Goal: Task Accomplishment & Management: Manage account settings

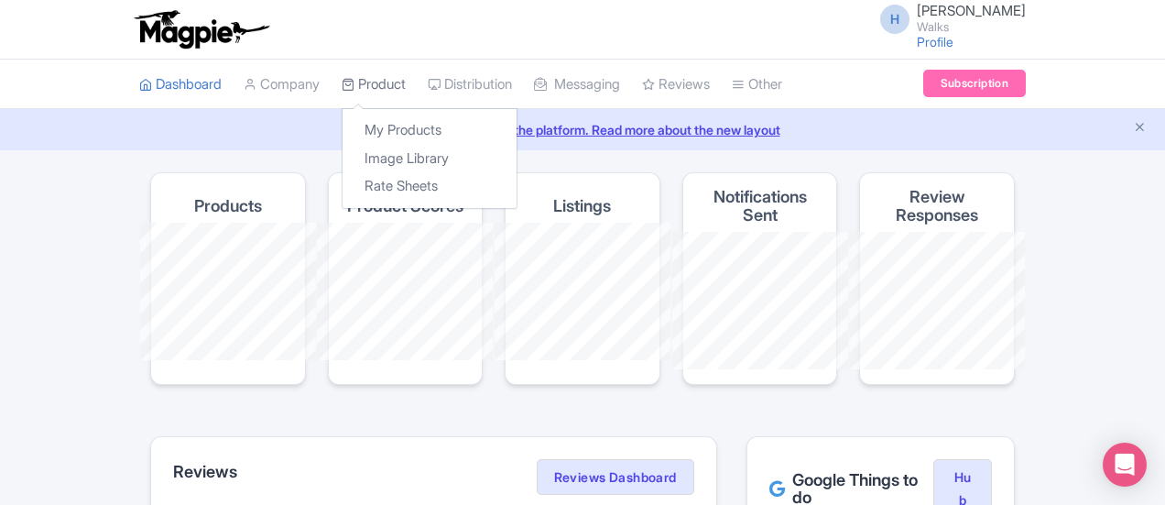
click at [342, 89] on link "Product" at bounding box center [374, 85] width 64 height 50
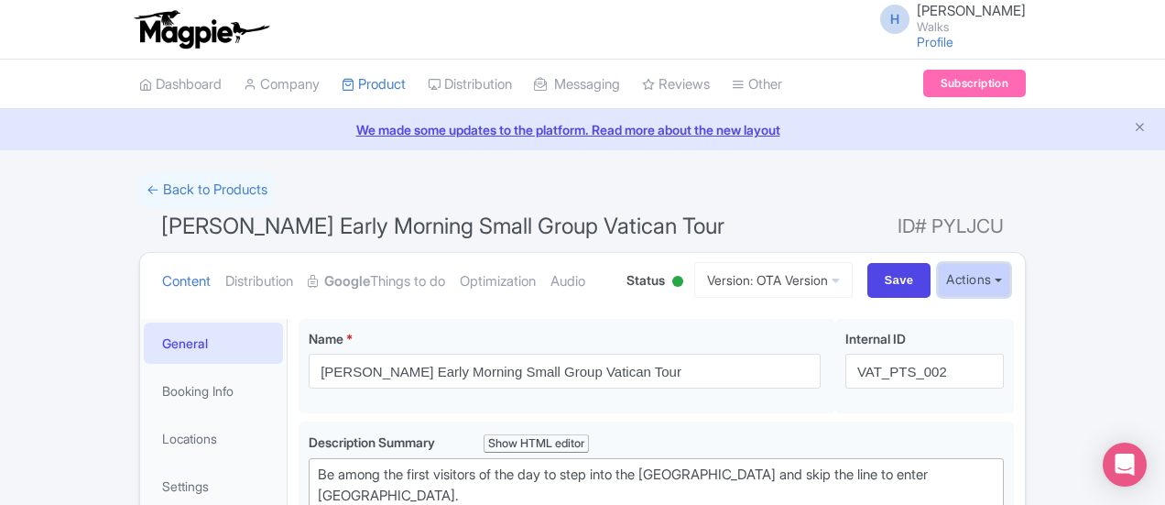
click at [1010, 274] on button "Actions" at bounding box center [974, 280] width 72 height 34
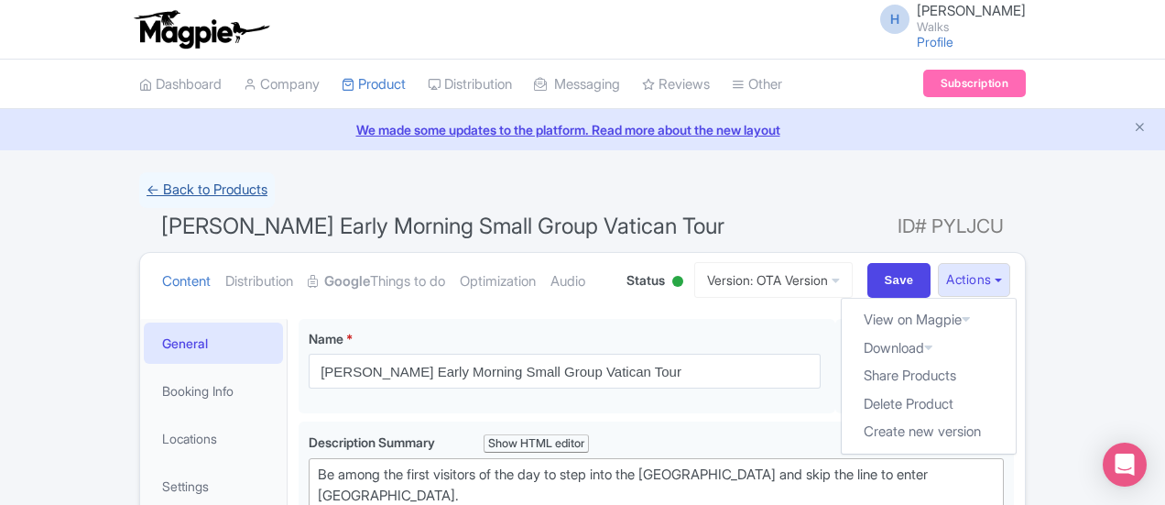
click at [139, 198] on link "← Back to Products" at bounding box center [207, 190] width 136 height 36
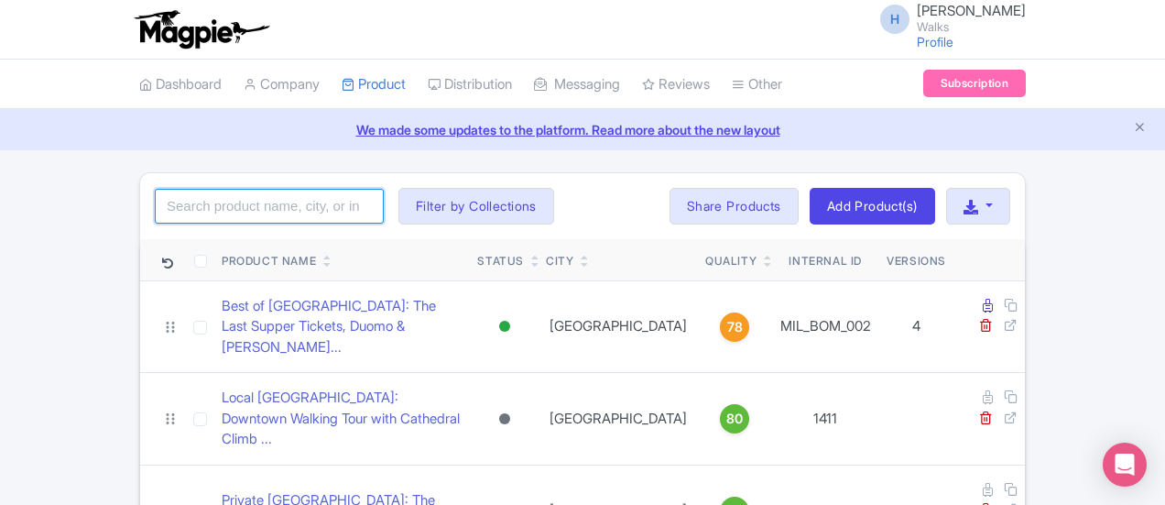
click at [155, 199] on input "search" at bounding box center [269, 206] width 229 height 35
type input "pristine sistine"
click button "Search" at bounding box center [0, 0] width 0 height 0
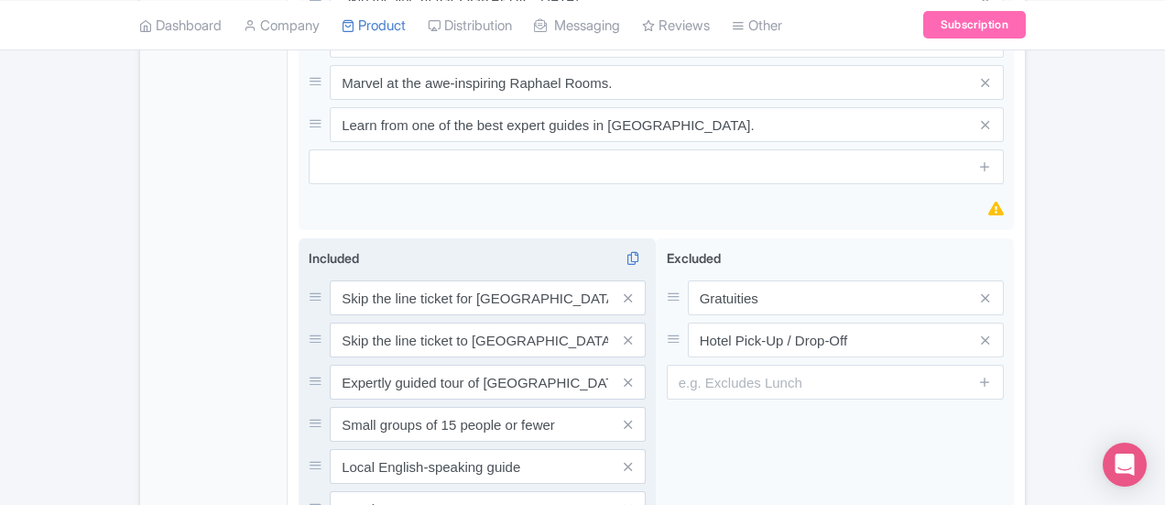
scroll to position [1310, 0]
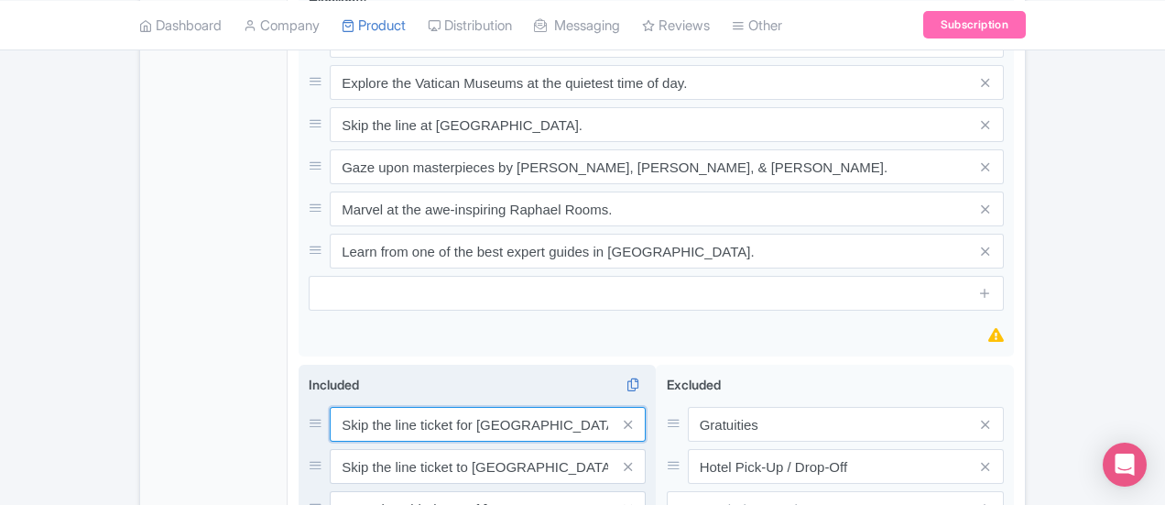
drag, startPoint x: 254, startPoint y: 312, endPoint x: 534, endPoint y: 297, distance: 280.7
click at [534, 407] on input "Skip the line ticket for Vatican Museums" at bounding box center [488, 424] width 316 height 35
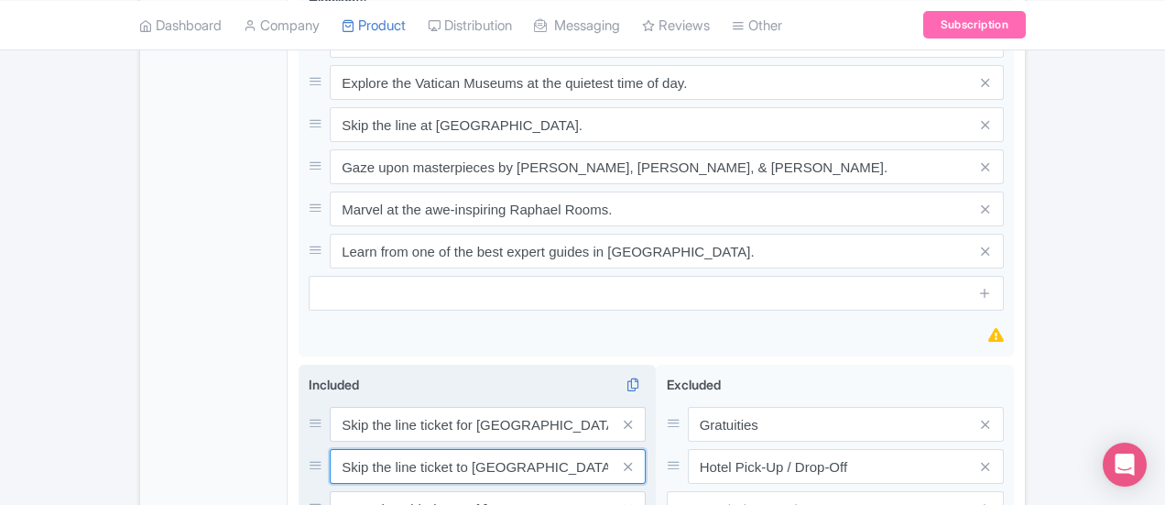
drag, startPoint x: 245, startPoint y: 349, endPoint x: 520, endPoint y: 347, distance: 274.8
click at [520, 449] on input "Skip the line ticket to St. Peter's Basilica" at bounding box center [488, 466] width 316 height 35
drag, startPoint x: 256, startPoint y: 397, endPoint x: 654, endPoint y: 398, distance: 397.6
click at [646, 491] on div "Expertly guided tour of Vatican Museums and St. Peter's Basilica" at bounding box center [488, 508] width 316 height 35
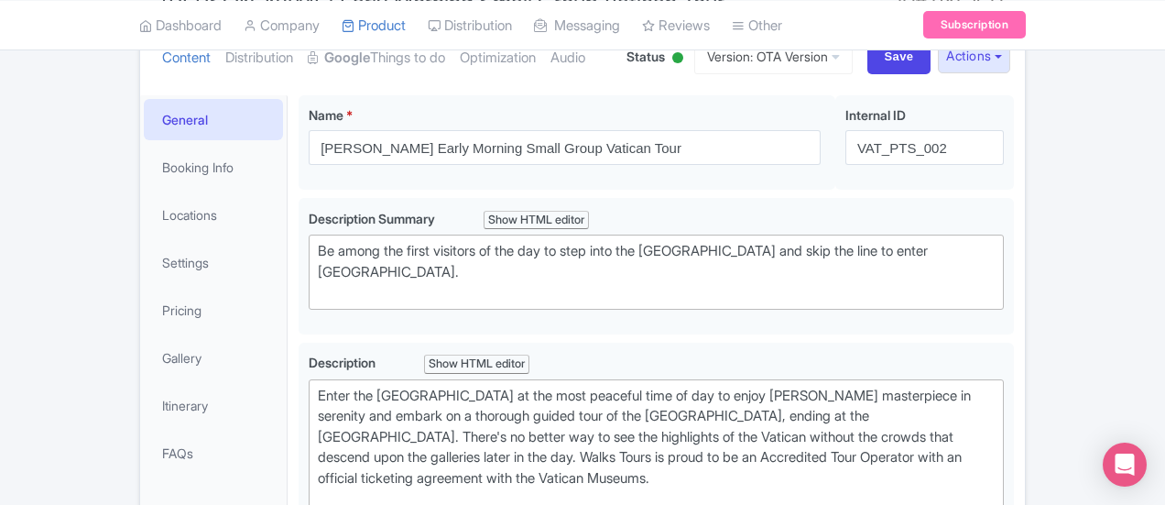
scroll to position [211, 0]
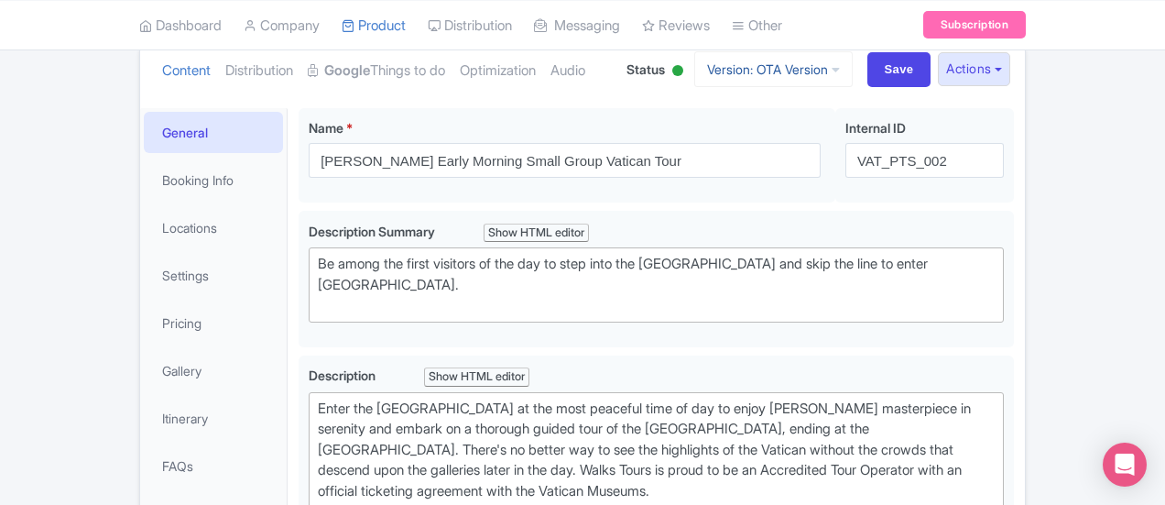
click at [853, 72] on link "Version: OTA Version" at bounding box center [773, 69] width 158 height 36
click at [862, 164] on link "Viator Version" at bounding box center [776, 169] width 174 height 28
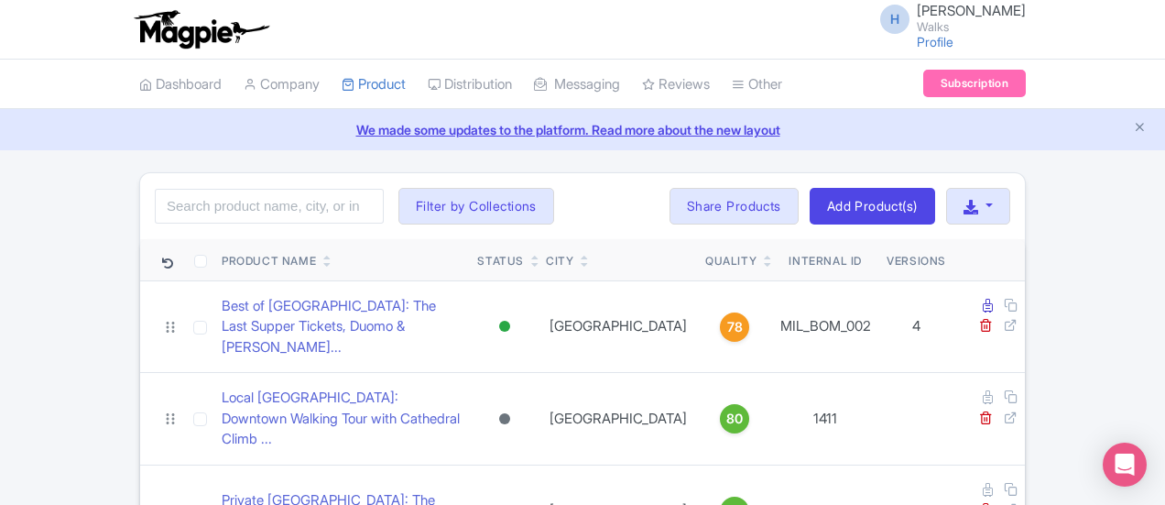
click at [1025, 203] on div "Search Filter by Collections Amsterdam Athens Barcelona Bologna Bordeaux Boston…" at bounding box center [582, 206] width 885 height 66
click at [1010, 206] on button "button" at bounding box center [978, 206] width 64 height 37
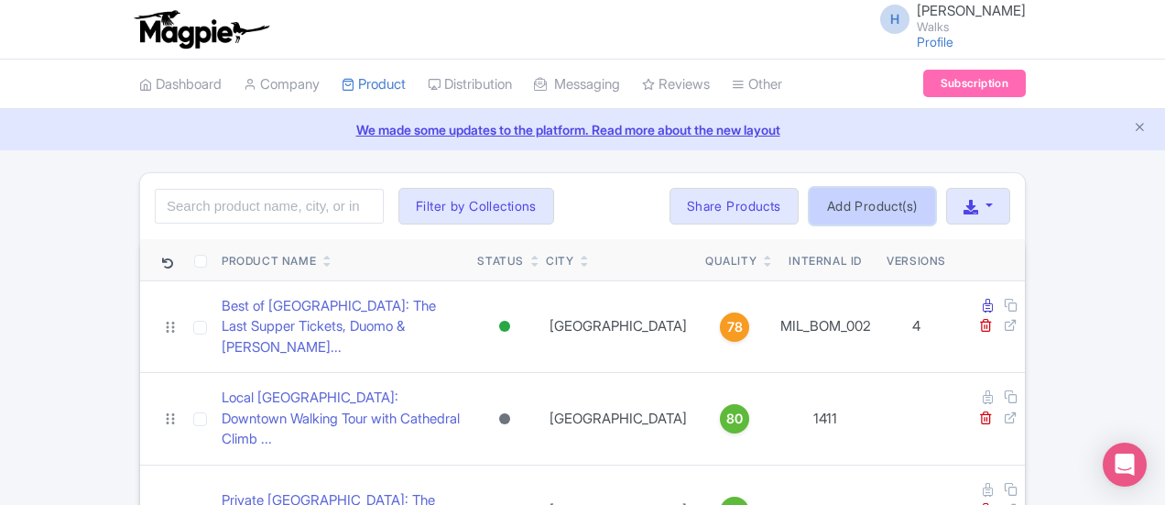
click at [935, 202] on link "Add Product(s)" at bounding box center [872, 206] width 125 height 37
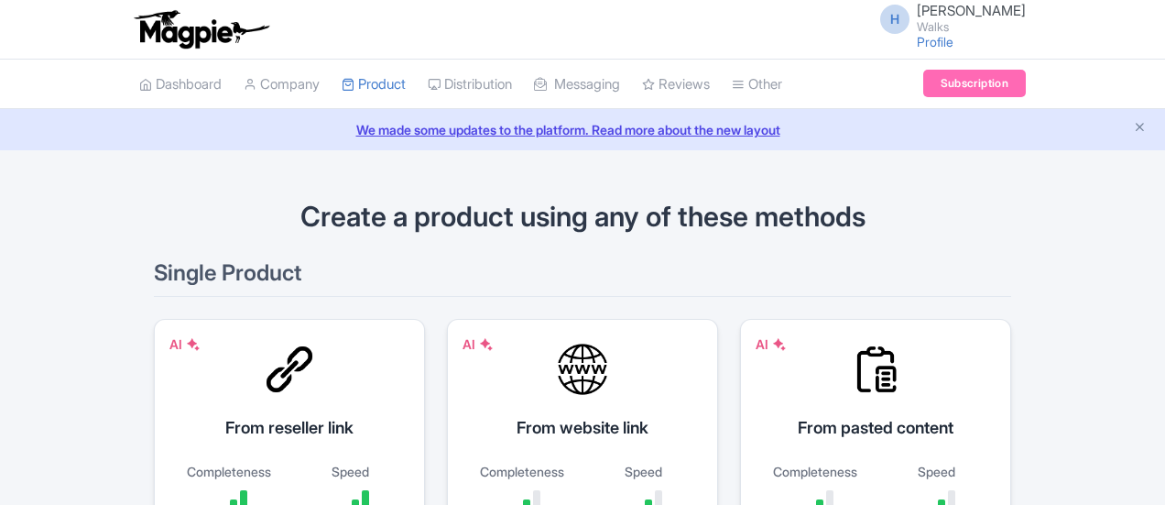
scroll to position [275, 0]
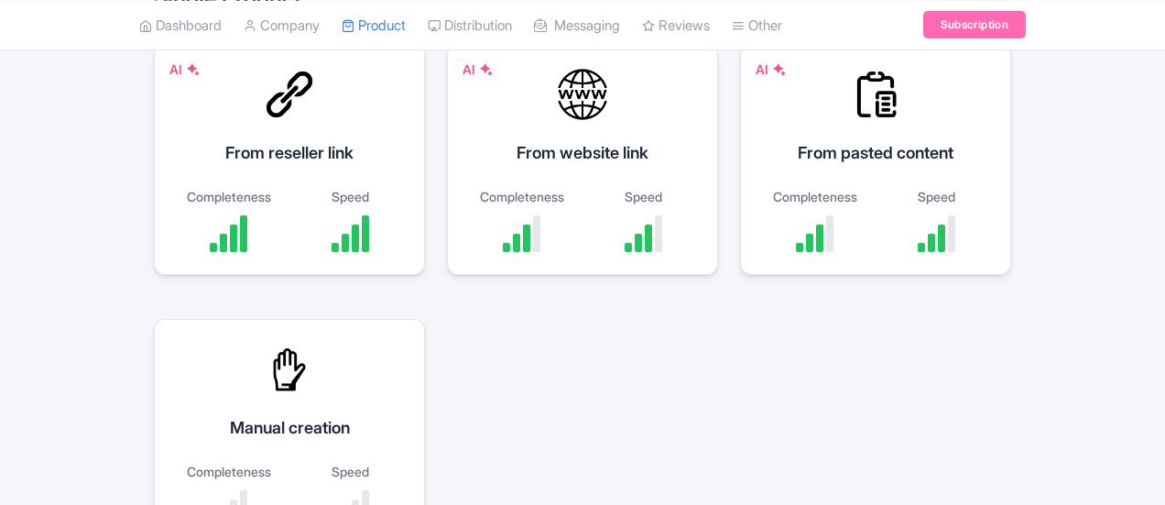
click at [402, 415] on div "Manual creation" at bounding box center [289, 427] width 225 height 25
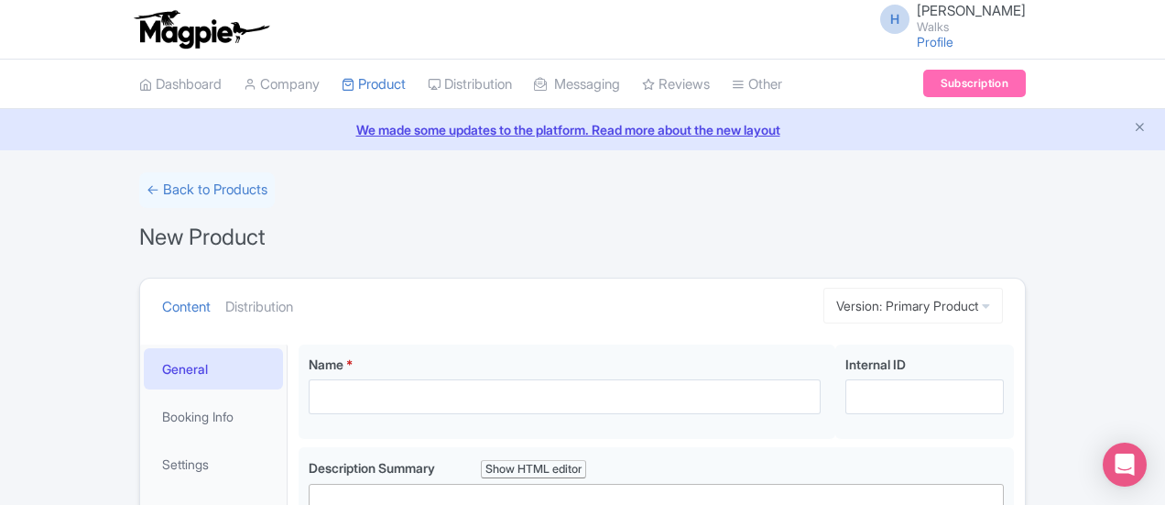
scroll to position [183, 0]
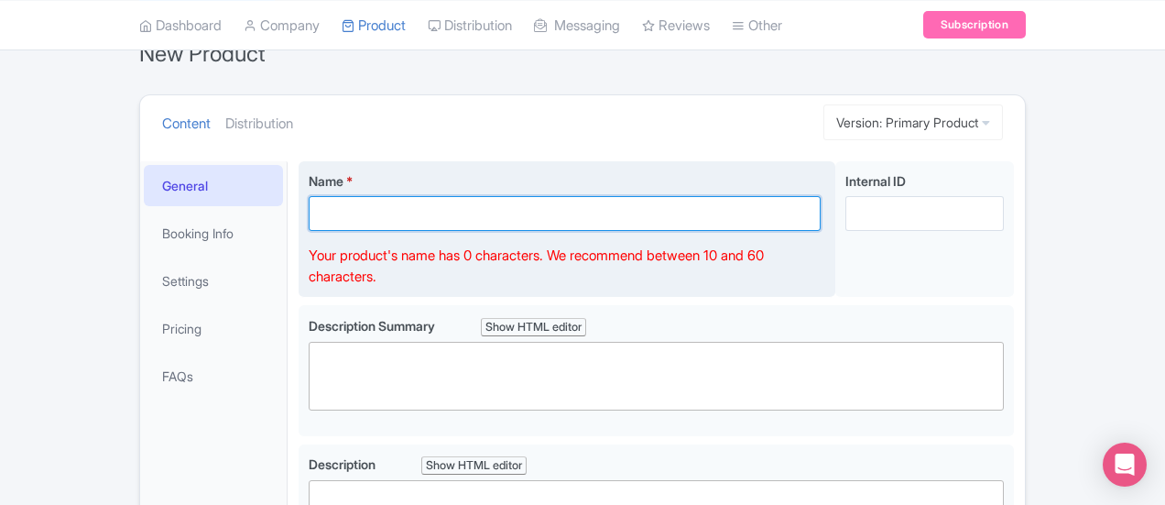
click at [350, 218] on input "Name *" at bounding box center [565, 213] width 512 height 35
paste input "Private Early Morning Vatican Tour: Sistine Chapel & St. Peter's Basilica"
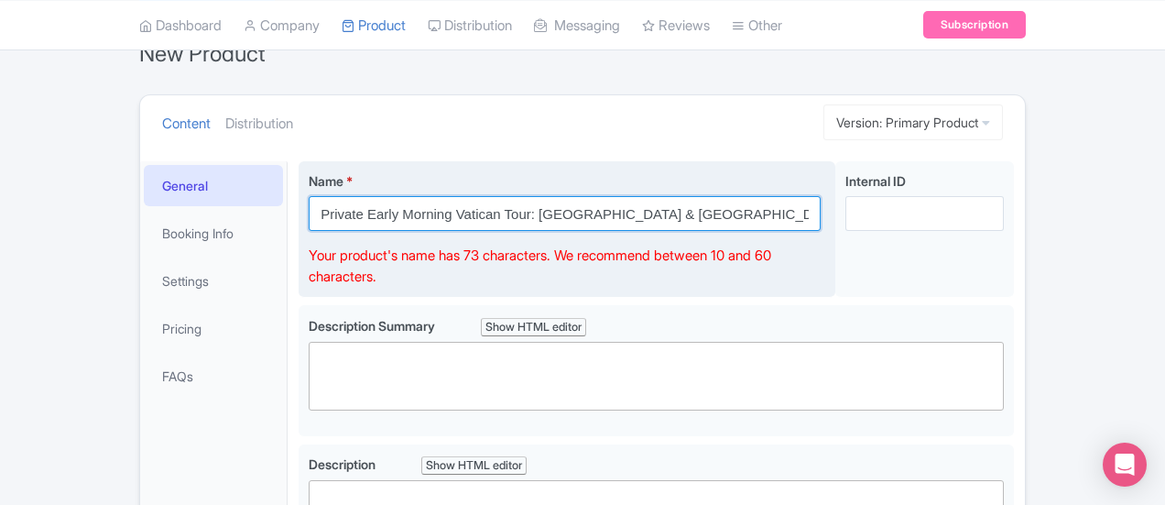
drag, startPoint x: 447, startPoint y: 213, endPoint x: 462, endPoint y: 237, distance: 28.0
click at [450, 217] on input "Private Early Morning Vatican Tour: Sistine Chapel & St. Peter's Basilica" at bounding box center [565, 213] width 512 height 35
drag, startPoint x: 281, startPoint y: 211, endPoint x: 444, endPoint y: 215, distance: 163.1
click at [444, 215] on input "Private Early Morning Vatican Tour: Sistine Chapel & St. Peter's Basilica" at bounding box center [565, 213] width 512 height 35
drag, startPoint x: 648, startPoint y: 208, endPoint x: 540, endPoint y: 217, distance: 108.5
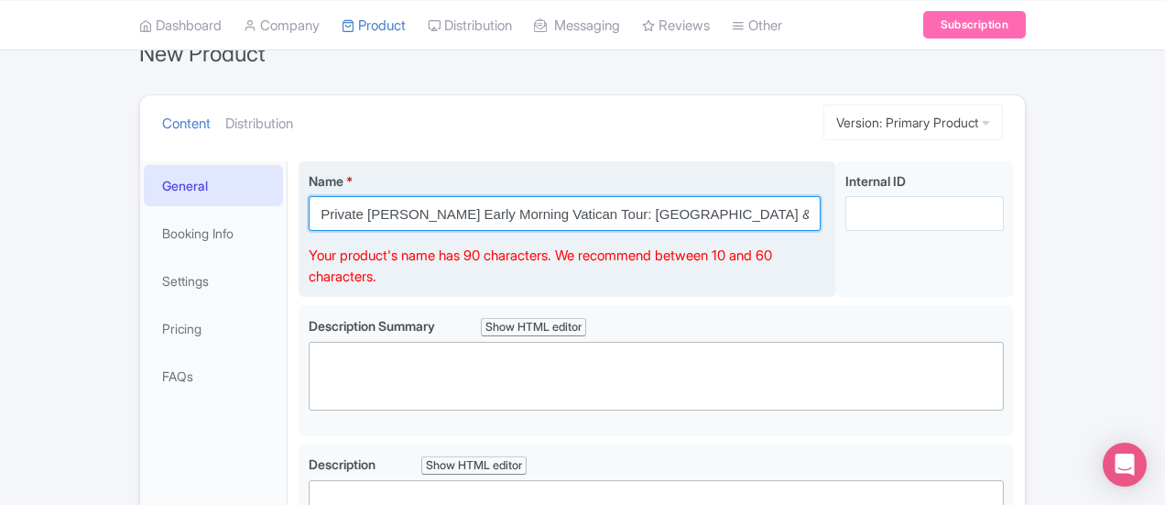
click at [540, 217] on input "Private Pristine Sistine Early Morning Vatican Tour: Sistine Chapel & St. Peter…" at bounding box center [565, 213] width 512 height 35
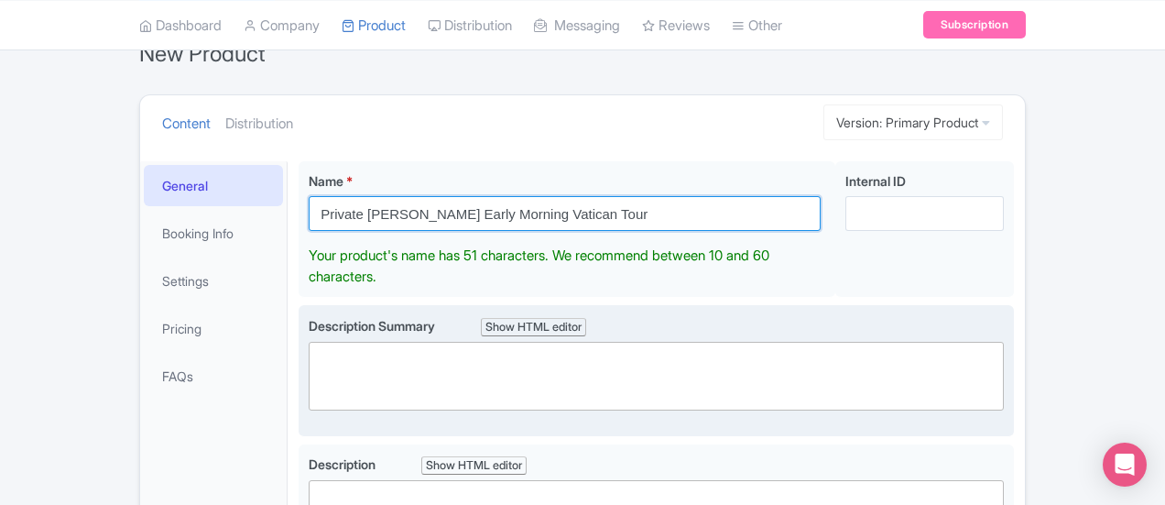
type input "Private [PERSON_NAME] Early Morning Vatican Tour"
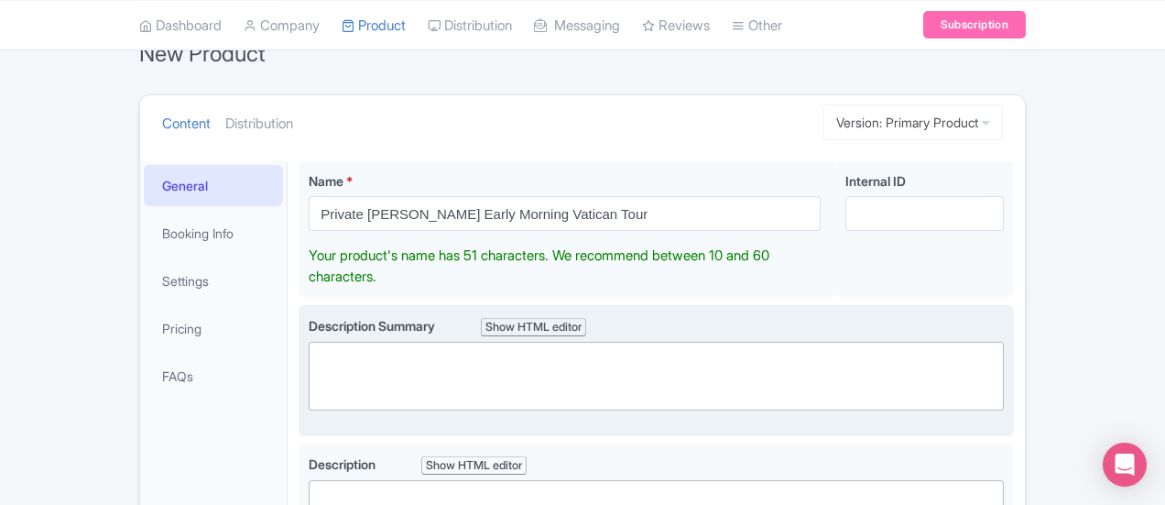
click at [387, 368] on div "Description Summary Show HTML editor Bold Italic Strikethrough Link Heading Quo…" at bounding box center [656, 371] width 695 height 110
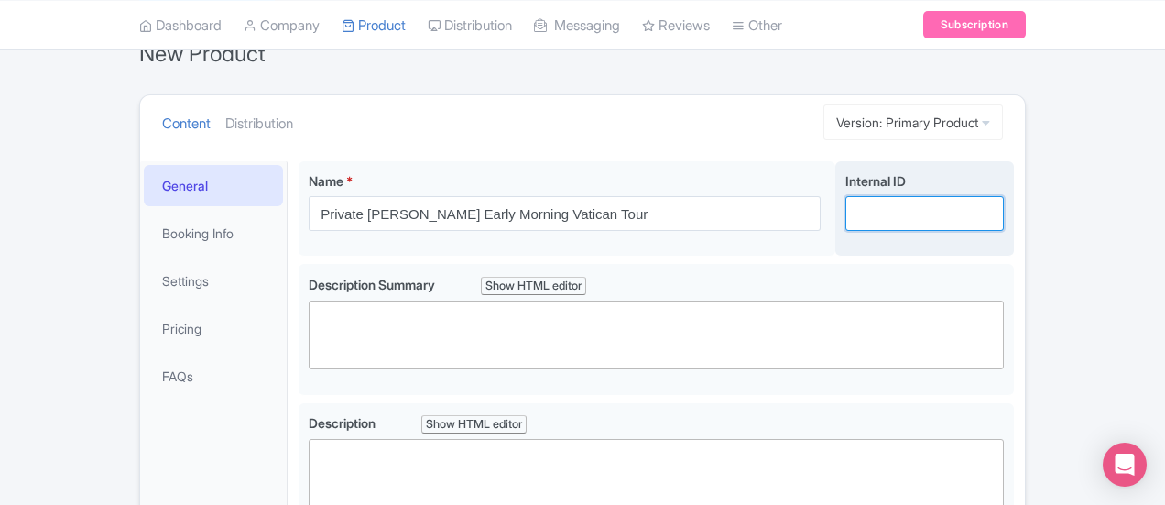
click at [1004, 219] on input "Internal ID" at bounding box center [924, 213] width 158 height 35
paste input "PTS_Private"
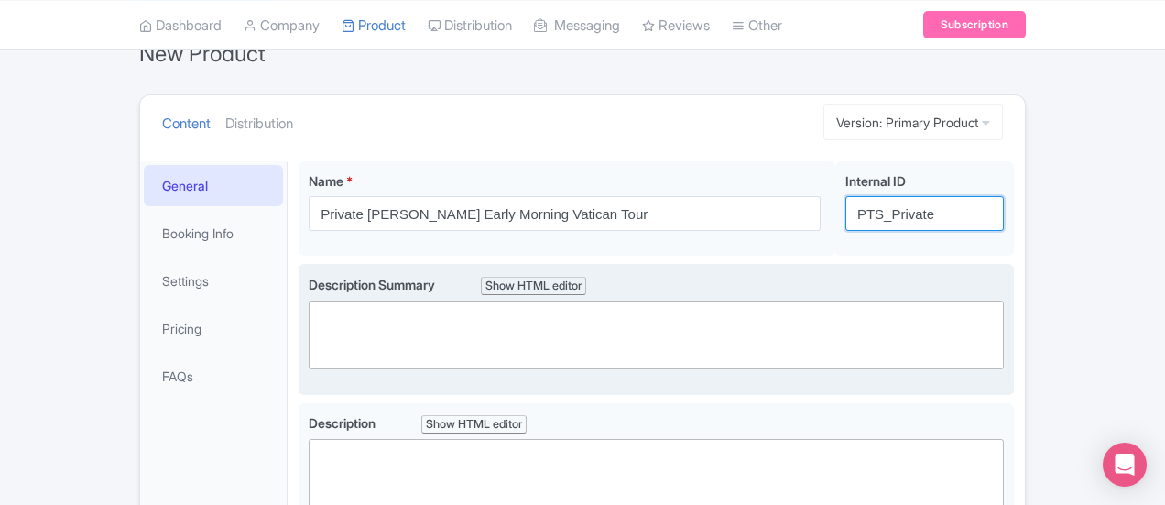
type input "PTS_Private"
click at [309, 322] on trix-editor at bounding box center [656, 334] width 695 height 69
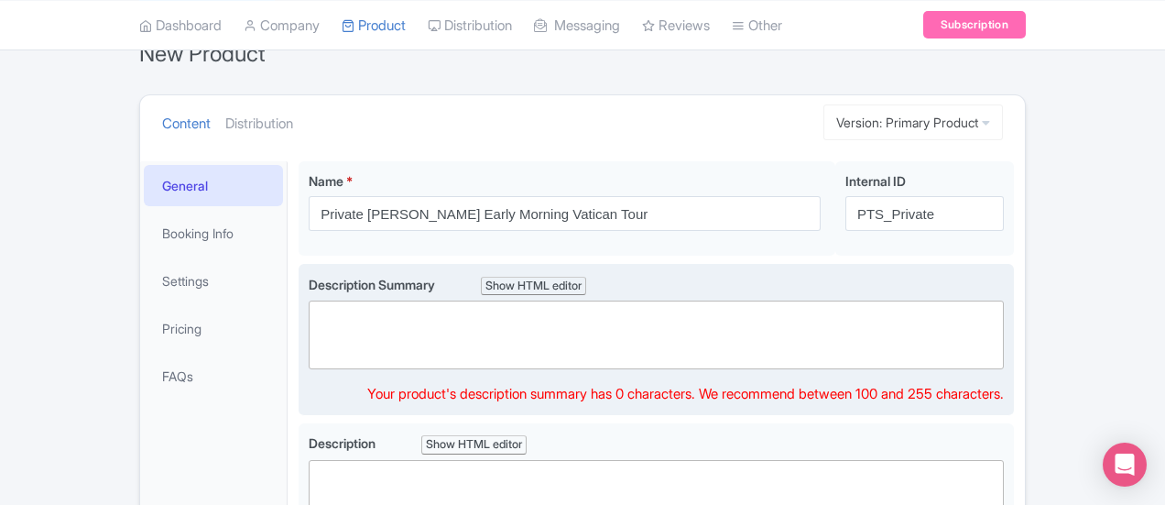
click at [735, 326] on trix-editor at bounding box center [656, 334] width 695 height 69
paste trix-editor "<div>&nbsp;Enter the Vatican before the crowds on a private morning tour of the…"
type trix-editor "<div>&nbsp;Enter the Vatican before the crowds on a private morning tour of the…"
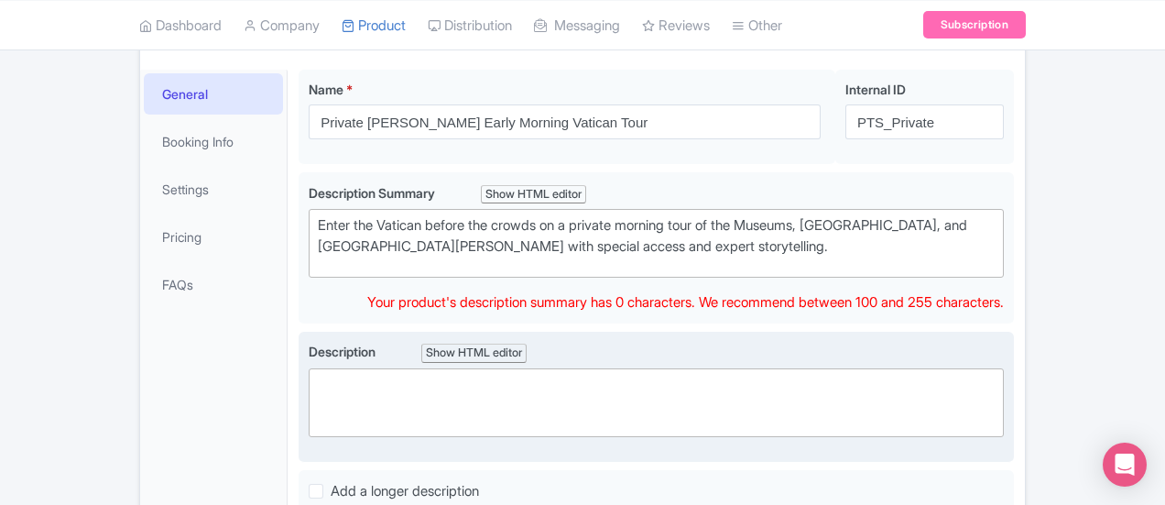
scroll to position [255, 0]
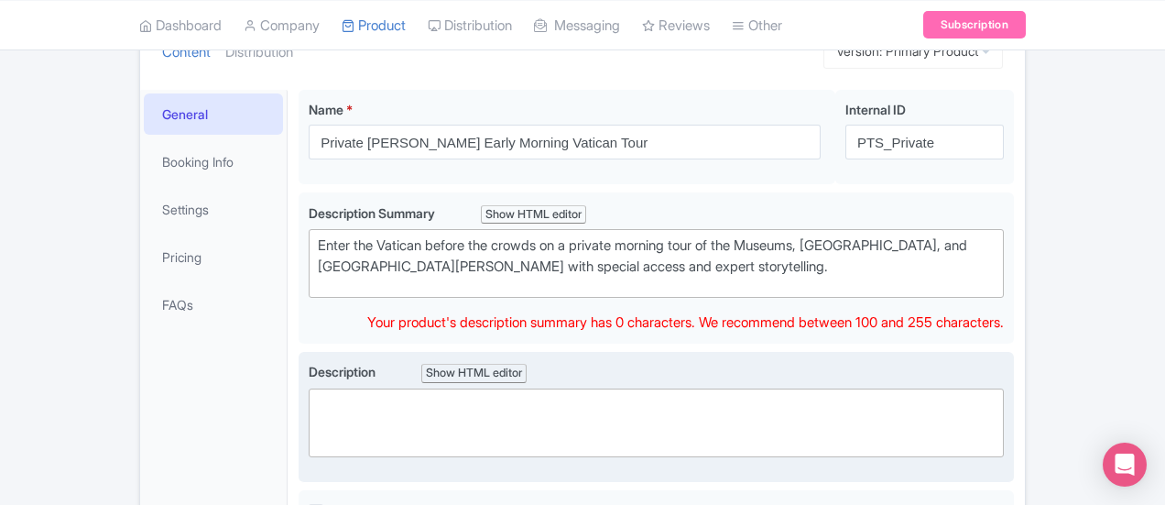
click at [361, 429] on trix-editor at bounding box center [656, 422] width 695 height 69
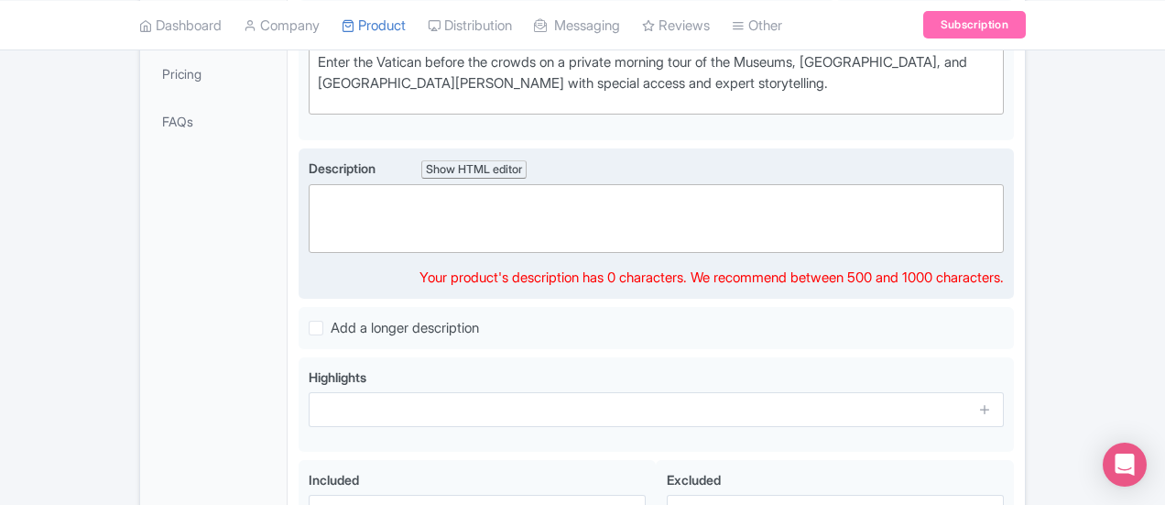
scroll to position [346, 0]
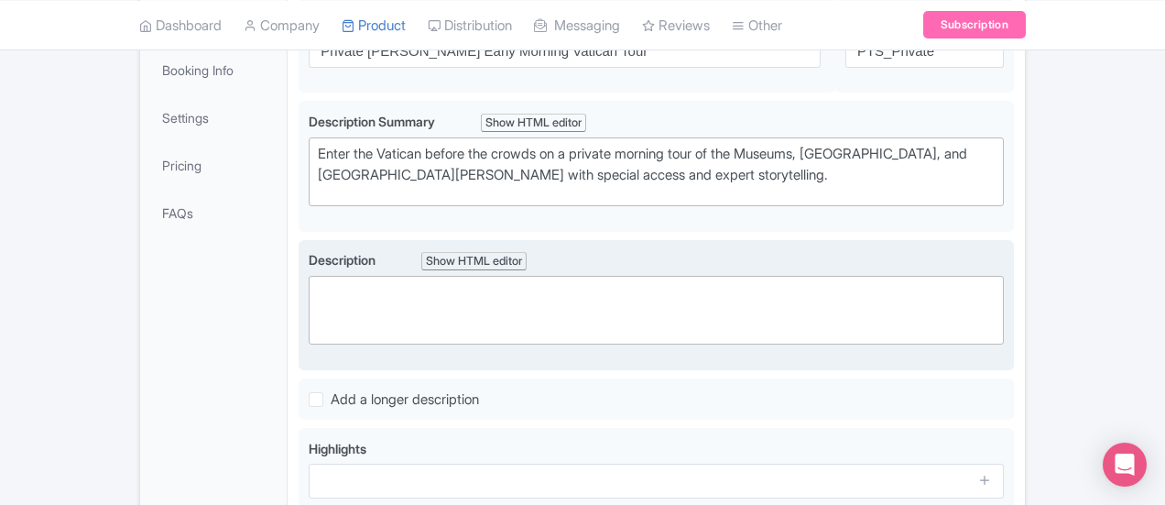
click at [317, 288] on trix-editor at bounding box center [656, 310] width 695 height 69
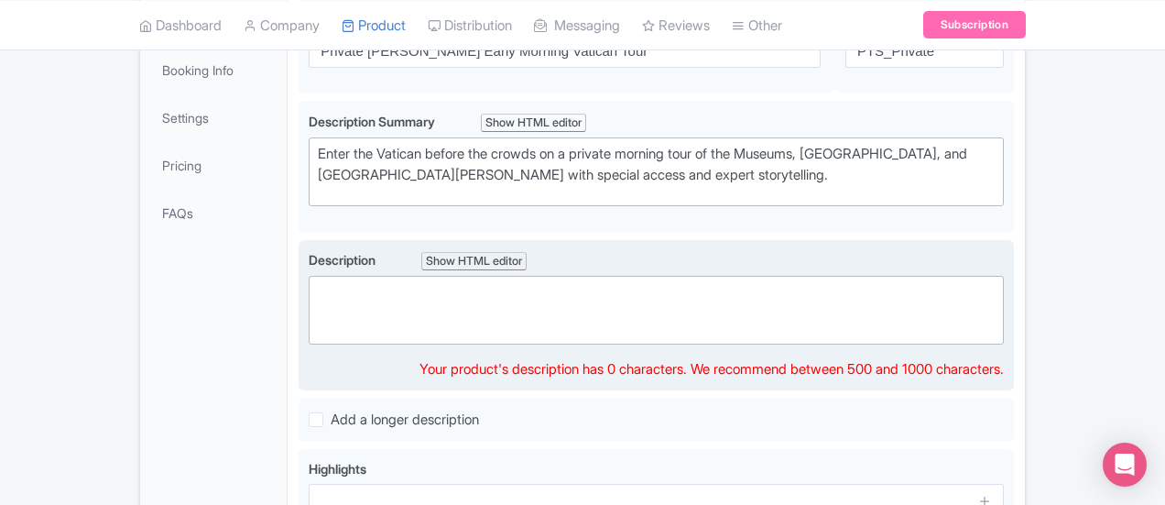
paste trix-editor "<div>&nbsp;Experience the Vatican at its most peaceful with a private early mor…"
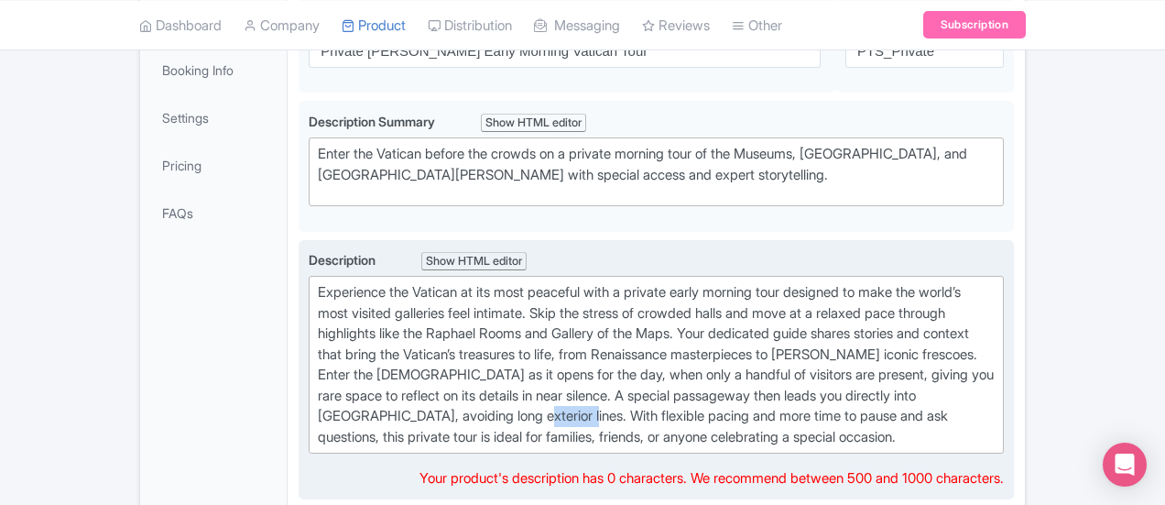
drag, startPoint x: 285, startPoint y: 393, endPoint x: 226, endPoint y: 395, distance: 58.7
click at [309, 395] on trix-editor "Experience the Vatican at its most peaceful with a private early morning tour d…" at bounding box center [656, 365] width 695 height 178
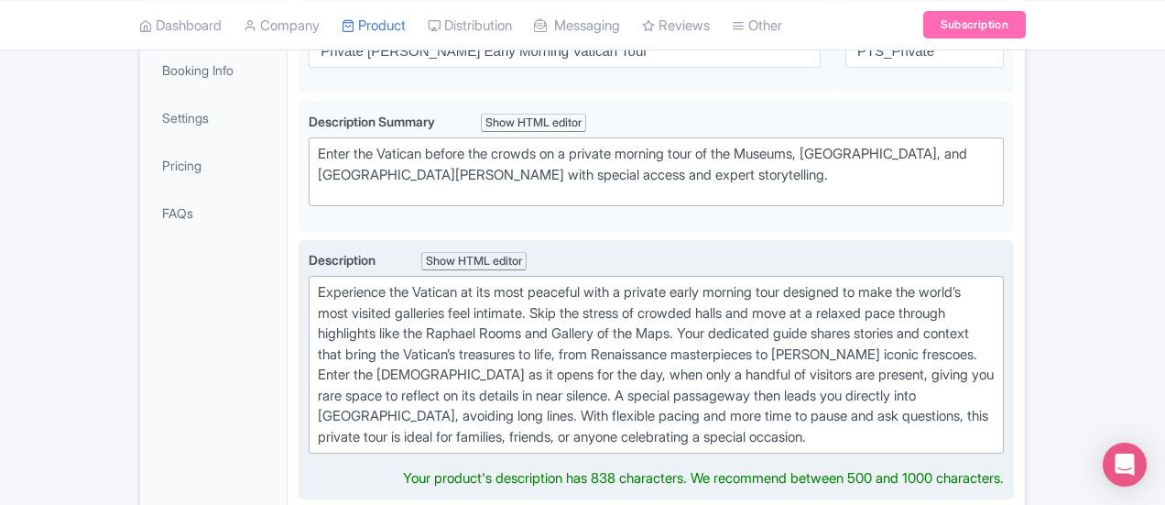
click at [318, 391] on div "Experience the Vatican at its most peaceful with a private early morning tour d…" at bounding box center [656, 364] width 677 height 165
drag, startPoint x: 967, startPoint y: 390, endPoint x: 967, endPoint y: 409, distance: 19.2
click at [967, 391] on div "Experience the Vatican at its most peaceful with a private early morning tour d…" at bounding box center [656, 364] width 677 height 165
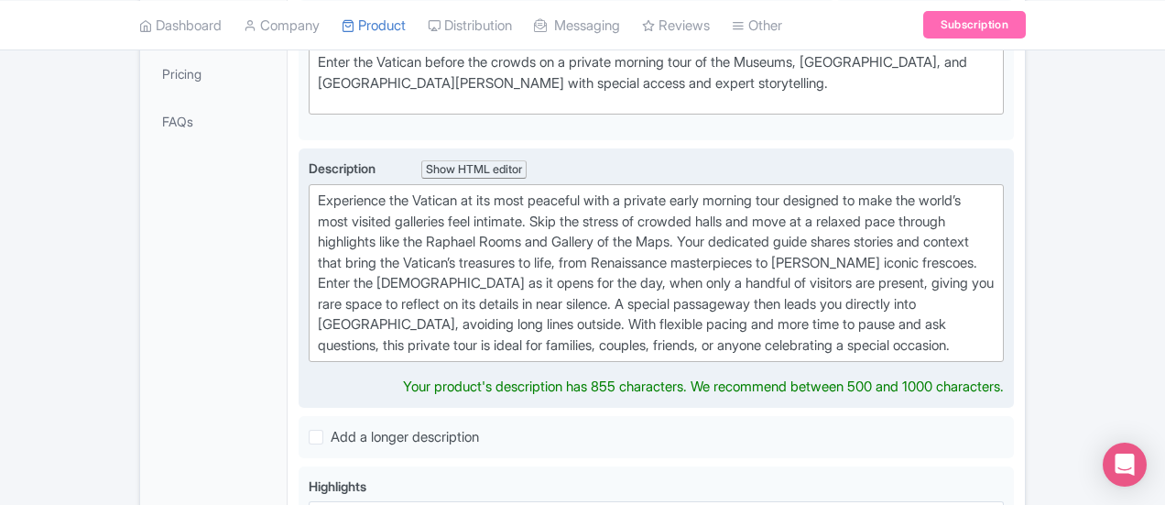
drag, startPoint x: 509, startPoint y: 323, endPoint x: 284, endPoint y: 326, distance: 225.4
click at [318, 326] on div "Experience the Vatican at its most peaceful with a private early morning tour d…" at bounding box center [656, 273] width 677 height 165
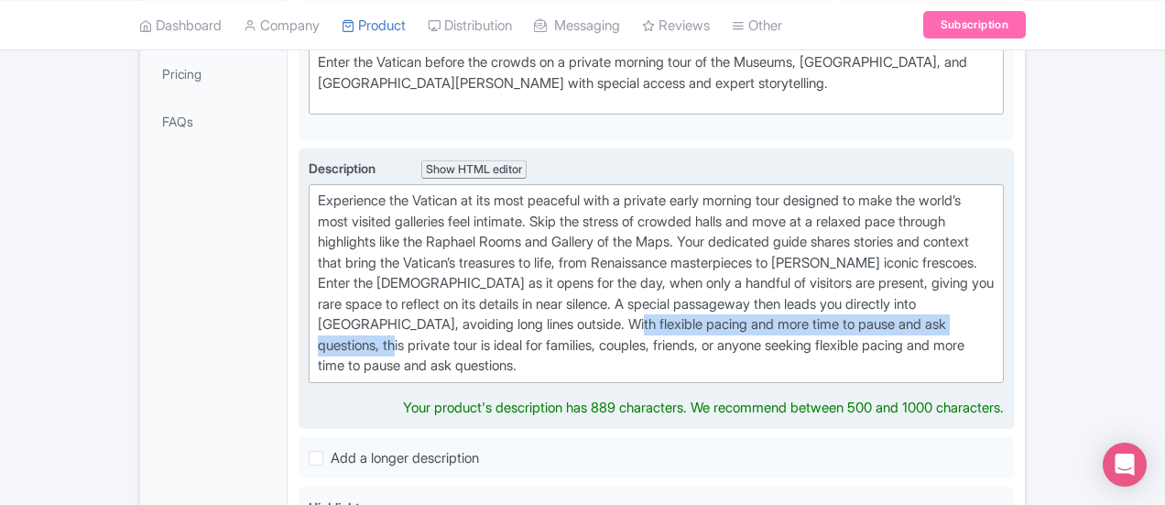
drag, startPoint x: 738, startPoint y: 300, endPoint x: 329, endPoint y: 307, distance: 409.5
click at [329, 307] on div "Experience the Vatican at its most peaceful with a private early morning tour d…" at bounding box center [656, 284] width 677 height 186
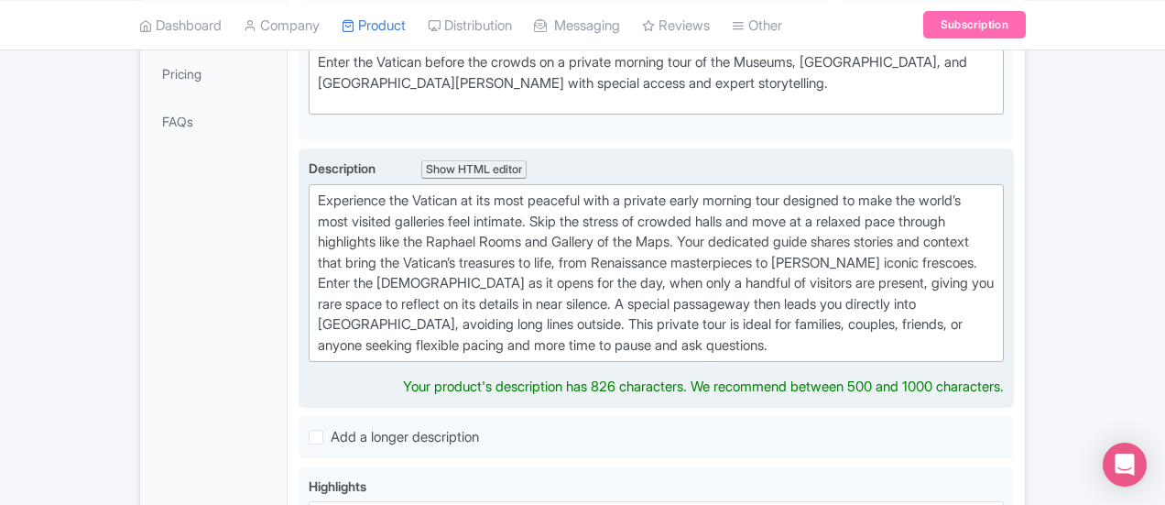
type trix-editor "<div>&nbsp;Experience the Vatican at its most peaceful with a private early mor…"
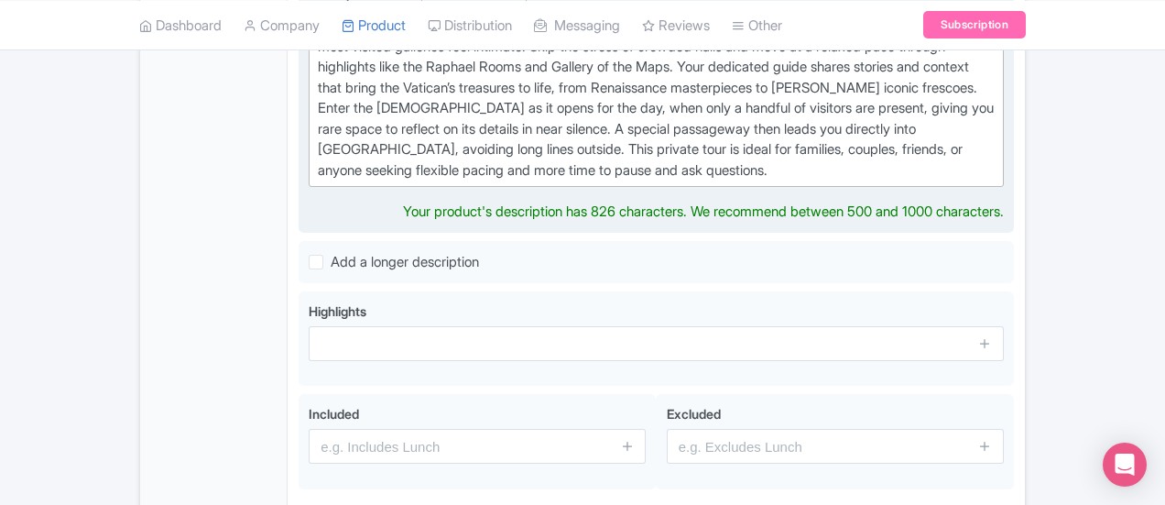
scroll to position [621, 0]
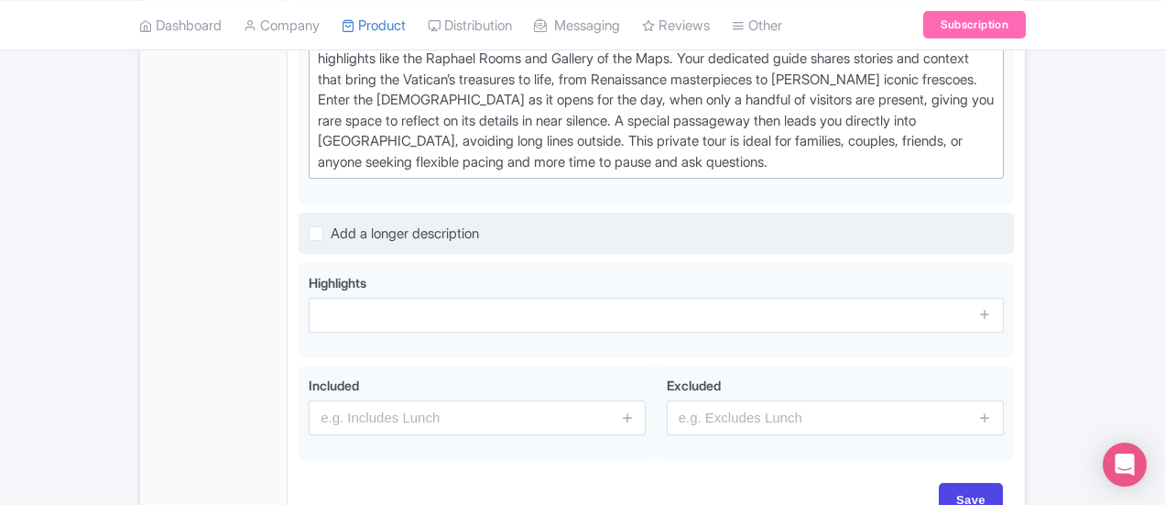
click at [299, 228] on div "Add a longer description" at bounding box center [656, 234] width 715 height 43
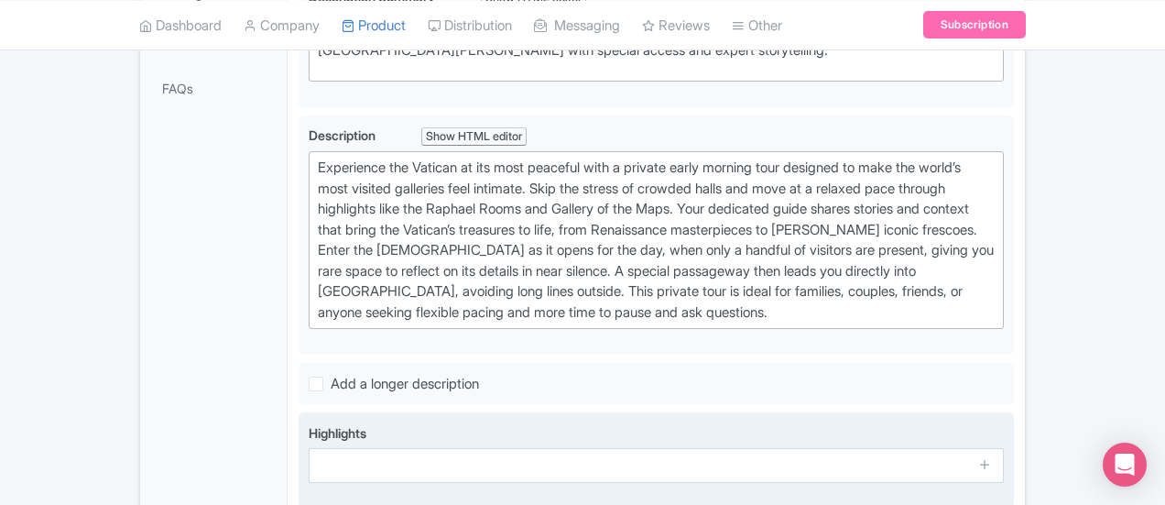
scroll to position [641, 0]
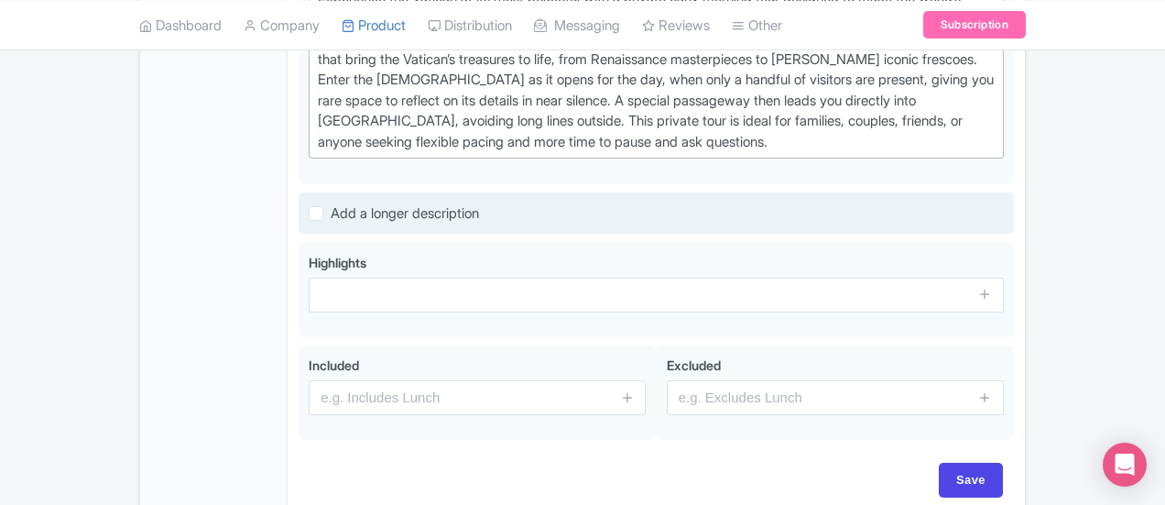
click at [331, 203] on label "Add a longer description" at bounding box center [405, 213] width 148 height 21
click at [331, 202] on input "Add a longer description" at bounding box center [337, 208] width 12 height 12
checkbox input "true"
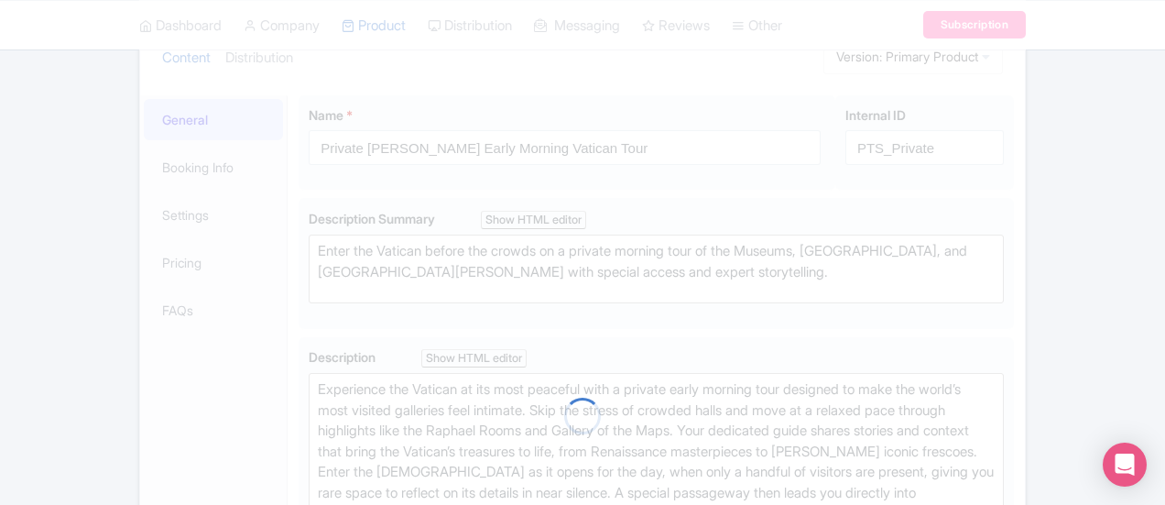
scroll to position [0, 0]
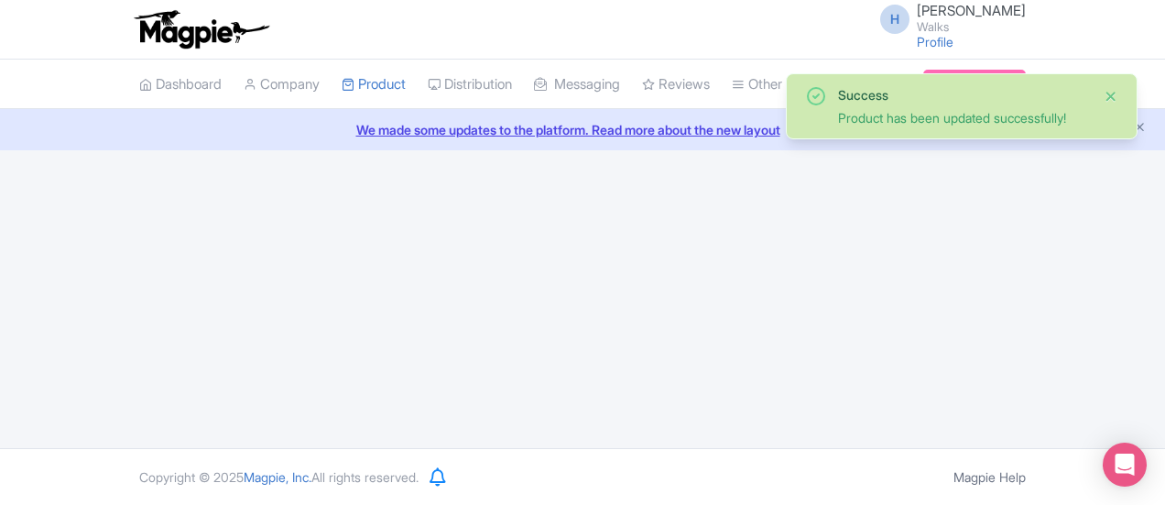
click at [1107, 96] on button "Close" at bounding box center [1111, 96] width 15 height 22
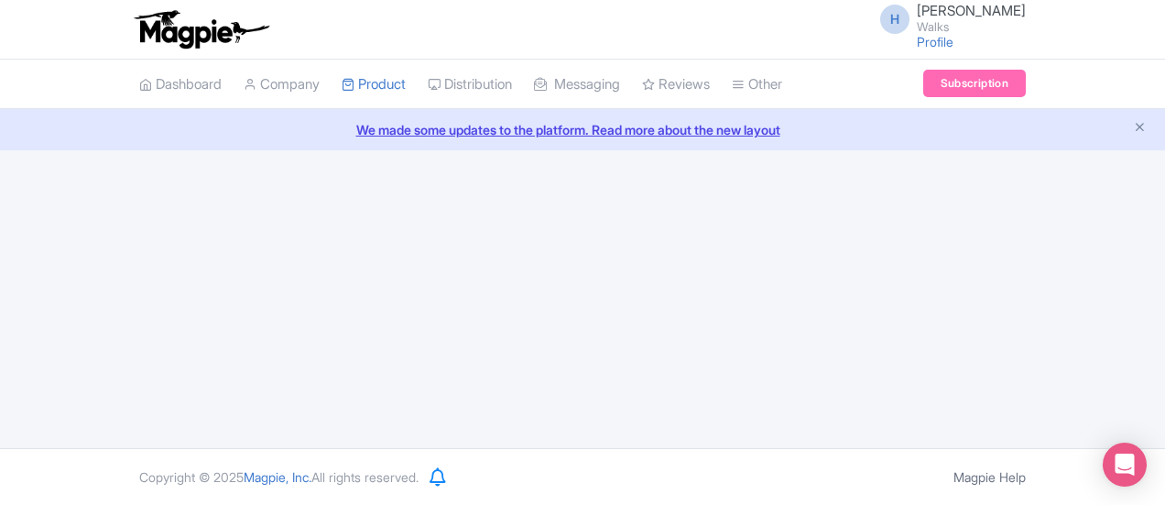
click at [713, 208] on div "H Halley Rogers Walks Profile Users Settings Sign out Dashboard Company Product…" at bounding box center [582, 224] width 1165 height 448
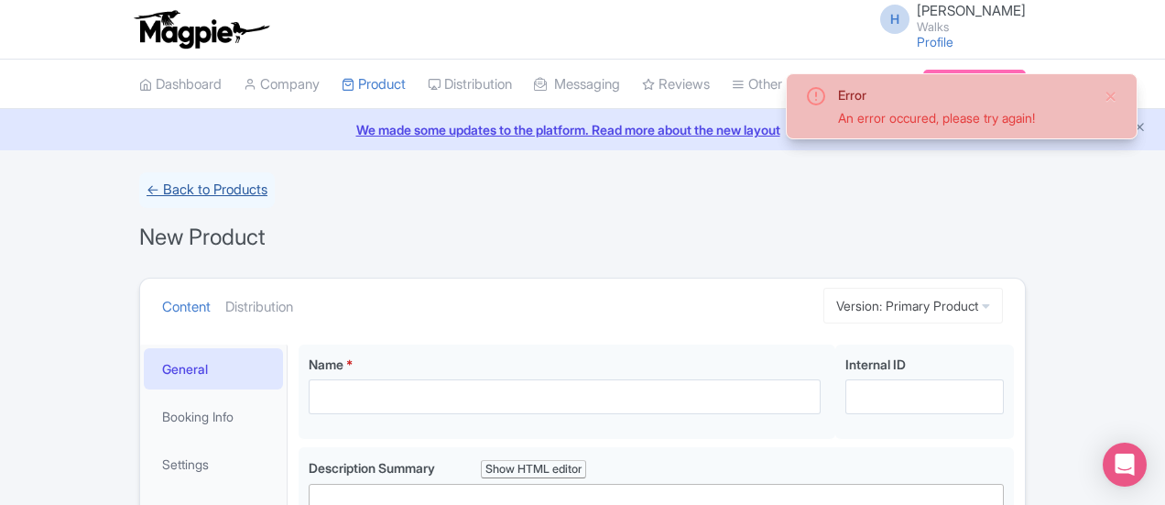
click at [139, 187] on link "← Back to Products" at bounding box center [207, 190] width 136 height 36
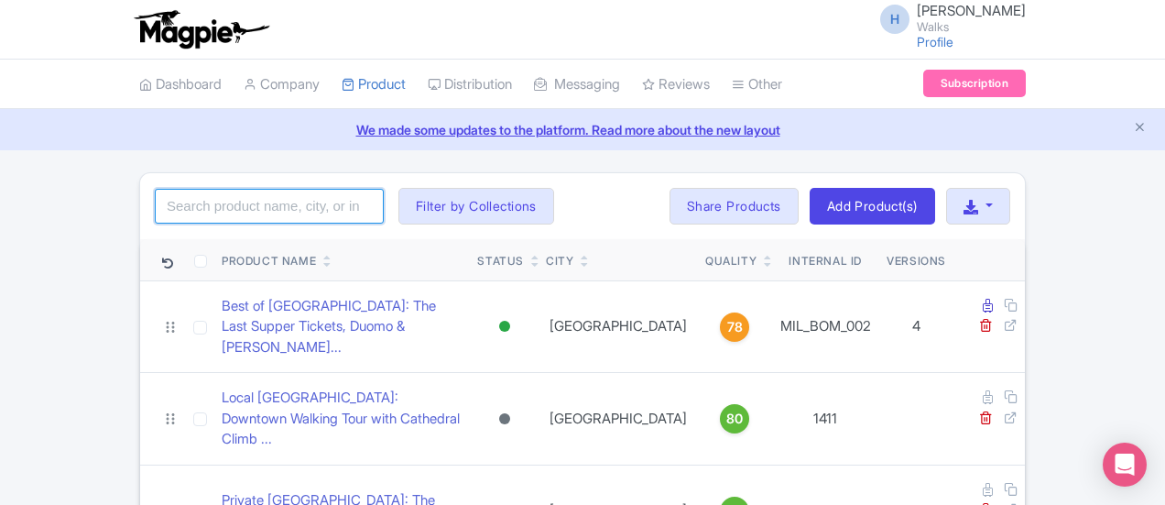
click at [155, 197] on input "search" at bounding box center [269, 206] width 229 height 35
type input "pristine sistine"
click button "Search" at bounding box center [0, 0] width 0 height 0
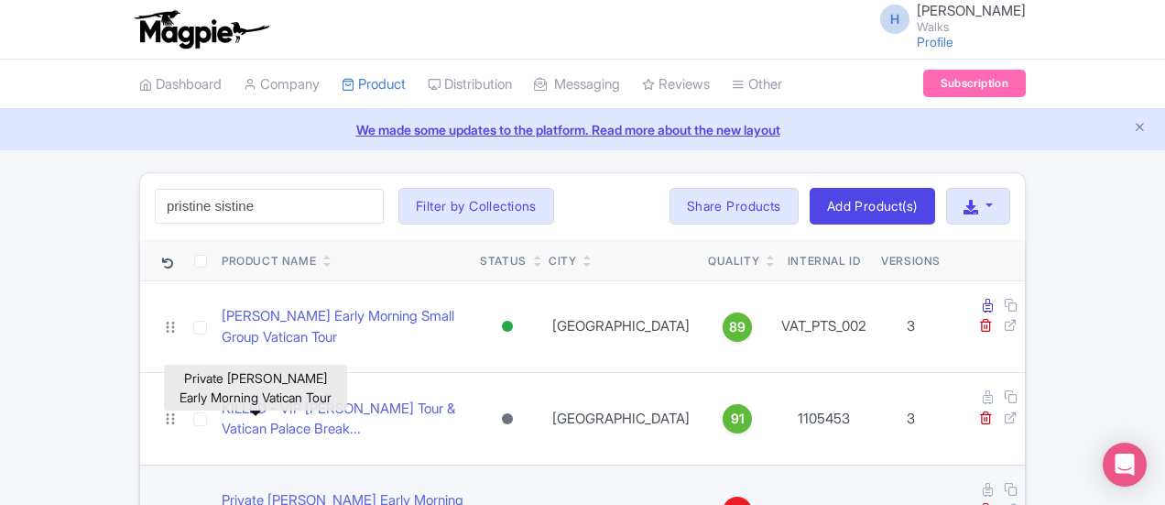
click at [222, 490] on link "Private [PERSON_NAME] Early Morning Vatican Tour" at bounding box center [344, 510] width 244 height 41
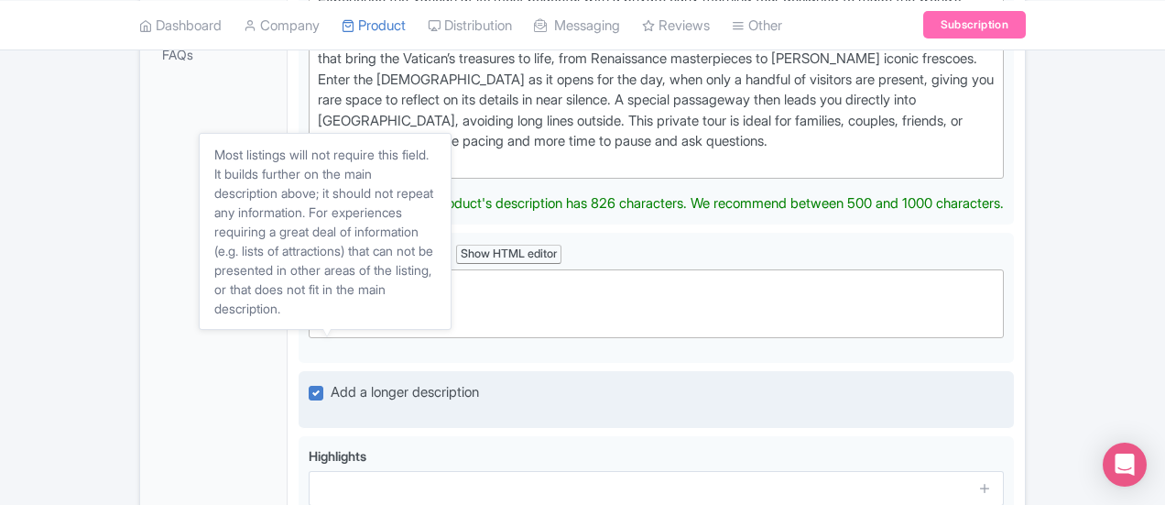
scroll to position [641, 0]
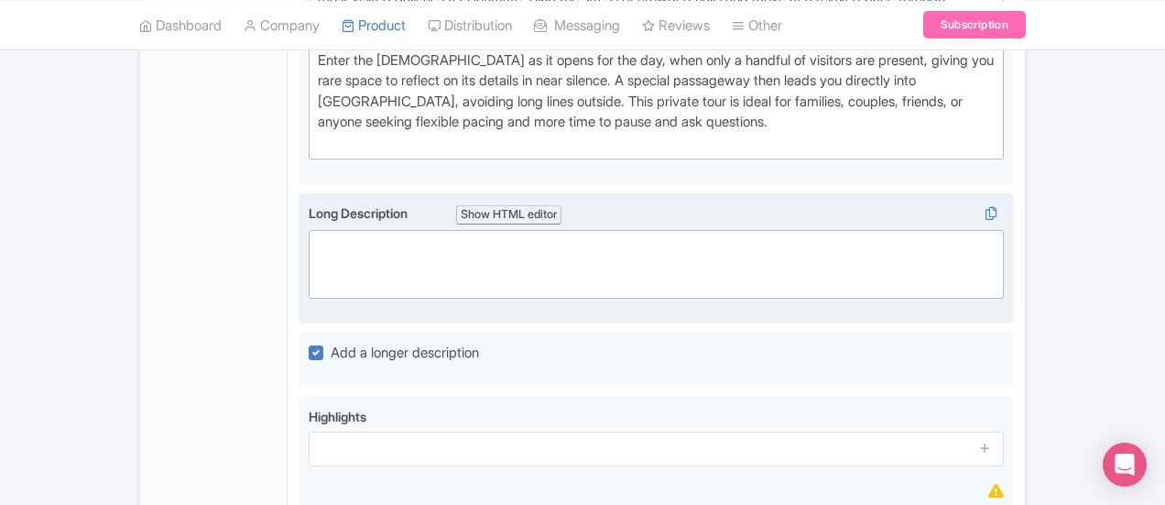
click at [334, 256] on trix-editor at bounding box center [656, 264] width 695 height 69
click at [309, 230] on trix-editor at bounding box center [656, 264] width 695 height 69
paste trix-editor "<lor>Ipsu dolorsi ametco ad eli sedd ei tem Incidid Utlabor etdo ma ali enima m…"
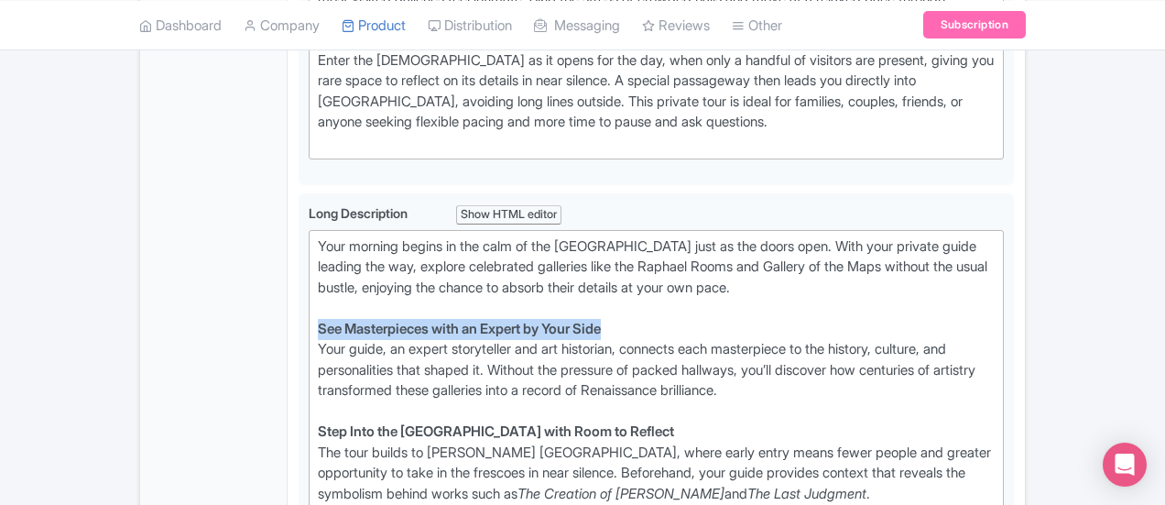
drag, startPoint x: 551, startPoint y: 299, endPoint x: 163, endPoint y: 296, distance: 388.4
click at [163, 296] on div "General Booking Info Locations Settings Pricing Gallery Itinerary FAQs Private …" at bounding box center [582, 408] width 885 height 1483
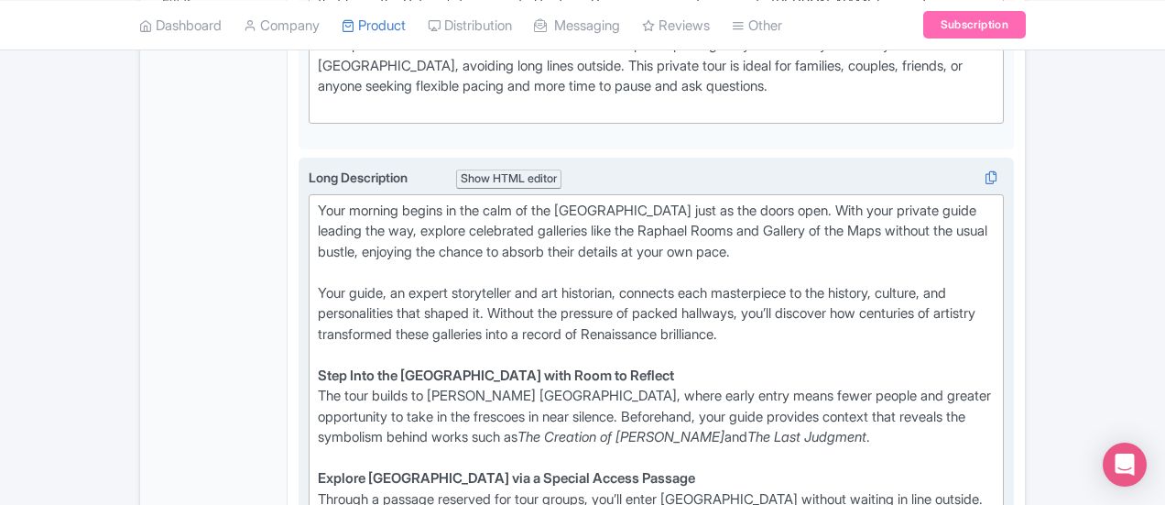
scroll to position [733, 0]
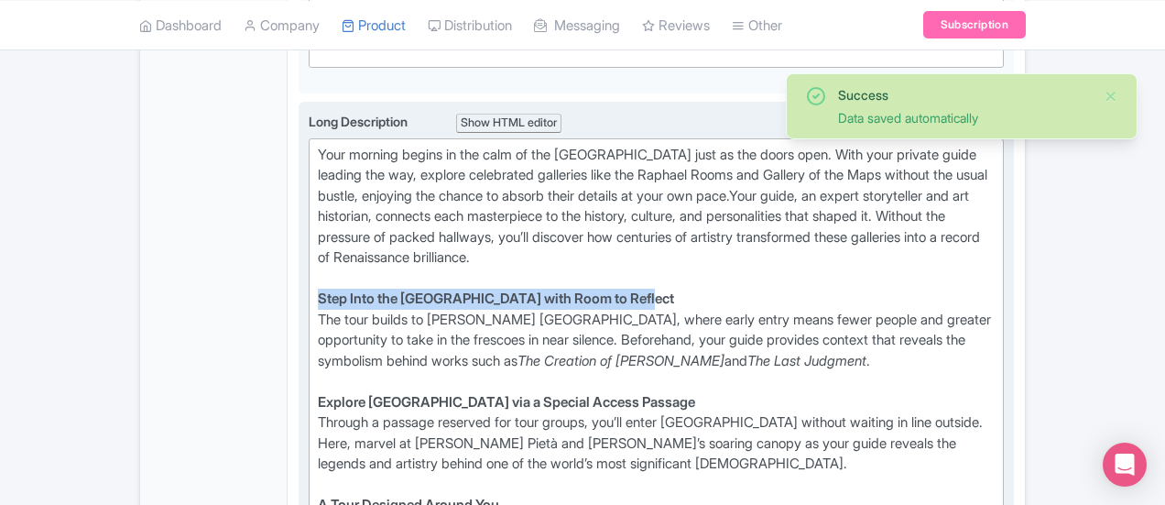
drag, startPoint x: 522, startPoint y: 252, endPoint x: 213, endPoint y: 258, distance: 308.8
click at [299, 258] on div "Long Description i Show HTML editor Bold Italic Strikethrough Link Heading Quot…" at bounding box center [656, 366] width 715 height 529
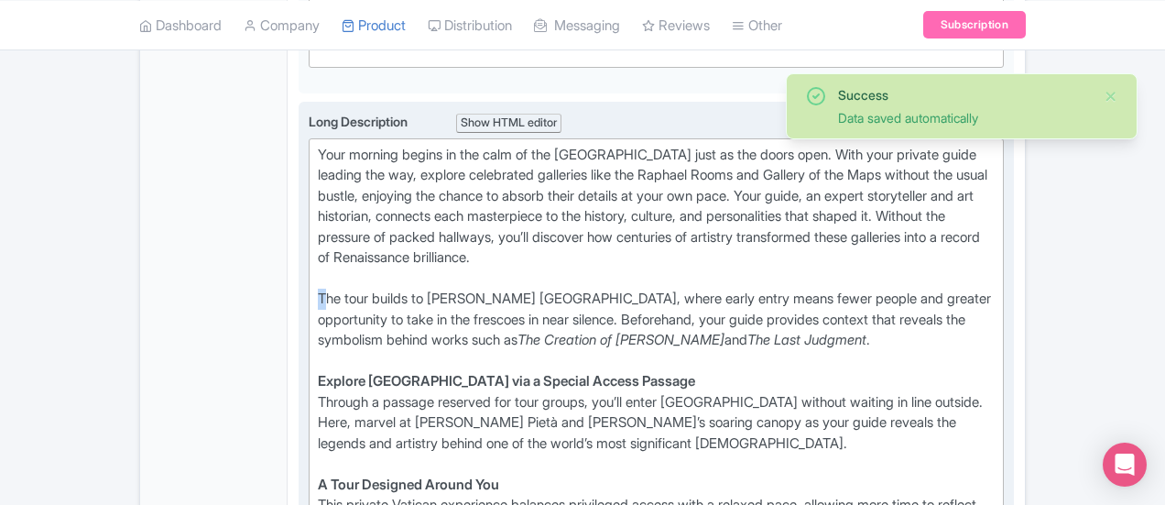
click at [318, 289] on div "The tour builds to Michelangelo’s Sistine Chapel, where early entry means fewer…" at bounding box center [656, 330] width 677 height 82
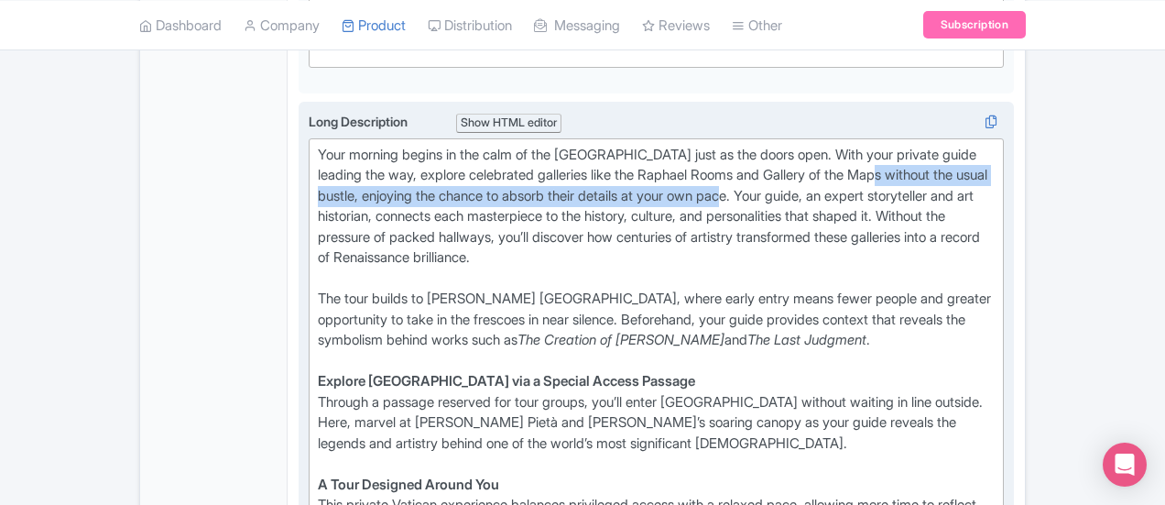
drag, startPoint x: 660, startPoint y: 155, endPoint x: 346, endPoint y: 172, distance: 314.7
click at [346, 172] on div "Your morning begins in the calm of the Vatican Museums just as the doors open. …" at bounding box center [656, 258] width 677 height 227
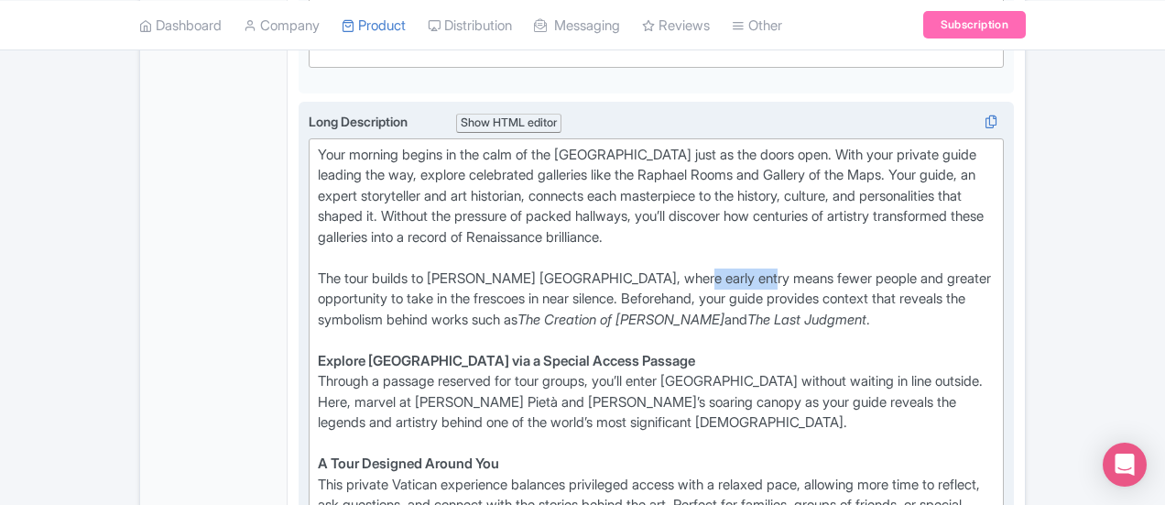
drag, startPoint x: 594, startPoint y: 231, endPoint x: 663, endPoint y: 233, distance: 68.7
click at [663, 233] on div "Your morning begins in the calm of the Vatican Museums just as the doors open. …" at bounding box center [656, 248] width 677 height 206
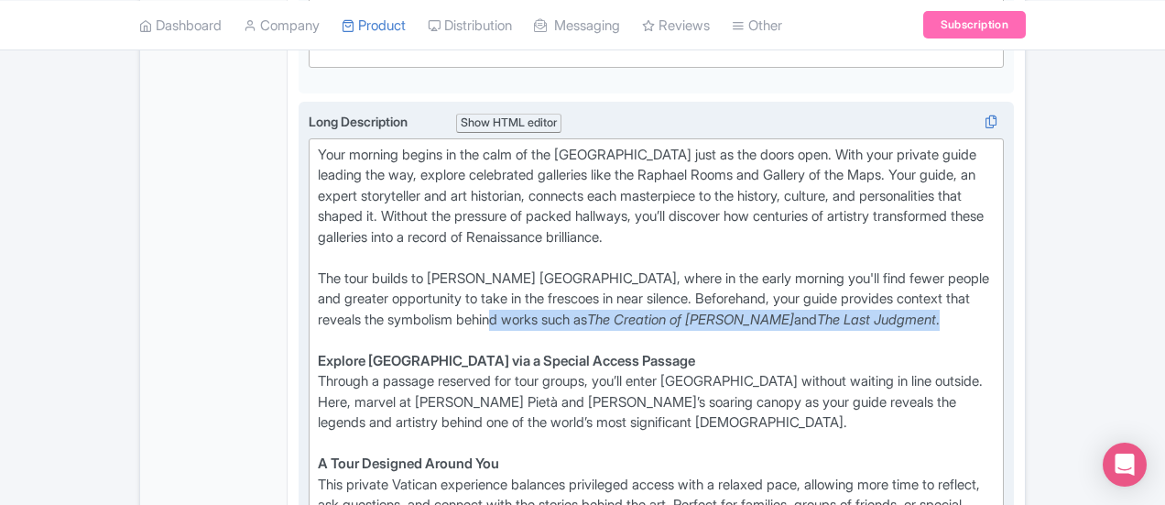
drag, startPoint x: 887, startPoint y: 258, endPoint x: 876, endPoint y: 272, distance: 17.6
click at [876, 272] on div "Your morning begins in the calm of the Vatican Museums just as the doors open. …" at bounding box center [656, 248] width 677 height 206
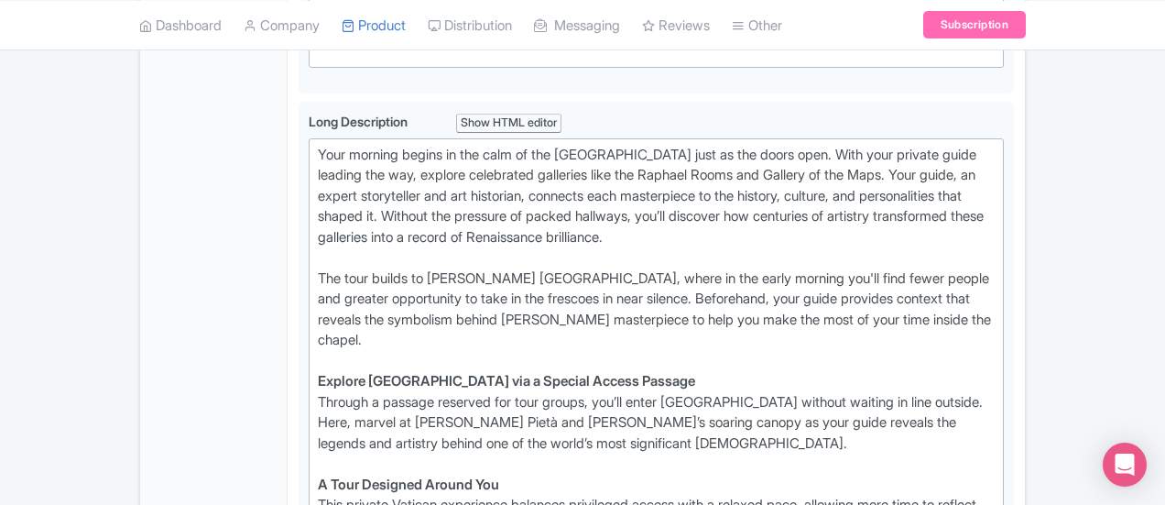
drag, startPoint x: 581, startPoint y: 306, endPoint x: 206, endPoint y: 311, distance: 374.7
click at [288, 311] on div "Private Pristine Sistine Early Morning Vatican Tour Name * i Private Pristine S…" at bounding box center [656, 286] width 737 height 1422
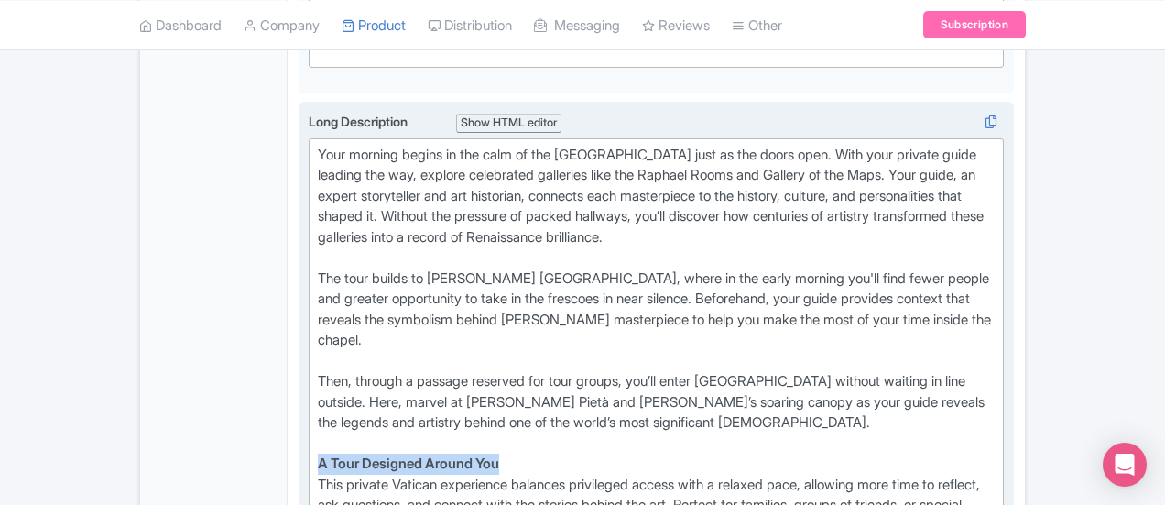
drag, startPoint x: 453, startPoint y: 398, endPoint x: 215, endPoint y: 398, distance: 237.2
click at [299, 398] on div "Long Description i Show HTML editor Bold Italic Strikethrough Link Heading Quot…" at bounding box center [656, 345] width 715 height 487
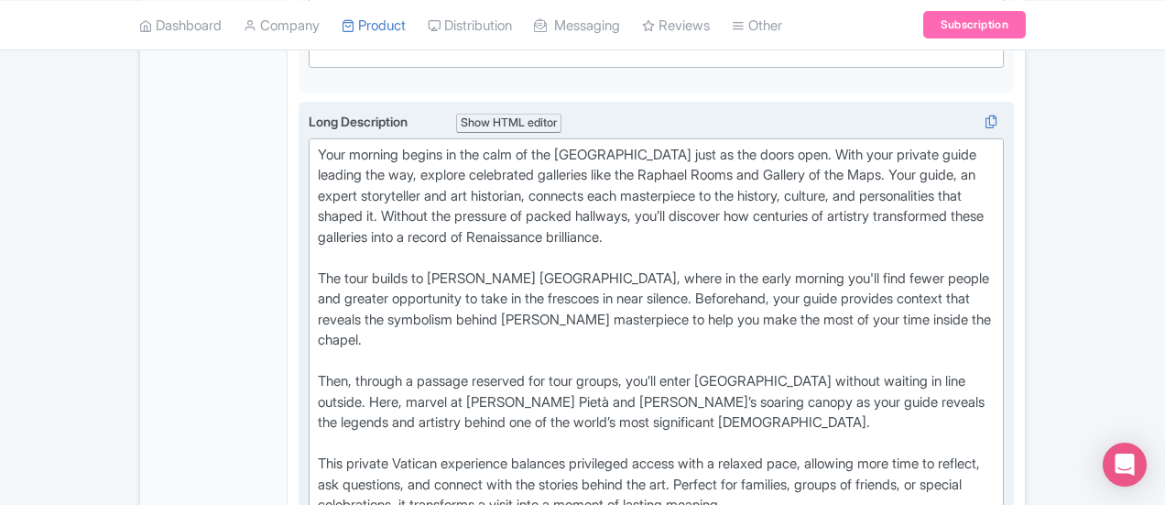
click at [318, 453] on div "This private Vatican experience balances privileged access with a relaxed pace,…" at bounding box center [656, 494] width 677 height 82
click at [318, 453] on div "Then, through a passage reserved for tour groups, you’ll enter St. Peter’s Basi…" at bounding box center [656, 453] width 677 height 165
click at [991, 427] on div "Then, through a passage reserved for tour groups, you’ll enter St. Peter’s Basi…" at bounding box center [656, 443] width 677 height 145
click at [995, 420] on div "Then, through a passage reserved for tour groups, you’ll enter St. Peter’s Basi…" at bounding box center [656, 453] width 677 height 165
click at [575, 463] on div "Then, through a passage reserved for tour groups, you’ll enter St. Peter’s Basi…" at bounding box center [656, 453] width 677 height 165
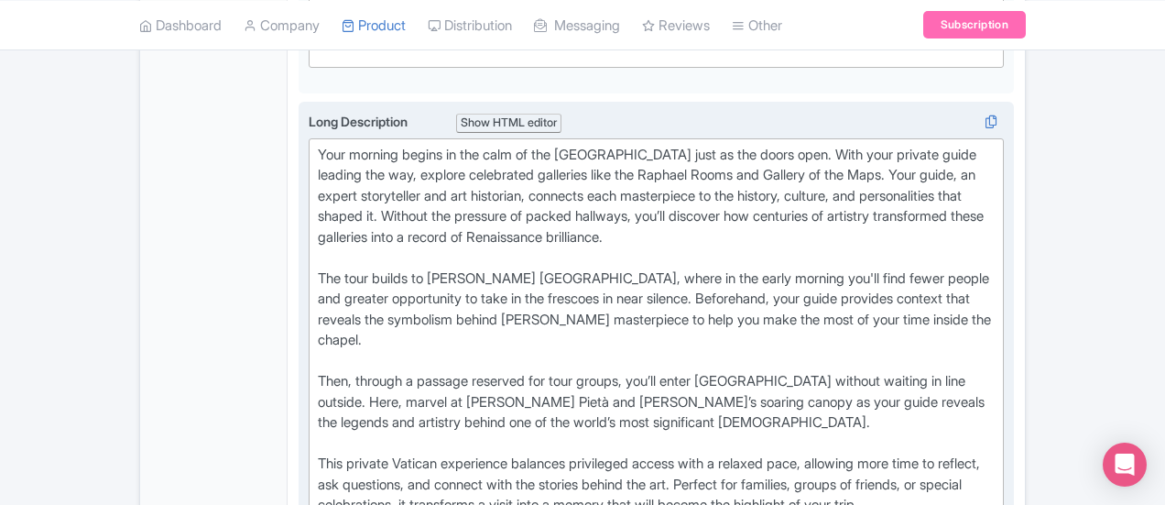
type trix-editor "<div>Your morning begins in the calm of the Vatican Museums just as the doors o…"
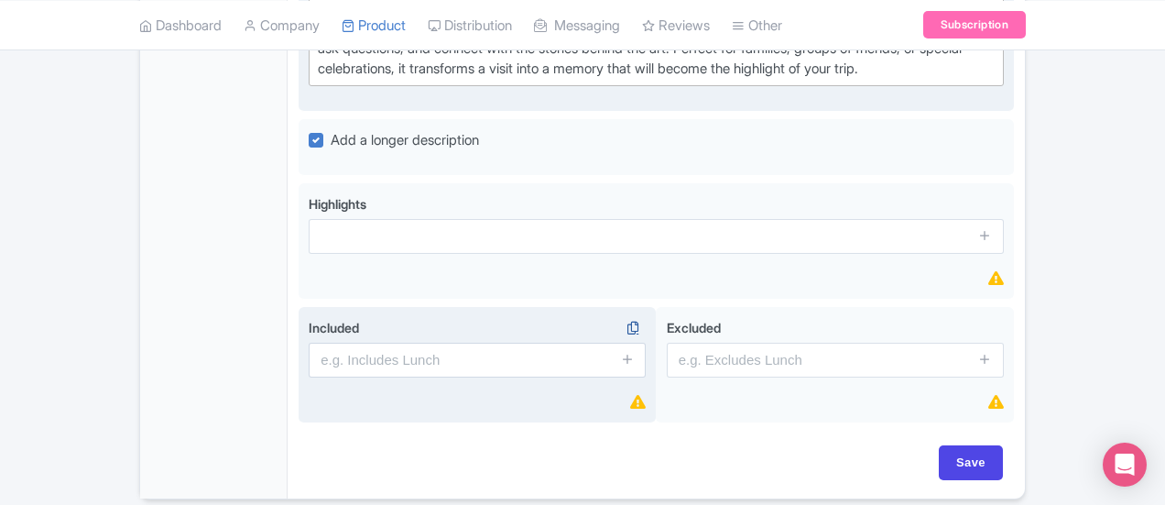
scroll to position [1173, 0]
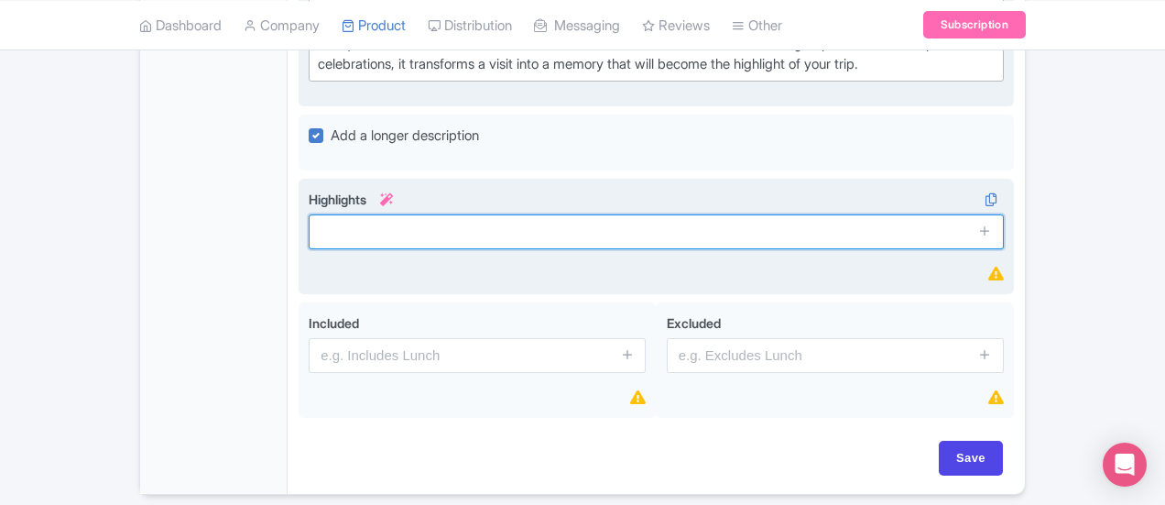
click at [309, 214] on input "text" at bounding box center [656, 231] width 695 height 35
paste input "Early entry to Vatican Museums before crowds"
type input "Early entry to Vatican Museums before crowds"
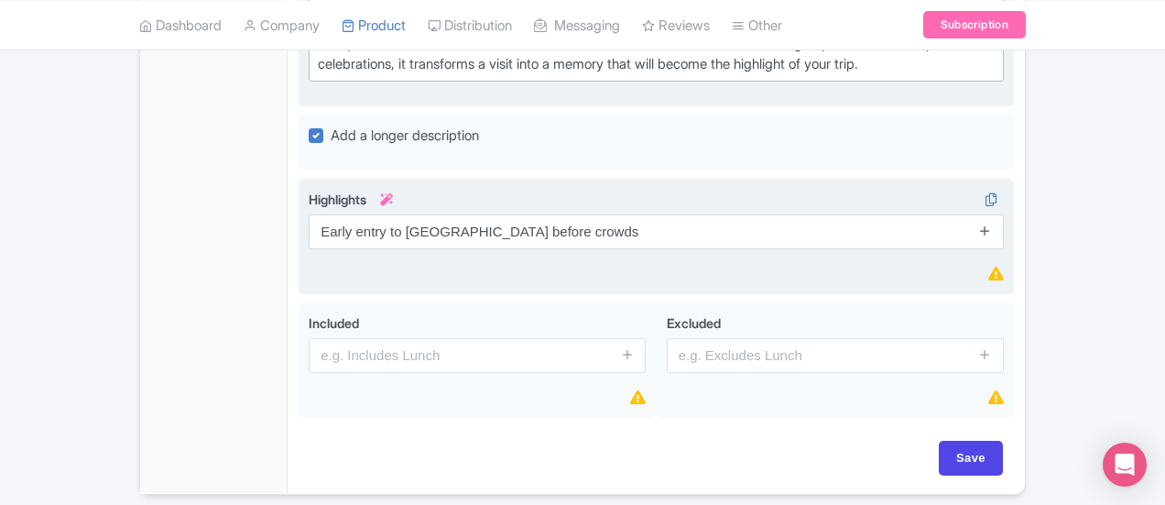
click at [992, 224] on icon at bounding box center [985, 231] width 14 height 14
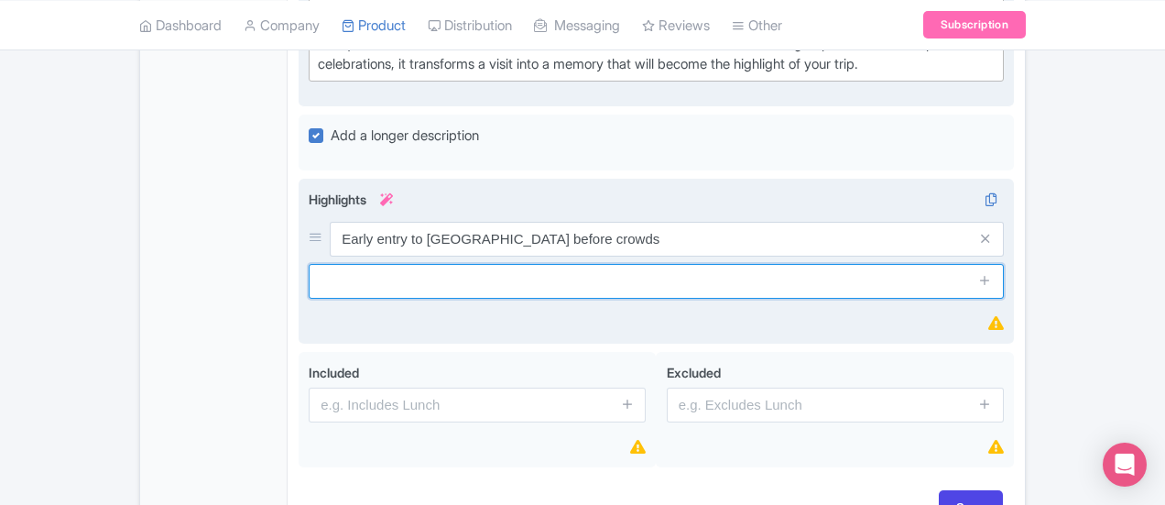
click at [464, 264] on input "text" at bounding box center [656, 281] width 695 height 35
paste input "Private guide for a more personal experience"
type input "Private guide for a more personal experience"
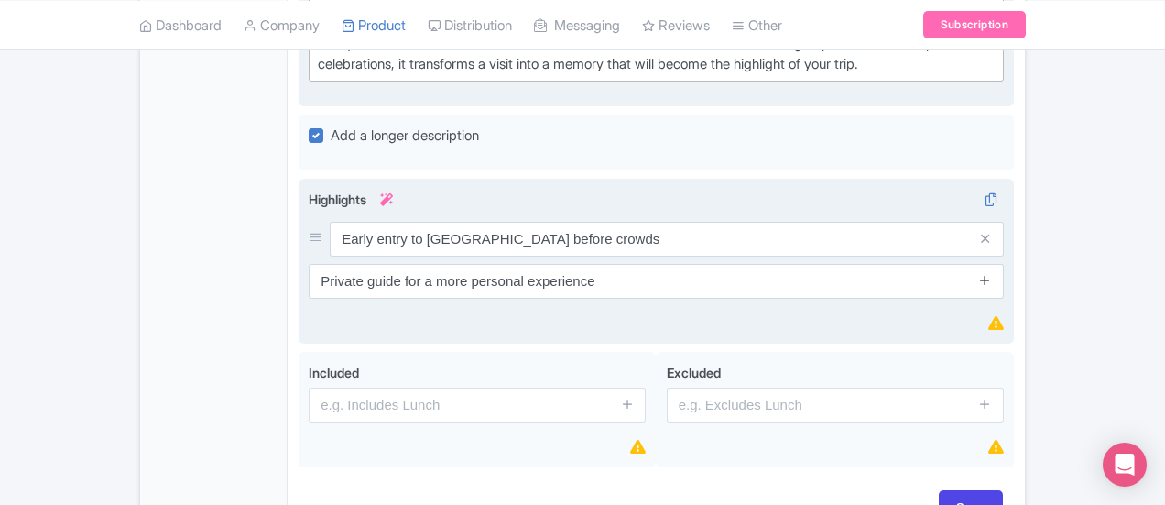
click at [992, 273] on icon at bounding box center [985, 280] width 14 height 14
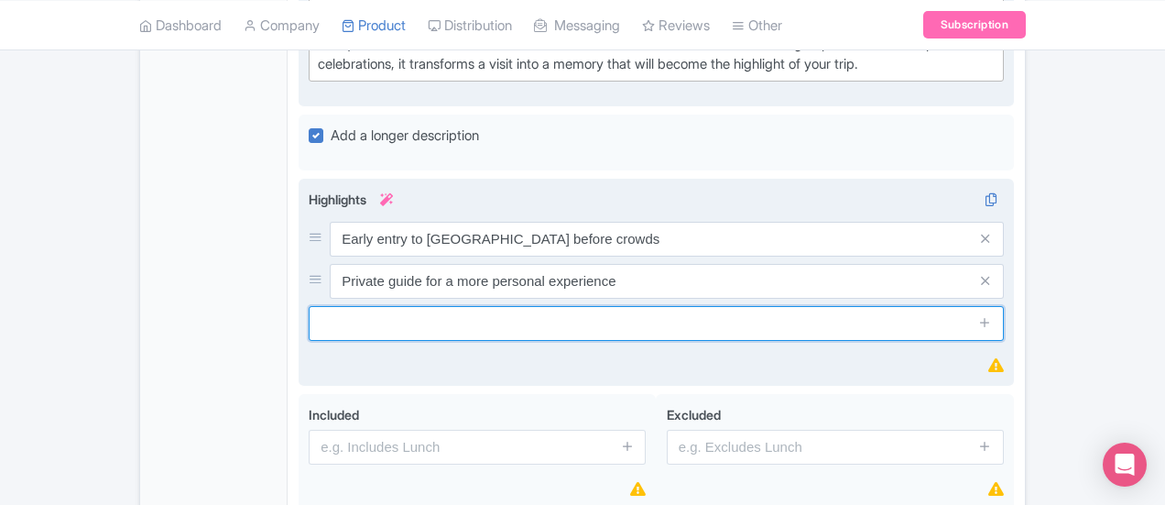
click at [507, 306] on input "text" at bounding box center [656, 323] width 695 height 35
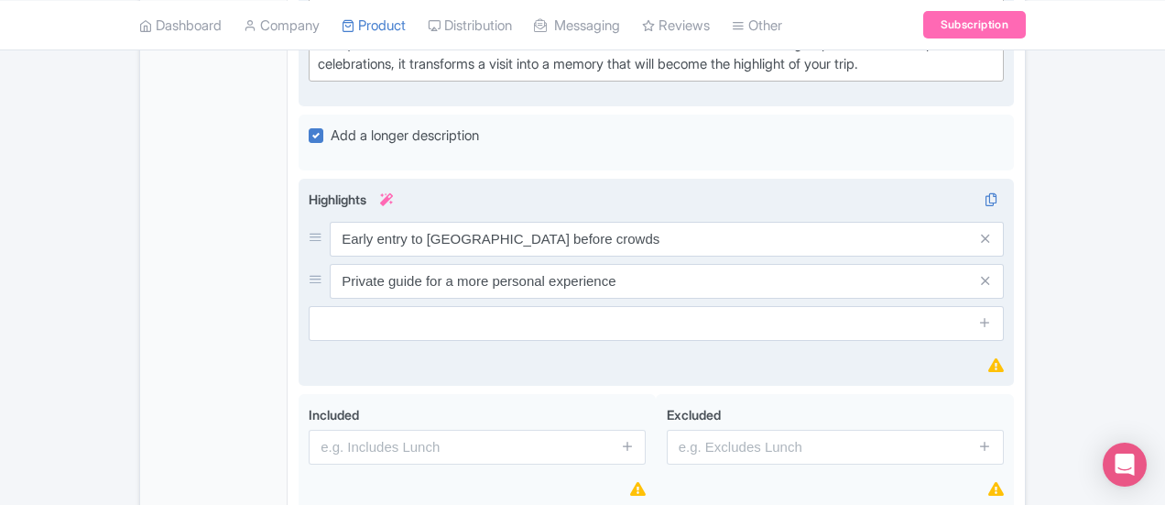
click at [396, 274] on div "Highlights i Early entry to Vatican Museums before crowds Private guide for a m…" at bounding box center [656, 283] width 695 height 187
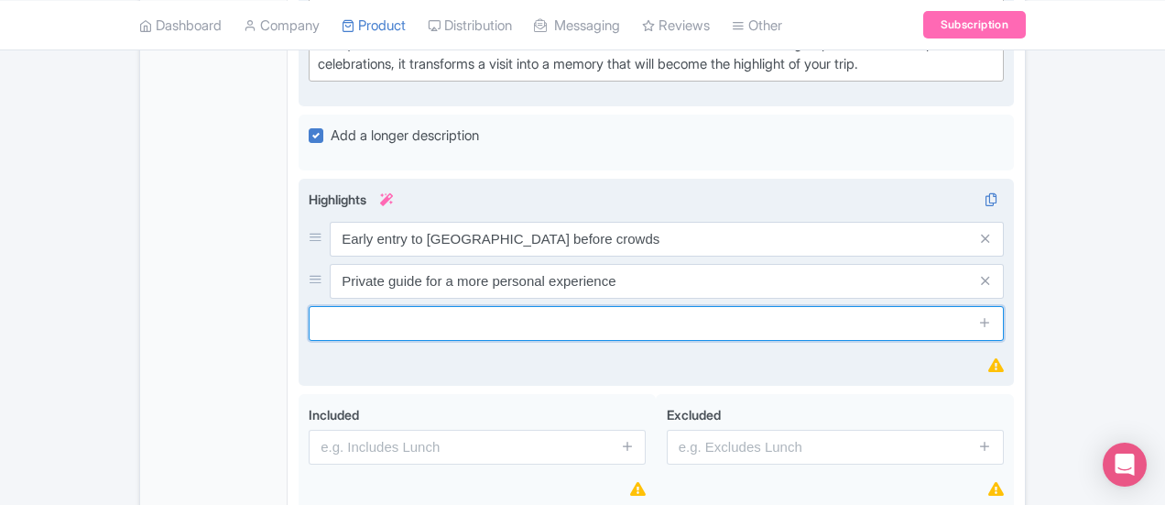
click at [384, 306] on input "text" at bounding box center [656, 323] width 695 height 35
drag, startPoint x: 260, startPoint y: 255, endPoint x: 225, endPoint y: 264, distance: 36.0
click at [309, 306] on input "Visit the Sistine Chapel" at bounding box center [656, 323] width 695 height 35
click at [455, 306] on input "Reflect in the Sistine Chapel" at bounding box center [656, 323] width 695 height 35
type input "Reflect in the Sistine Chapel in silence"
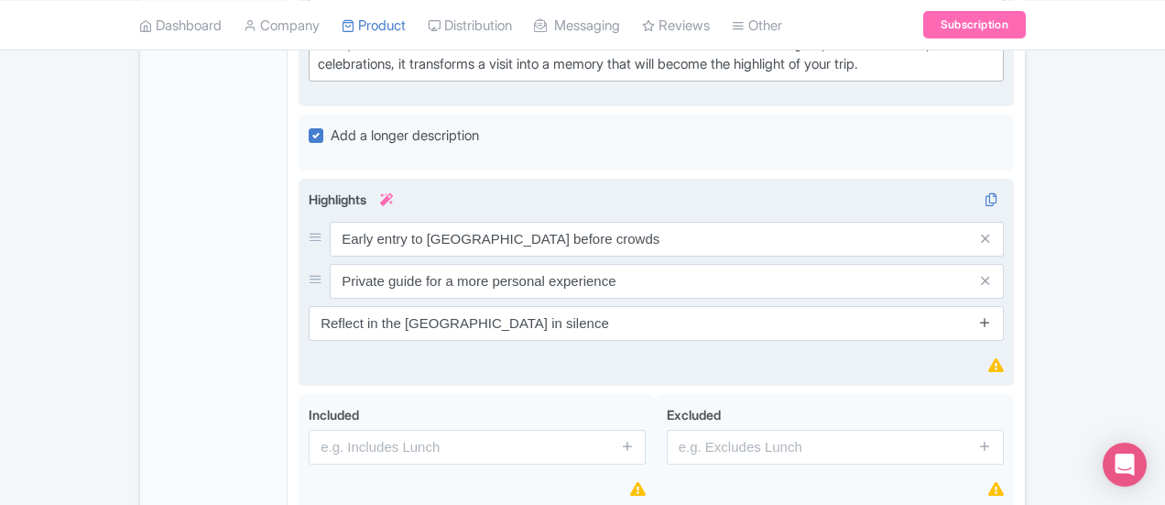
click at [992, 315] on icon at bounding box center [985, 322] width 14 height 14
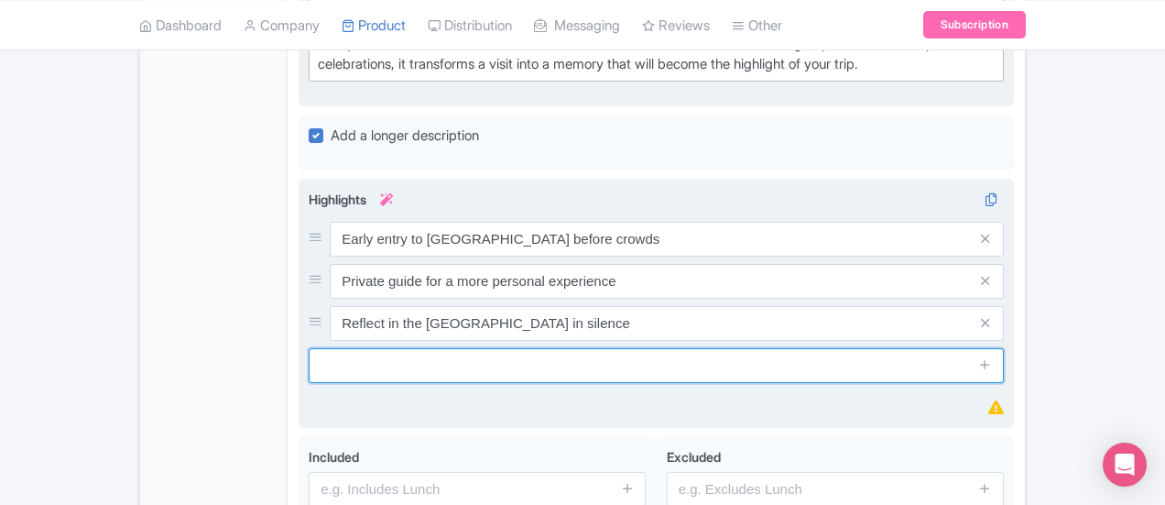
click at [528, 348] on input "text" at bounding box center [656, 365] width 695 height 35
click at [570, 348] on input "text" at bounding box center [656, 365] width 695 height 35
paste input "Special passage into St. Peter’s Basilica"
click at [309, 348] on input "Special passage into St. Peter’s Basilica" at bounding box center [656, 365] width 695 height 35
type input "Use a special passage into St. Peter’s Basilica"
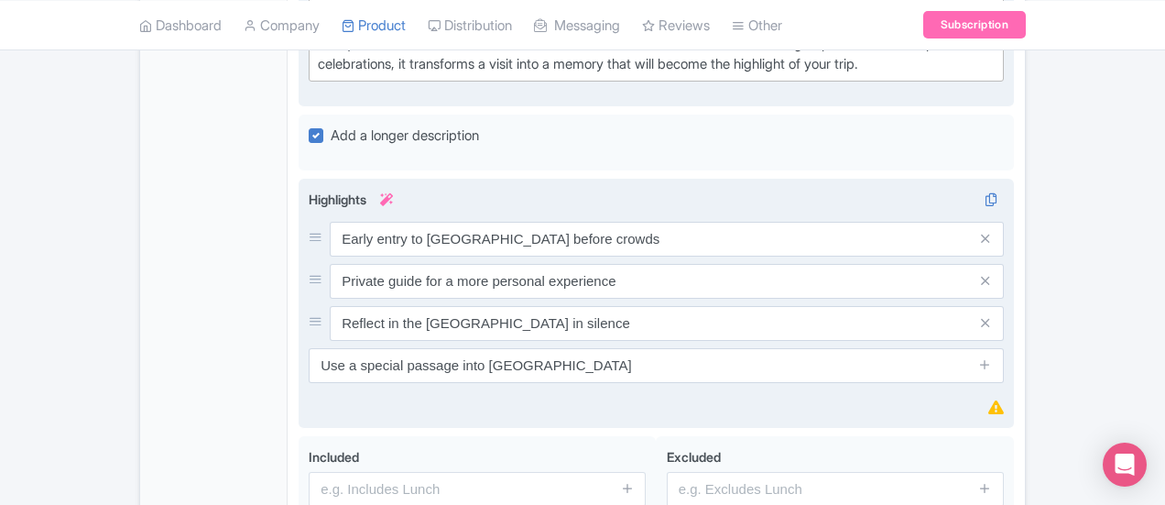
click at [1004, 348] on span at bounding box center [985, 365] width 37 height 35
click at [992, 357] on icon at bounding box center [985, 364] width 14 height 14
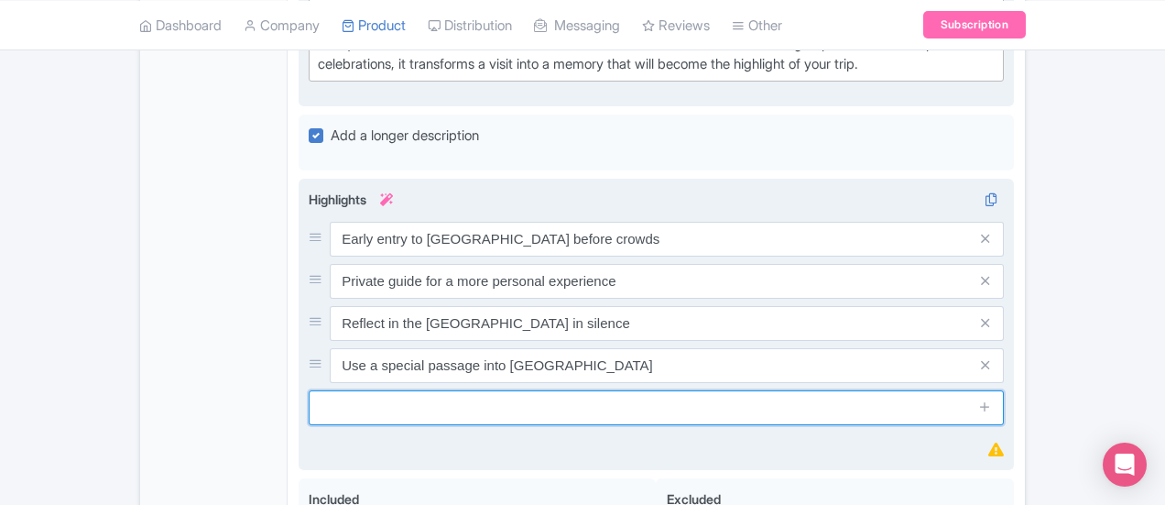
click at [474, 390] on input "text" at bounding box center [656, 407] width 695 height 35
paste input "Flexible pacing ideal for families and groups"
click at [309, 390] on input "Flexible pacing ideal for families and groups" at bounding box center [656, 407] width 695 height 35
type input "Enjoy flexible pacing ideal for families and groups"
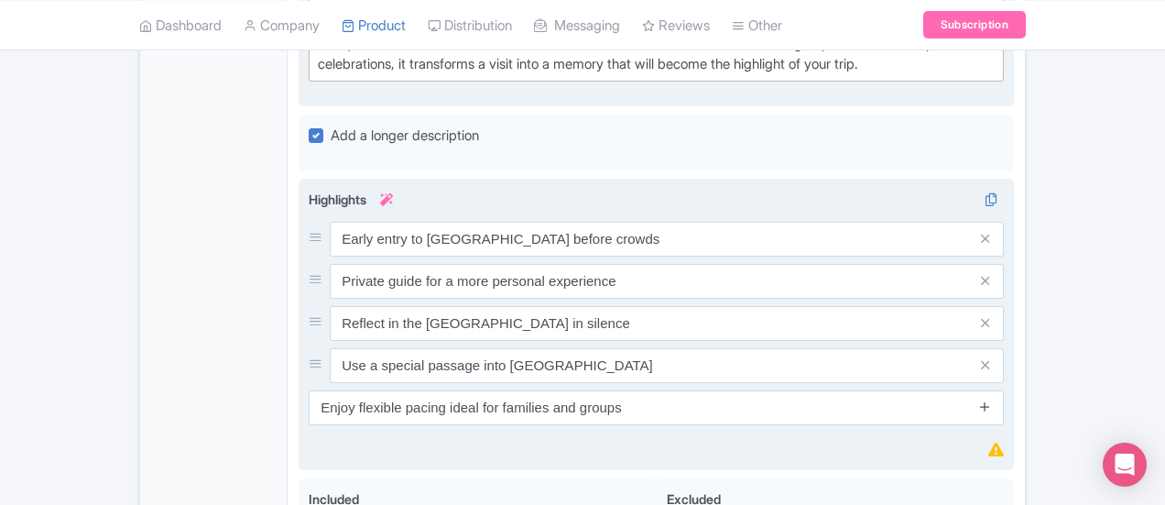
click at [992, 399] on icon at bounding box center [985, 406] width 14 height 14
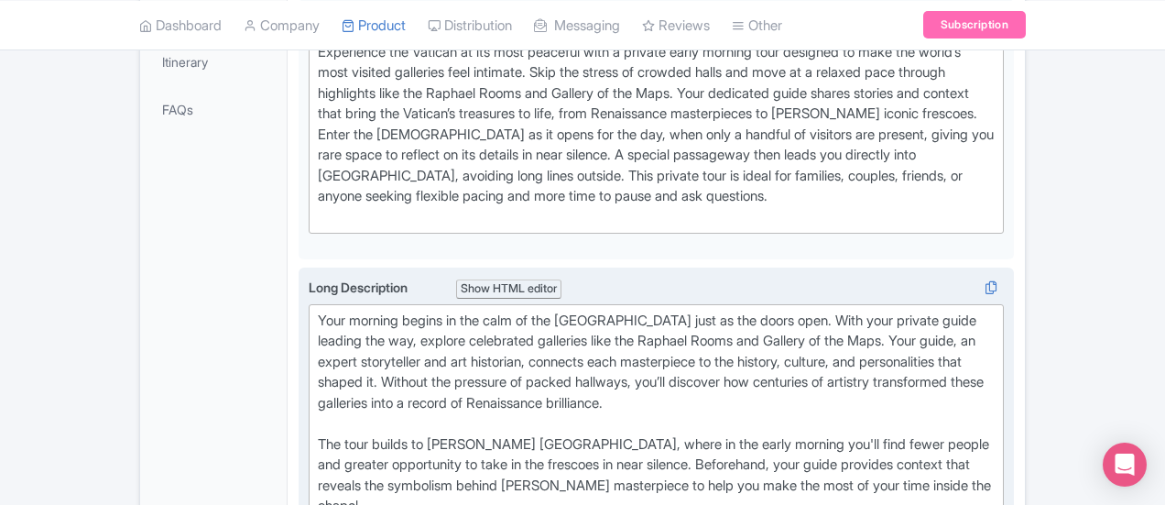
scroll to position [201, 0]
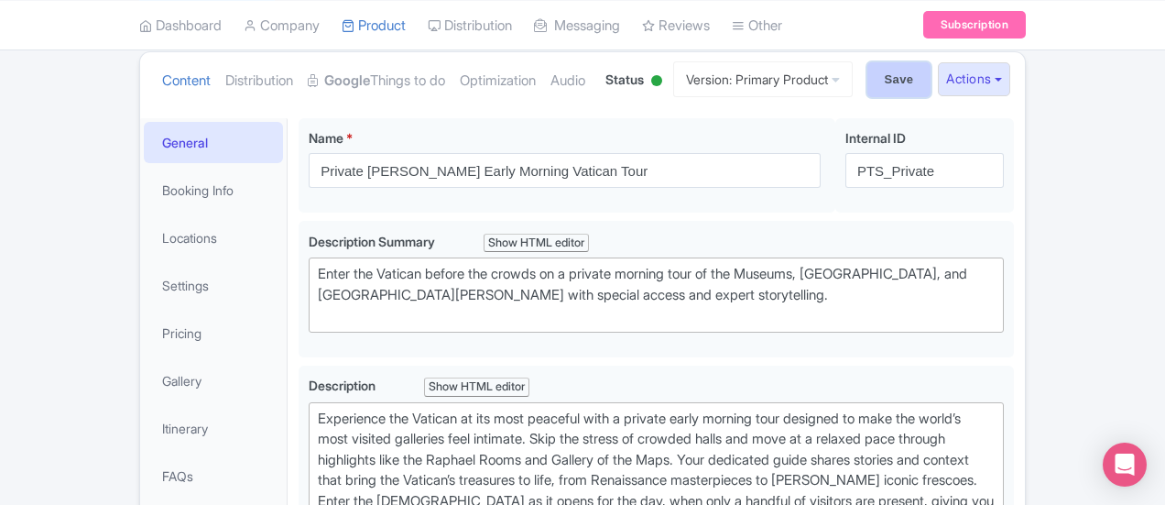
click at [932, 82] on input "Save" at bounding box center [899, 79] width 64 height 35
type input "Saving..."
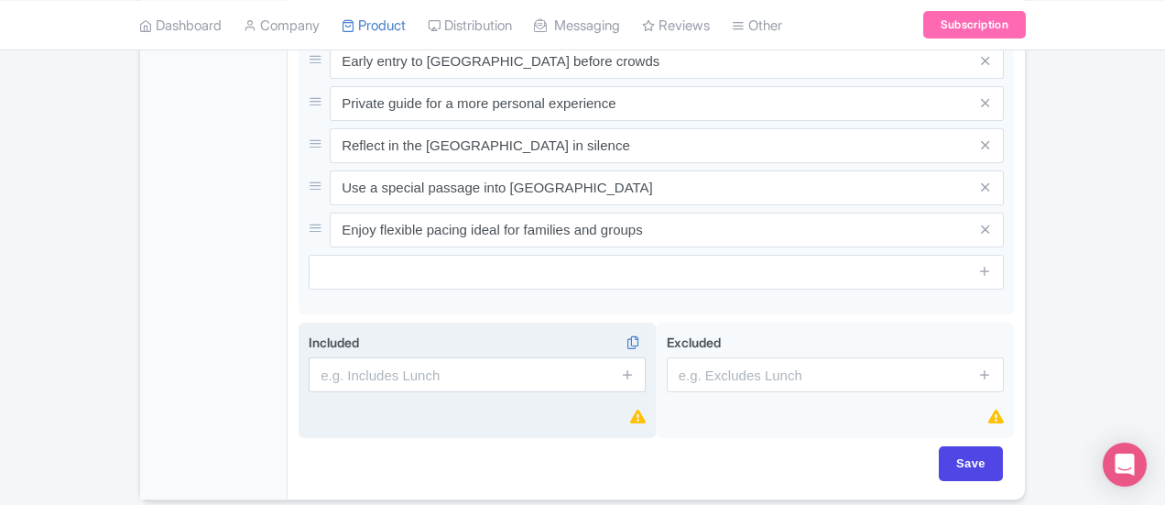
scroll to position [1356, 0]
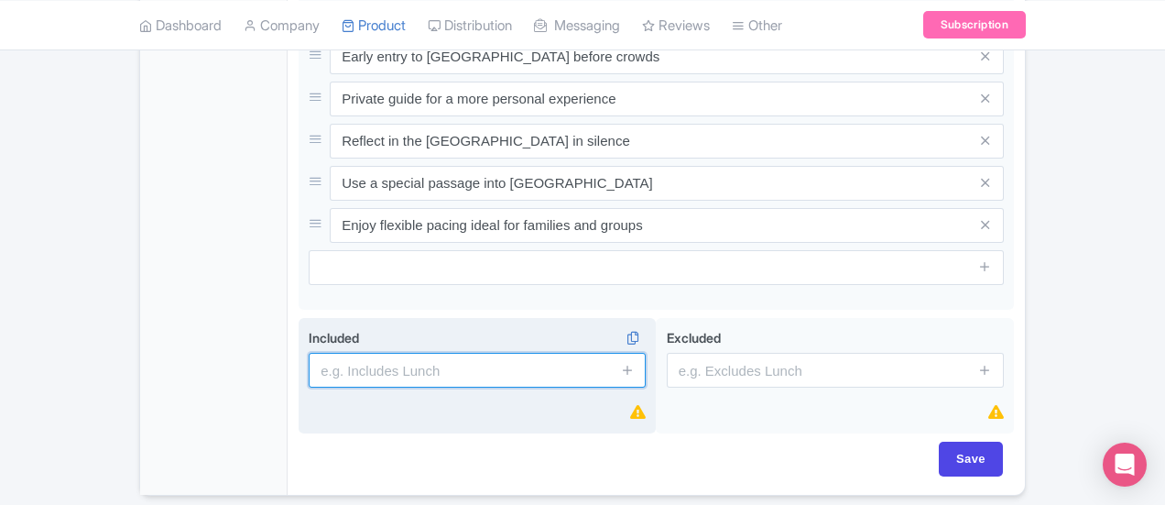
click at [309, 353] on input "text" at bounding box center [477, 370] width 337 height 35
type input "Private guide"
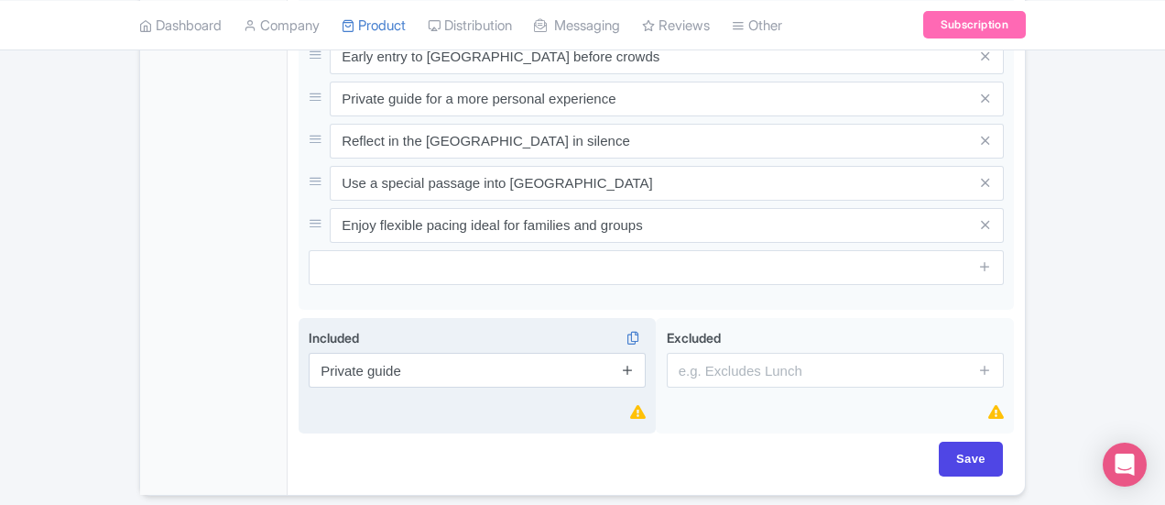
click at [635, 363] on icon at bounding box center [628, 370] width 14 height 14
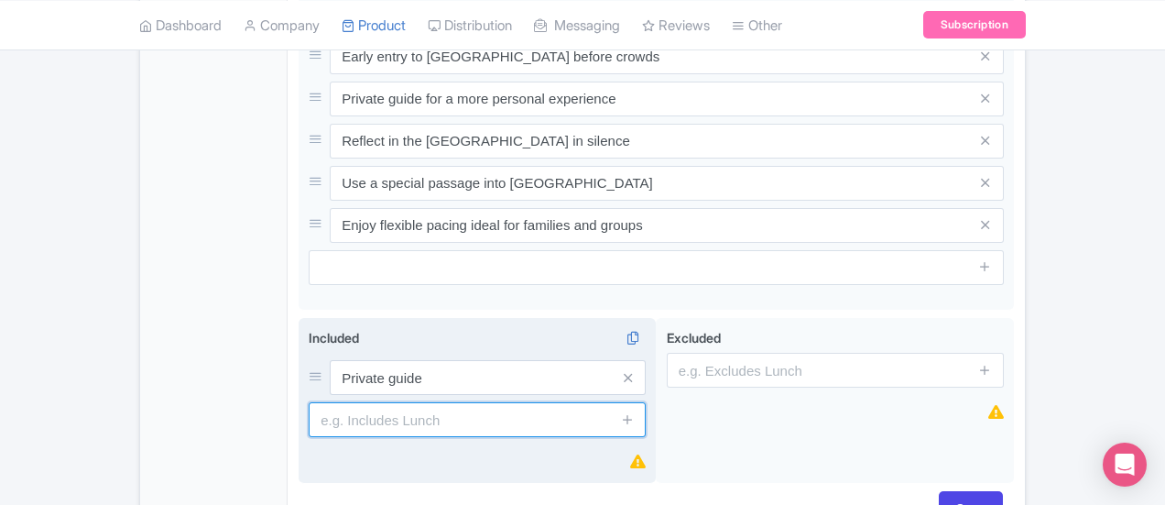
click at [354, 402] on input "text" at bounding box center [477, 419] width 337 height 35
paste input "Skip the line ticket for Vatican Museums"
type input "Skip the line ticket for Vatican Museums"
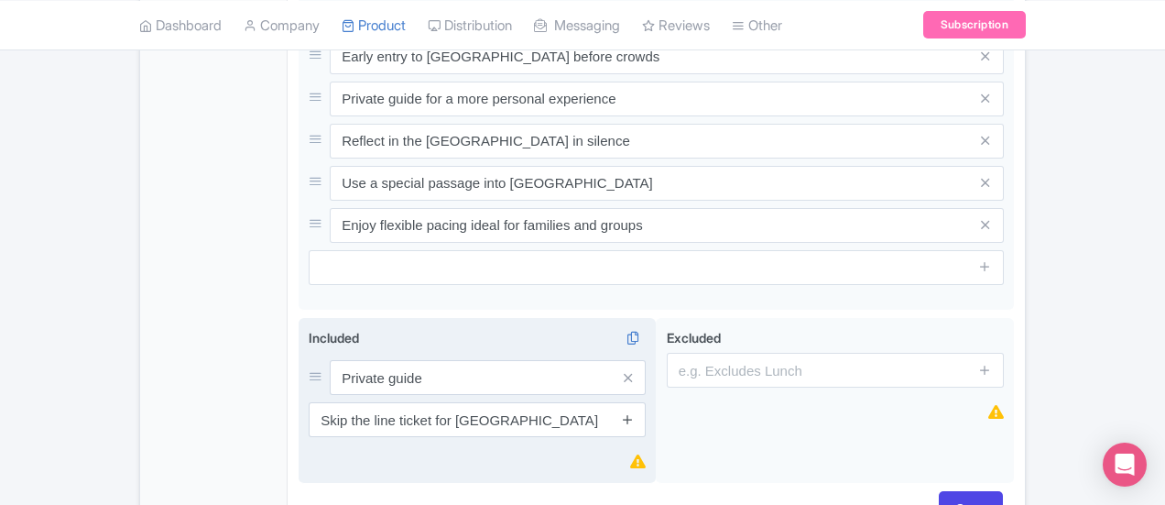
click at [635, 412] on icon at bounding box center [628, 419] width 14 height 14
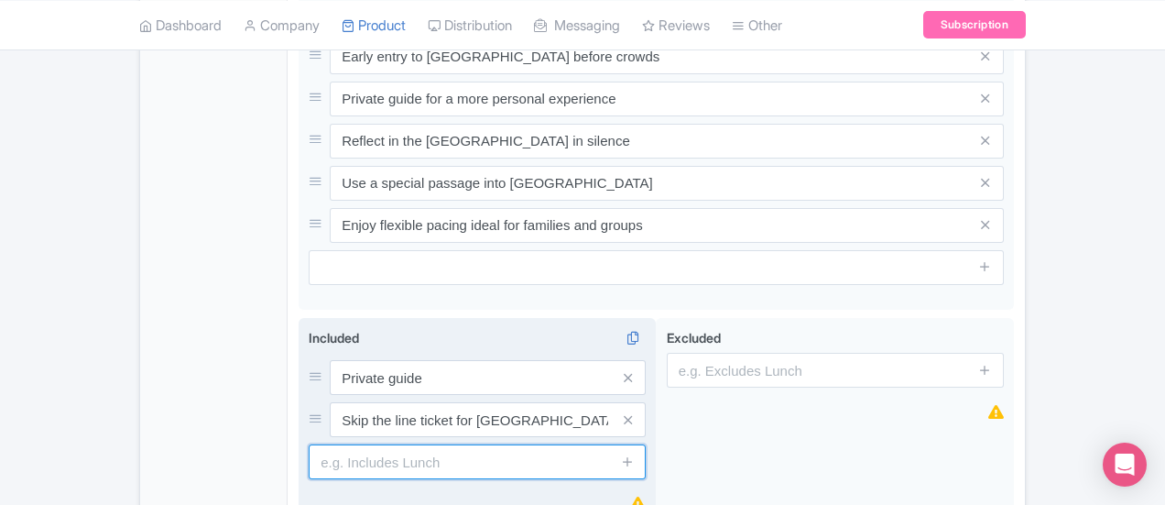
click at [330, 444] on input "text" at bounding box center [477, 461] width 337 height 35
paste input "Skip the line ticket to St. Peter's Basilica"
type input "Skip the line ticket to St. Peter's Basilica"
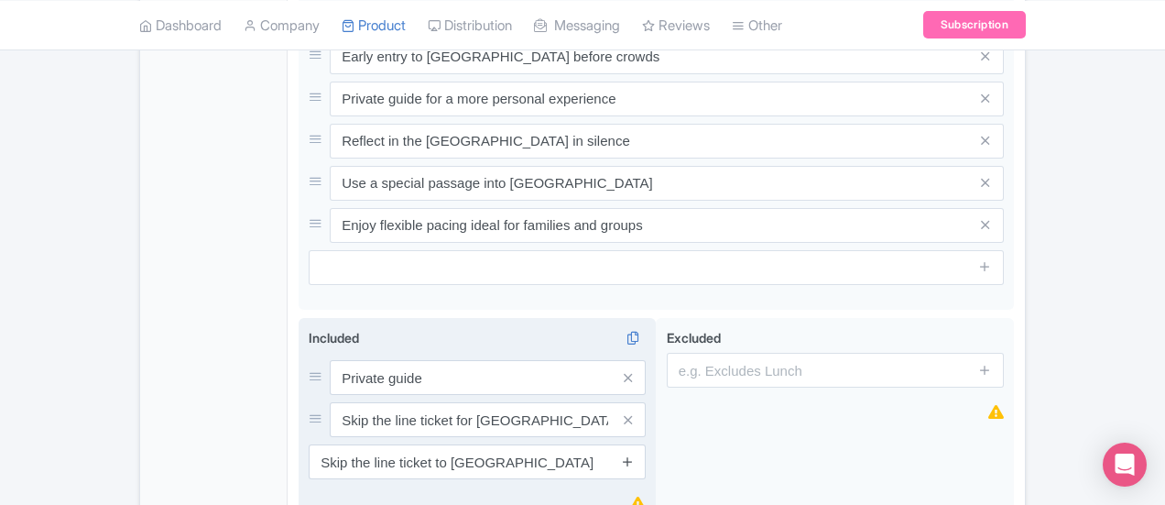
click at [635, 454] on icon at bounding box center [628, 461] width 14 height 14
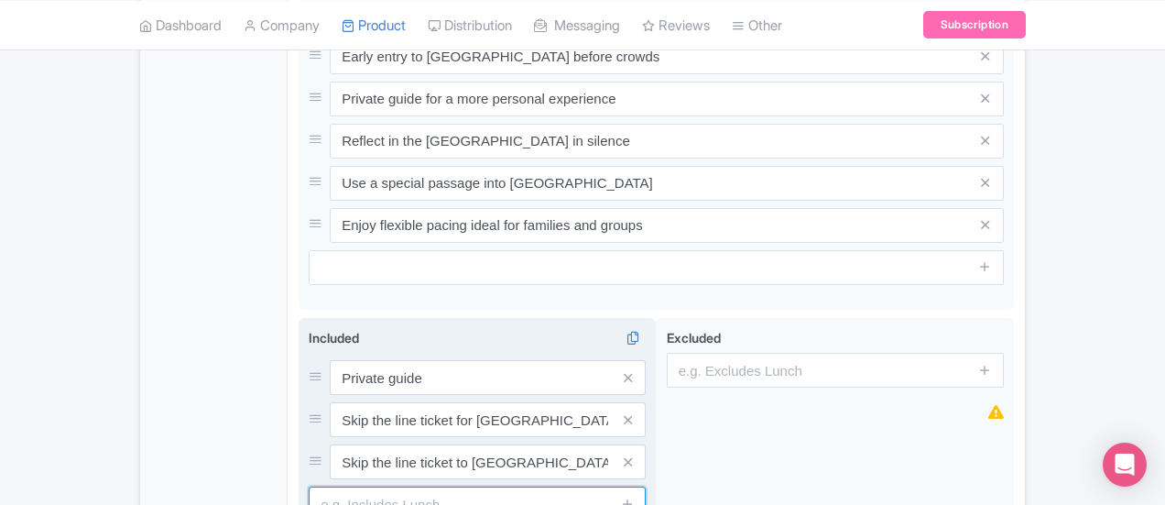
click at [565, 486] on input "text" at bounding box center [477, 503] width 337 height 35
paste input "Expertly guided tour of Vatican Museums and St. Peter's Basilica"
type input "Expertly guided tour of Vatican Museums and St. Peter's Basilica"
click at [635, 496] on icon at bounding box center [628, 503] width 14 height 14
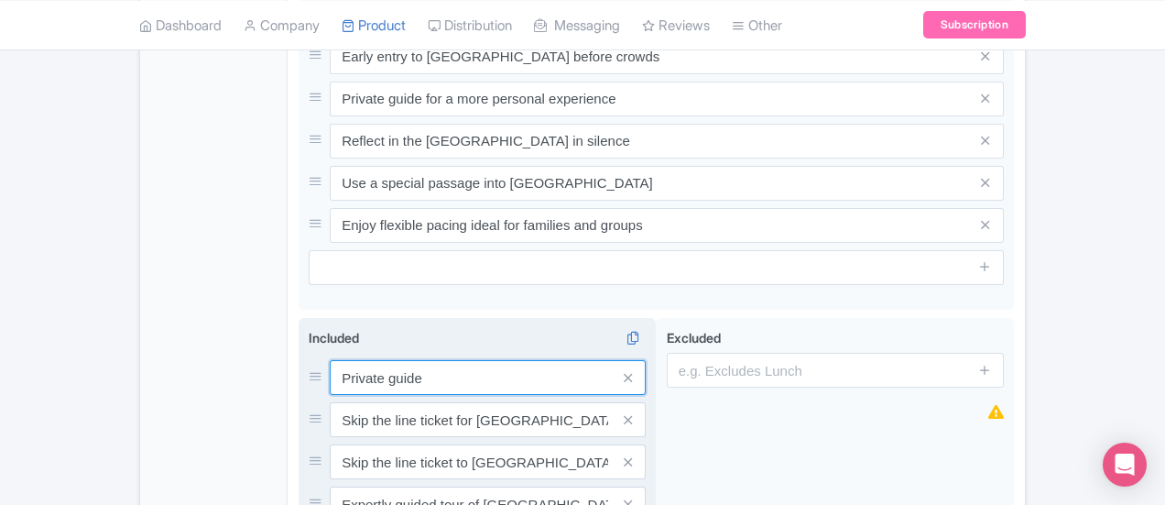
click at [330, 360] on input "Private guide" at bounding box center [488, 377] width 316 height 35
drag, startPoint x: 507, startPoint y: 312, endPoint x: 436, endPoint y: 310, distance: 71.5
click at [436, 360] on input "Local English-speaking guide Private guide" at bounding box center [488, 377] width 316 height 35
type input "Local English-speaking guide"
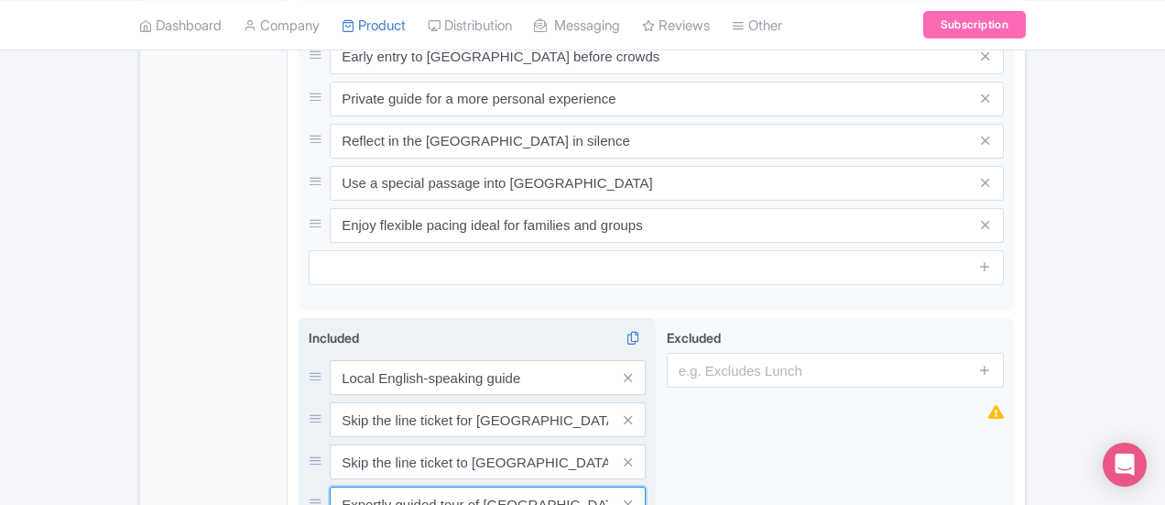
click at [357, 486] on input "Expertly guided tour of Vatican Museums and St. Peter's Basilica" at bounding box center [488, 503] width 316 height 35
click at [352, 486] on input "Expertly guided tour of Vatican Museums and St. Peter's Basilica" at bounding box center [488, 503] width 316 height 35
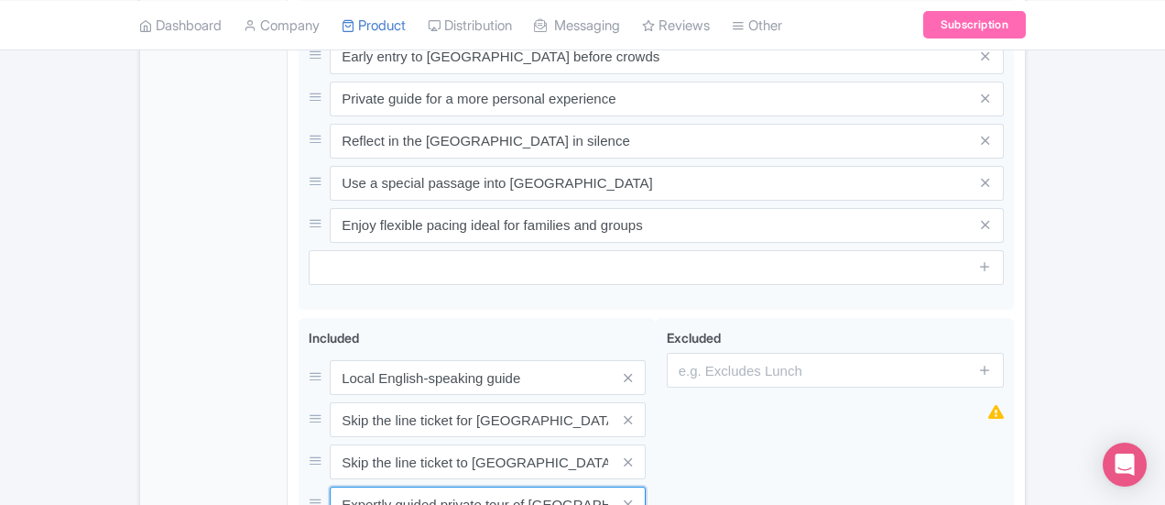
type input "Expertly guided private tour of Vatican Museums and St. Peter's Basilica"
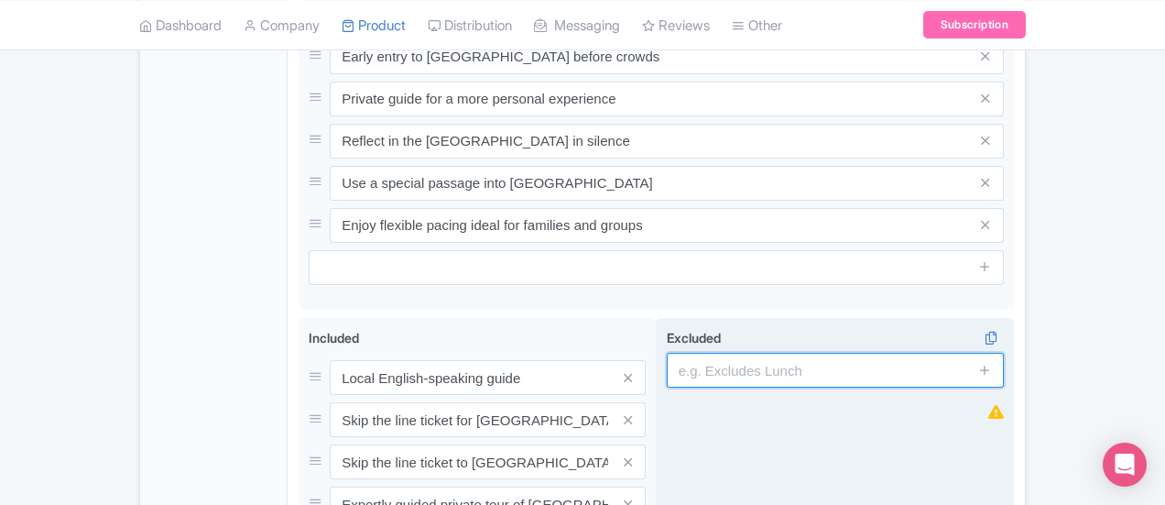
click at [743, 353] on input "text" at bounding box center [835, 370] width 337 height 35
paste input "Hotel pickup/drop-off"
type input "Hotel pickup/drop-off"
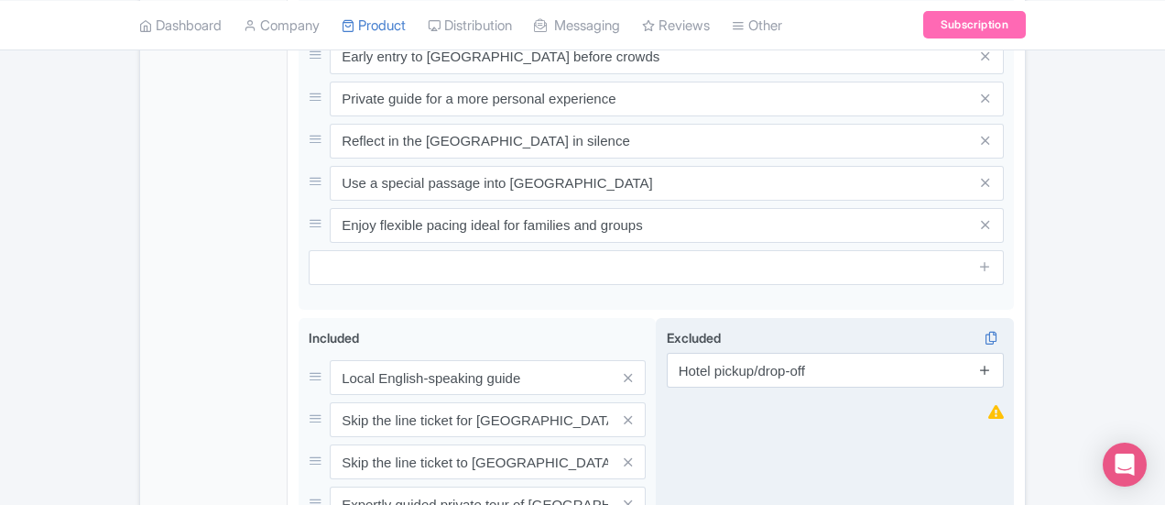
click at [992, 363] on icon at bounding box center [985, 370] width 14 height 14
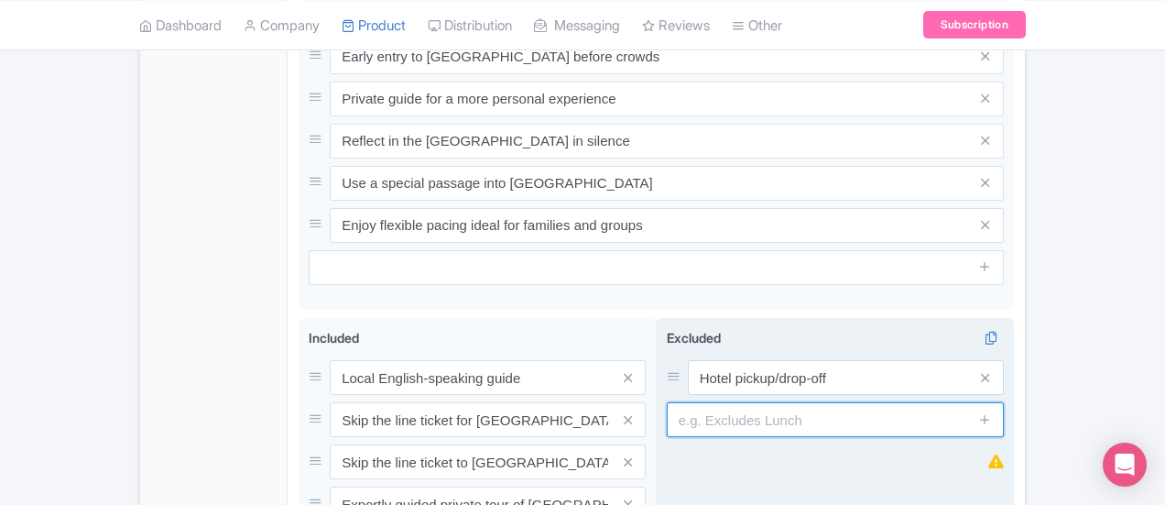
click at [954, 402] on input "text" at bounding box center [835, 419] width 337 height 35
paste input "Gratuities"
type input "Gratuities"
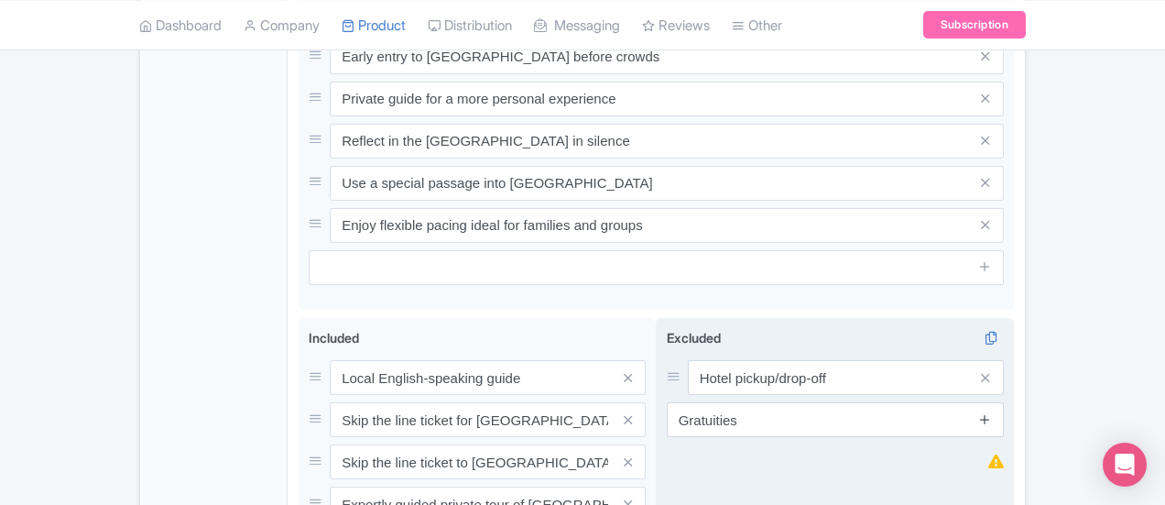
click at [992, 412] on icon at bounding box center [985, 419] width 14 height 14
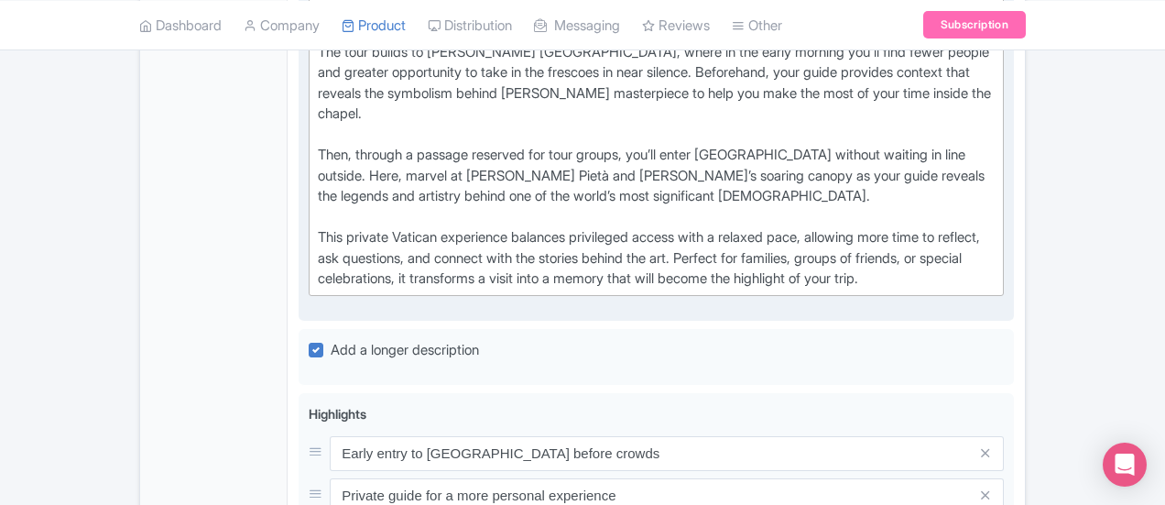
scroll to position [799, 0]
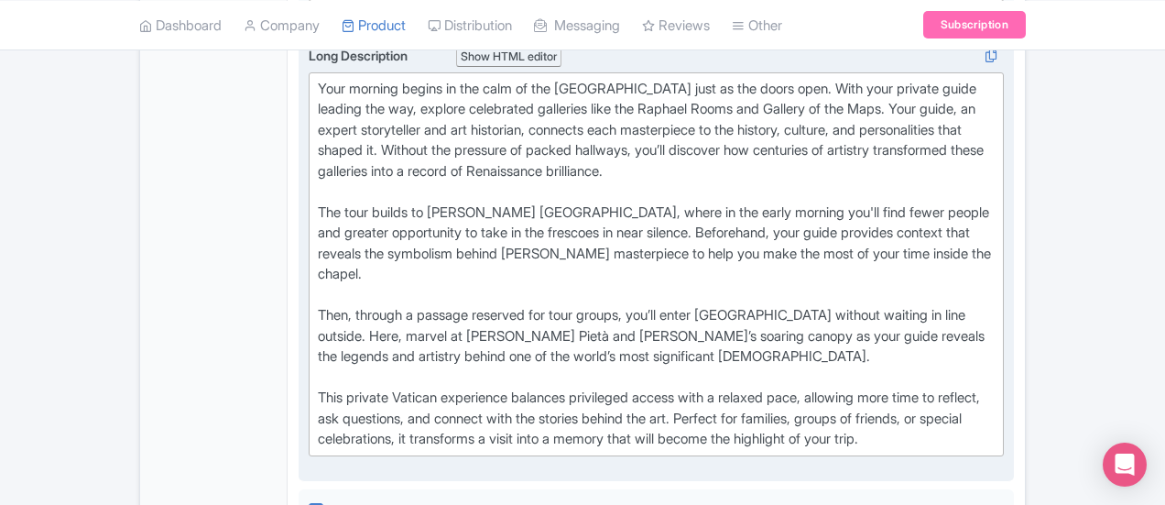
click at [501, 371] on div "Your morning begins in the calm of the [GEOGRAPHIC_DATA] just as the doors open…" at bounding box center [656, 264] width 677 height 371
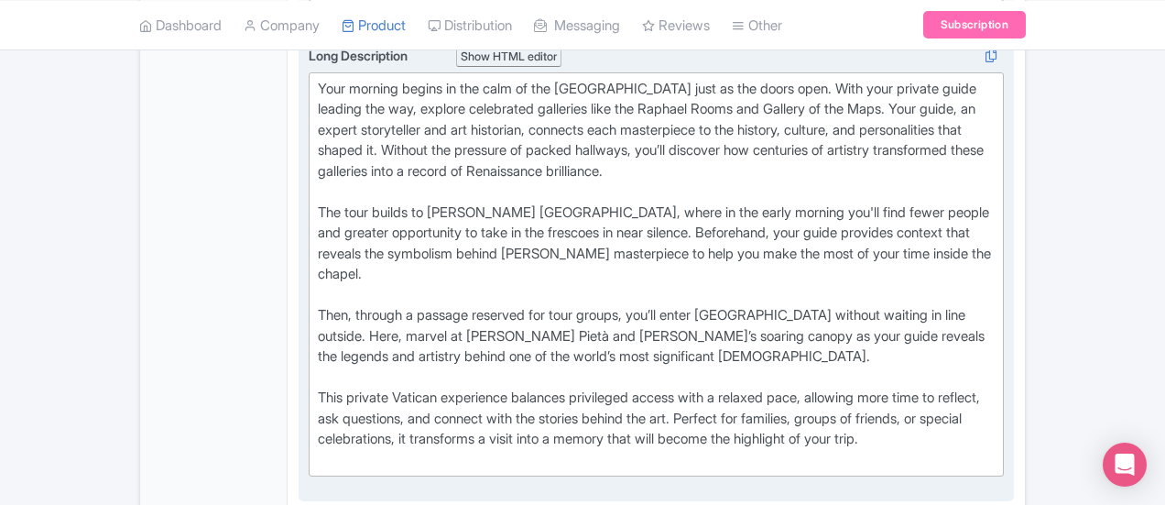
type trix-editor "<div>Your morning begins in the calm of the Vatican Museums just as the doors o…"
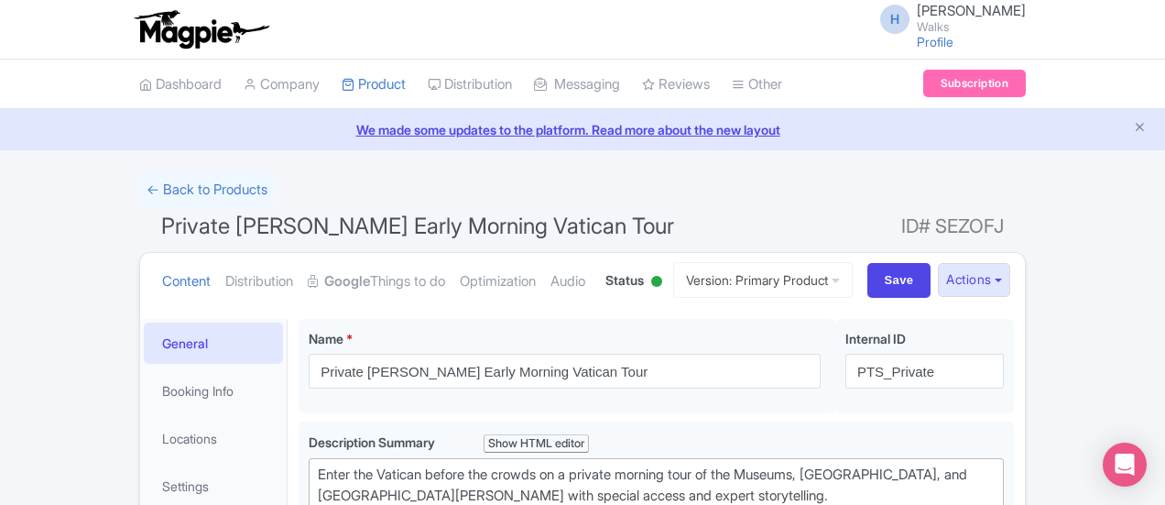
scroll to position [0, 0]
click at [932, 270] on input "Save" at bounding box center [899, 280] width 64 height 35
type input "Saving..."
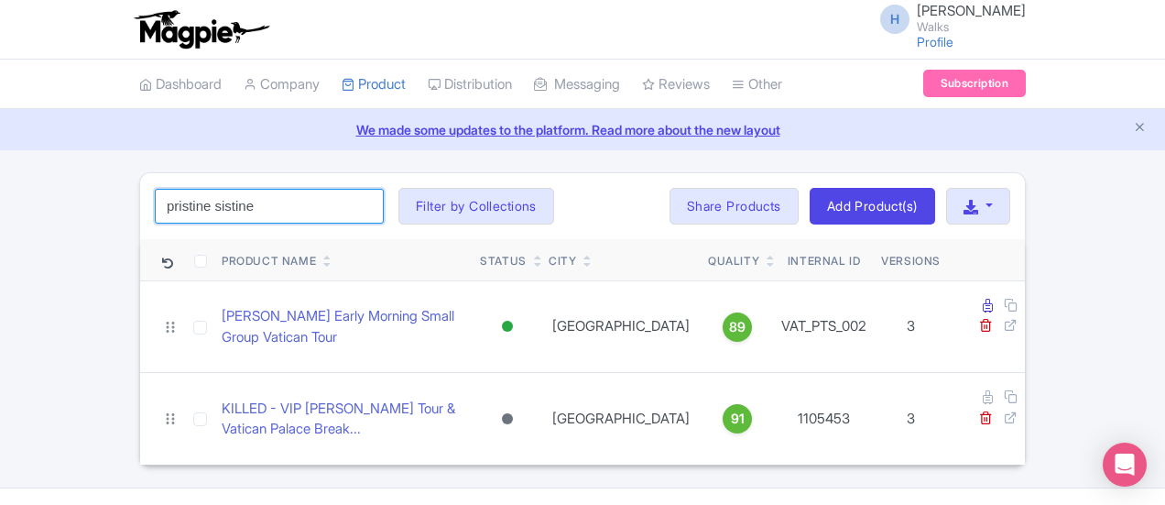
drag, startPoint x: 132, startPoint y: 208, endPoint x: 0, endPoint y: 204, distance: 132.0
click at [128, 204] on div "pristine sistine Search Filter by Collections [GEOGRAPHIC_DATA] [GEOGRAPHIC_DAT…" at bounding box center [582, 318] width 909 height 293
type input "vatican express"
click button "Search" at bounding box center [0, 0] width 0 height 0
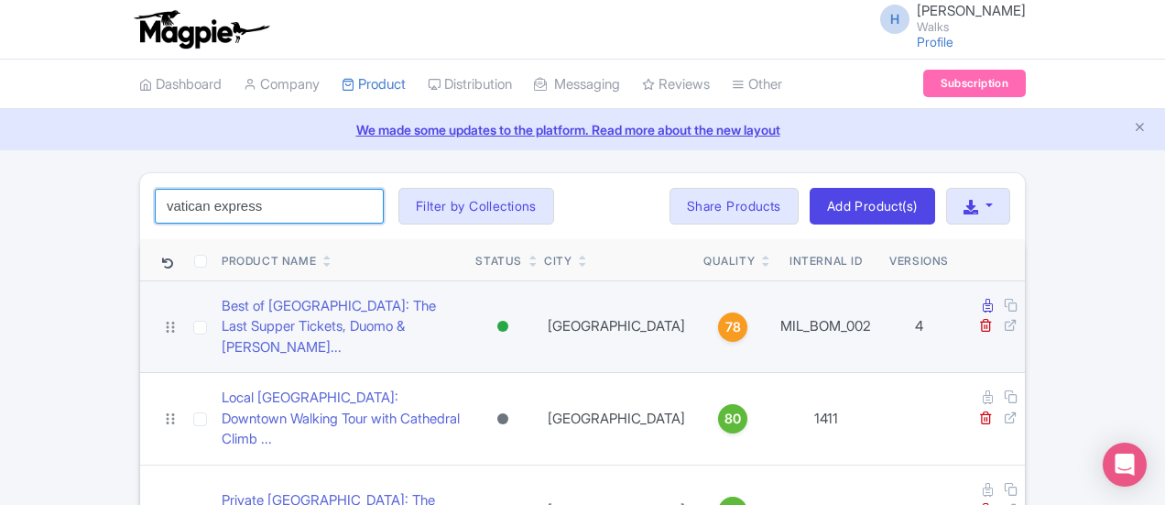
scroll to position [92, 0]
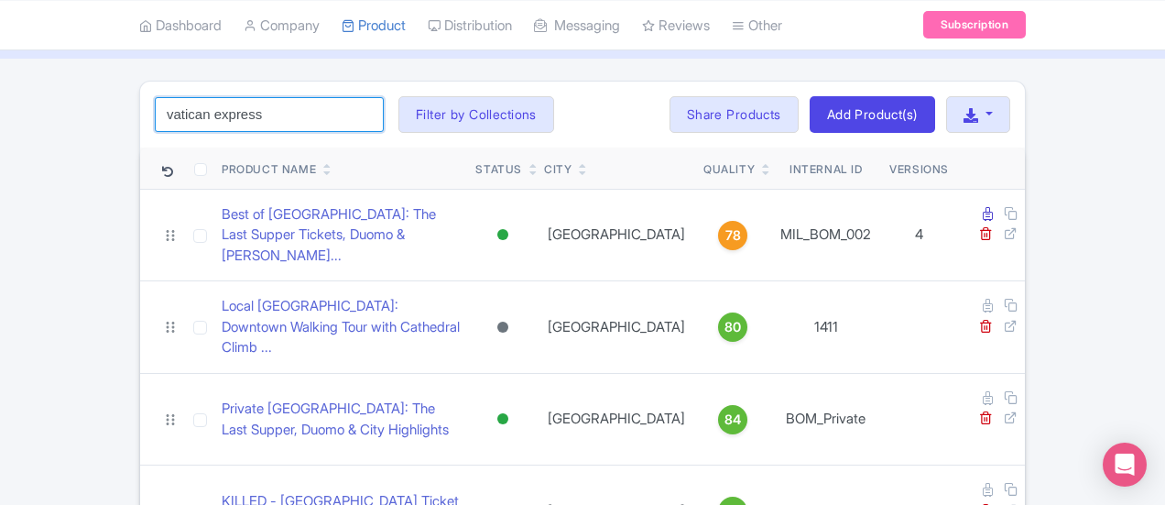
click button "Search" at bounding box center [0, 0] width 0 height 0
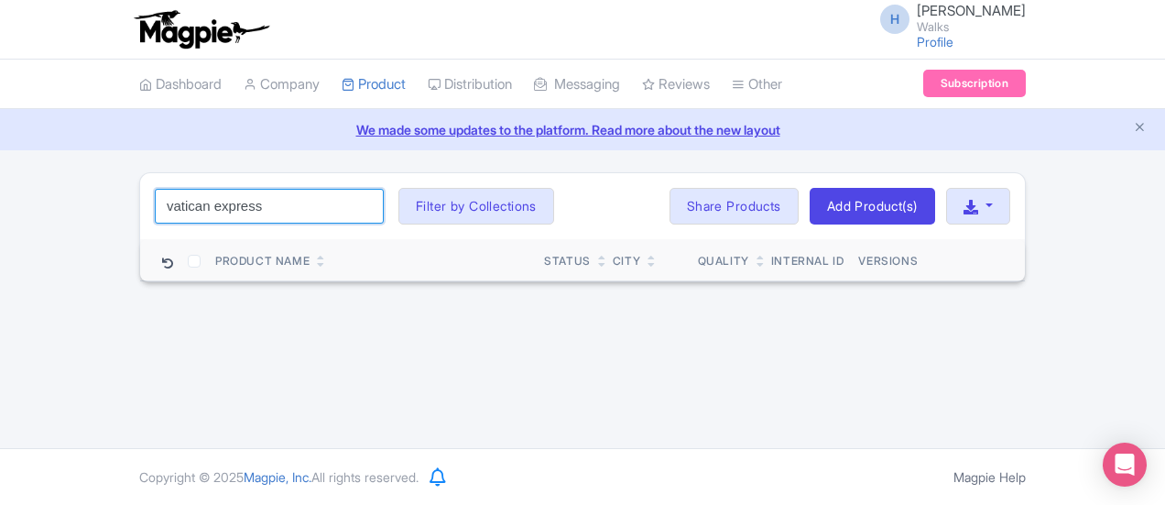
drag, startPoint x: 132, startPoint y: 204, endPoint x: 17, endPoint y: 217, distance: 115.2
click at [140, 217] on div "vatican express Search Filter by Collections Amsterdam Athens Barcelona Bologna…" at bounding box center [582, 206] width 885 height 66
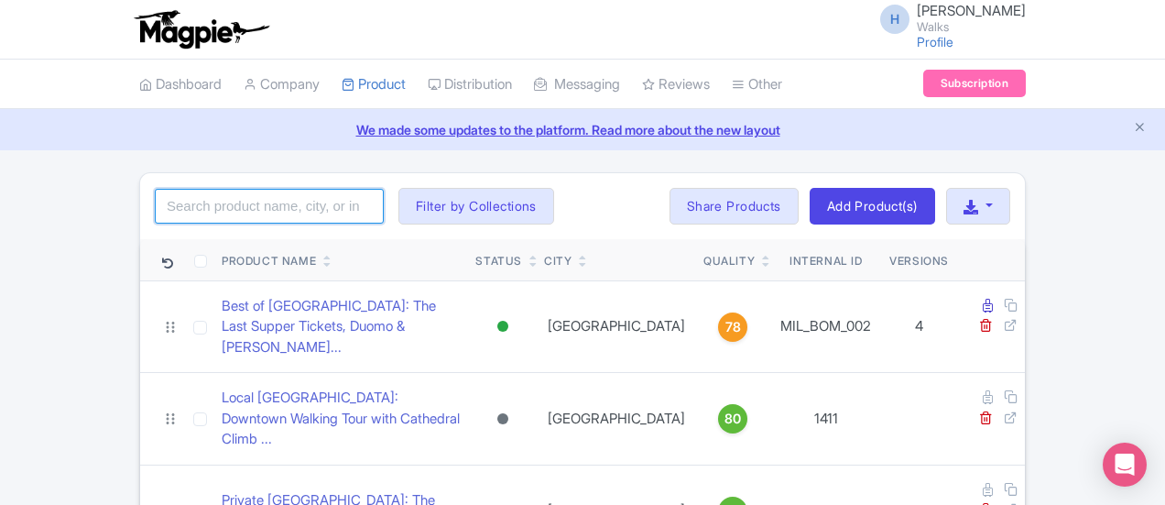
click at [181, 210] on input "search" at bounding box center [269, 206] width 229 height 35
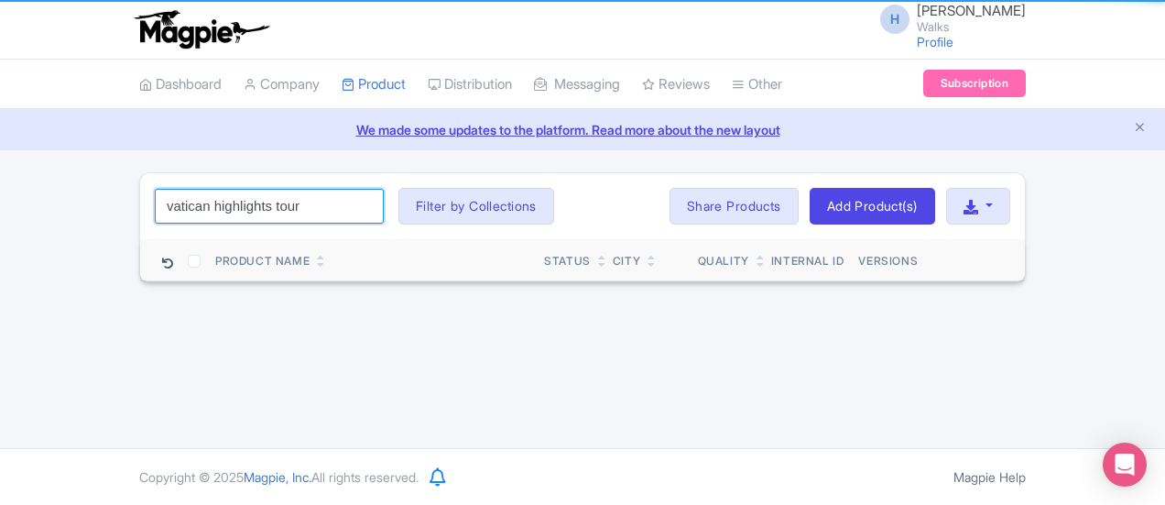
click button "Search" at bounding box center [0, 0] width 0 height 0
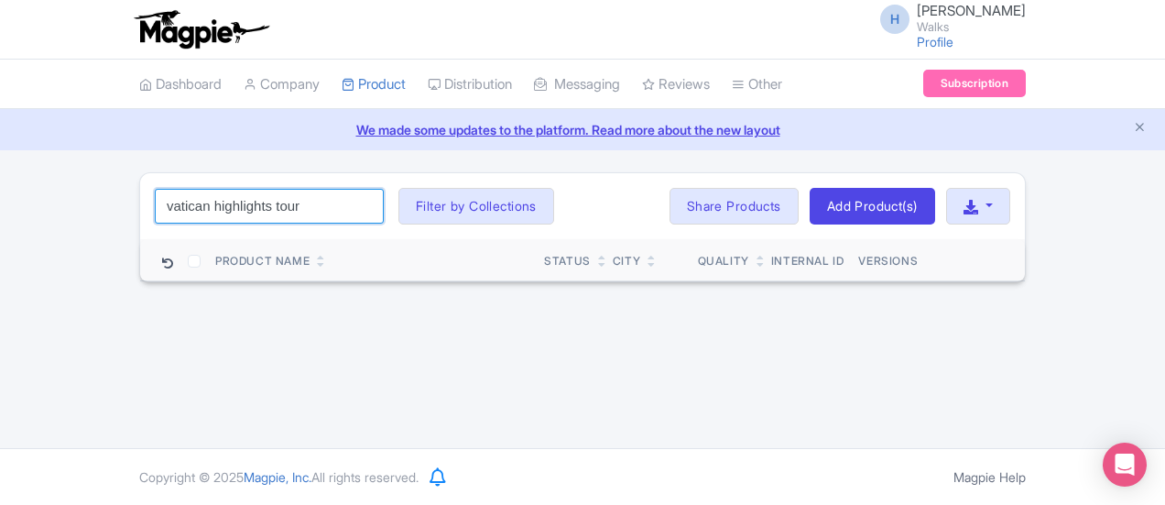
drag, startPoint x: 181, startPoint y: 210, endPoint x: 79, endPoint y: 206, distance: 102.7
click at [155, 206] on input "vatican highlights tour" at bounding box center [269, 206] width 229 height 35
type input "vatican"
click button "Search" at bounding box center [0, 0] width 0 height 0
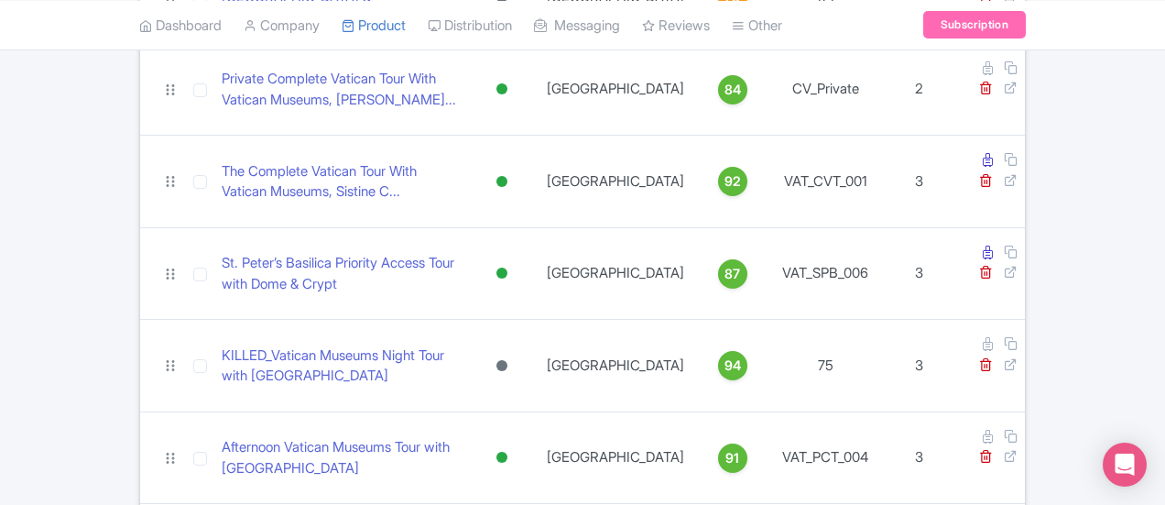
scroll to position [698, 0]
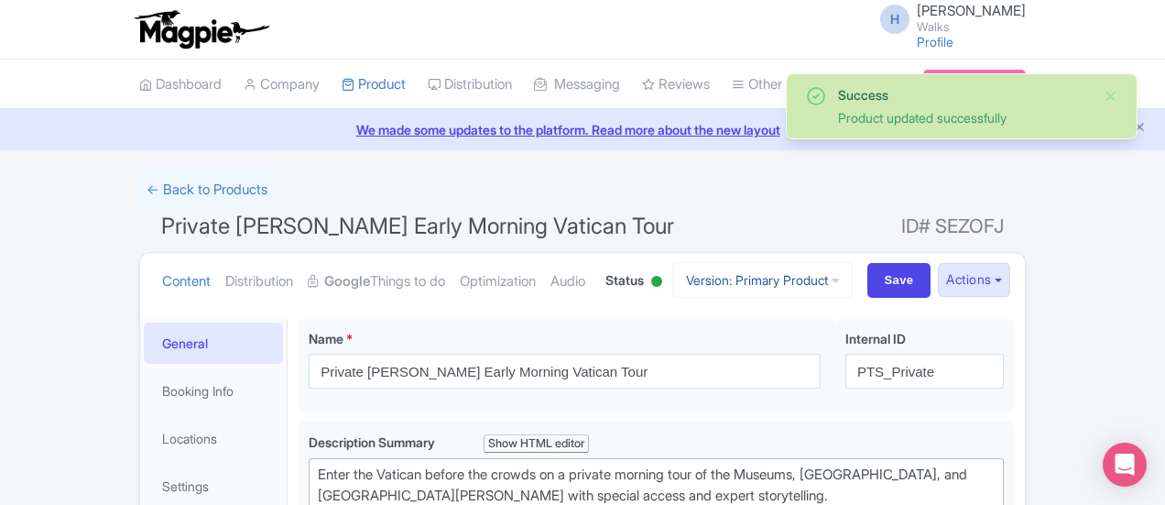
click at [853, 273] on link "Version: Primary Product" at bounding box center [763, 280] width 180 height 36
click at [832, 347] on icon at bounding box center [825, 350] width 14 height 14
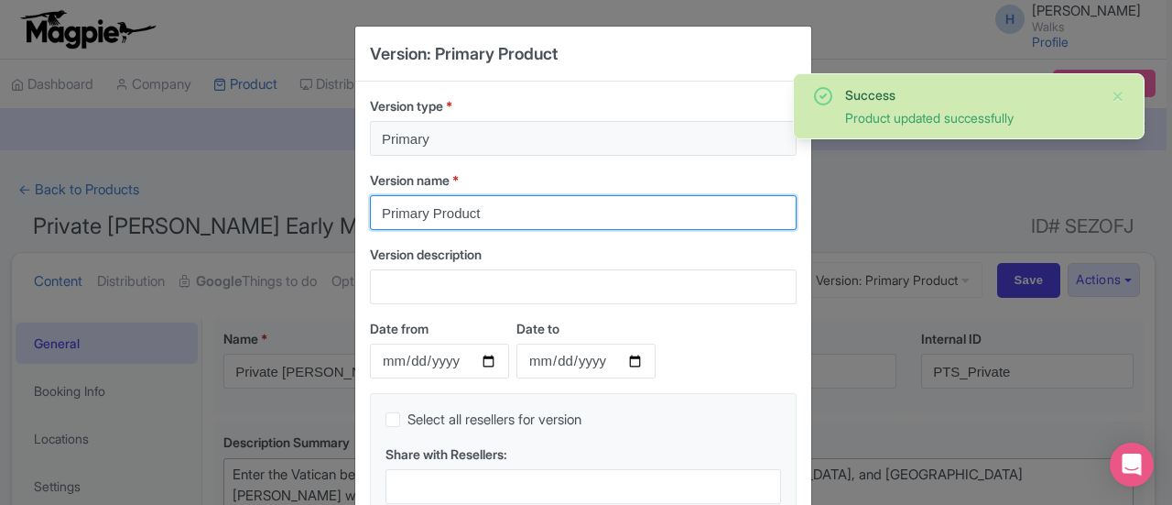
drag, startPoint x: 486, startPoint y: 208, endPoint x: 295, endPoint y: 211, distance: 191.5
click at [295, 210] on div "Version: Primary Product Version type * Primary Version name * Primary Product …" at bounding box center [586, 252] width 1172 height 505
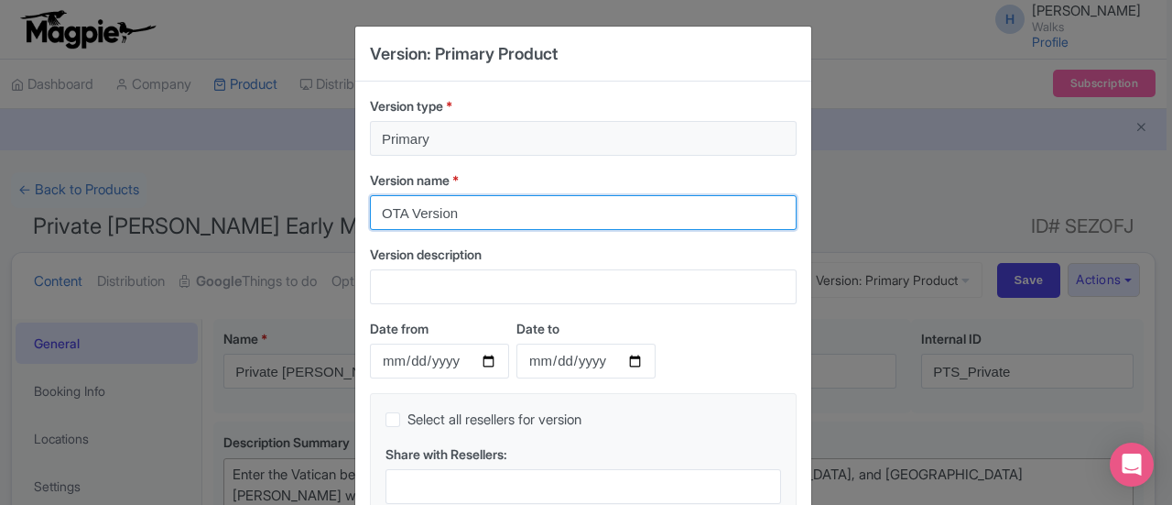
type input "OTA Version"
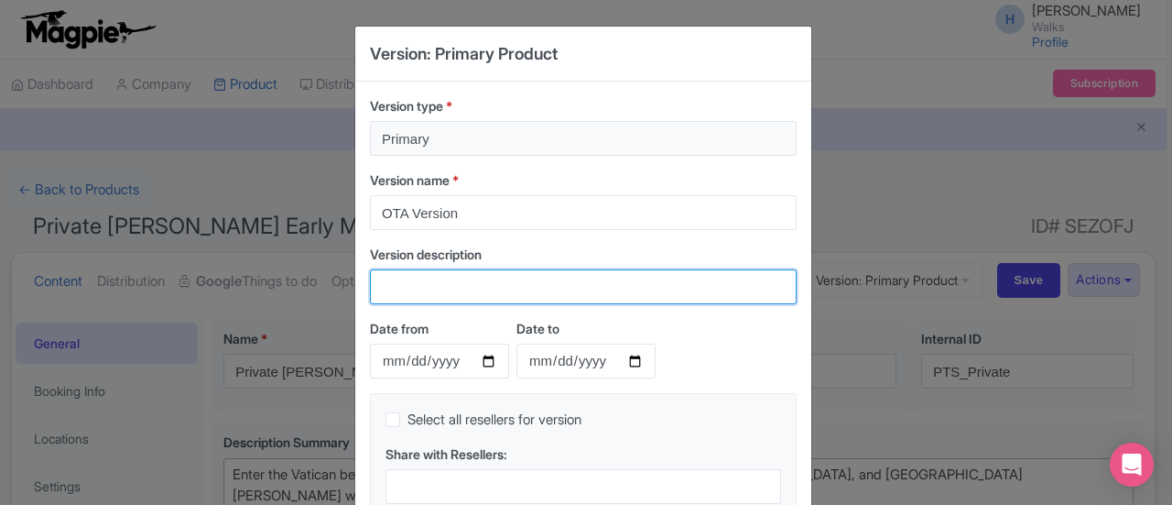
click at [398, 284] on input "Version description" at bounding box center [583, 286] width 427 height 35
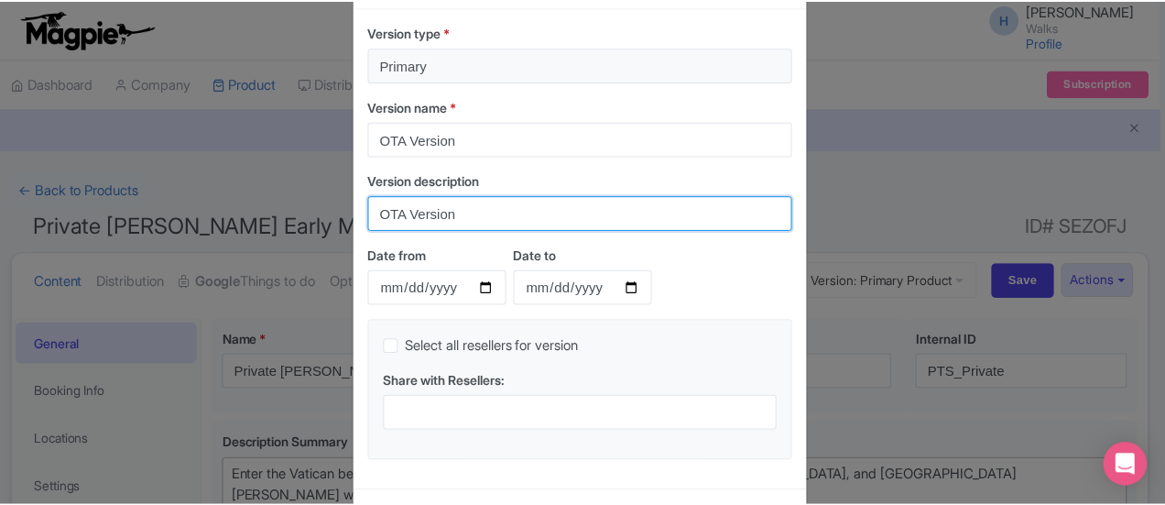
scroll to position [147, 0]
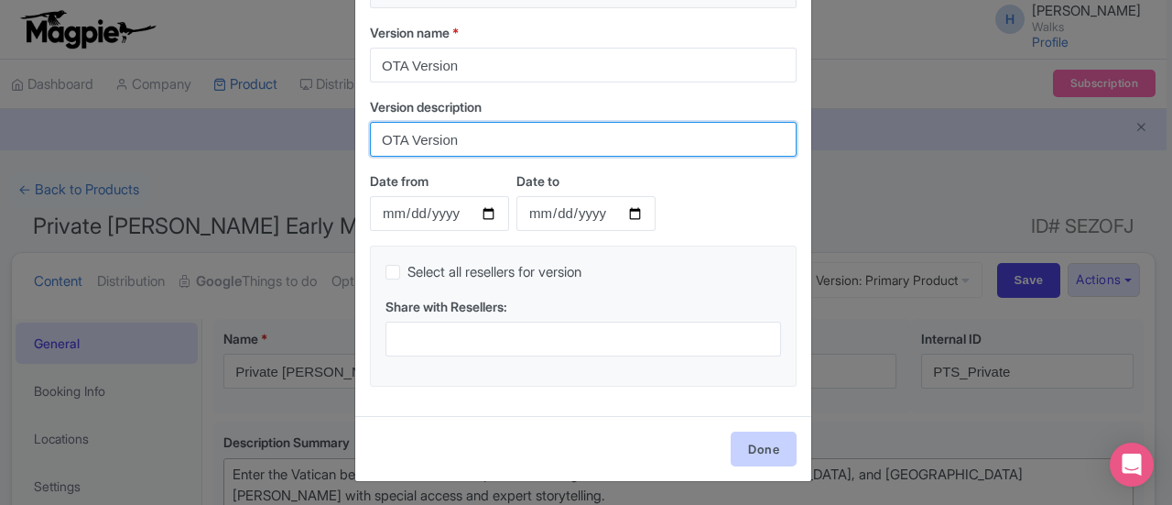
type input "OTA Version"
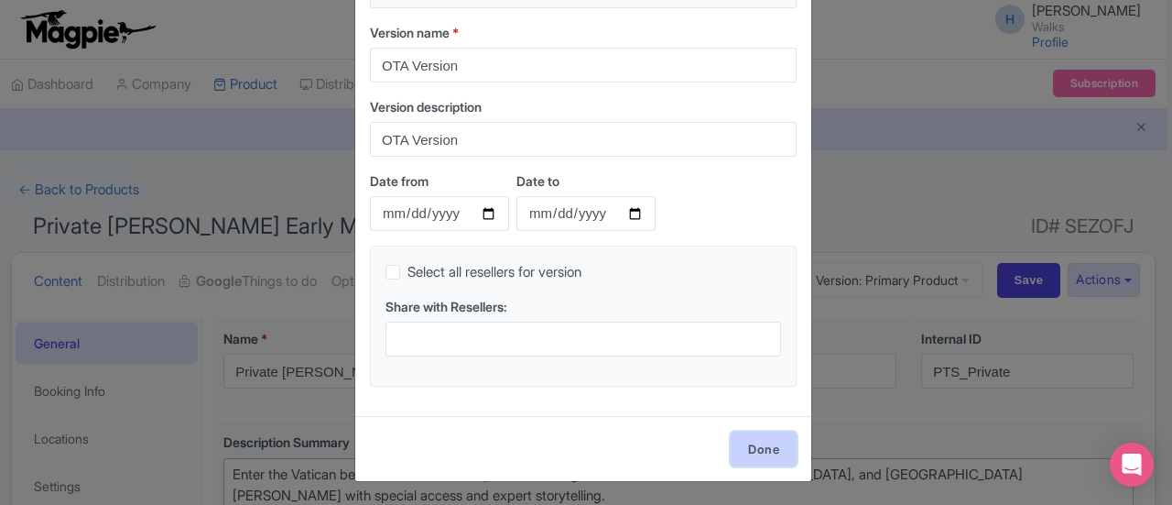
click at [761, 435] on link "Done" at bounding box center [764, 448] width 66 height 35
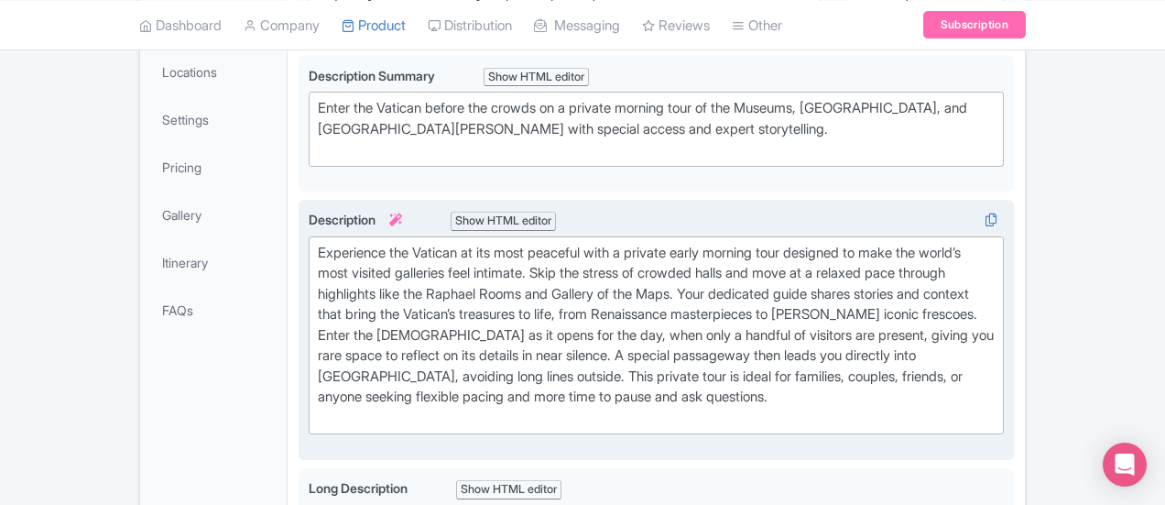
scroll to position [0, 0]
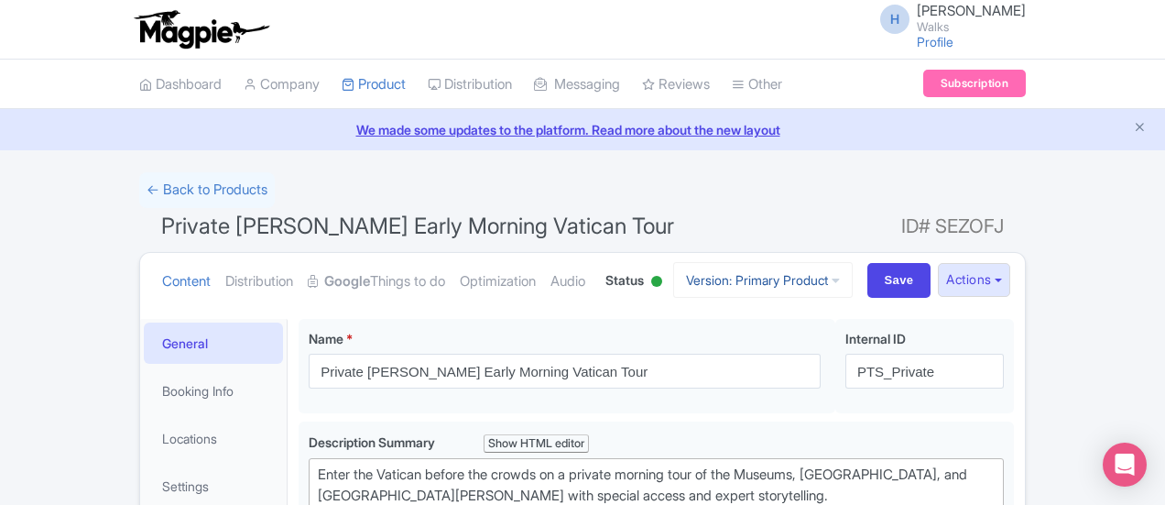
click at [853, 274] on link "Version: Primary Product" at bounding box center [763, 280] width 180 height 36
click at [853, 278] on link "Version: Primary Product" at bounding box center [763, 280] width 180 height 36
click at [832, 346] on icon at bounding box center [825, 350] width 14 height 14
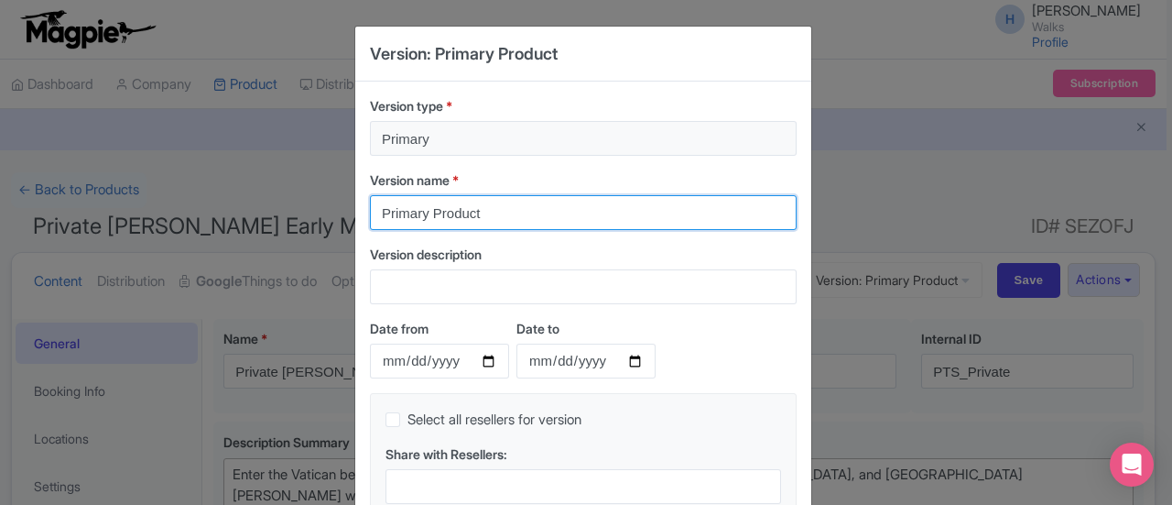
drag, startPoint x: 529, startPoint y: 208, endPoint x: 202, endPoint y: 171, distance: 328.2
click at [202, 173] on div "Version: Primary Product Version type * Primary Version name * Primary Product …" at bounding box center [586, 252] width 1172 height 505
type input "OTA Version"
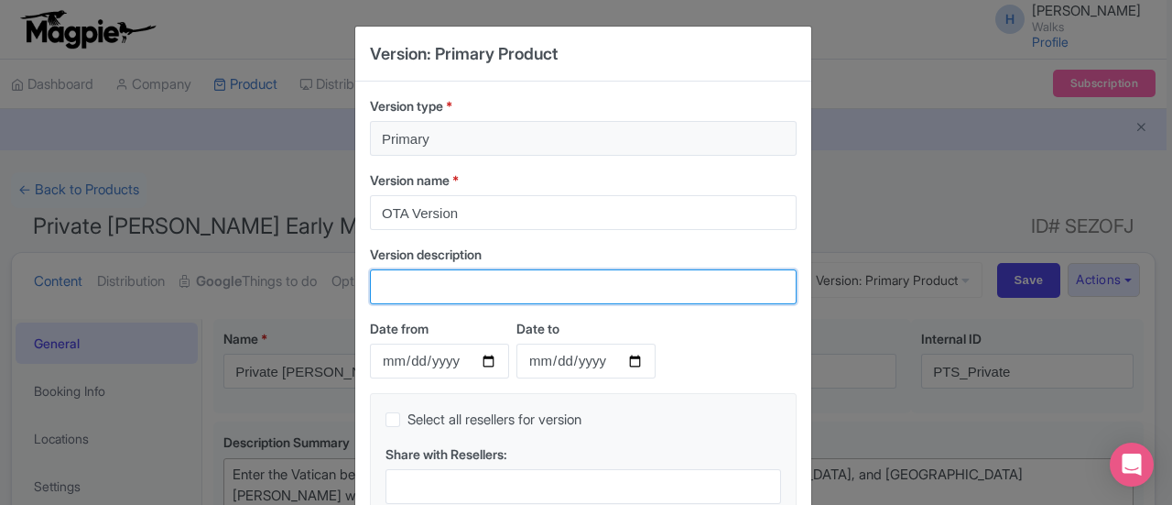
click at [394, 275] on input "Version description" at bounding box center [583, 286] width 427 height 35
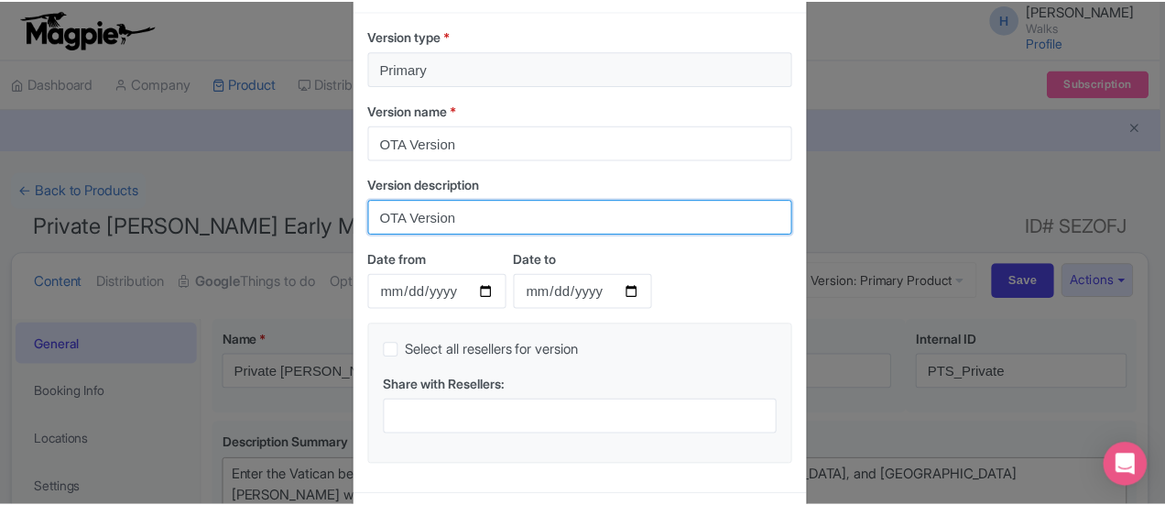
scroll to position [147, 0]
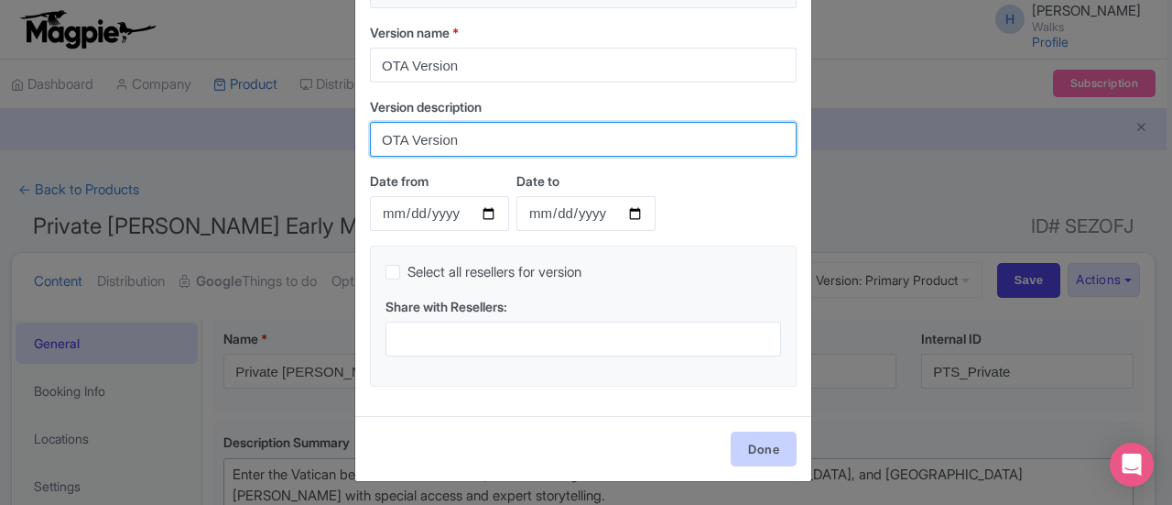
type input "OTA Version"
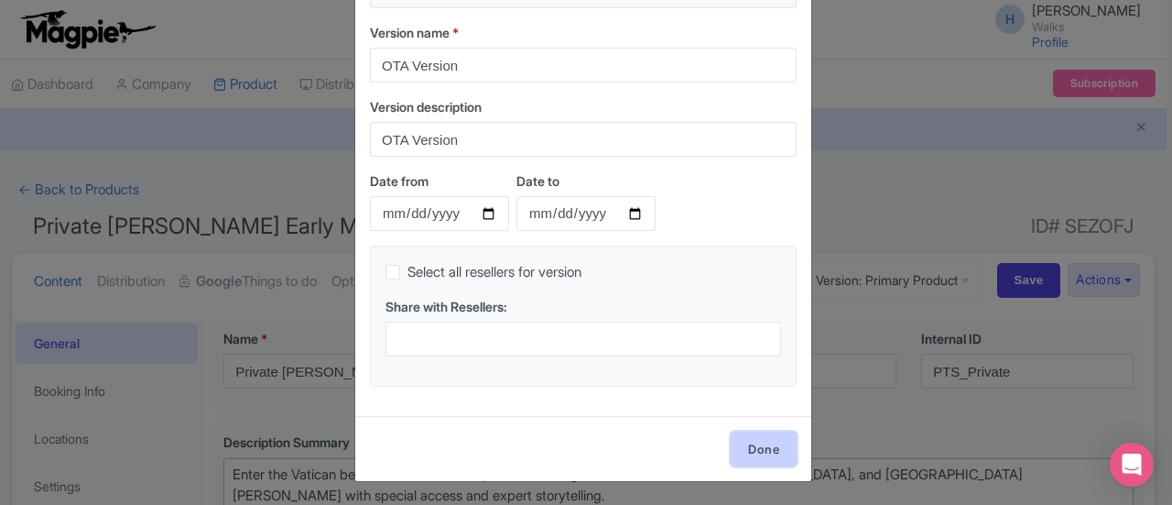
click at [766, 447] on link "Done" at bounding box center [764, 448] width 66 height 35
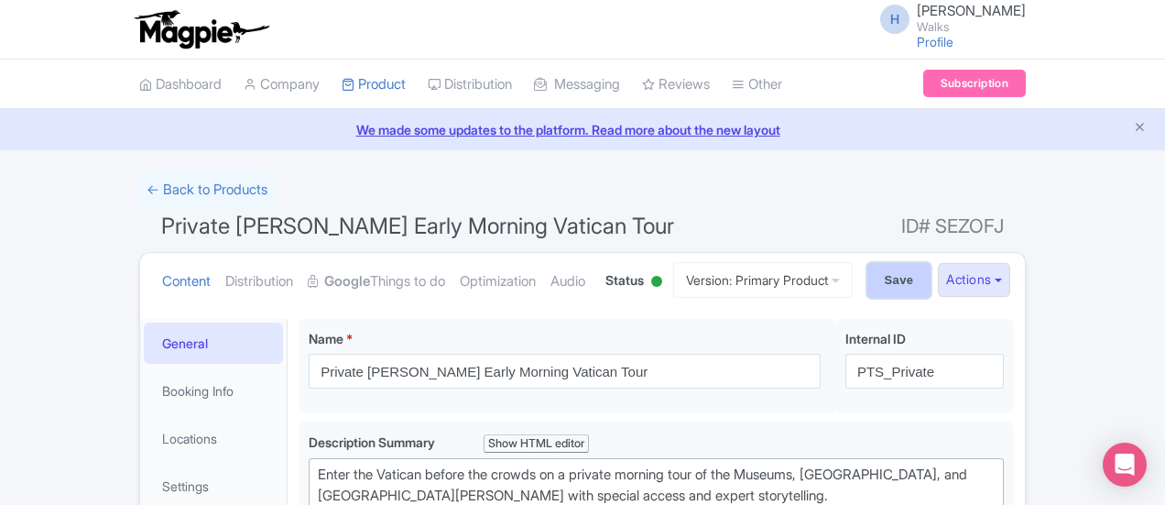
click at [932, 279] on input "Save" at bounding box center [899, 280] width 64 height 35
type input "Saving..."
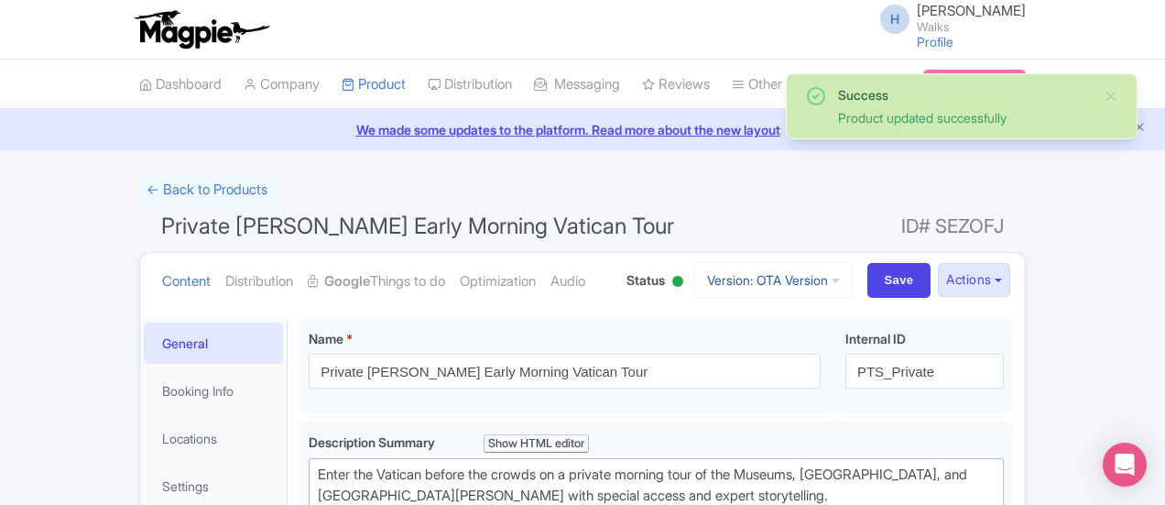
click at [840, 279] on icon at bounding box center [836, 280] width 8 height 13
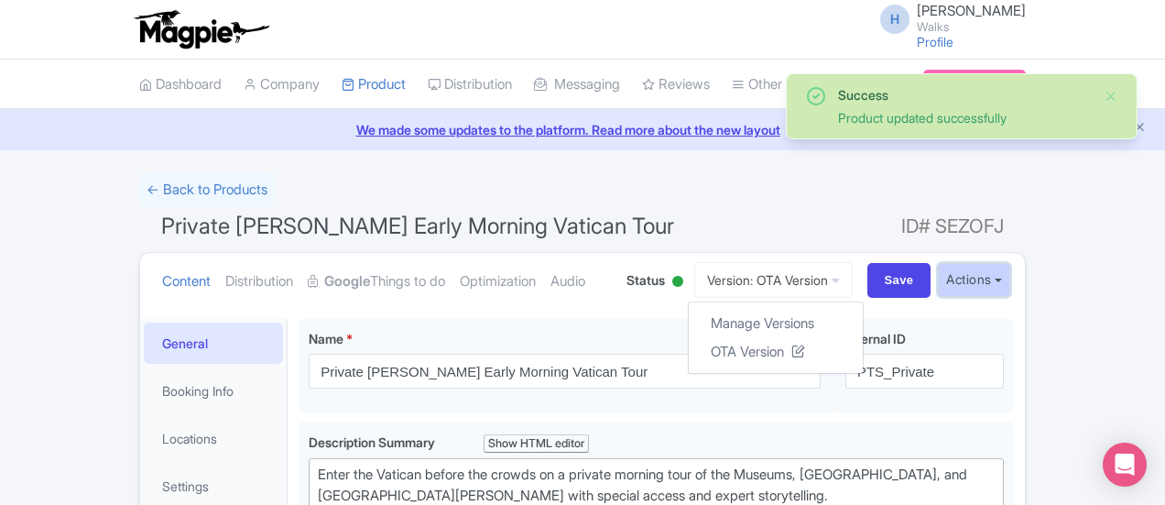
click at [1010, 287] on button "Actions" at bounding box center [974, 280] width 72 height 34
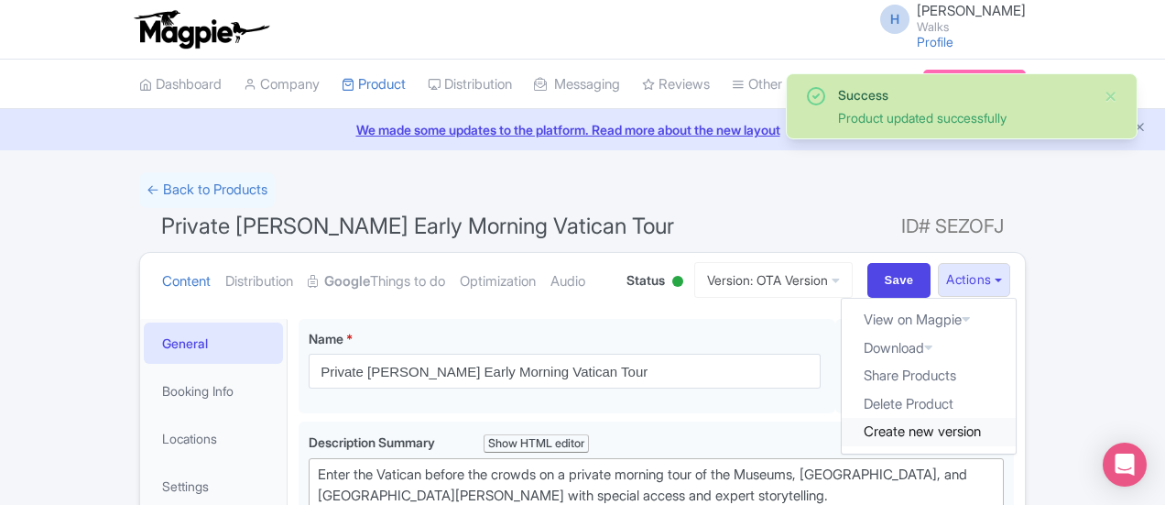
click at [1016, 434] on link "Create new version" at bounding box center [929, 432] width 174 height 28
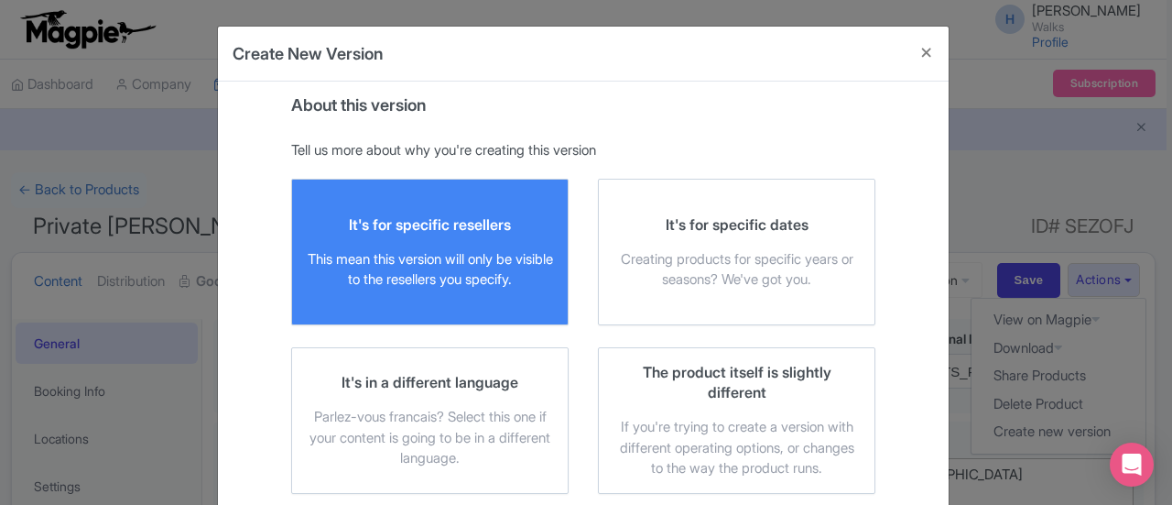
click at [419, 224] on div "It's for specific resellers" at bounding box center [430, 224] width 162 height 20
click at [0, 0] on input "It's for specific resellers This mean this version will only be visible to the …" at bounding box center [0, 0] width 0 height 0
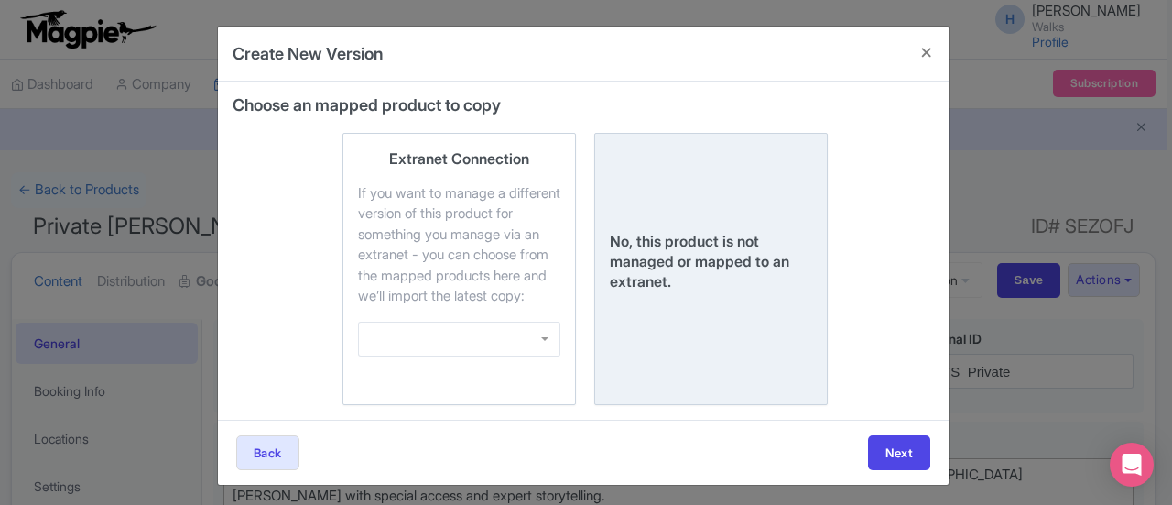
scroll to position [23, 0]
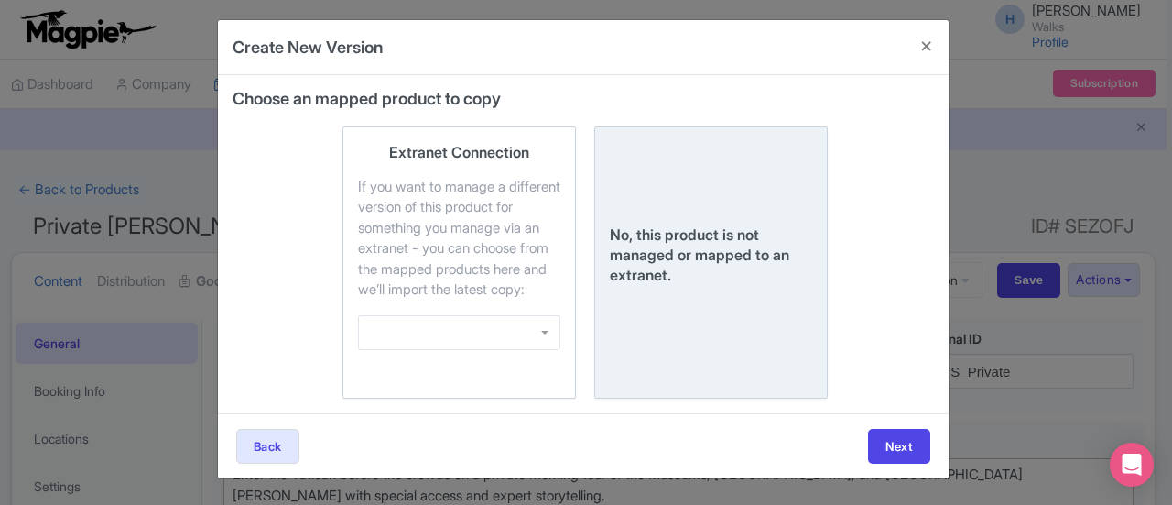
click at [698, 232] on div "No, this product is not managed or mapped to an extranet." at bounding box center [711, 254] width 202 height 60
click at [0, 0] on input "No, this product is not managed or mapped to an extranet." at bounding box center [0, 0] width 0 height 0
click at [913, 434] on button "Next" at bounding box center [899, 446] width 62 height 35
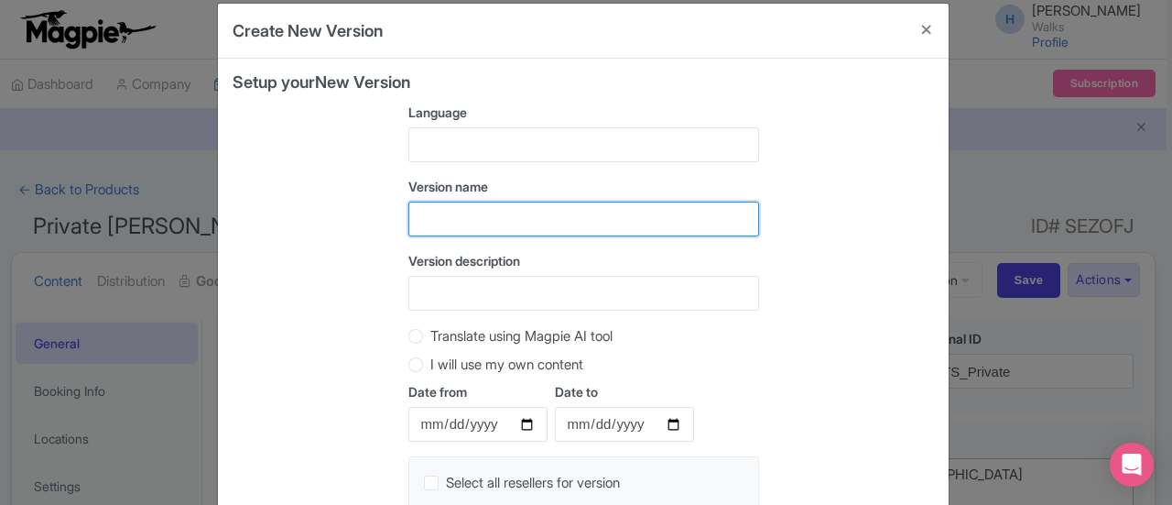
click at [454, 217] on input "text" at bounding box center [584, 219] width 351 height 35
type input "Viator Version"
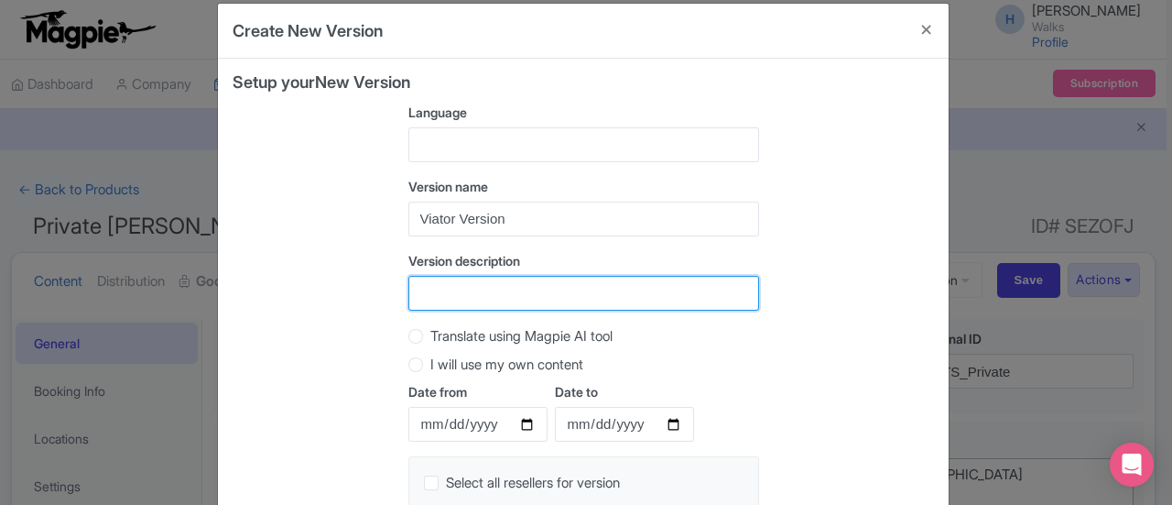
click at [466, 279] on input "Version description" at bounding box center [584, 293] width 351 height 35
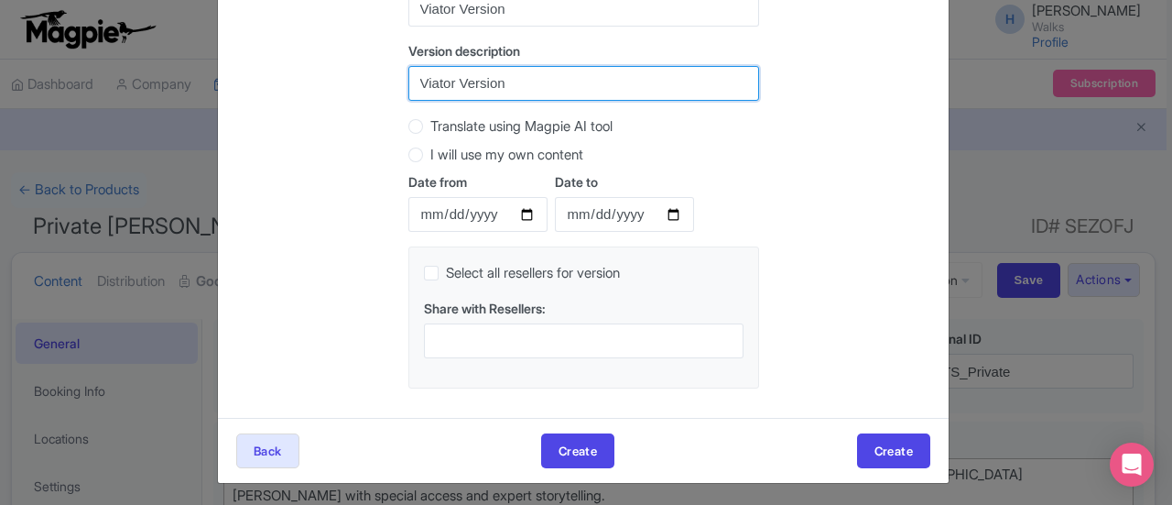
scroll to position [234, 0]
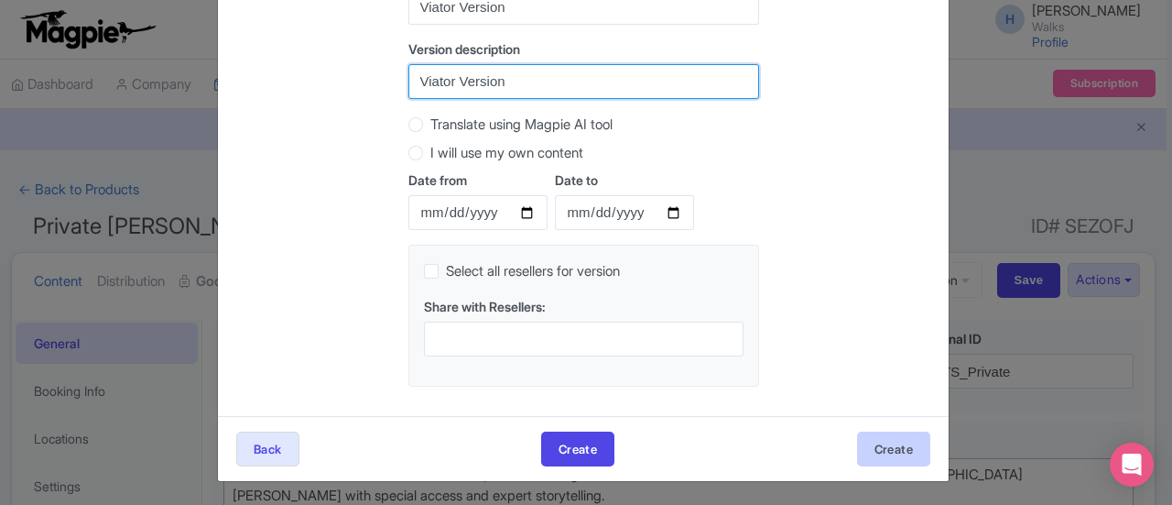
type input "Viator Version"
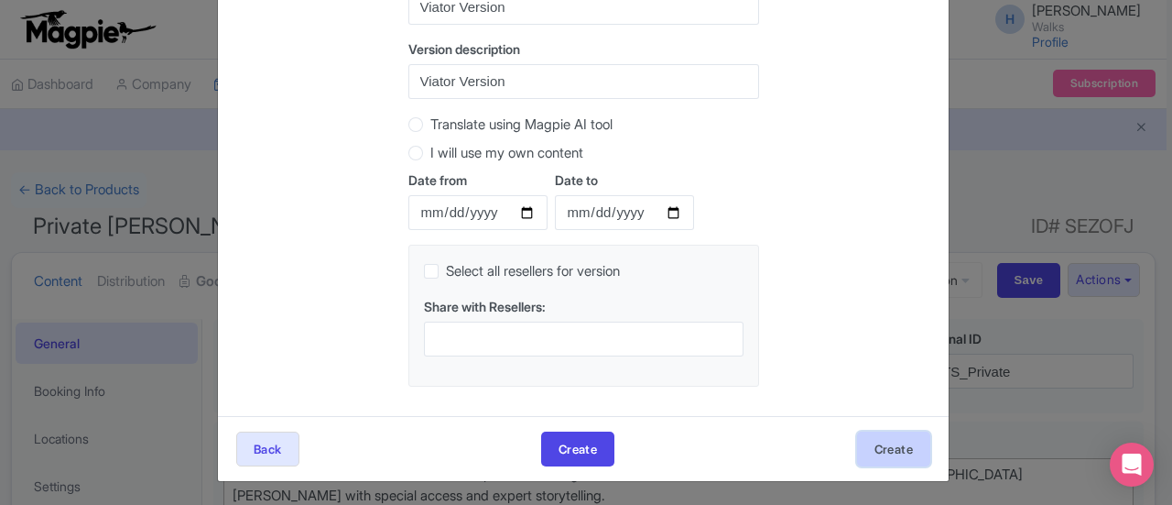
click at [904, 461] on button "Create" at bounding box center [893, 448] width 73 height 35
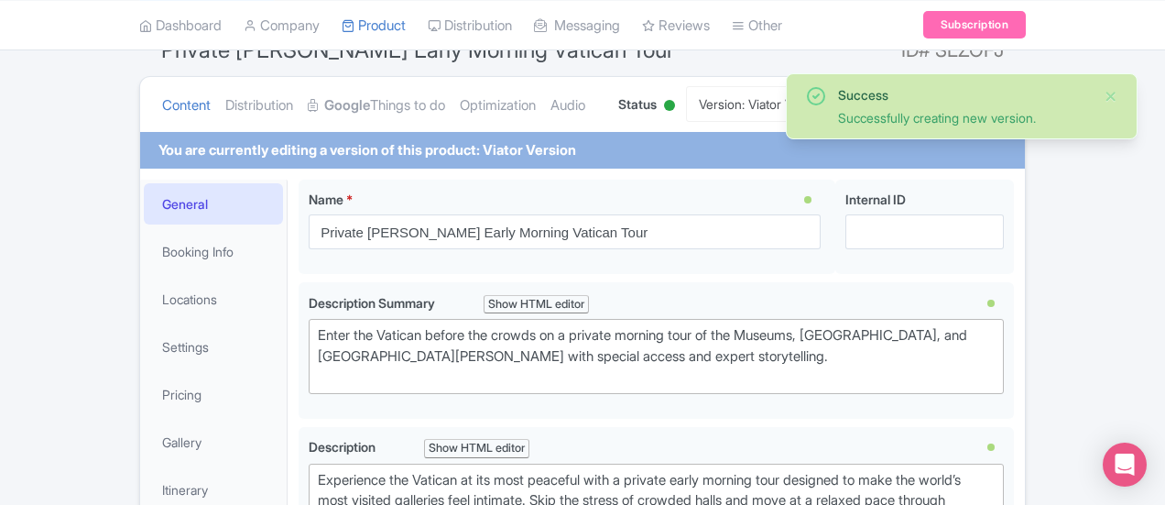
scroll to position [183, 0]
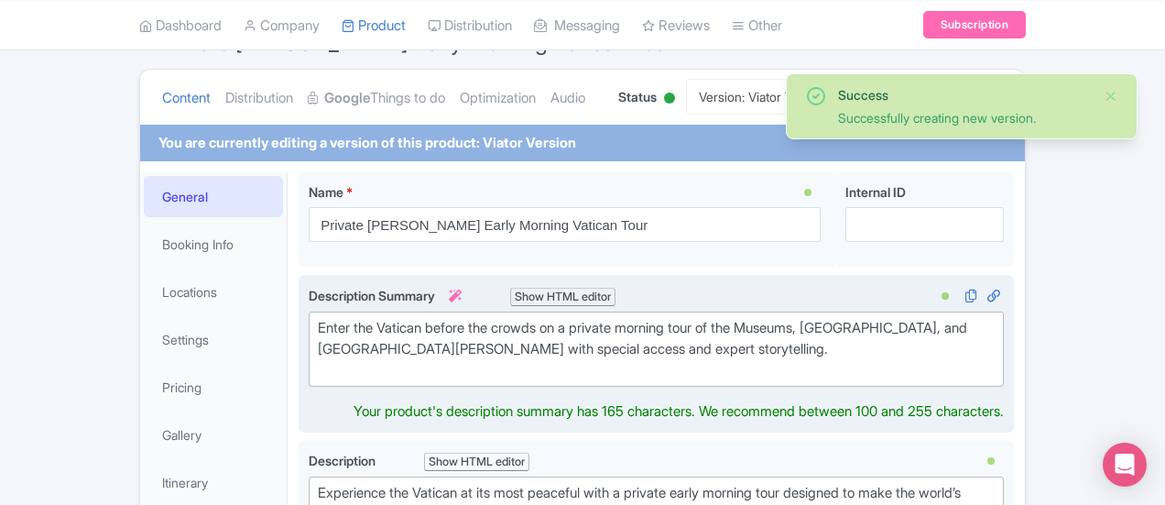
click at [318, 322] on div "Enter the Vatican before the crowds on a private morning tour of the Museums, S…" at bounding box center [656, 349] width 677 height 62
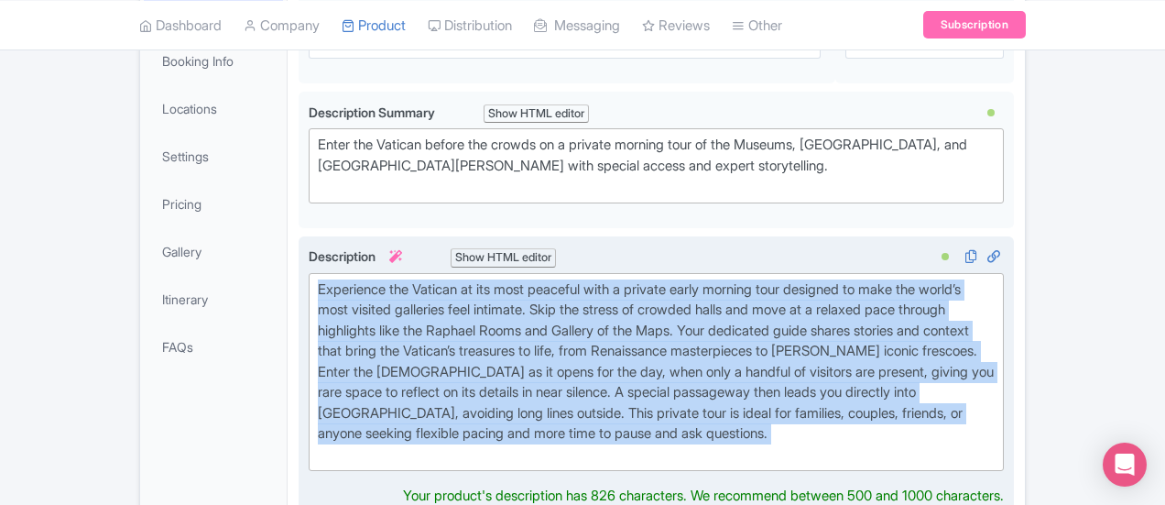
drag, startPoint x: 317, startPoint y: 431, endPoint x: 216, endPoint y: 261, distance: 197.2
click at [299, 261] on div "Experience the Vatican at its most peaceful with a private early morning tour d…" at bounding box center [656, 376] width 715 height 281
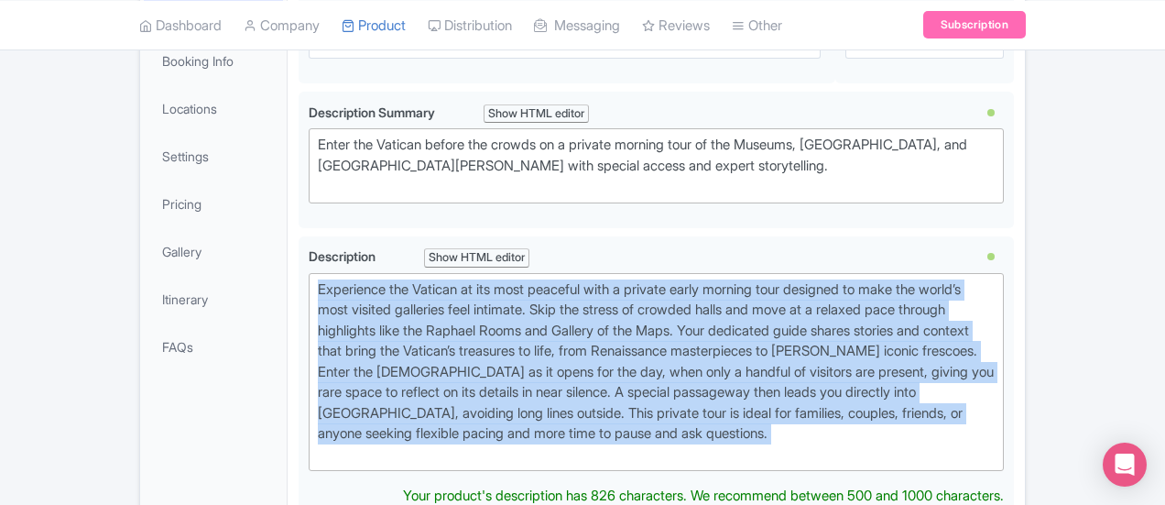
scroll to position [387, 0]
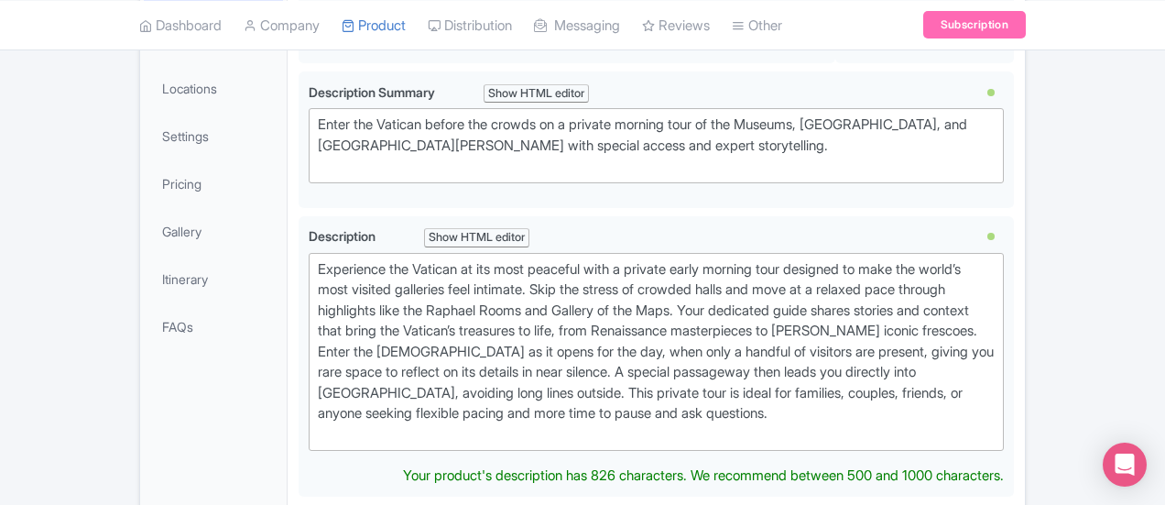
click at [373, 154] on div "Enter the Vatican before the crowds on a private morning tour of the Museums, S…" at bounding box center [656, 146] width 677 height 62
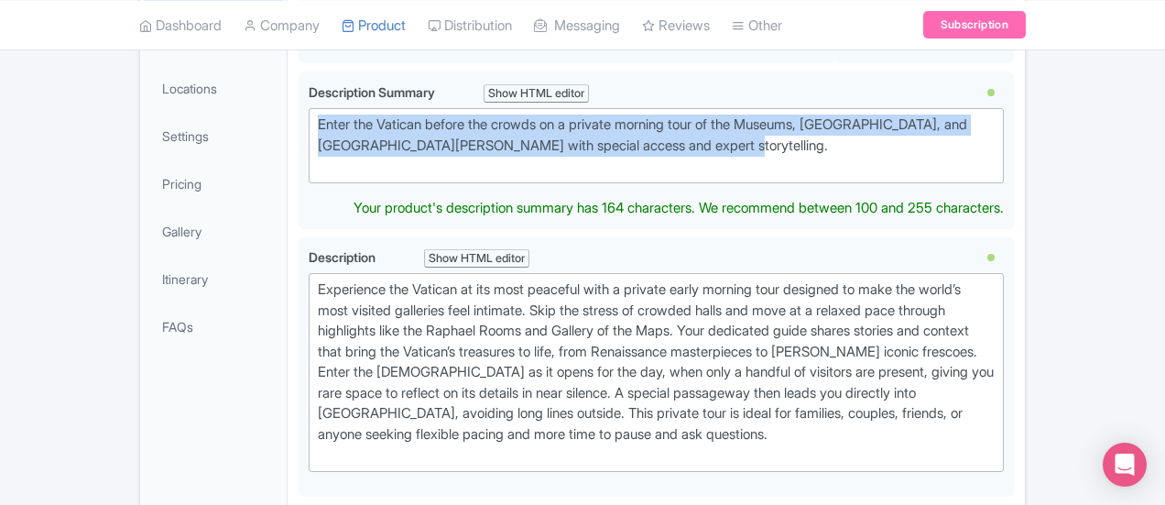
drag, startPoint x: 392, startPoint y: 143, endPoint x: 198, endPoint y: 115, distance: 196.1
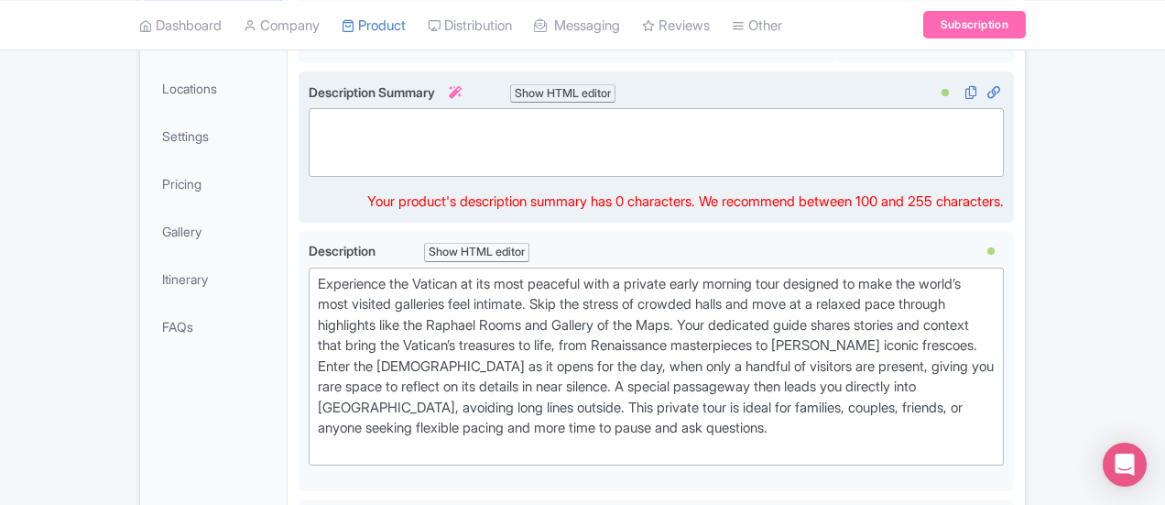
type trix-editor "<div><br><br></div>"
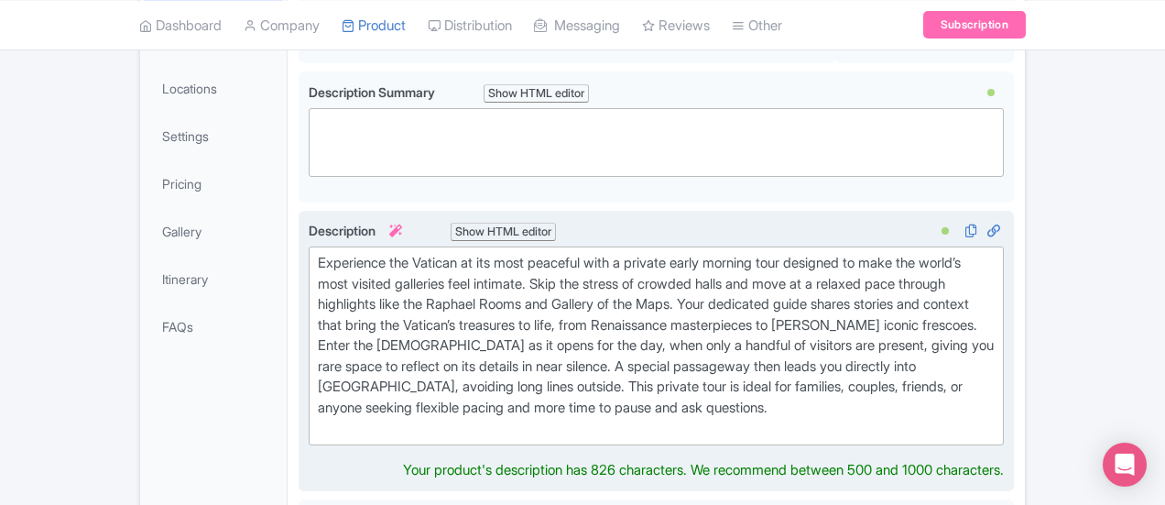
click at [309, 417] on trix-editor "Experience the Vatican at its most peaceful with a private early morning tour d…" at bounding box center [656, 345] width 695 height 199
type trix-editor "<div>&nbsp;Experience the Vatican at its most peaceful with a private early mor…"
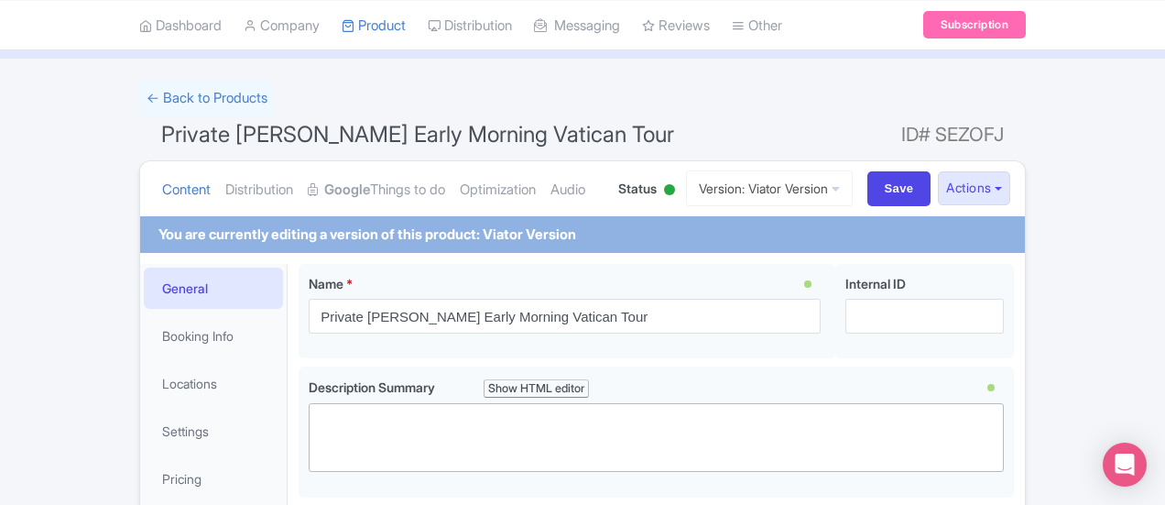
scroll to position [183, 0]
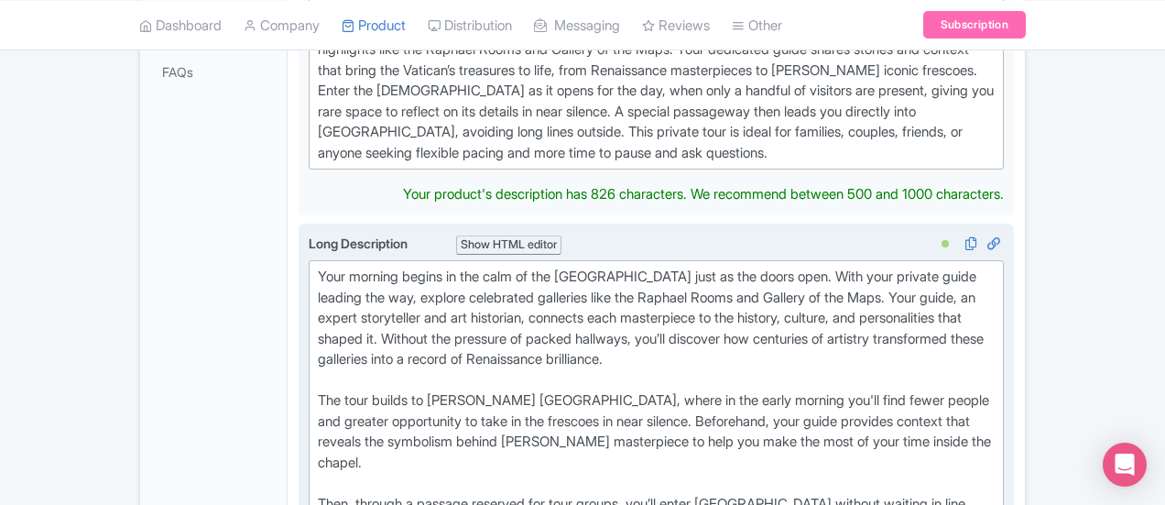
click at [309, 260] on trix-editor "Your morning begins in the calm of the [GEOGRAPHIC_DATA] just as the doors open…" at bounding box center [656, 452] width 695 height 384
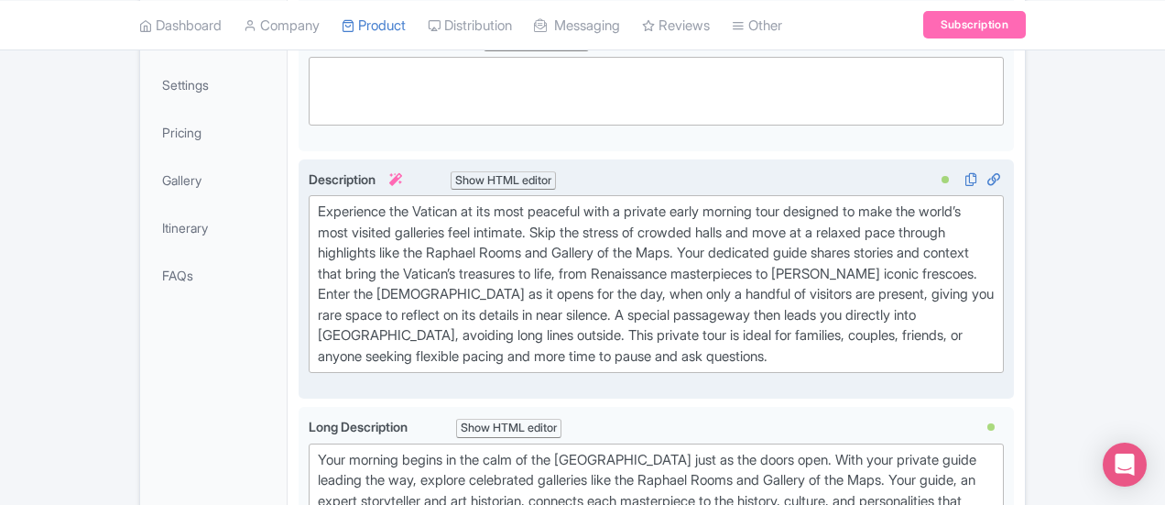
scroll to position [458, 0]
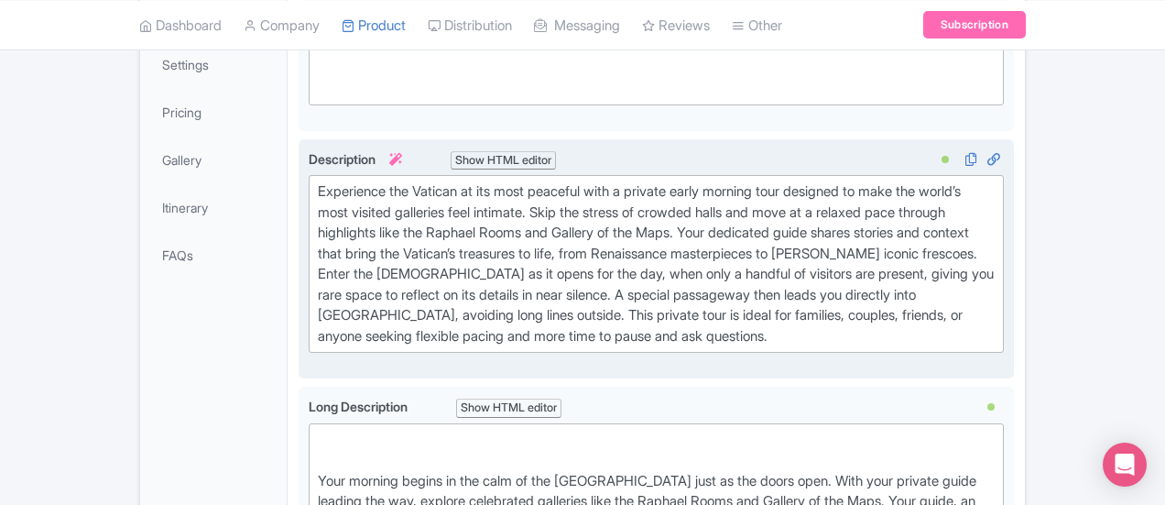
paste trix-editor "Stop At: Vatican Museums<br>Description: Your guide will lead you on a full tou…"
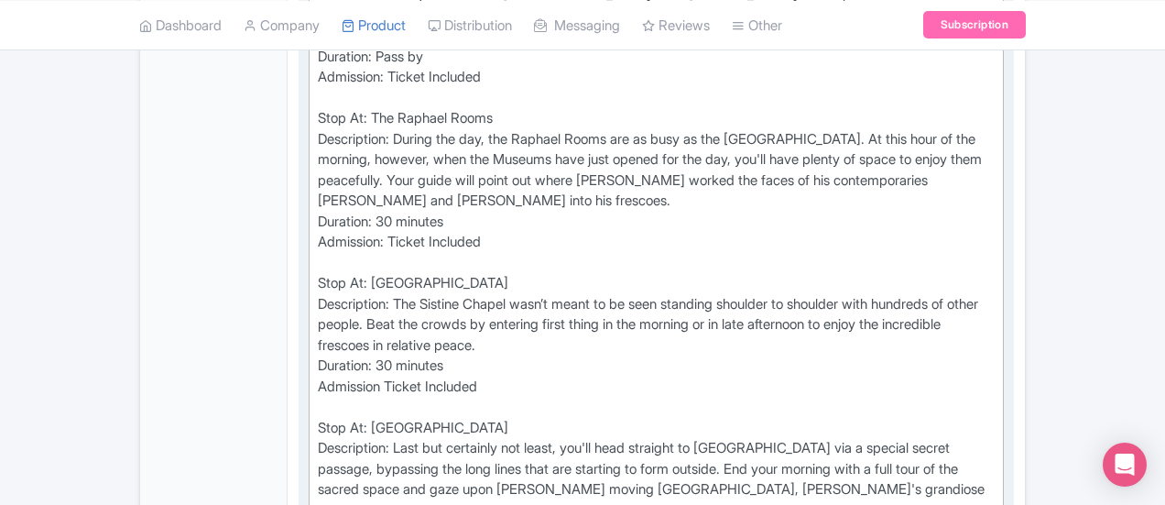
scroll to position [1191, 0]
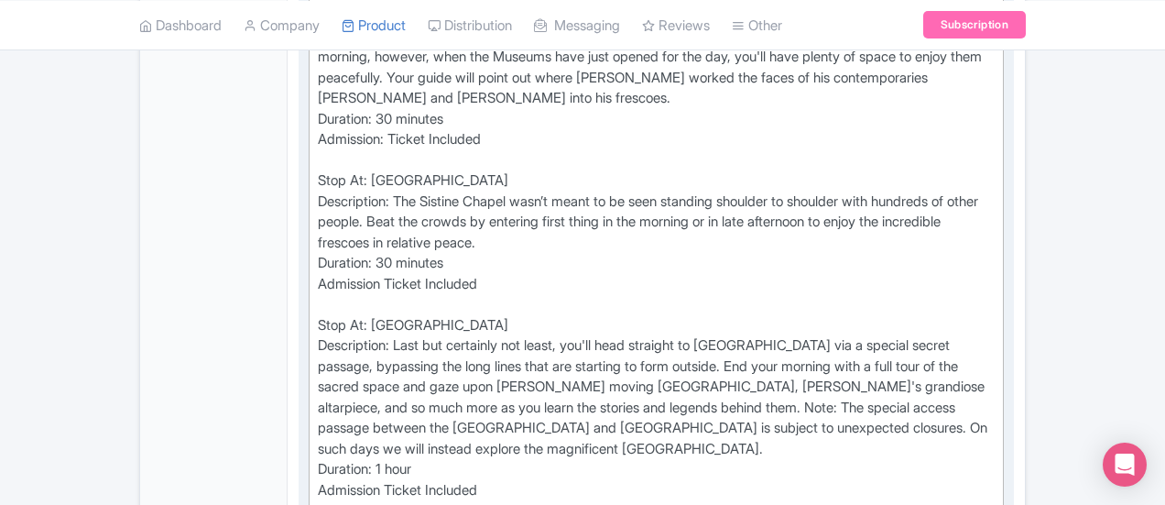
drag, startPoint x: 233, startPoint y: 379, endPoint x: 680, endPoint y: 396, distance: 447.3
click at [680, 396] on div "Stop At: Vatican Museums Description: Your guide will lead you on a full tour o…" at bounding box center [656, 294] width 677 height 1195
copy div "Your morning begins in the calm of the Vatican Museums just as the doors open. …"
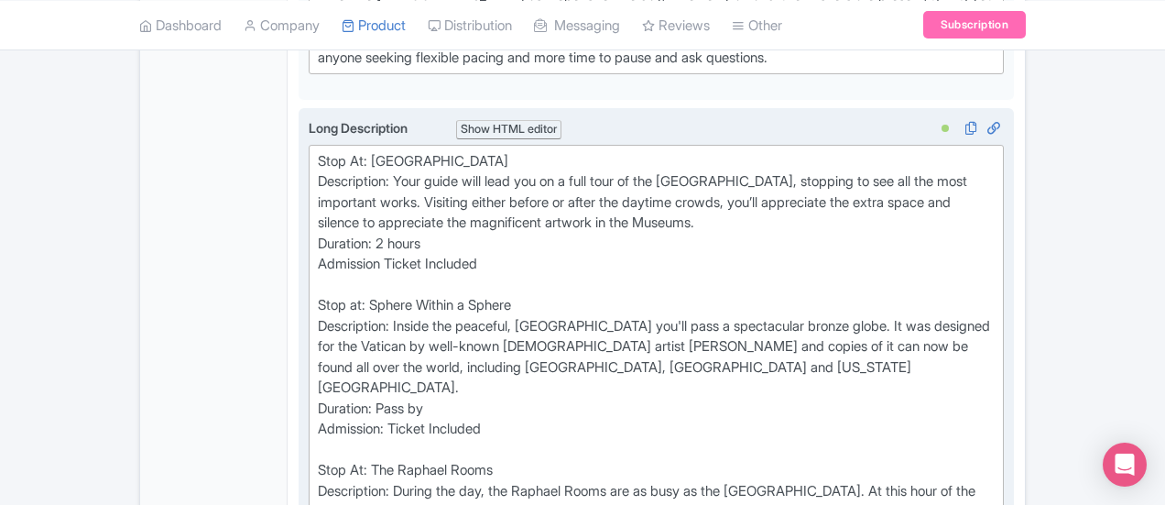
scroll to position [733, 0]
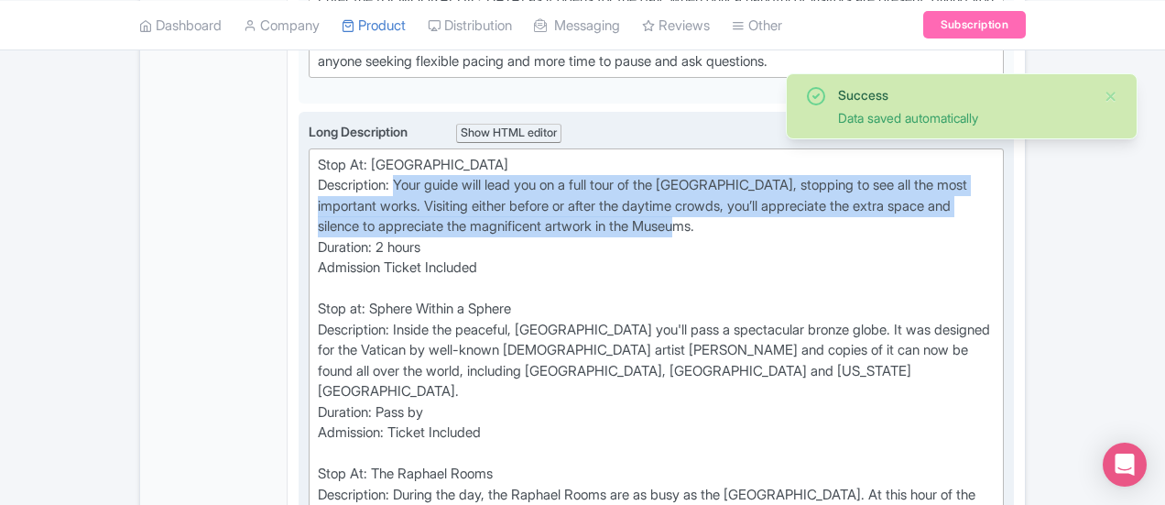
drag, startPoint x: 1105, startPoint y: 180, endPoint x: 317, endPoint y: 163, distance: 788.0
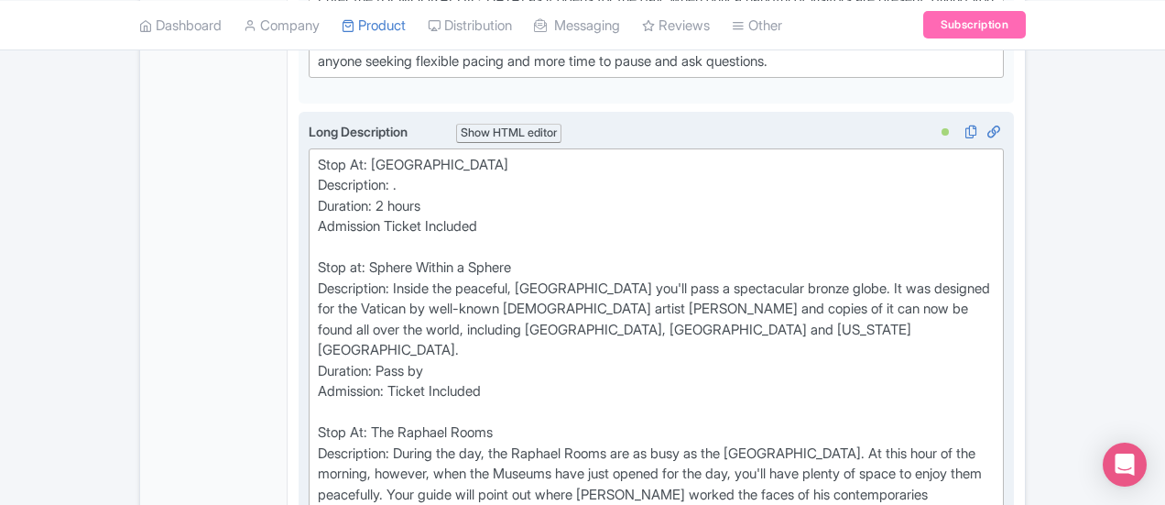
paste trix-editor "Your morning begins in the calm of the Vatican Museums just as the doors open. …"
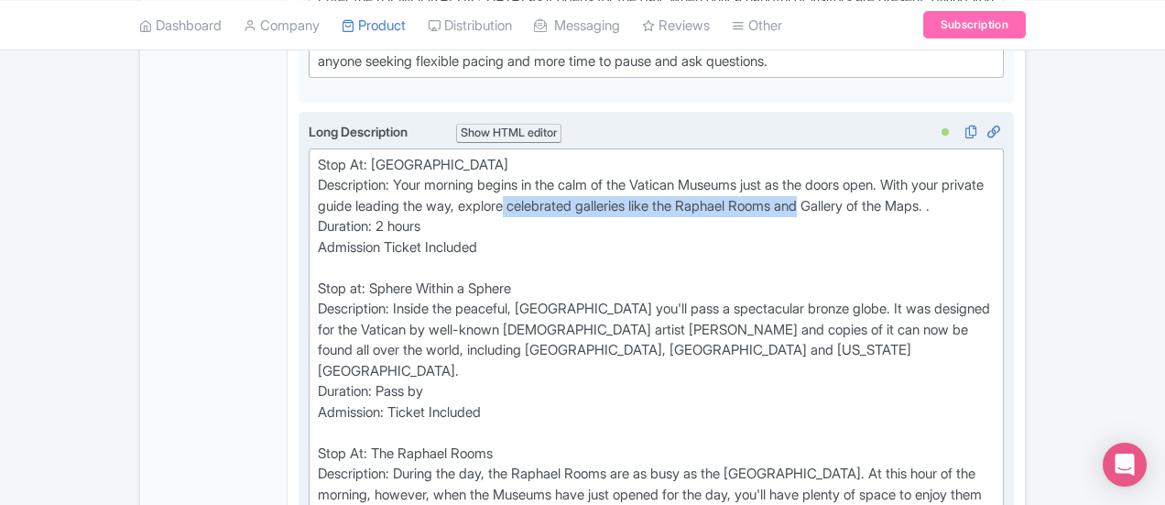
drag, startPoint x: 280, startPoint y: 182, endPoint x: 591, endPoint y: 182, distance: 310.5
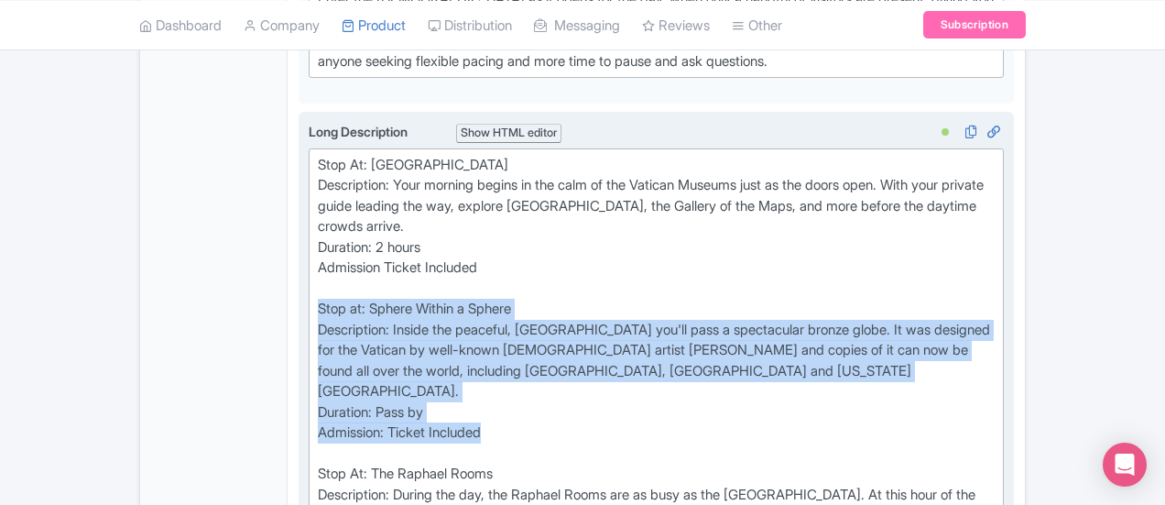
drag, startPoint x: 425, startPoint y: 336, endPoint x: 227, endPoint y: 256, distance: 213.3
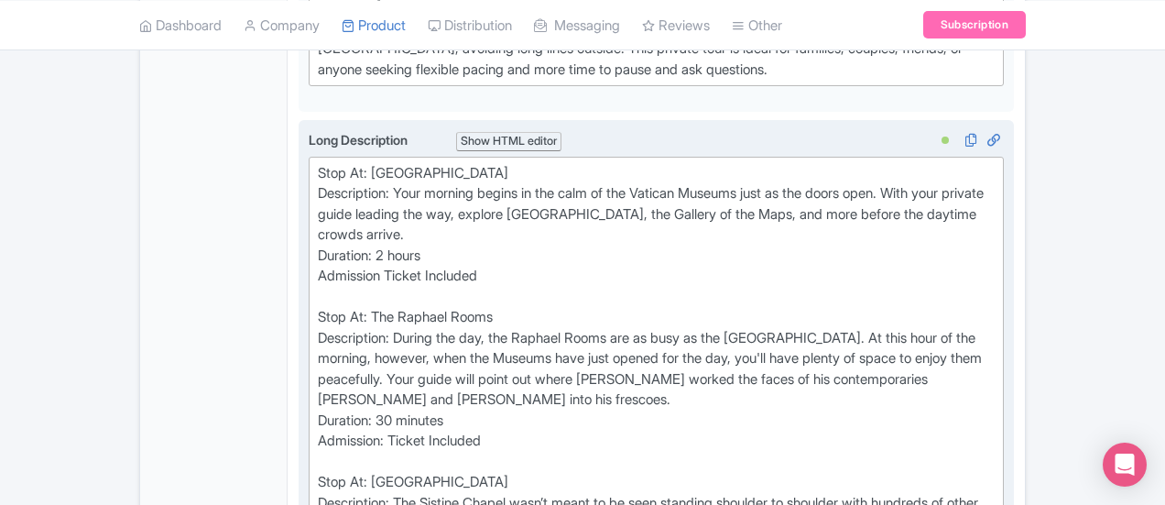
scroll to position [641, 0]
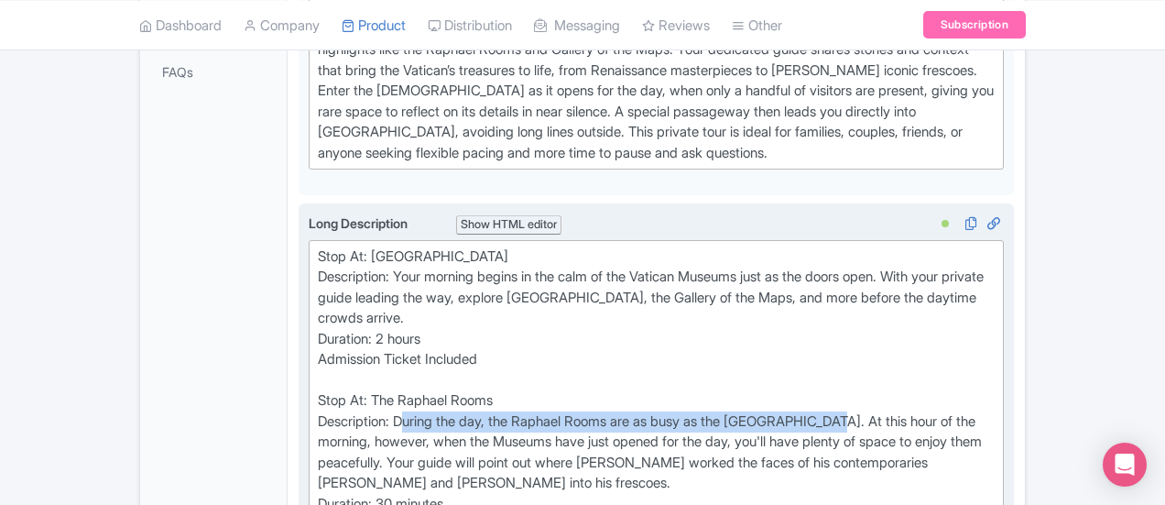
drag, startPoint x: 759, startPoint y: 375, endPoint x: 320, endPoint y: 375, distance: 439.7
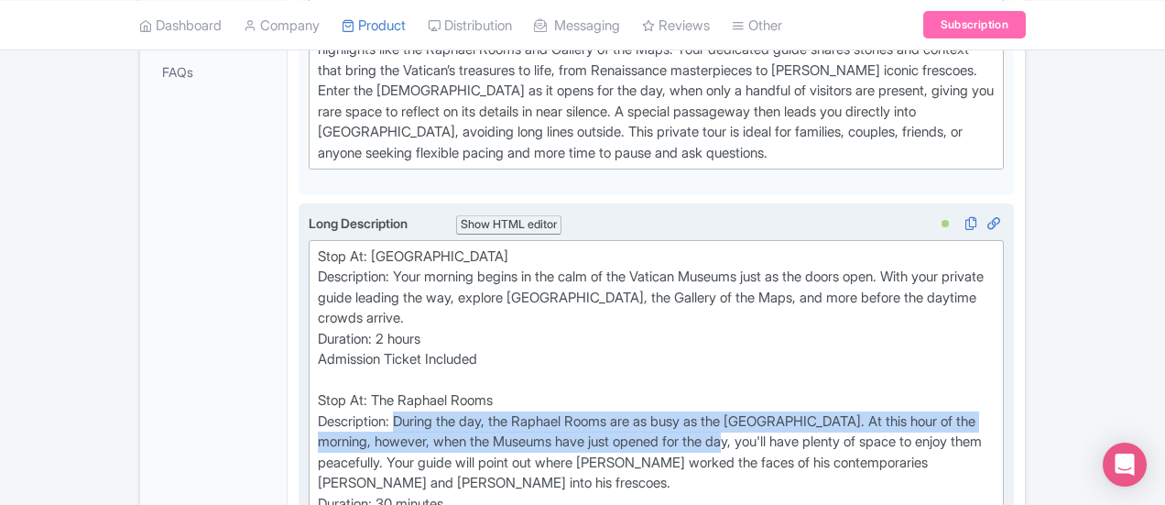
drag, startPoint x: 489, startPoint y: 398, endPoint x: 313, endPoint y: 378, distance: 177.0
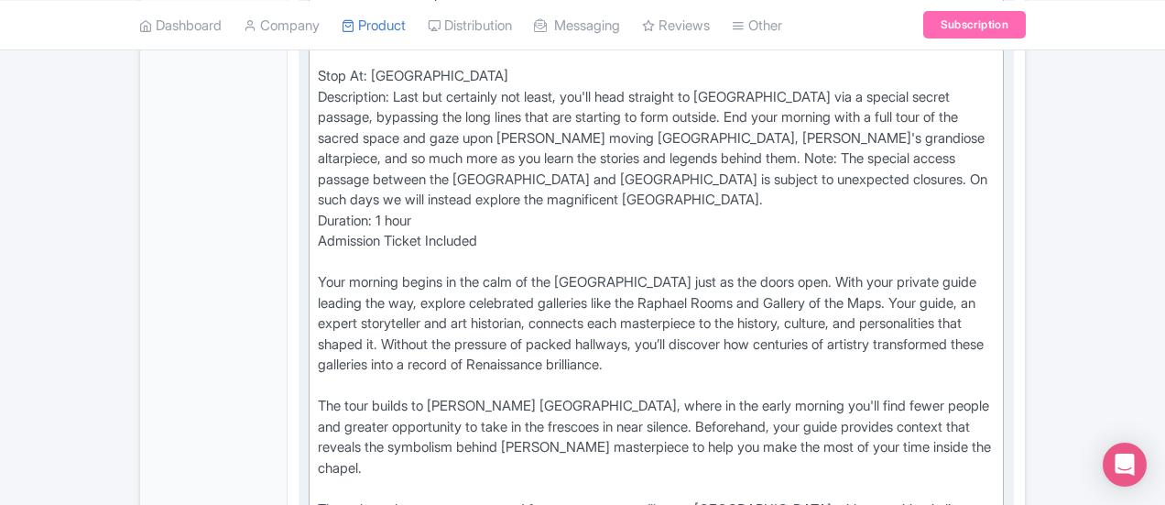
scroll to position [1282, 0]
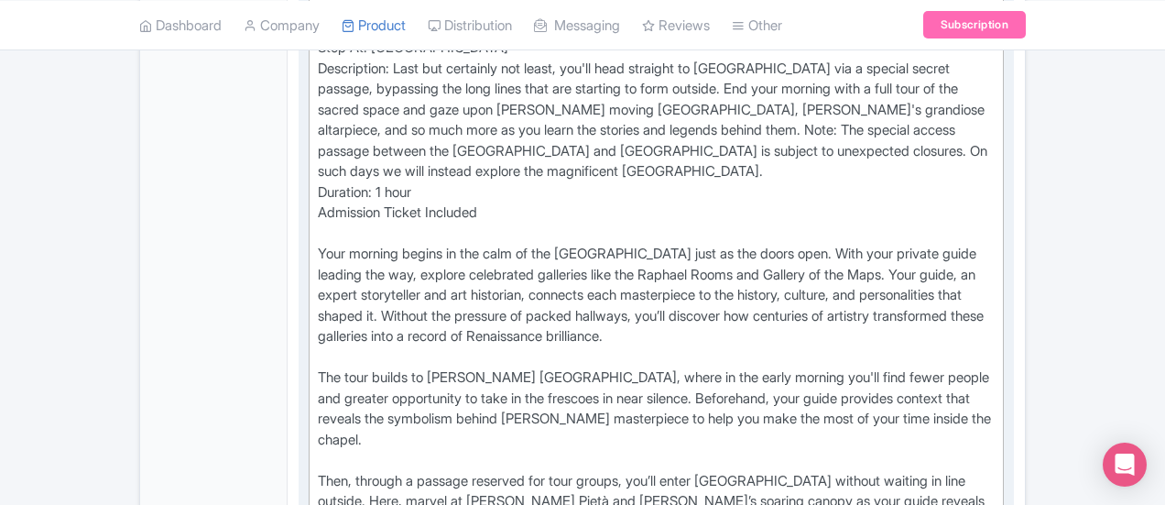
click at [802, 208] on div "Stop At: Vatican Museums Description: Your morning begins in the calm of the Va…" at bounding box center [656, 110] width 677 height 1010
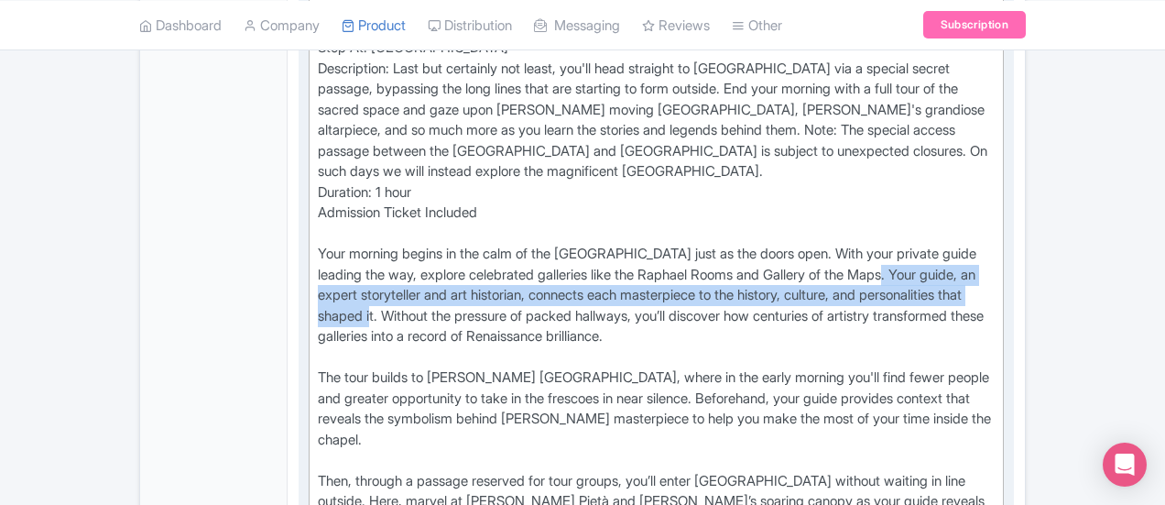
drag, startPoint x: 681, startPoint y: 168, endPoint x: 667, endPoint y: 183, distance: 20.8
click at [667, 183] on div "Stop At: Vatican Museums Description: Your morning begins in the calm of the Va…" at bounding box center [656, 110] width 677 height 1010
copy div "Your guide, an expert storyteller and art historian, connects each masterpiece …"
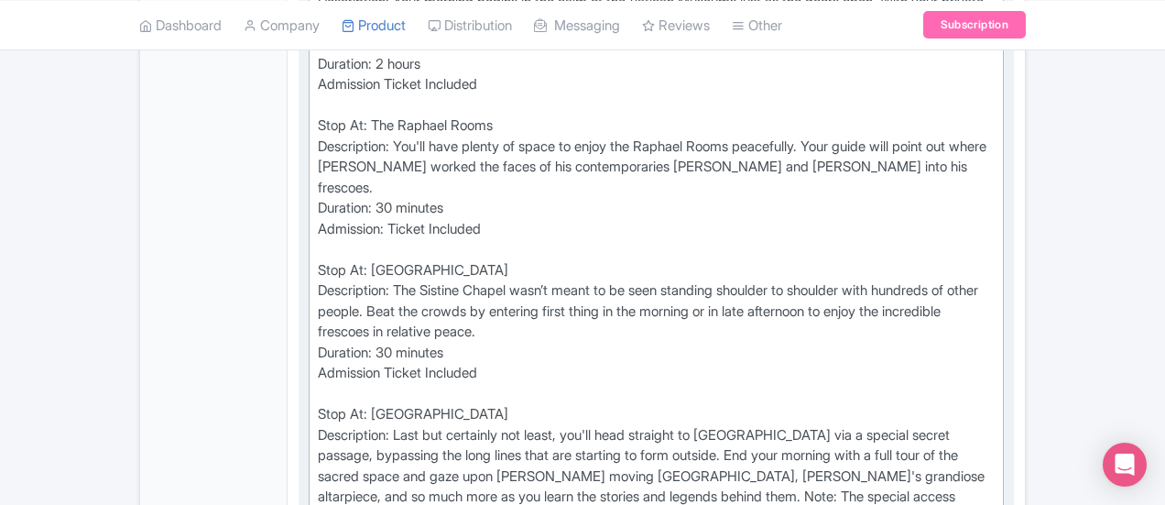
scroll to position [824, 0]
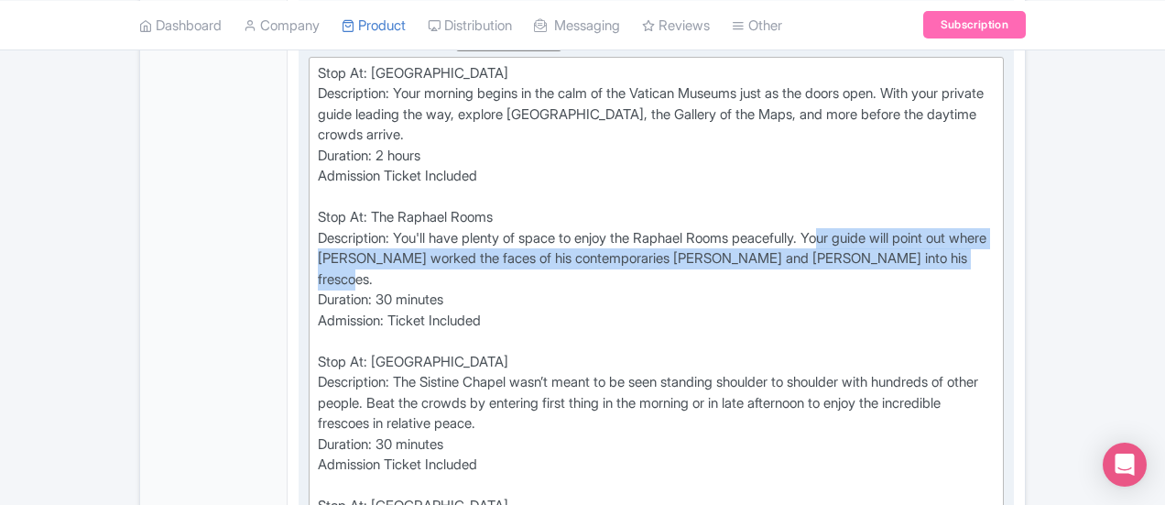
drag, startPoint x: 766, startPoint y: 212, endPoint x: 762, endPoint y: 188, distance: 24.1
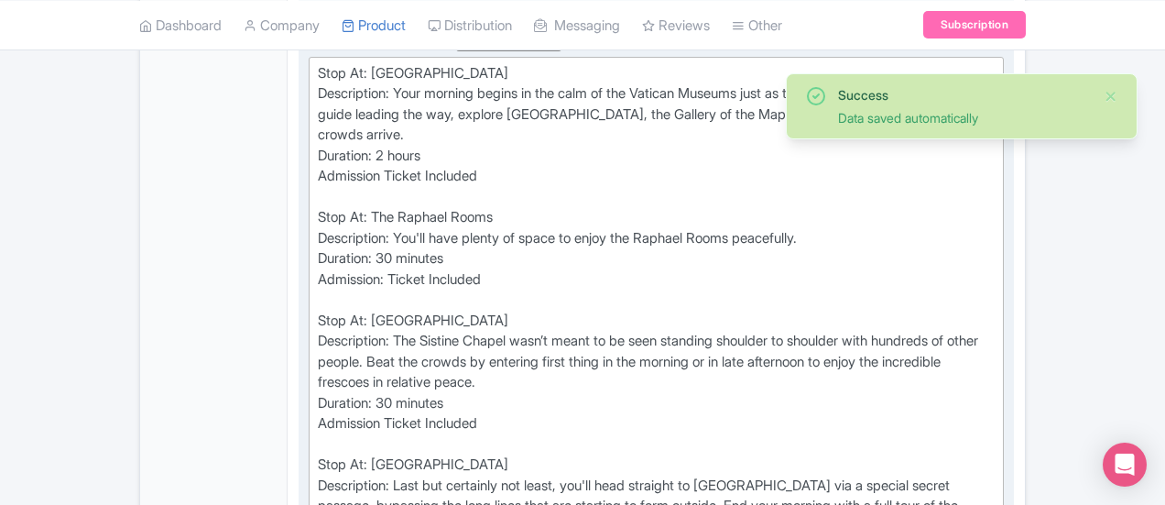
paste trix-editor "Your guide, an expert storyteller and art historian, connects each masterpiece …"
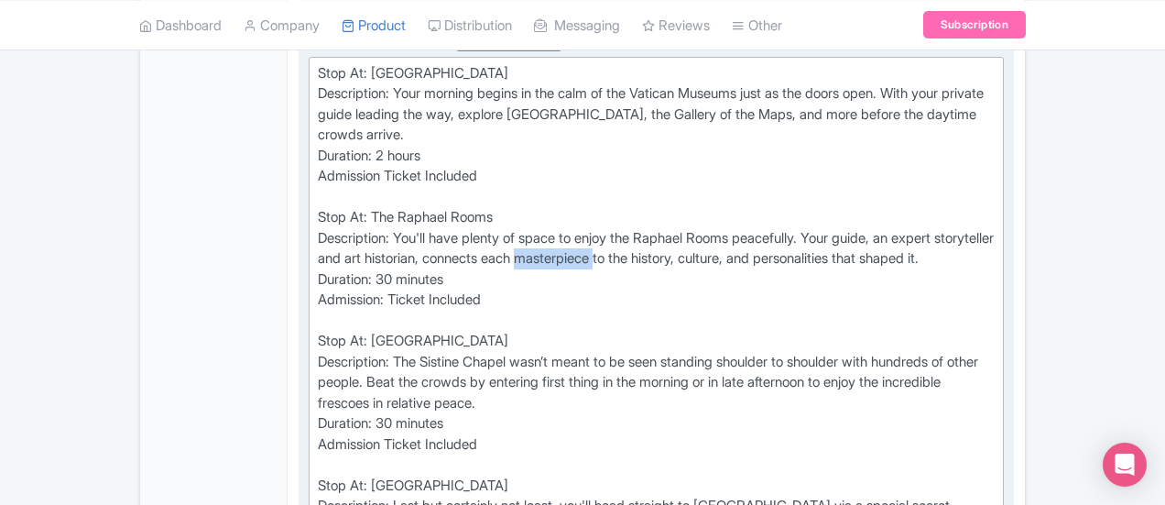
drag, startPoint x: 333, startPoint y: 213, endPoint x: 413, endPoint y: 215, distance: 80.7
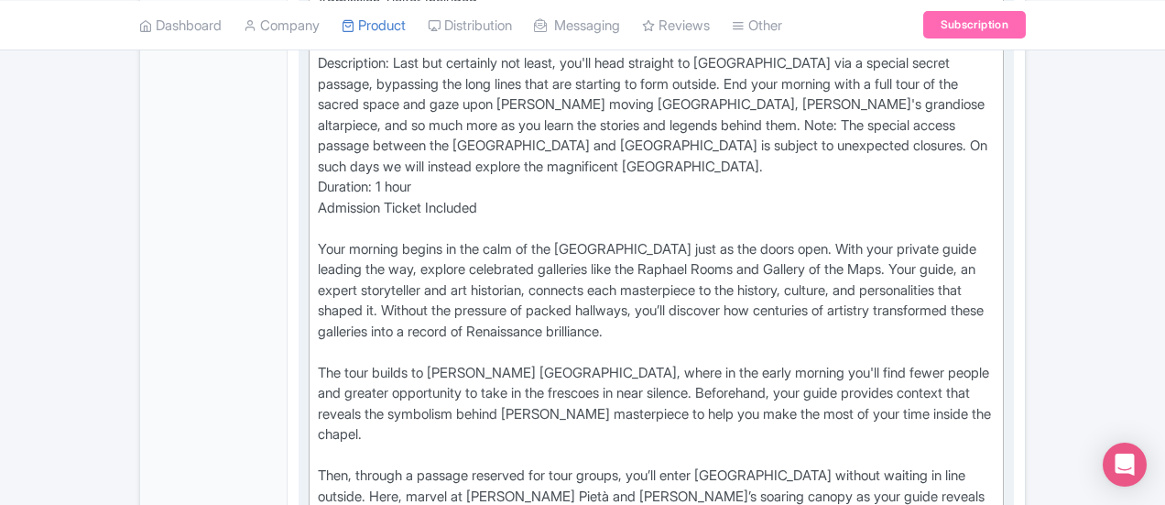
scroll to position [1374, 0]
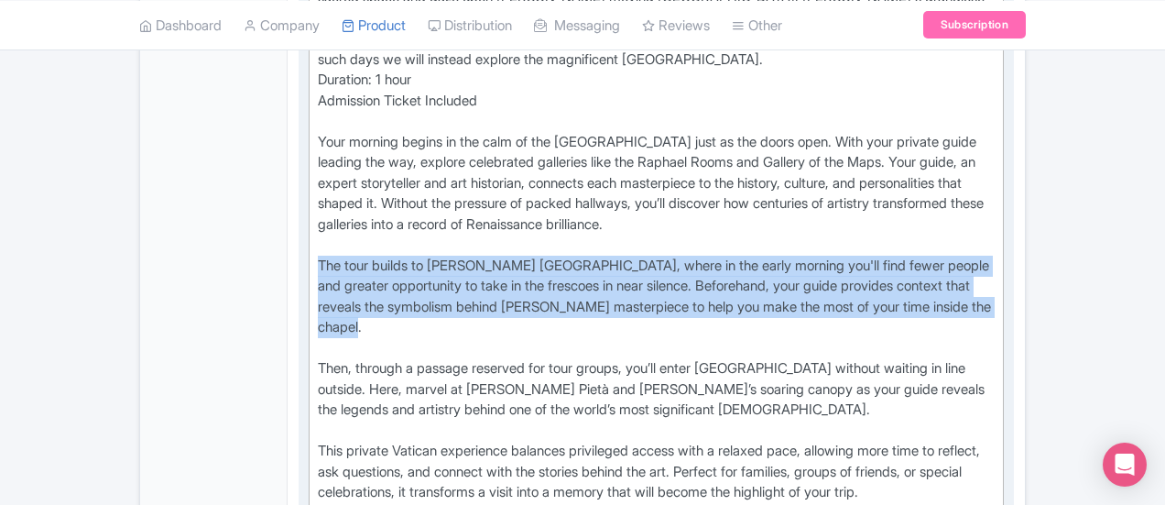
drag, startPoint x: 566, startPoint y: 194, endPoint x: 225, endPoint y: 156, distance: 342.9
click at [309, 156] on trix-editor "Stop At: Vatican Museums Description: Your morning begins in the calm of the Va…" at bounding box center [656, 8] width 695 height 1002
copy div "The tour builds to [PERSON_NAME] [GEOGRAPHIC_DATA], where in the early morning …"
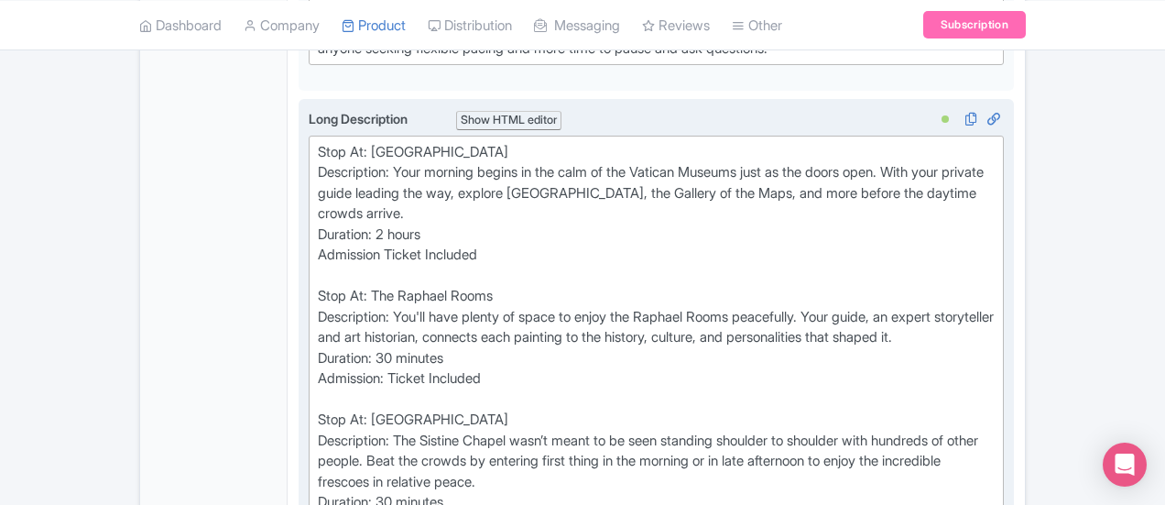
scroll to position [824, 0]
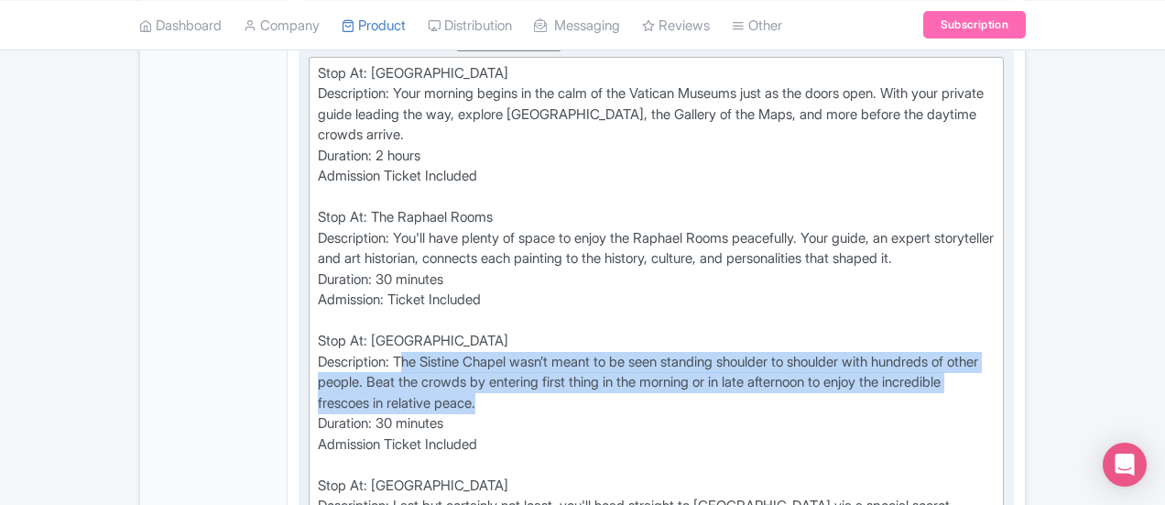
drag, startPoint x: 914, startPoint y: 336, endPoint x: 322, endPoint y: 312, distance: 592.2
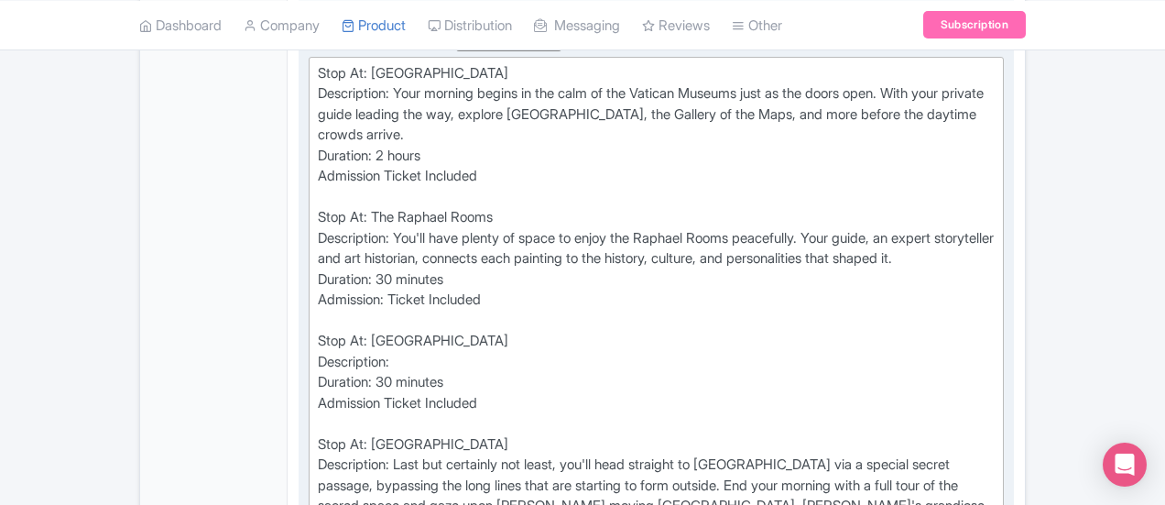
paste trix-editor "The tour builds to [PERSON_NAME] [GEOGRAPHIC_DATA], where in the early morning …"
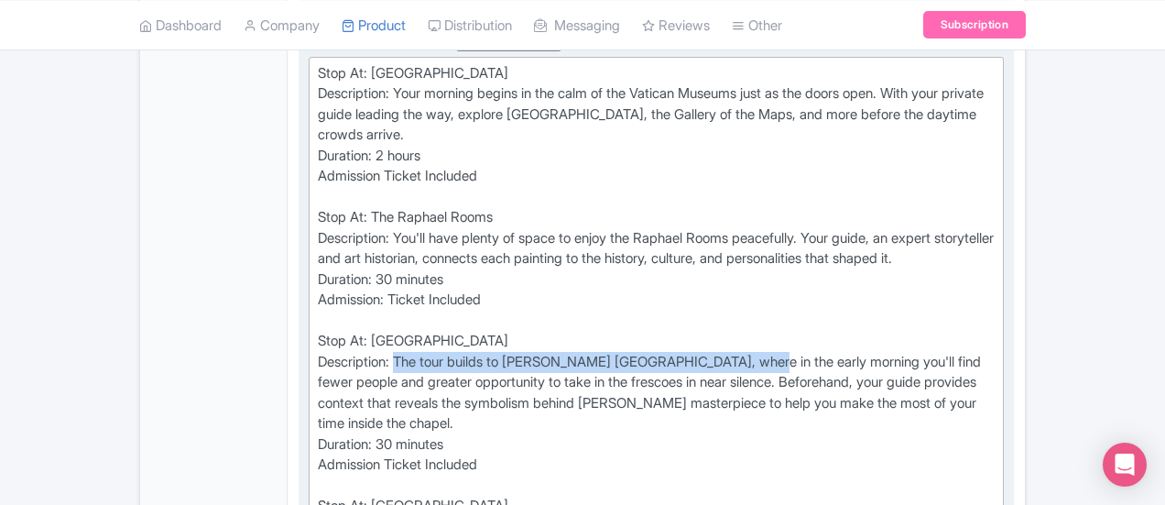
drag, startPoint x: 673, startPoint y: 312, endPoint x: 317, endPoint y: 320, distance: 356.4
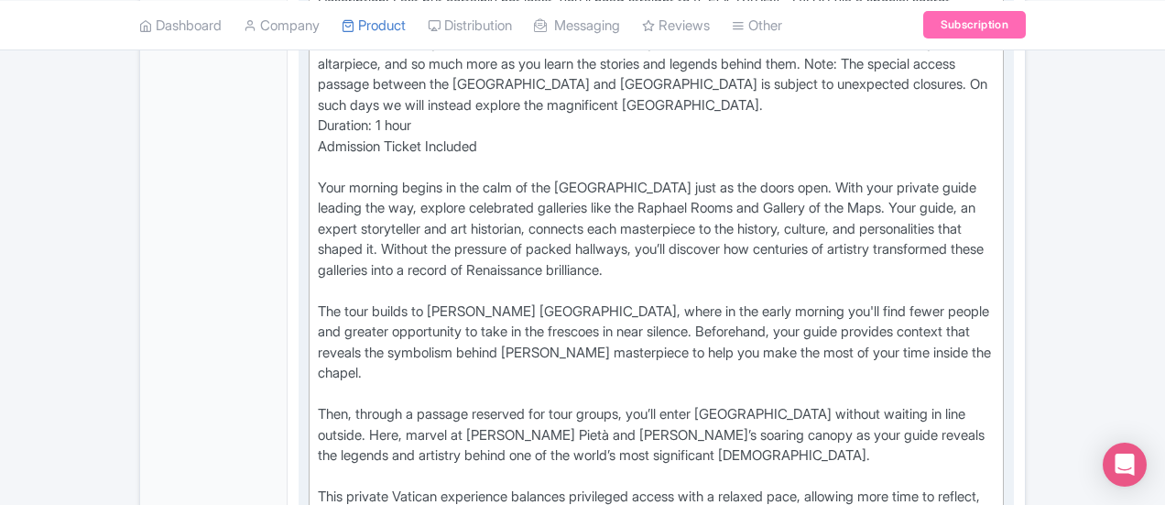
scroll to position [1374, 0]
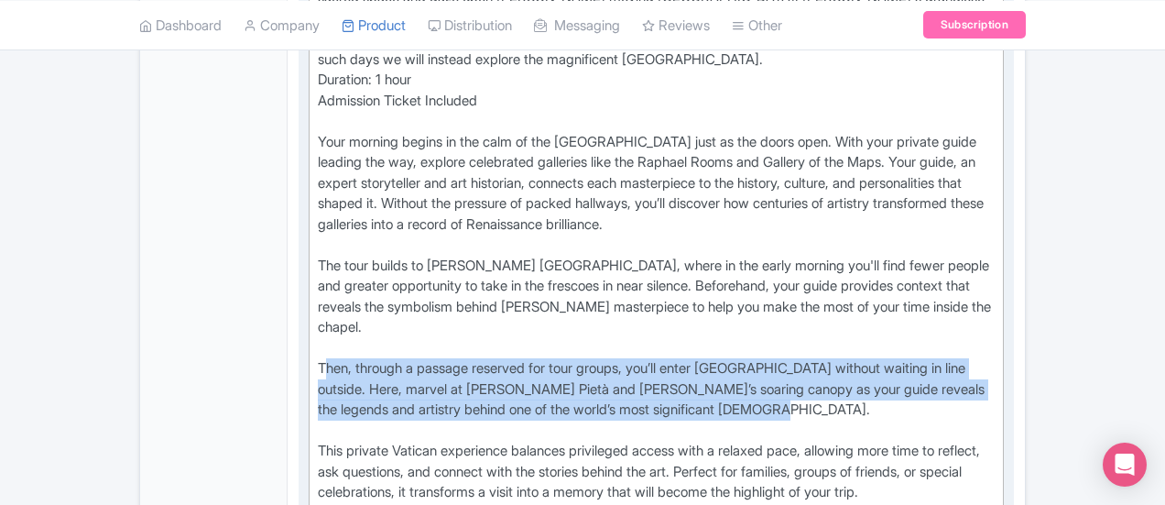
drag, startPoint x: 348, startPoint y: 292, endPoint x: 239, endPoint y: 258, distance: 114.2
click at [318, 258] on div "Stop At: Vatican Museums Description: Your morning begins in the calm of the Va…" at bounding box center [656, 8] width 677 height 989
copy div "Then, through a passage reserved for tour groups, you’ll enter St. Peter’s Basi…"
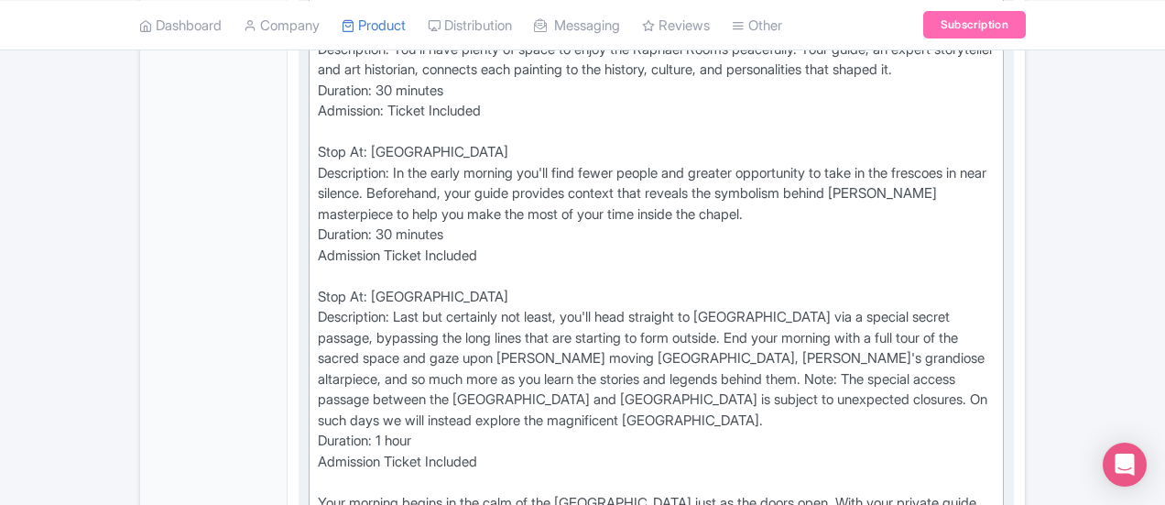
scroll to position [1008, 0]
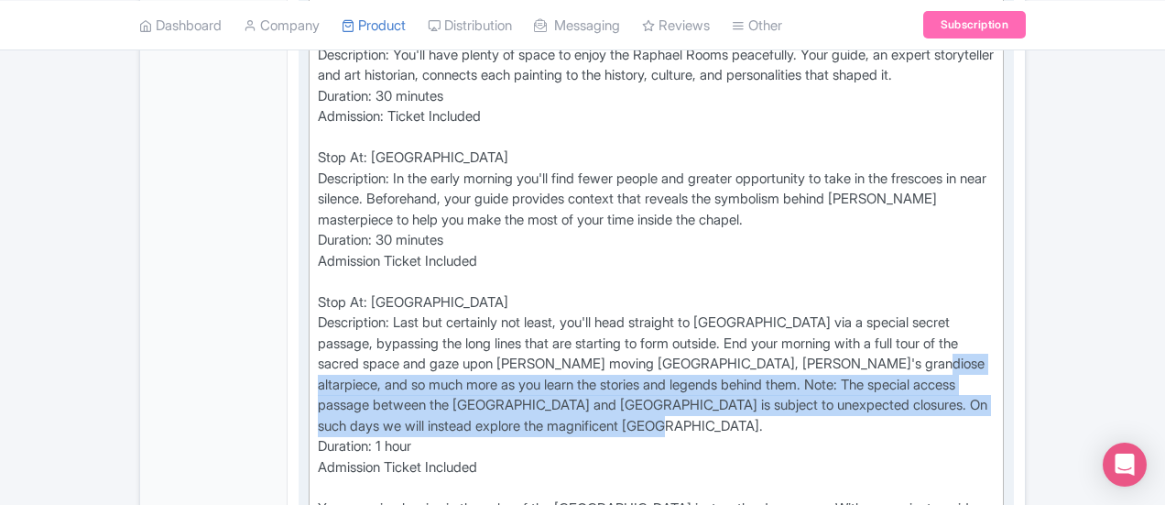
drag, startPoint x: 453, startPoint y: 355, endPoint x: 408, endPoint y: 322, distance: 57.0
click at [408, 322] on div "Stop At: Vatican Museums Description: Your morning begins in the calm of the Va…" at bounding box center [656, 374] width 677 height 989
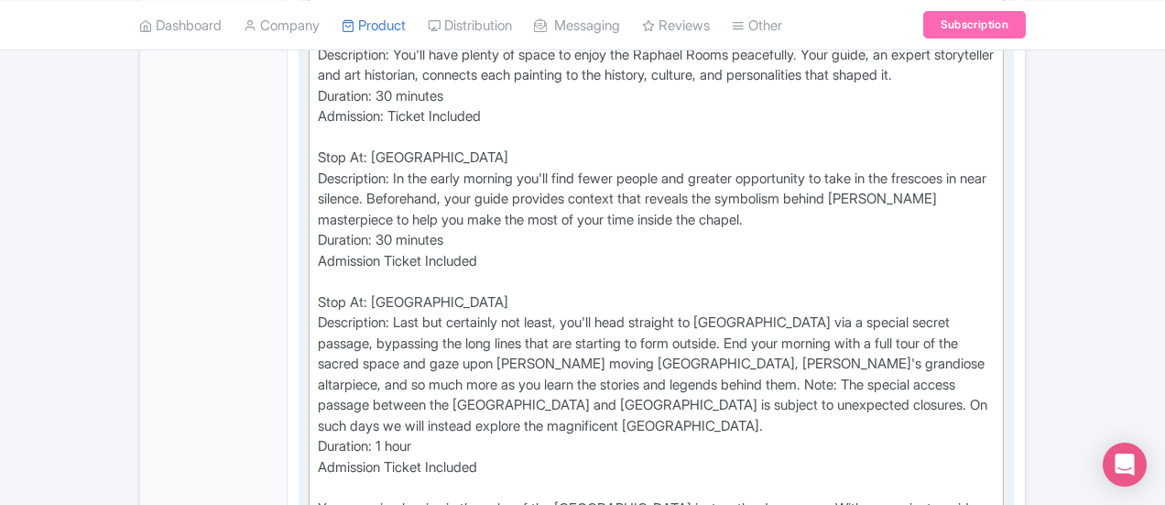
drag, startPoint x: 755, startPoint y: 372, endPoint x: 770, endPoint y: 367, distance: 16.2
click at [756, 372] on div "Stop At: Vatican Museums Description: Your morning begins in the calm of the Va…" at bounding box center [656, 374] width 677 height 989
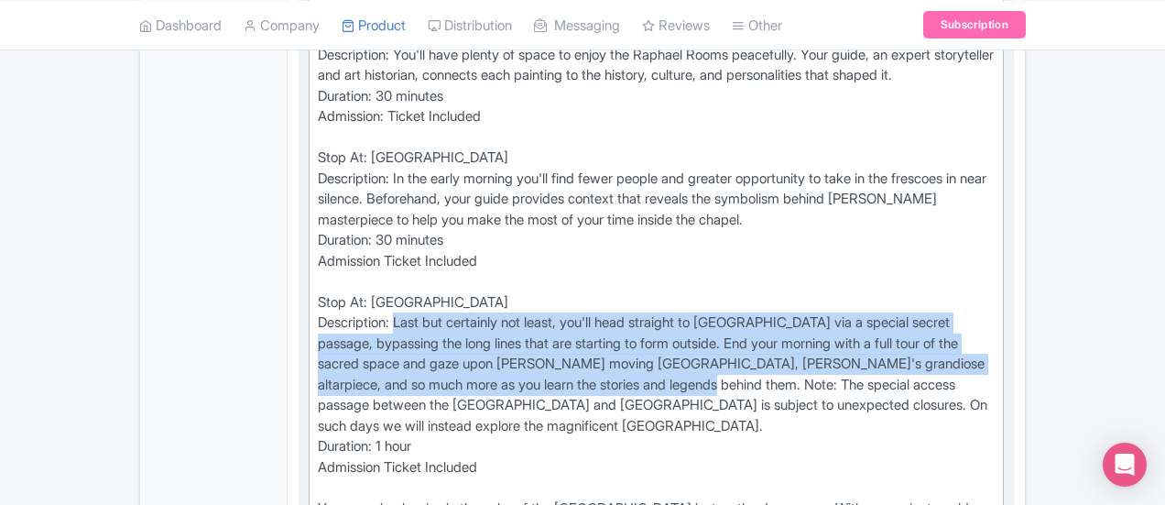
drag, startPoint x: 882, startPoint y: 318, endPoint x: 316, endPoint y: 277, distance: 567.6
click at [318, 277] on div "Stop At: Vatican Museums Description: Your morning begins in the calm of the Va…" at bounding box center [656, 374] width 677 height 989
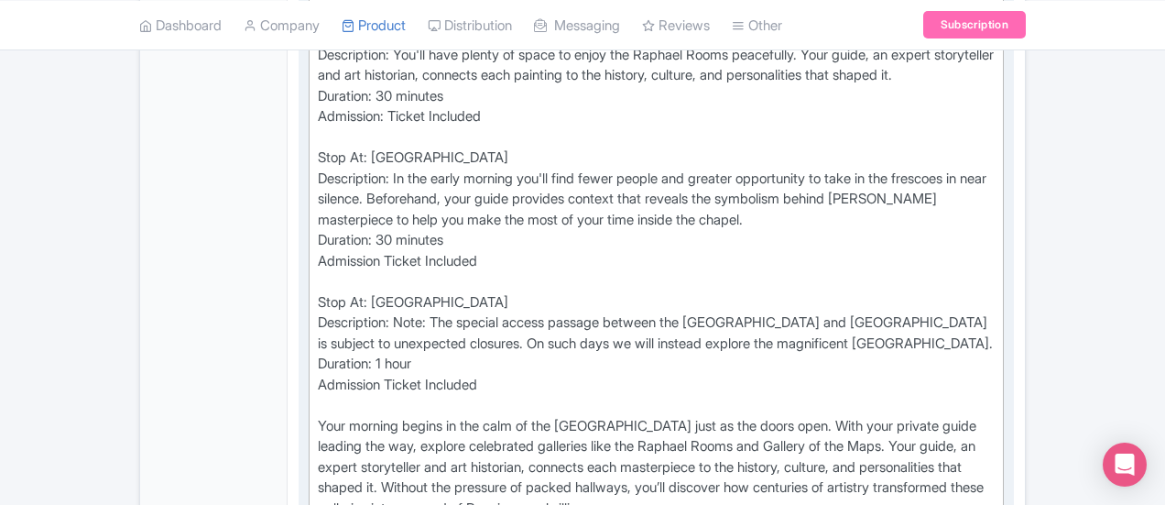
paste trix-editor "Then, through a passage reserved for tour groups, you’ll enter St. Peter’s Basi…"
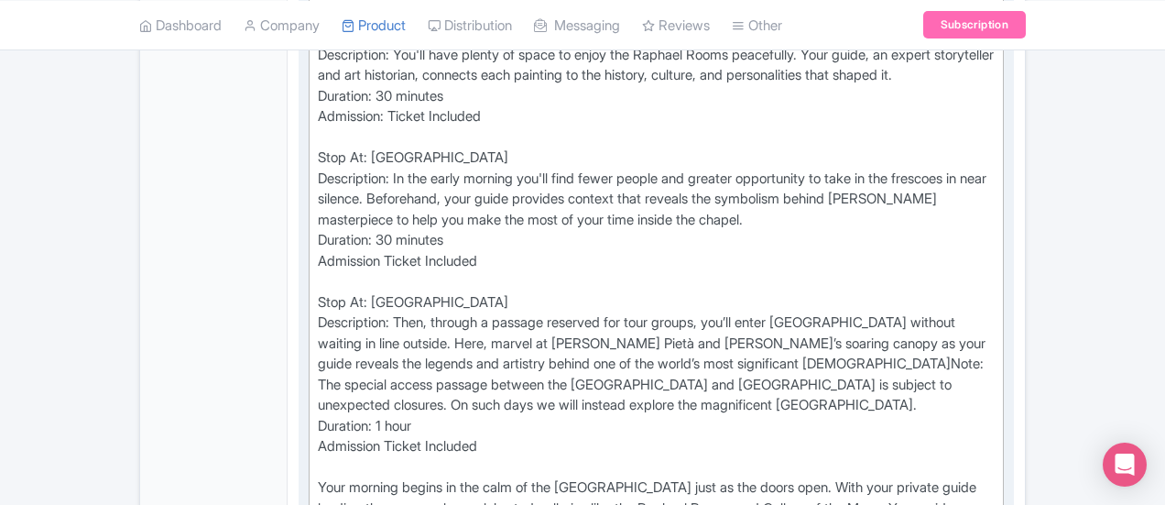
click at [318, 277] on div "Stop At: Vatican Museums Description: Your morning begins in the calm of the Va…" at bounding box center [656, 364] width 677 height 969
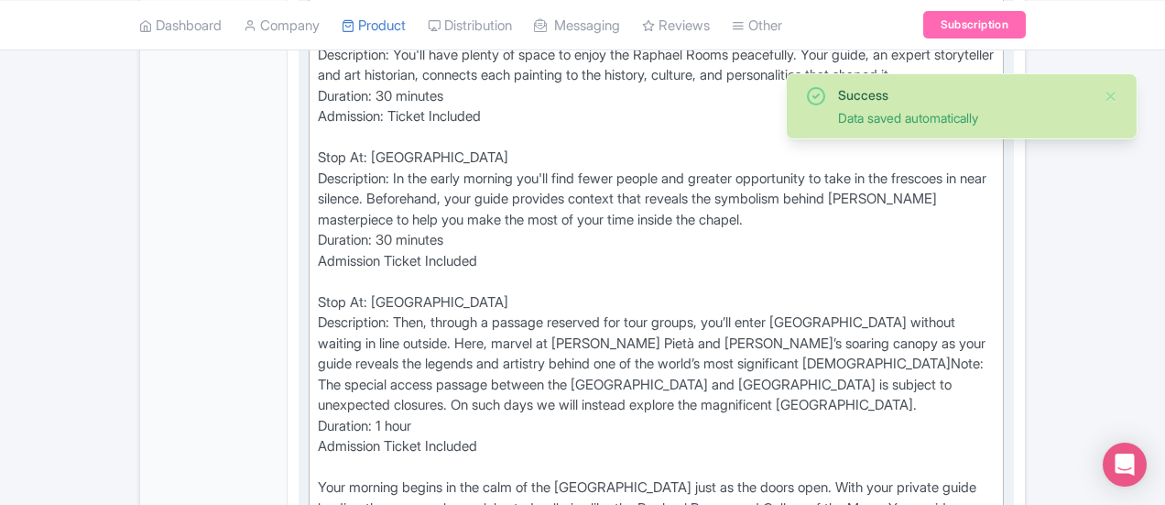
click at [405, 280] on div "Stop At: Vatican Museums Description: Your morning begins in the calm of the Va…" at bounding box center [656, 364] width 677 height 969
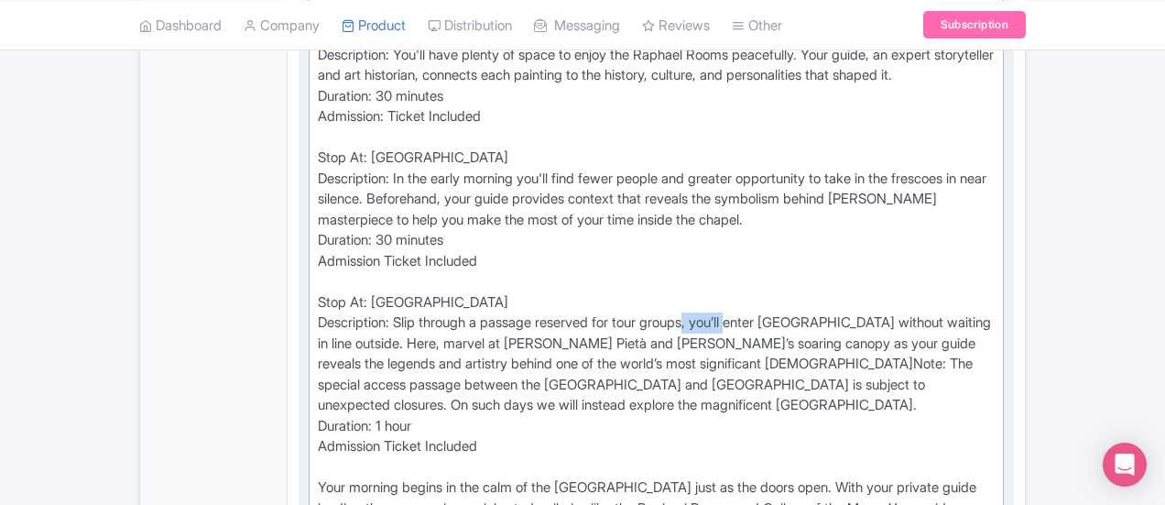
drag, startPoint x: 668, startPoint y: 276, endPoint x: 625, endPoint y: 281, distance: 43.4
click at [625, 281] on div "Stop At: Vatican Museums Description: Your morning begins in the calm of the Va…" at bounding box center [656, 364] width 677 height 969
click at [365, 318] on div "Stop At: Vatican Museums Description: Your morning begins in the calm of the Va…" at bounding box center [656, 364] width 677 height 969
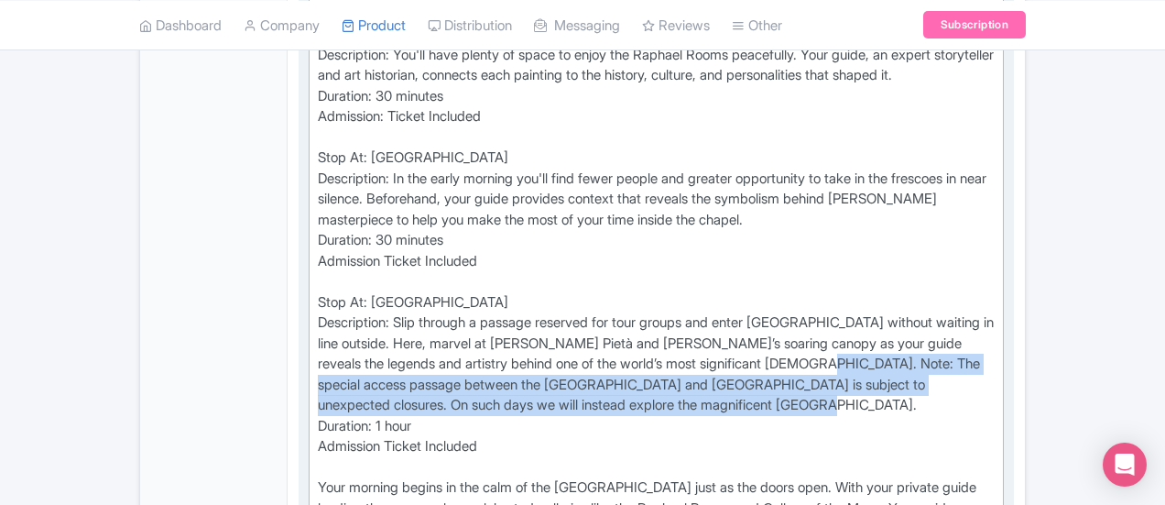
drag, startPoint x: 787, startPoint y: 331, endPoint x: 374, endPoint y: 307, distance: 413.8
click at [374, 307] on div "Stop At: Vatican Museums Description: Your morning begins in the calm of the Va…" at bounding box center [656, 364] width 677 height 969
copy div "Note: The special access passage between the Sistine Chapel and St. Peter's Bas…"
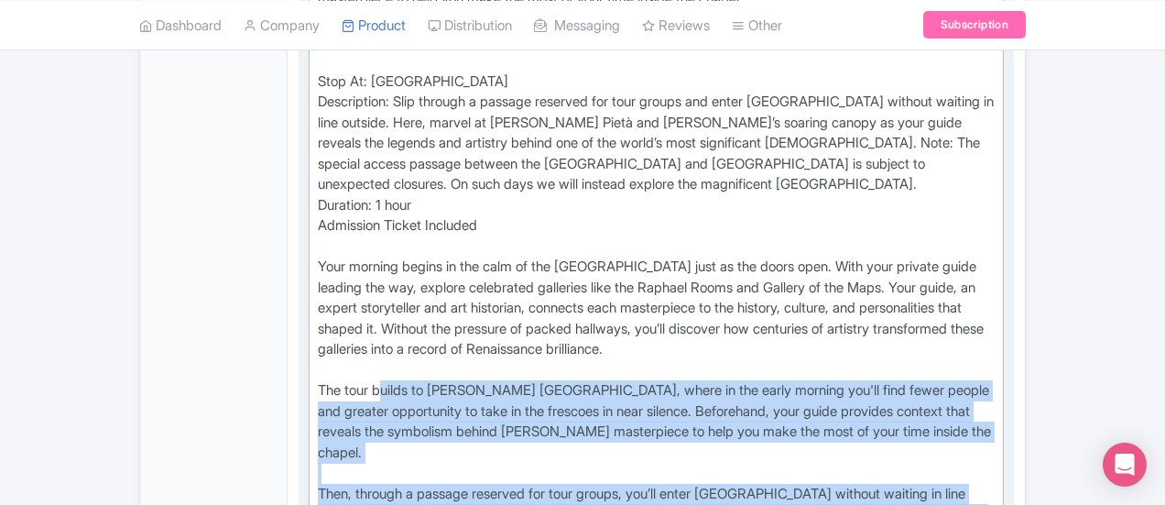
scroll to position [1191, 0]
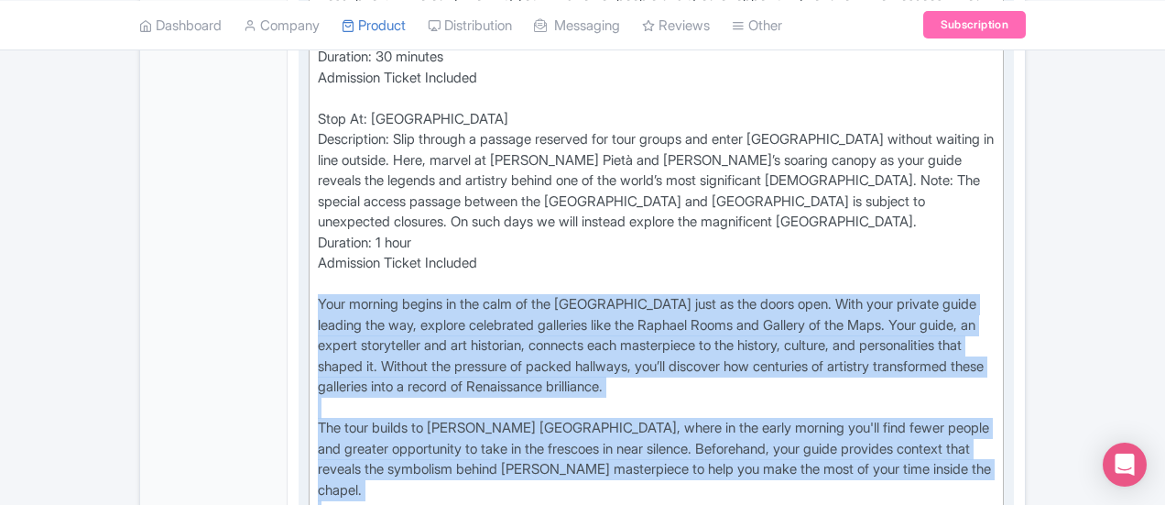
drag, startPoint x: 471, startPoint y: 453, endPoint x: 235, endPoint y: 235, distance: 320.2
click at [318, 235] on div "Stop At: Vatican Museums Description: Your morning begins in the calm of the Va…" at bounding box center [656, 181] width 677 height 969
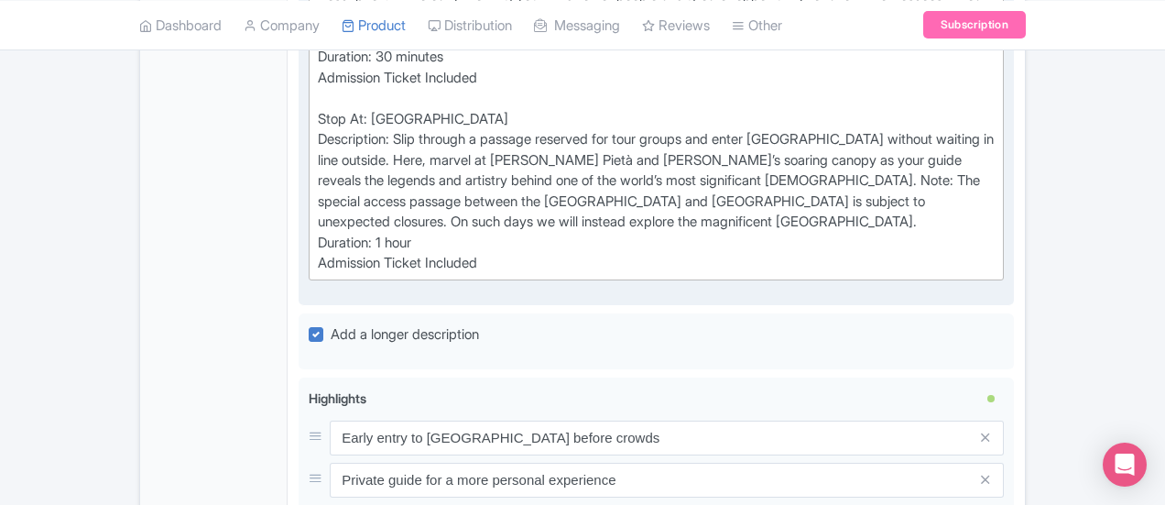
type trix-editor "<div>Stop At: Vatican Museums<br>Description: Your morning begins in the calm o…"
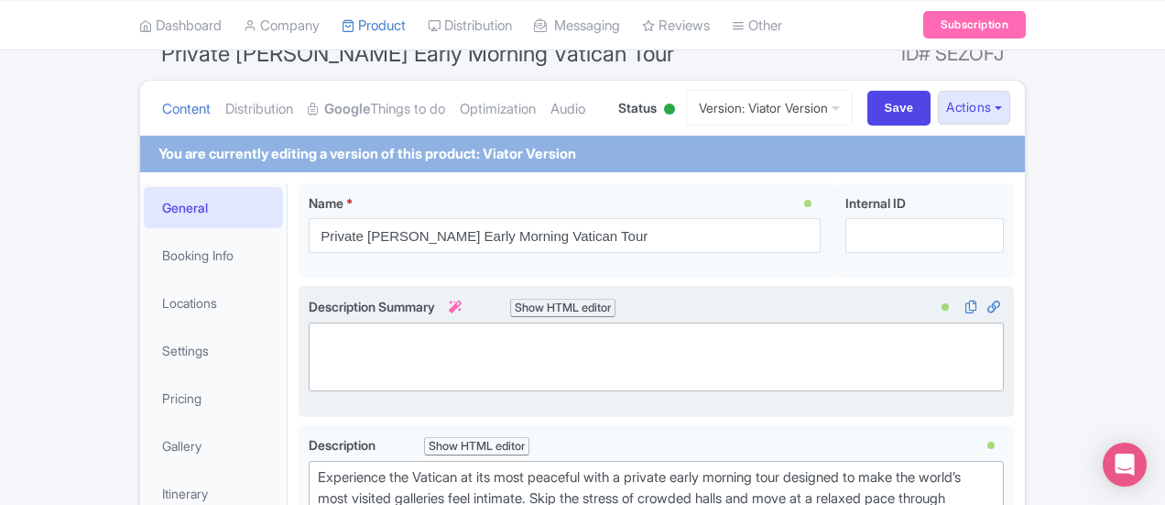
scroll to position [0, 0]
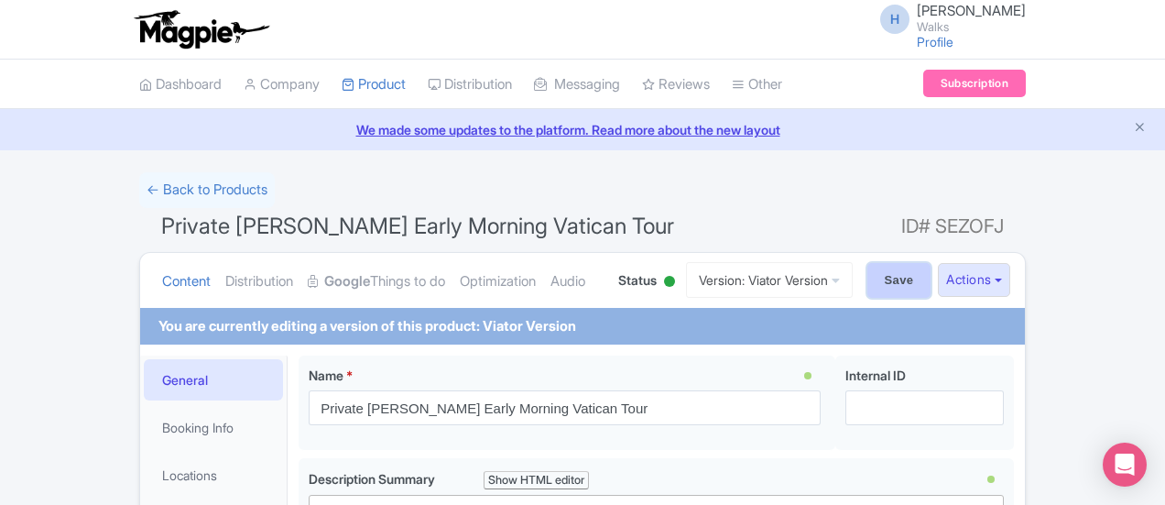
click at [932, 270] on input "Save" at bounding box center [899, 280] width 64 height 35
type input "Saving..."
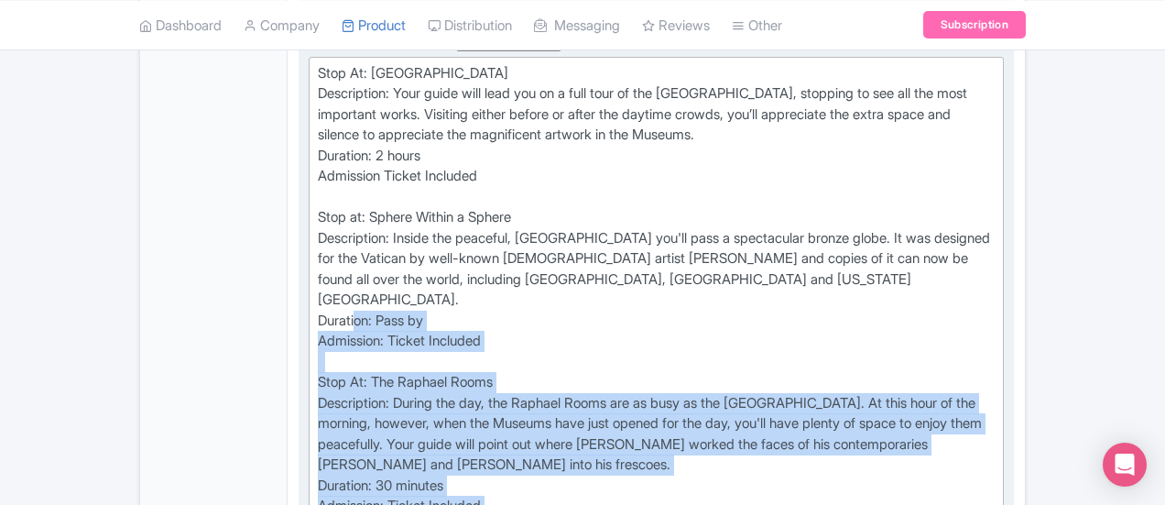
scroll to position [733, 0]
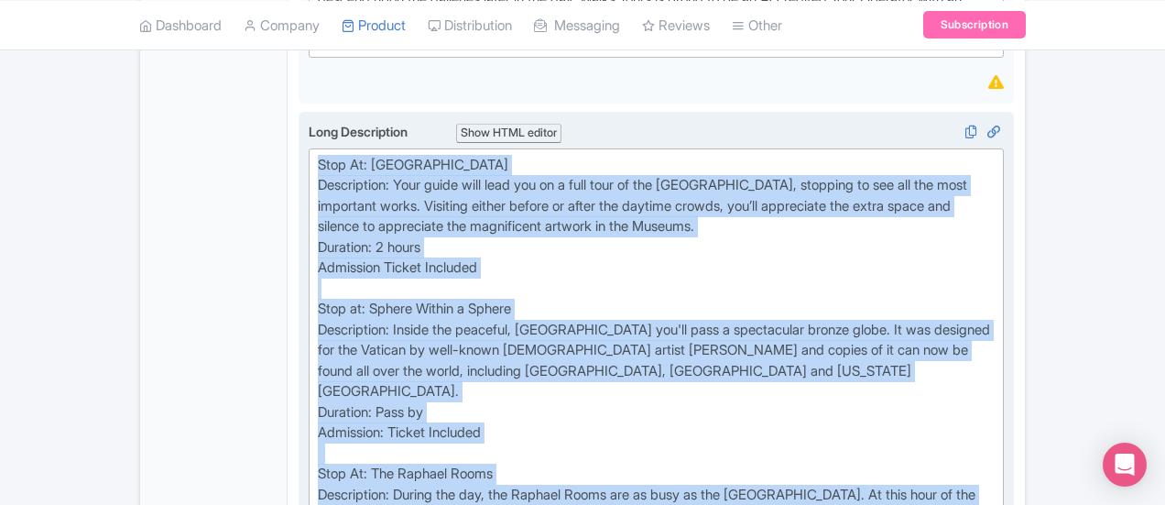
drag, startPoint x: 442, startPoint y: 338, endPoint x: 225, endPoint y: 144, distance: 291.3
type trix-editor "<lor>Ipsu Do: Sitamet Consect<ad>Elitseddoei: Temp incid utla etdo mag al e adm…"
copy div "Lore Ip: Dolorsi Ametcon Adipiscinge: Sedd eiusm temp inci utl et d magn aliq e…"
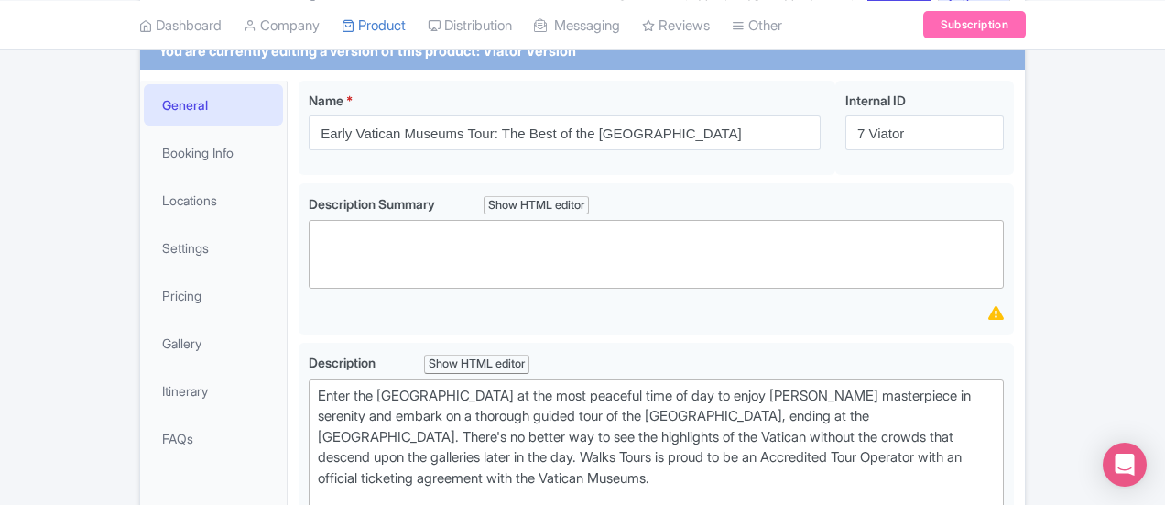
scroll to position [0, 0]
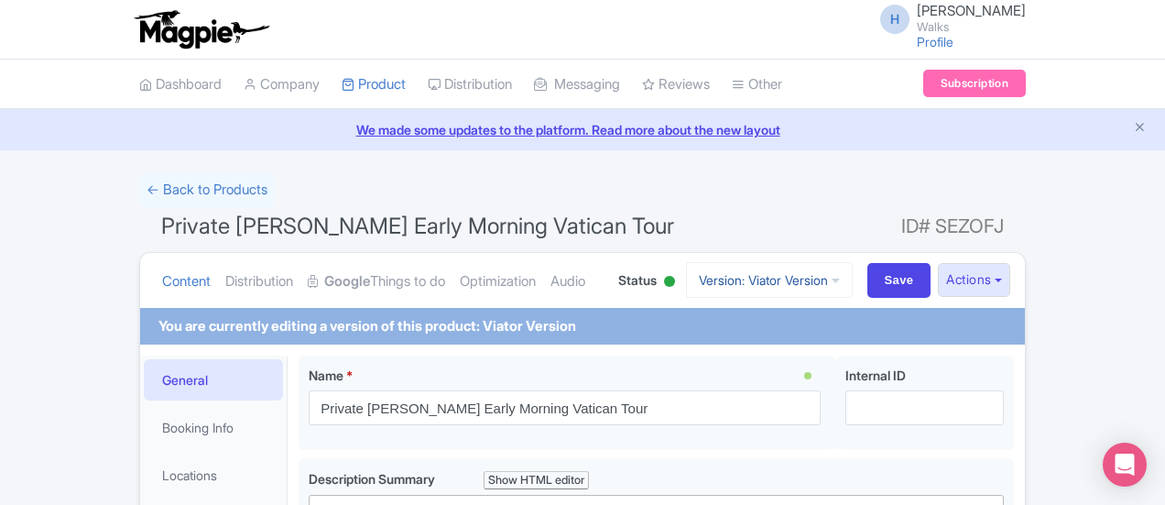
click at [853, 274] on link "Version: Viator Version" at bounding box center [769, 280] width 167 height 36
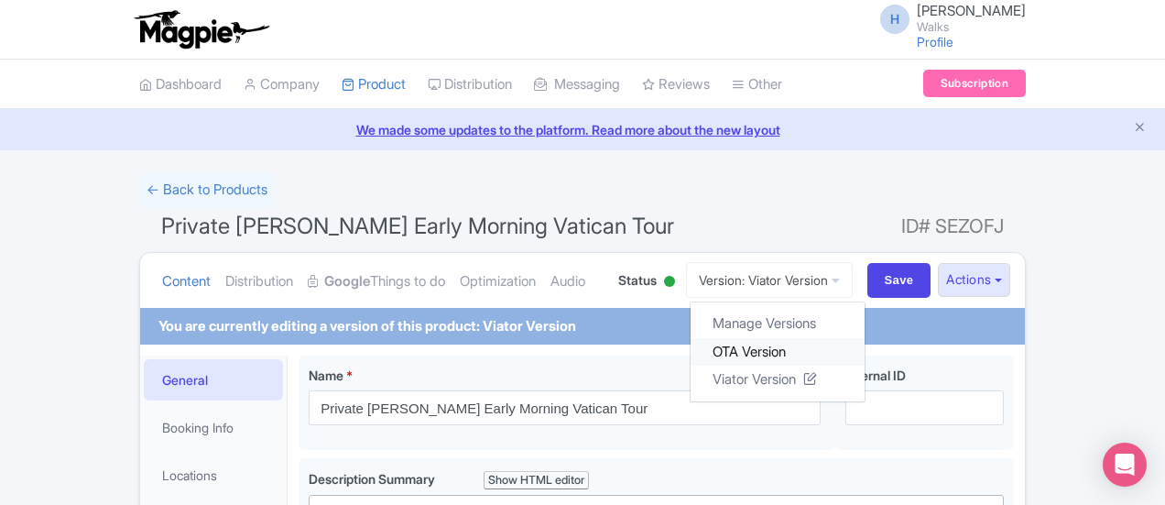
click at [865, 356] on link "OTA Version" at bounding box center [778, 351] width 174 height 28
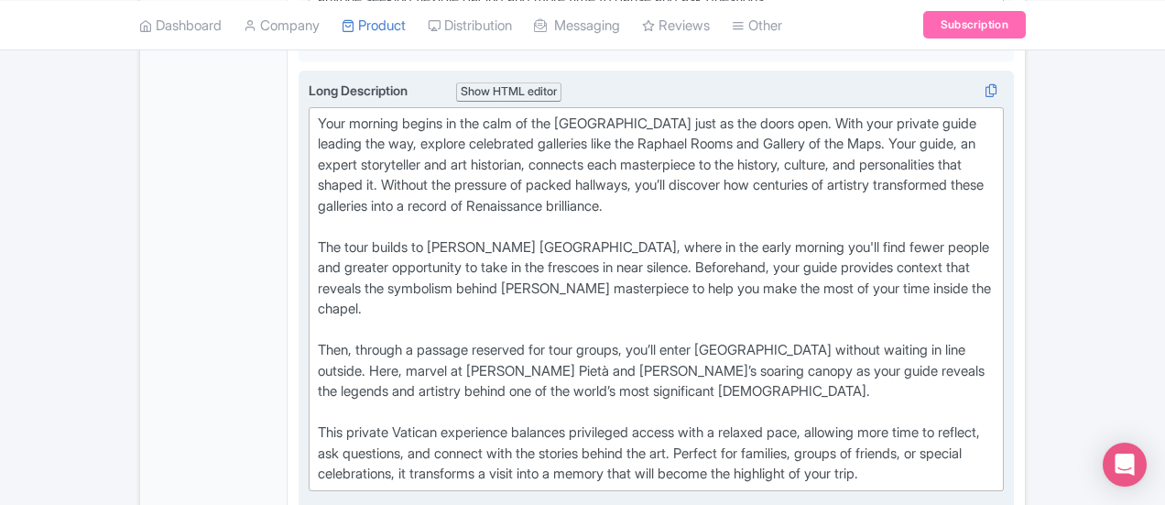
scroll to position [916, 0]
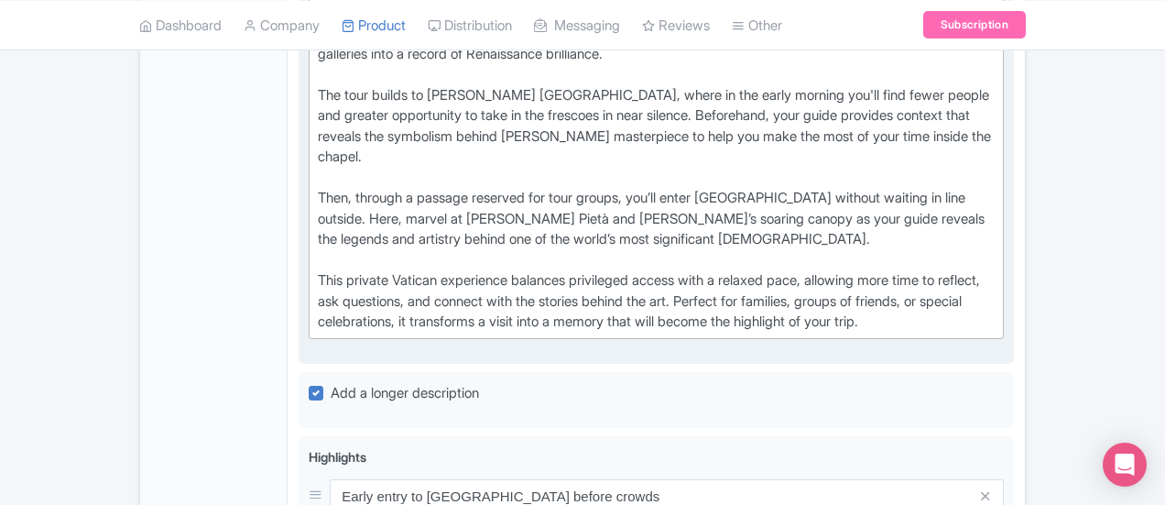
click at [535, 257] on div "Your morning begins in the calm of the [GEOGRAPHIC_DATA] just as the doors open…" at bounding box center [656, 147] width 677 height 371
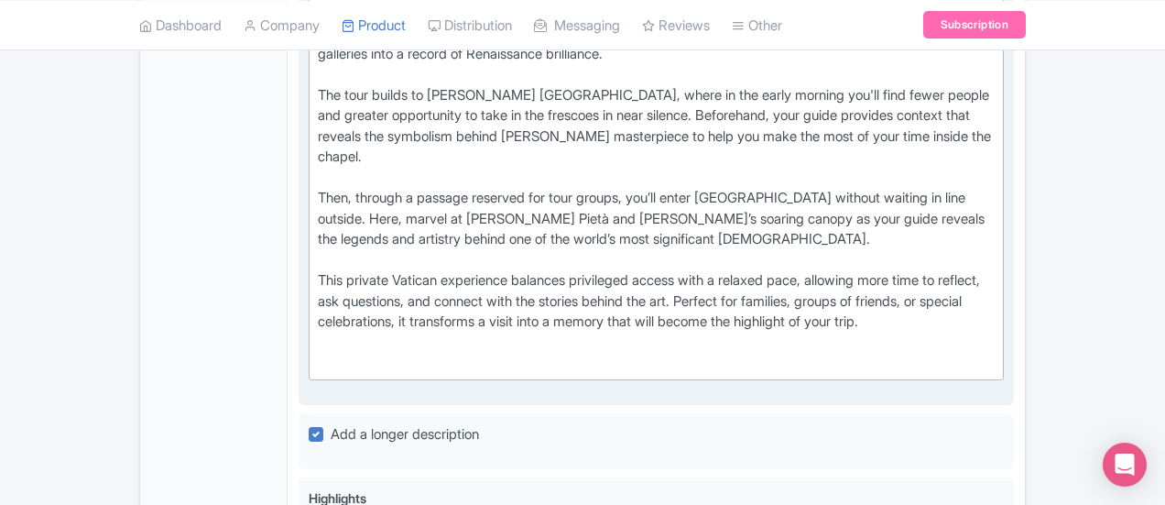
type trix-editor "<lor>Ipsu dolorsi ametco ad eli sedd ei tem Incidid Utlabor etdo ma ali enima m…"
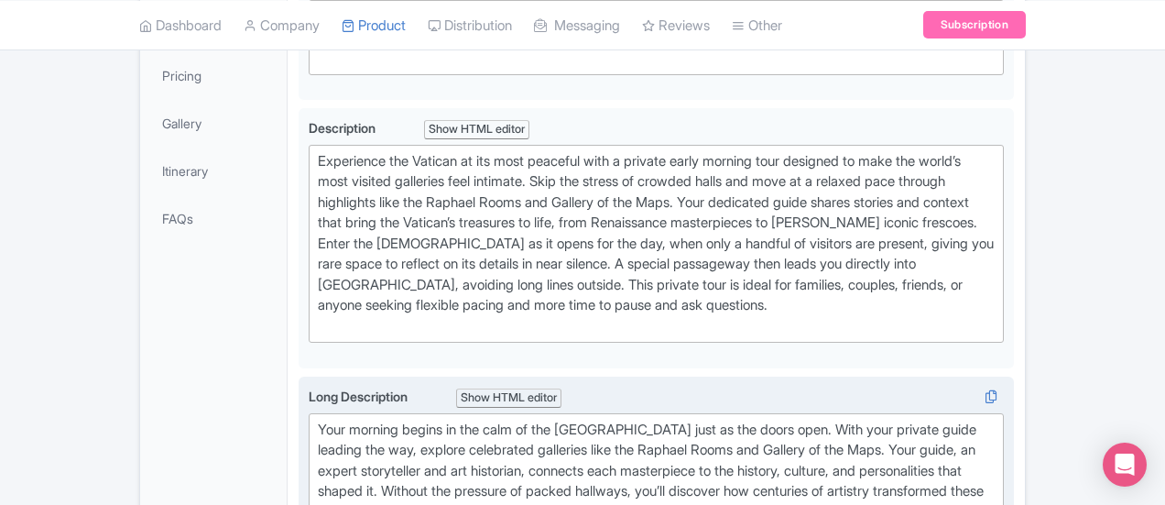
scroll to position [0, 0]
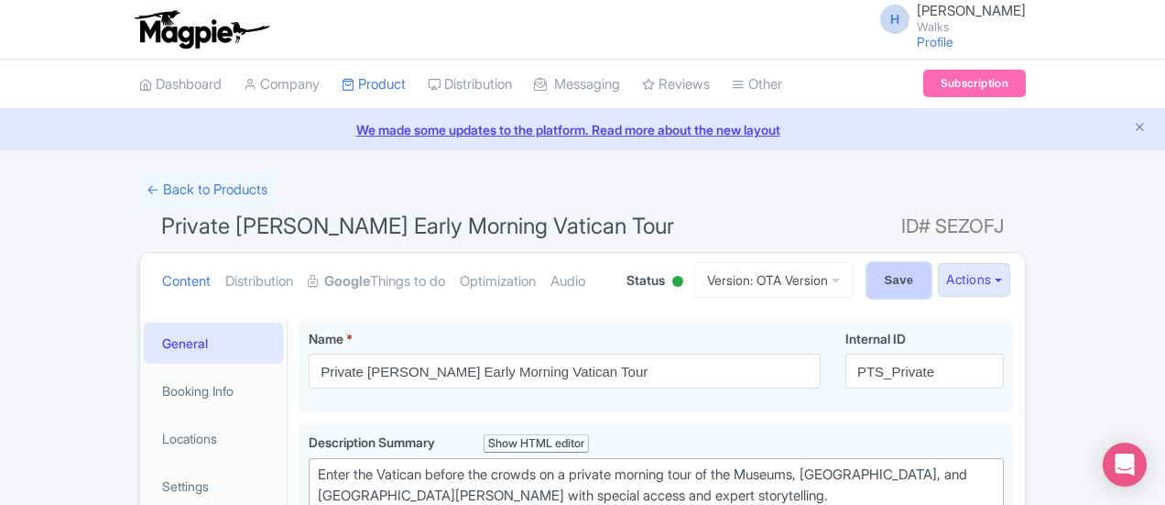
click at [932, 286] on input "Save" at bounding box center [899, 280] width 64 height 35
type input "Saving..."
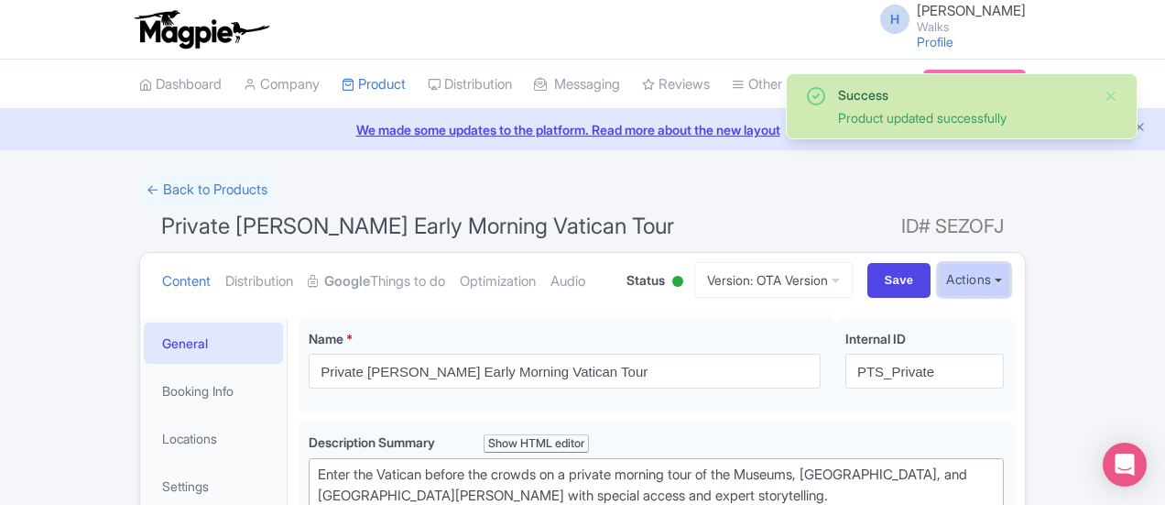
click at [1010, 285] on button "Actions" at bounding box center [974, 280] width 72 height 34
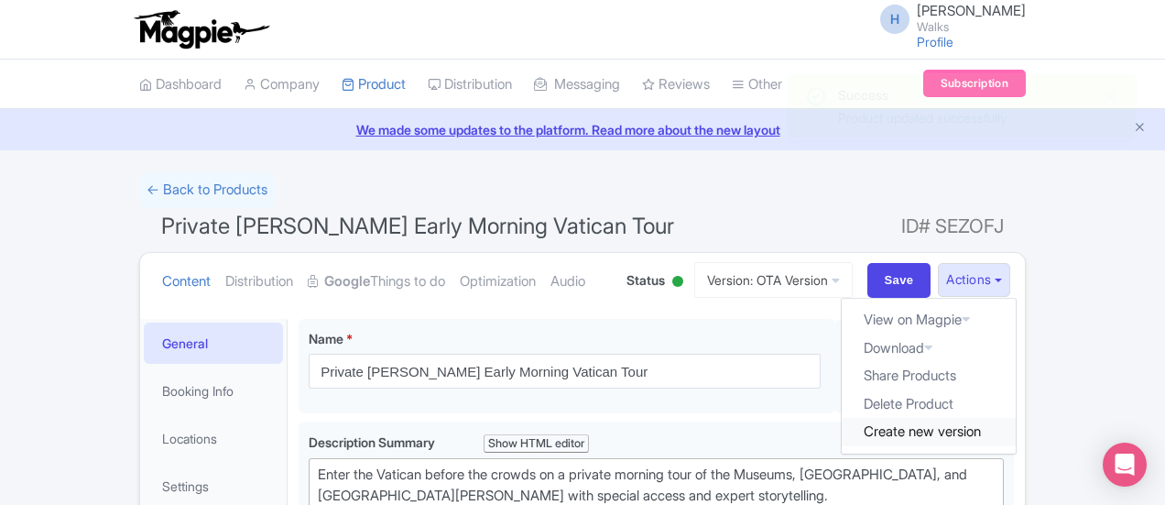
click at [1016, 431] on link "Create new version" at bounding box center [929, 432] width 174 height 28
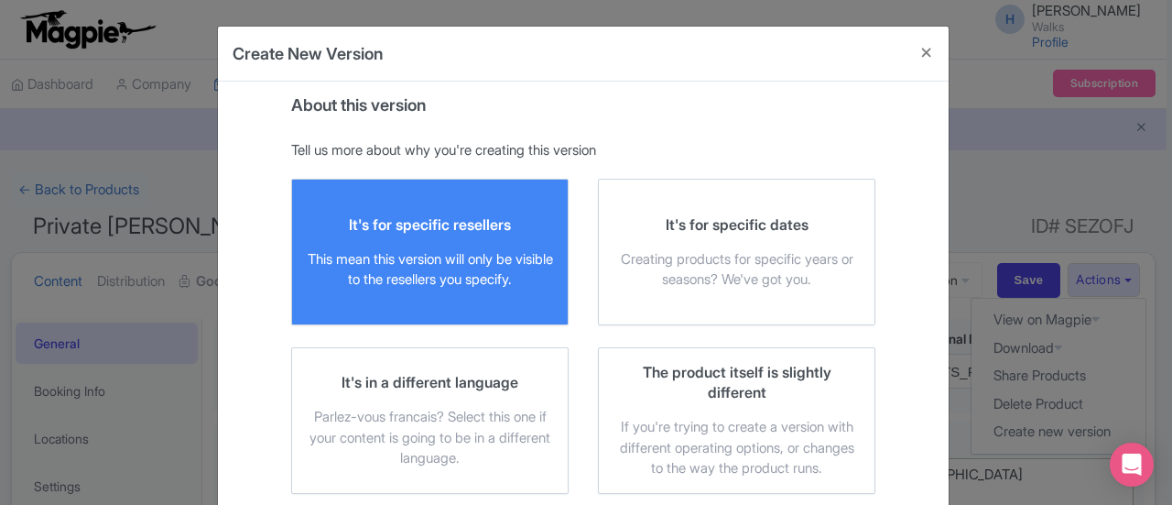
click at [405, 215] on div "It's for specific resellers" at bounding box center [430, 224] width 162 height 20
click at [0, 0] on input "It's for specific resellers This mean this version will only be visible to the …" at bounding box center [0, 0] width 0 height 0
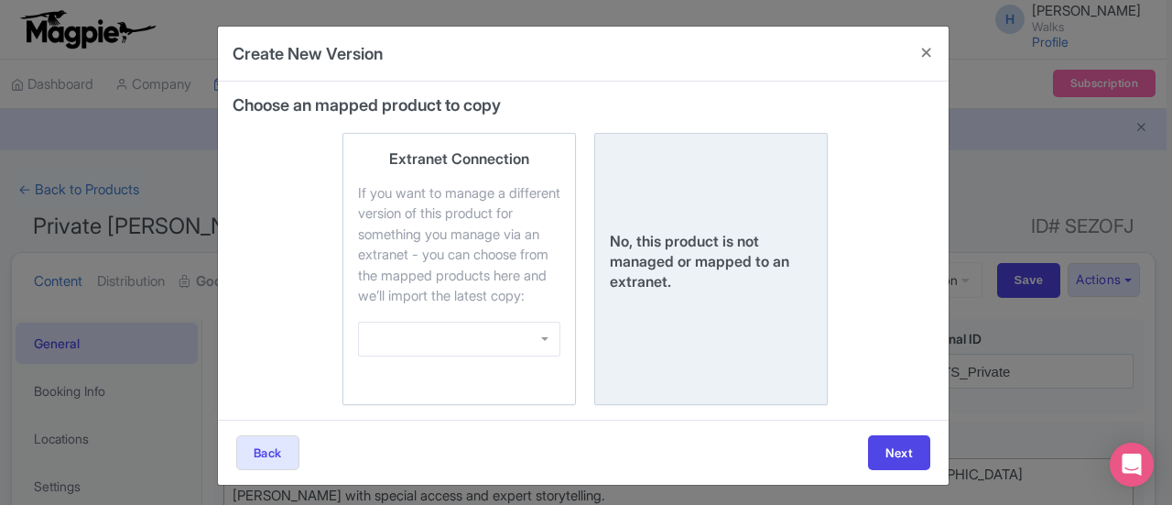
click at [682, 250] on div "No, this product is not managed or mapped to an extranet." at bounding box center [711, 261] width 202 height 60
click at [0, 0] on input "No, this product is not managed or mapped to an extranet." at bounding box center [0, 0] width 0 height 0
click at [920, 470] on button "Next" at bounding box center [899, 452] width 62 height 35
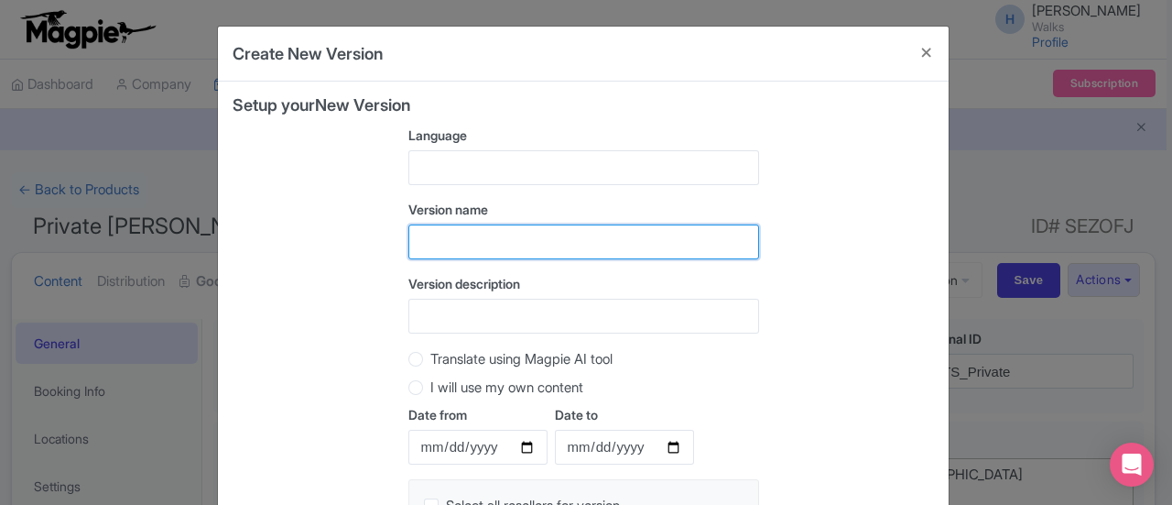
click at [495, 234] on input "text" at bounding box center [584, 241] width 351 height 35
type input "T"
type input "WOI Version"
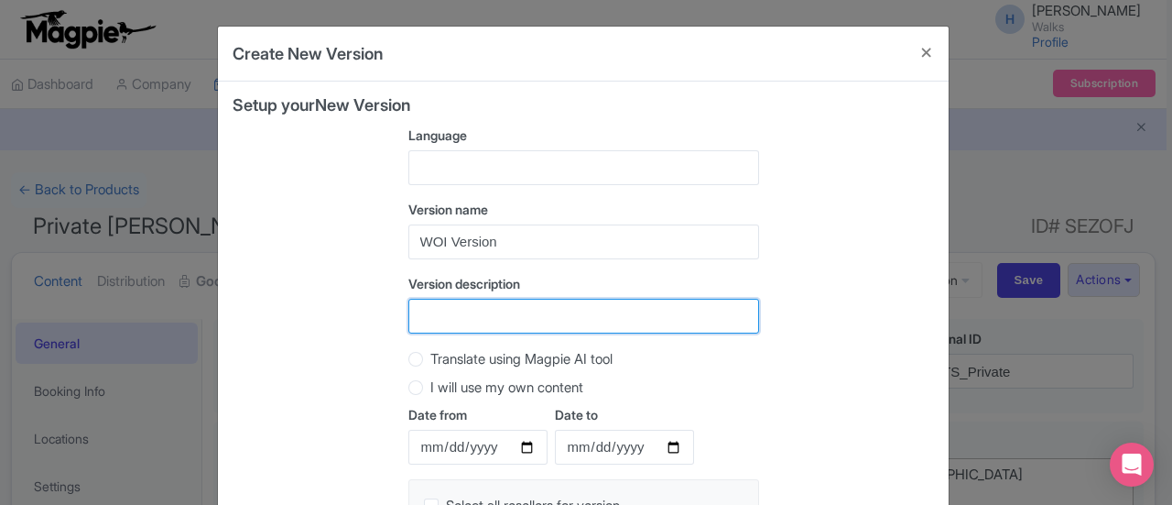
click at [502, 320] on input "Version description" at bounding box center [584, 316] width 351 height 35
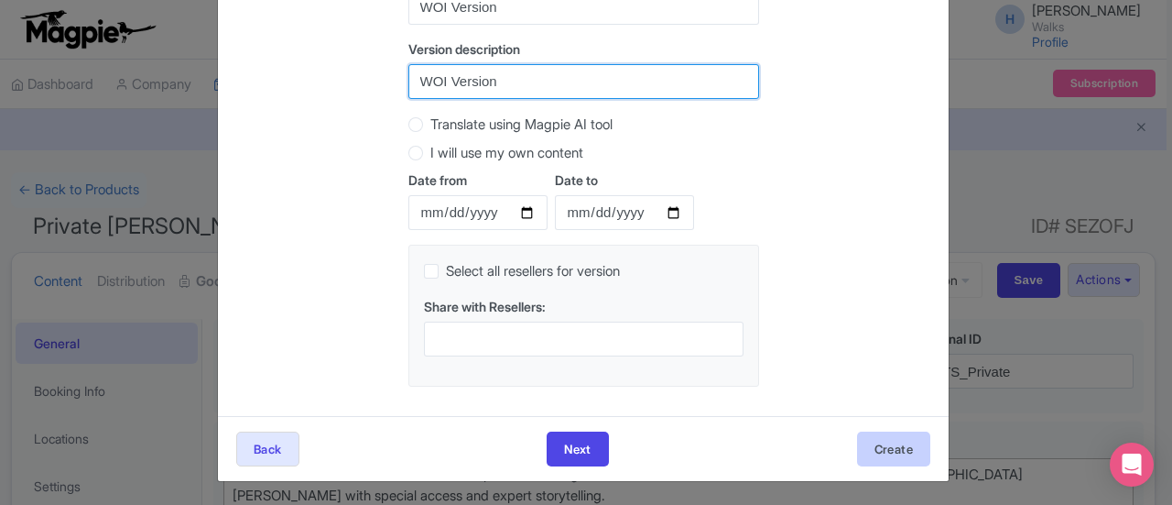
type input "WOI Version"
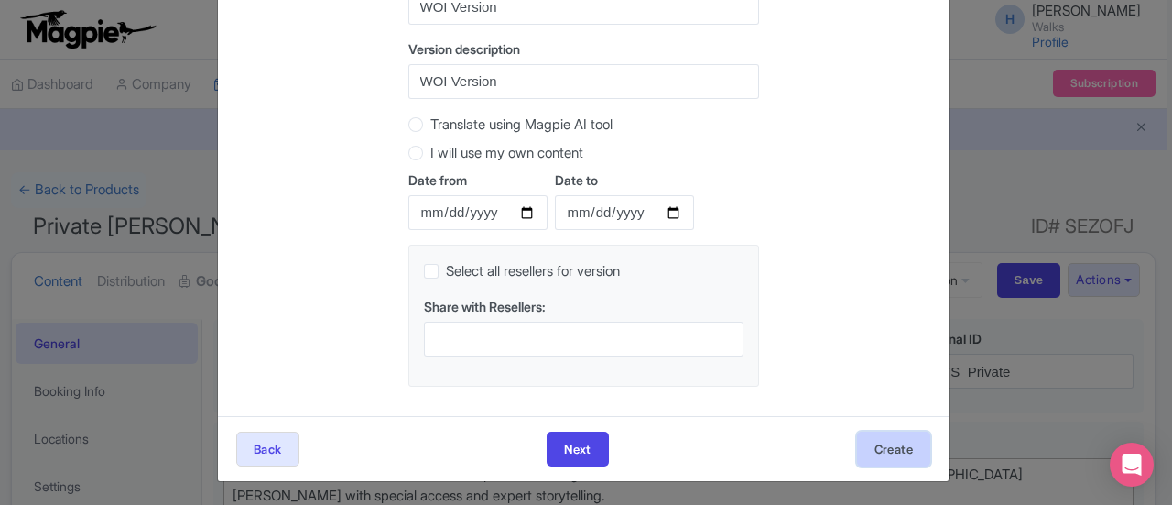
click at [901, 453] on button "Create" at bounding box center [893, 448] width 73 height 35
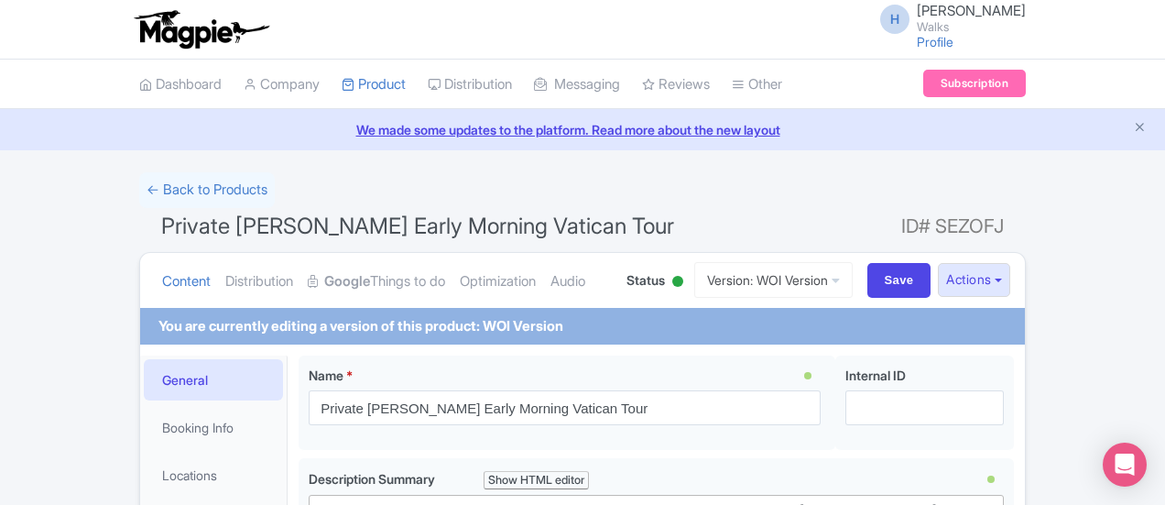
scroll to position [92, 0]
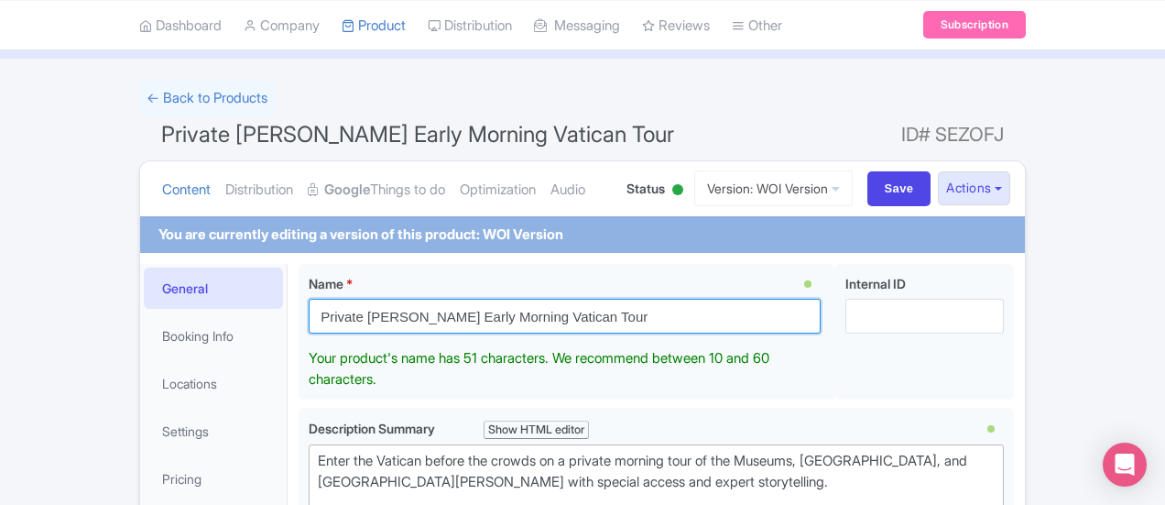
drag, startPoint x: 562, startPoint y: 312, endPoint x: 211, endPoint y: 317, distance: 351.8
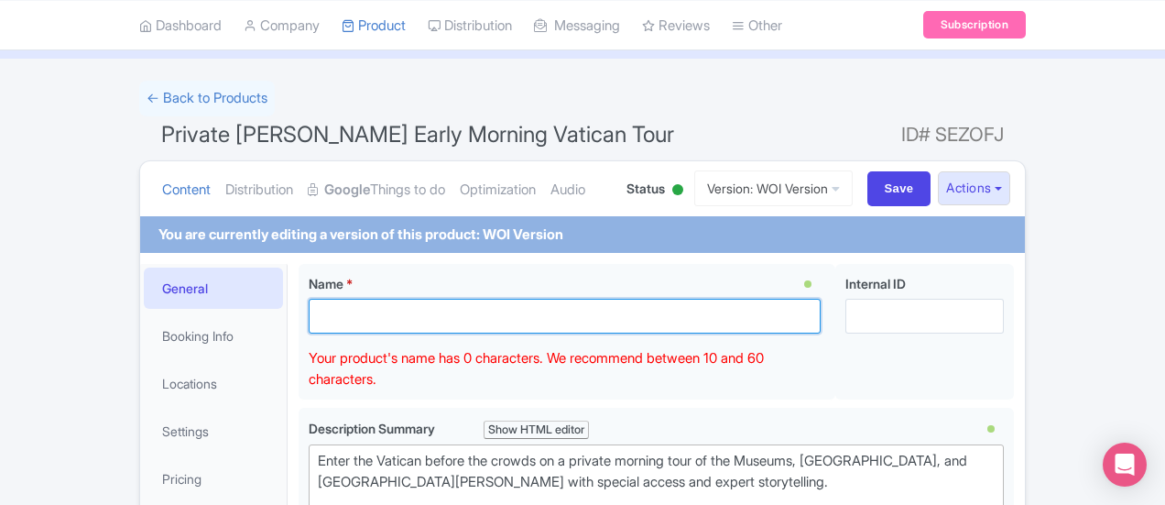
paste input "Note: The special access passage between the [GEOGRAPHIC_DATA] and [GEOGRAPHIC_…"
type input "Note: The special access passage between the [GEOGRAPHIC_DATA] and [GEOGRAPHIC_…"
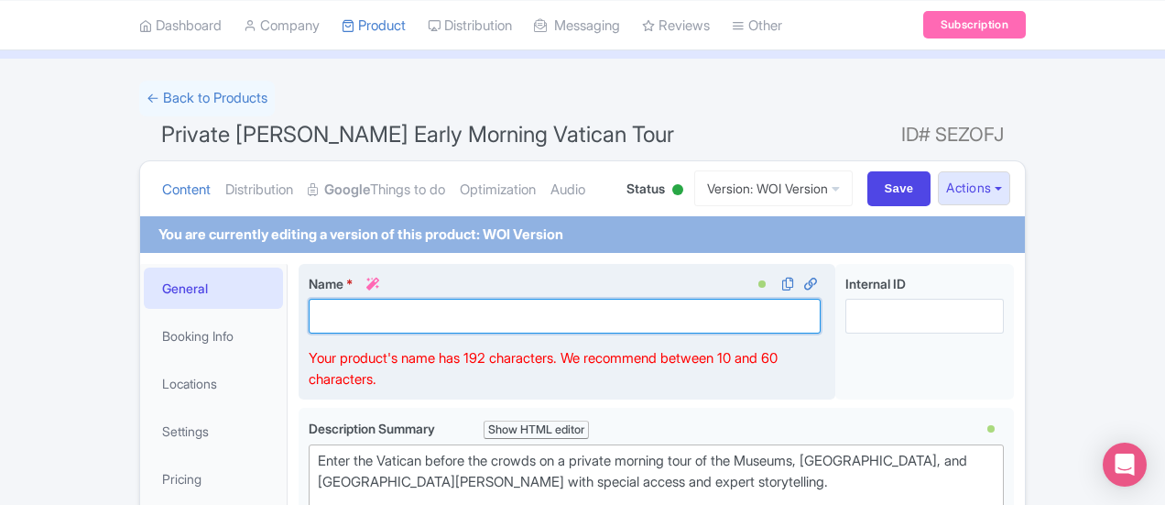
scroll to position [0, 0]
click at [431, 303] on input "Name * i" at bounding box center [565, 316] width 512 height 35
paste input "Private Early Morning Vatican Tour: Sistine Chapel & St. Peter's Basilica"
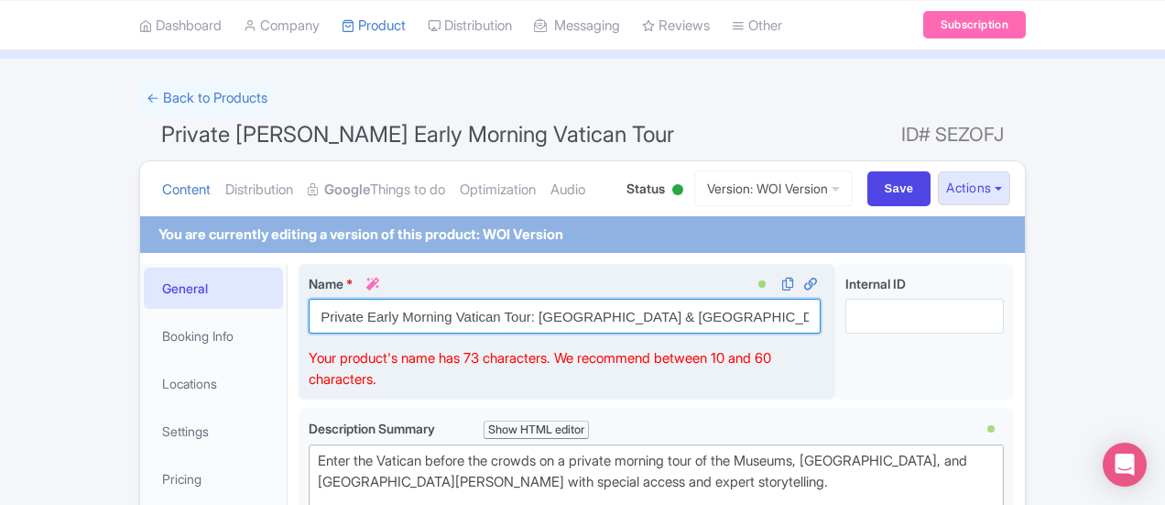
click at [309, 314] on input "Private Early Morning Vatican Tour: Sistine Chapel & St. Peter's Basilica" at bounding box center [565, 316] width 512 height 35
drag, startPoint x: 377, startPoint y: 314, endPoint x: 540, endPoint y: 318, distance: 162.2
click at [540, 318] on input "Private Pristine Sistine Early Morning Vatican Tour: Sistine Chapel & St. Peter…" at bounding box center [565, 316] width 512 height 35
click at [382, 310] on input "Private Pristine Sistine: Sistine Chapel & St. Peter's Basilica" at bounding box center [565, 316] width 512 height 35
paste input "Early Morning Vatican Tour"
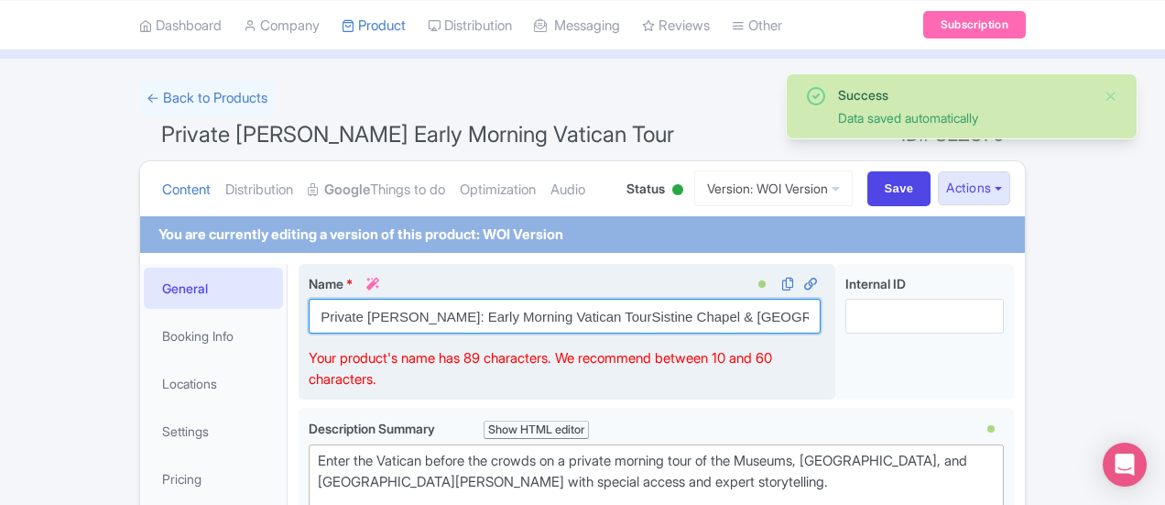
drag, startPoint x: 544, startPoint y: 319, endPoint x: 788, endPoint y: 305, distance: 244.0
click at [788, 305] on input "Private Pristine Sistine: Early Morning Vatican TourSistine Chapel & St. Peter'…" at bounding box center [565, 316] width 512 height 35
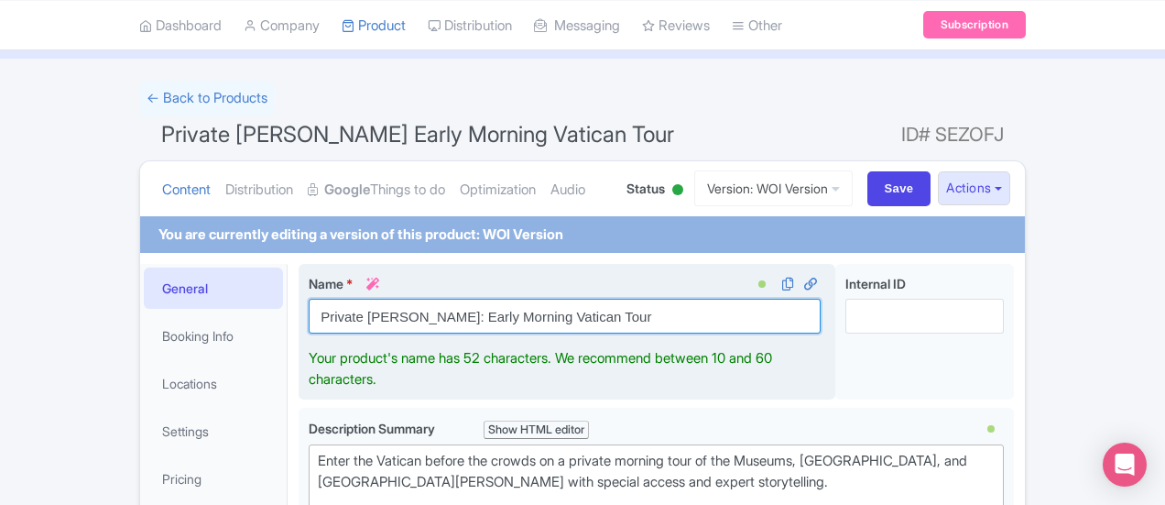
click at [383, 311] on input "Private Pristine Sistine: Early Morning Vatican Tour" at bounding box center [565, 316] width 512 height 35
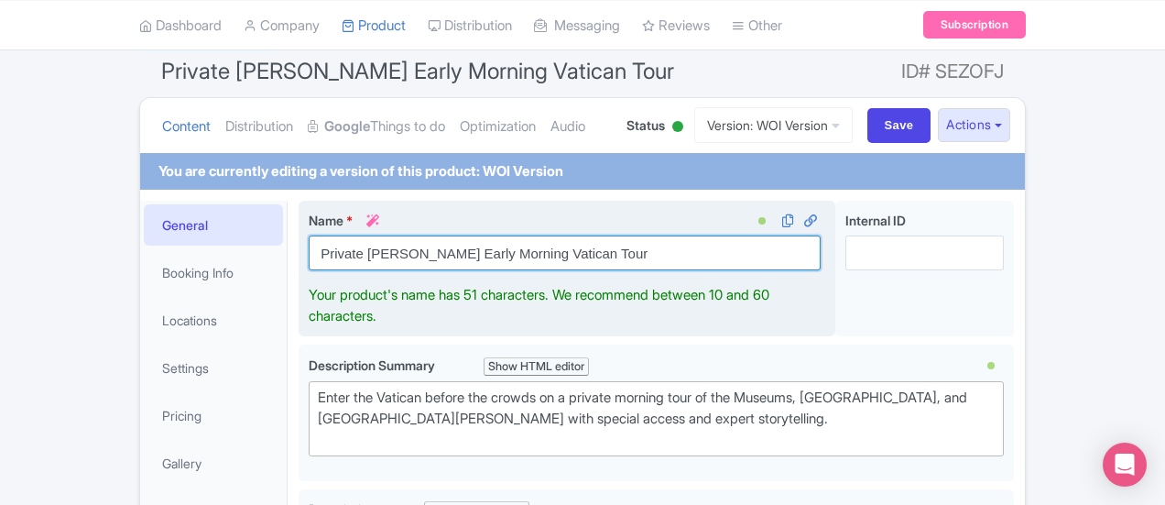
scroll to position [183, 0]
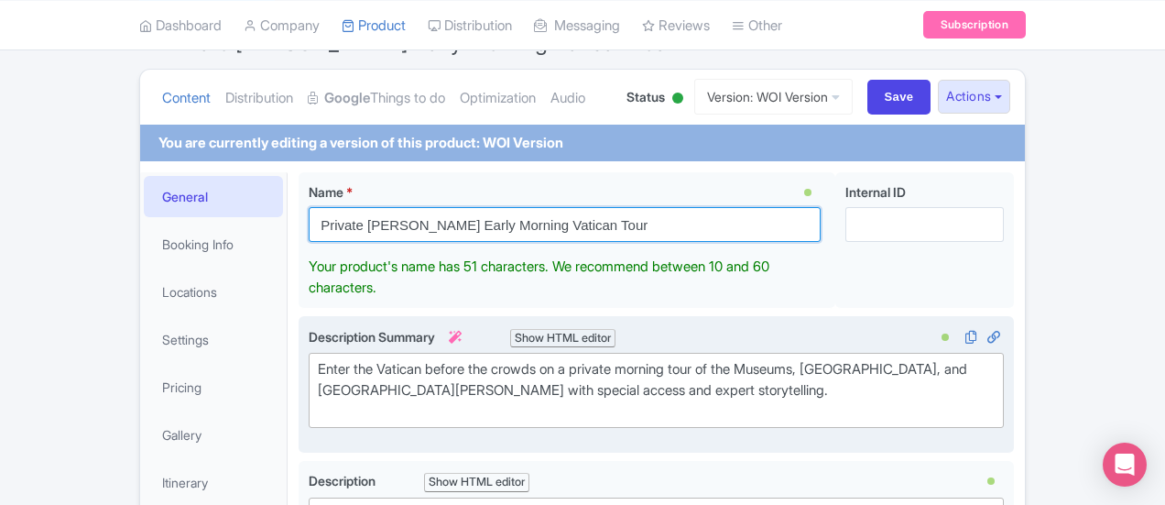
type input "Private [PERSON_NAME] Early Morning Vatican Tour"
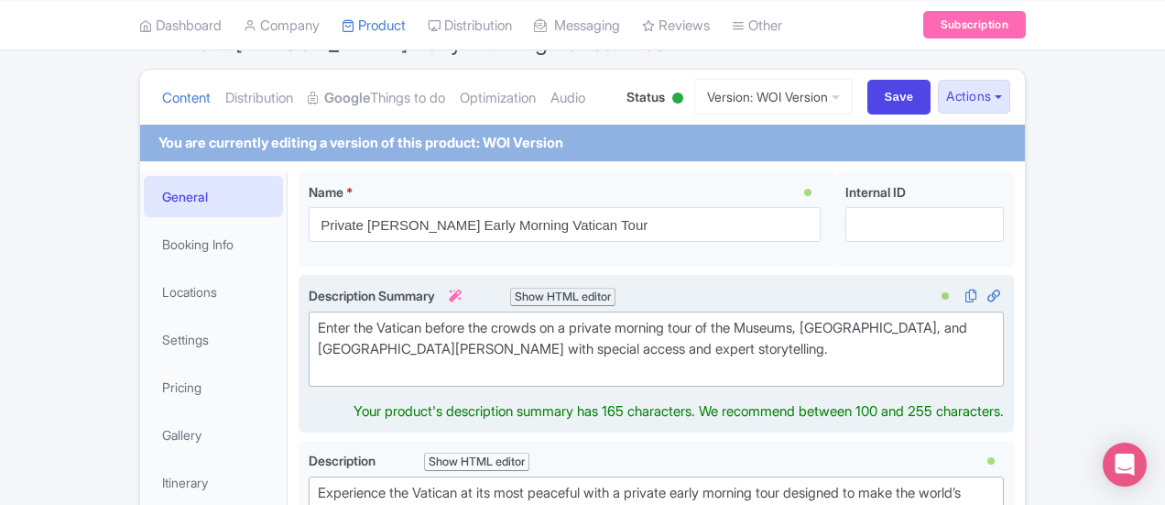
click at [467, 365] on div "Enter the Vatican before the crowds on a private morning tour of the Museums, […" at bounding box center [656, 349] width 677 height 62
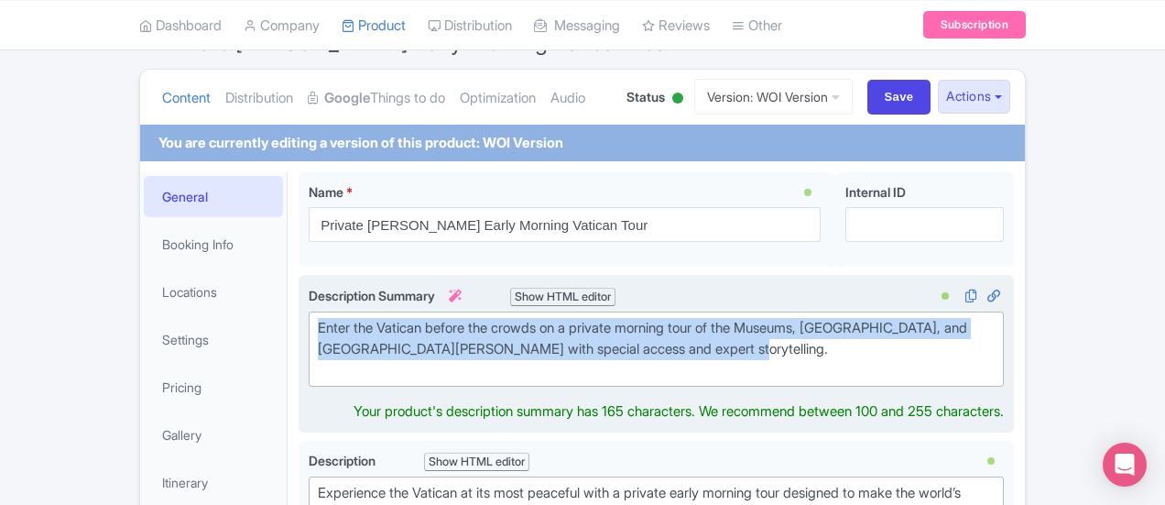
drag, startPoint x: 478, startPoint y: 349, endPoint x: 216, endPoint y: 321, distance: 263.5
click at [299, 321] on div "Enter the Vatican before the crowds on a private morning tour of the Museums, S…" at bounding box center [656, 354] width 715 height 158
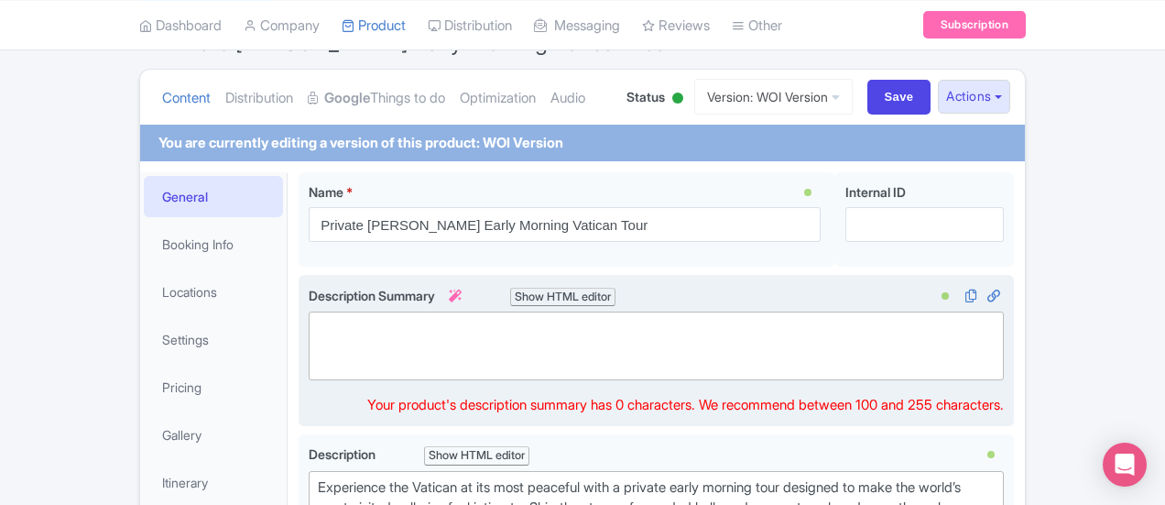
paste trix-editor "Step into the Vatican Museums and Sistine Chapel before the crowds on a private…"
type trix-editor "<div>Step into the Vatican Museums and Sistine Chapel before the crowds on a pr…"
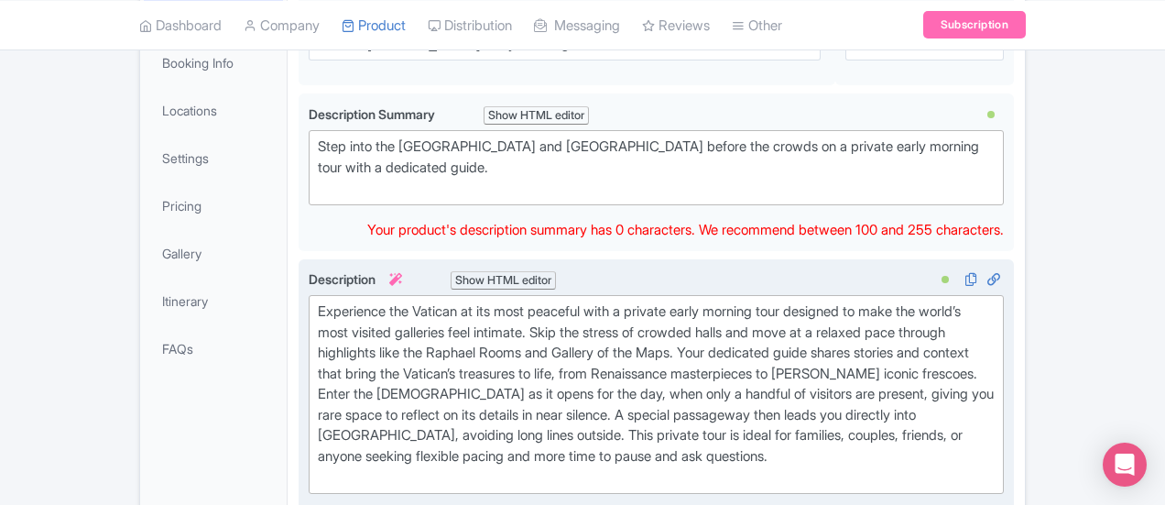
scroll to position [366, 0]
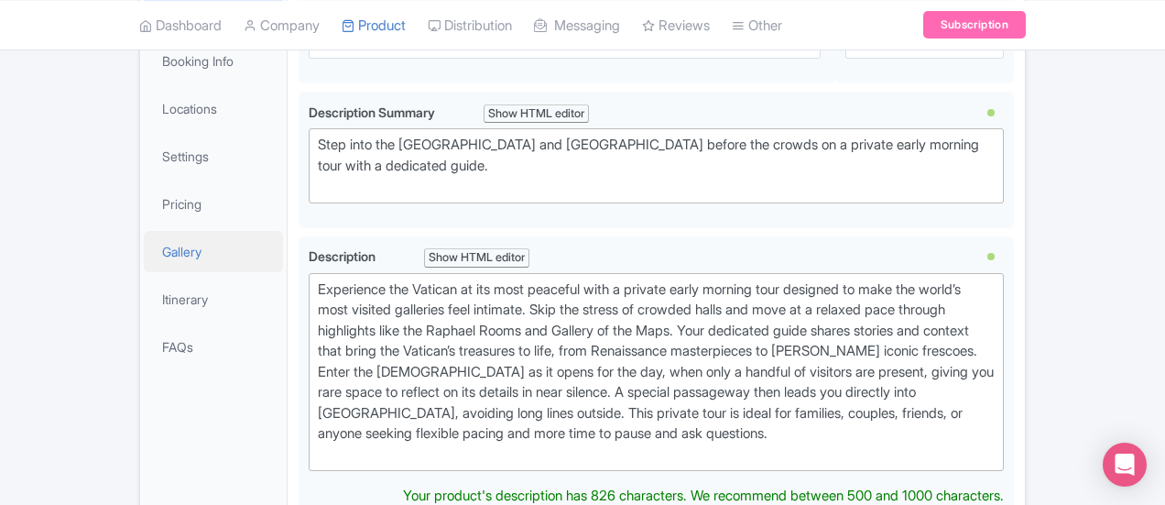
drag, startPoint x: 312, startPoint y: 401, endPoint x: 196, endPoint y: 257, distance: 185.0
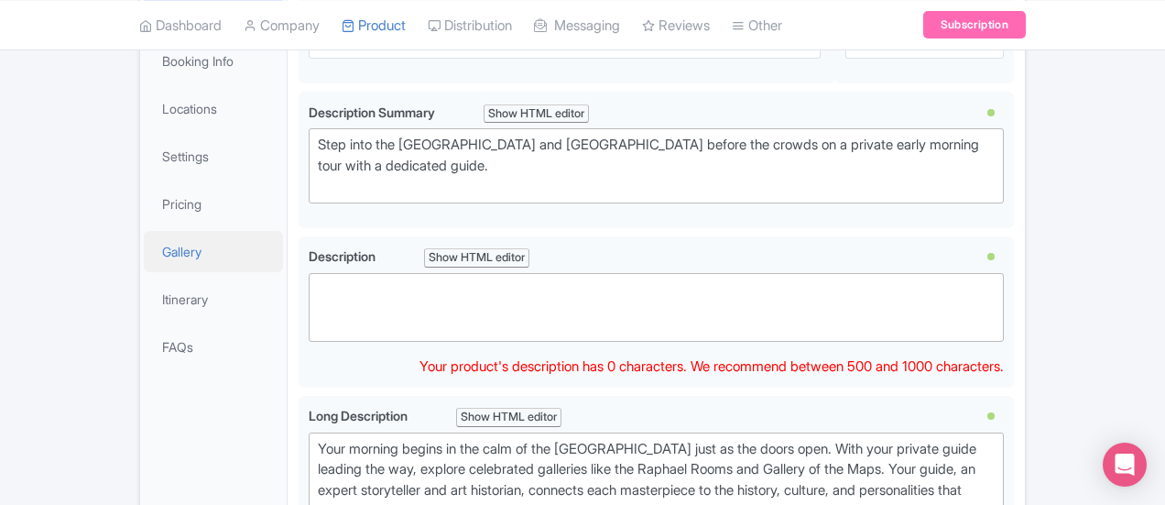
type trix-editor "<div><br><br></div>"
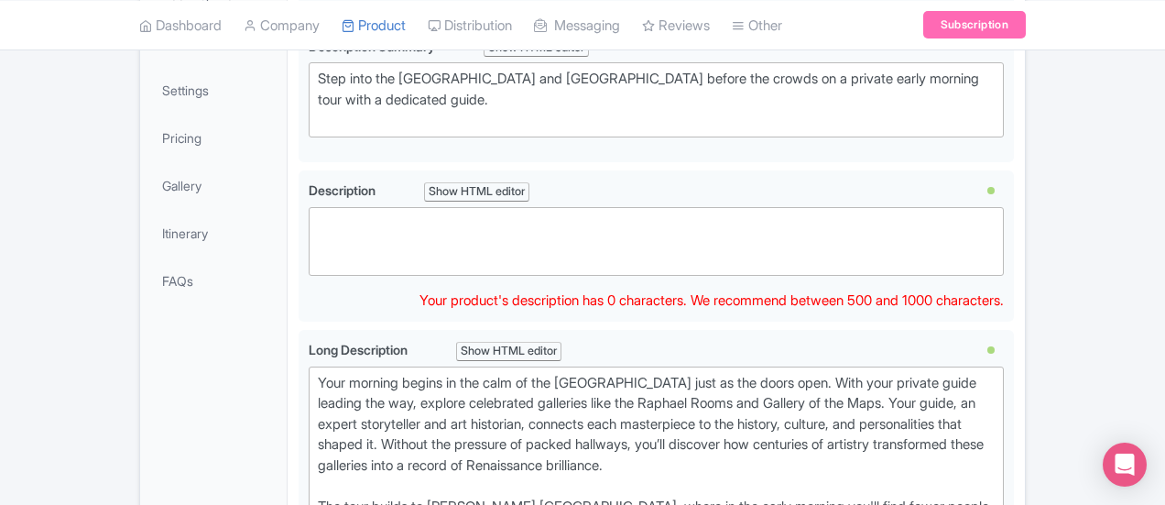
scroll to position [458, 0]
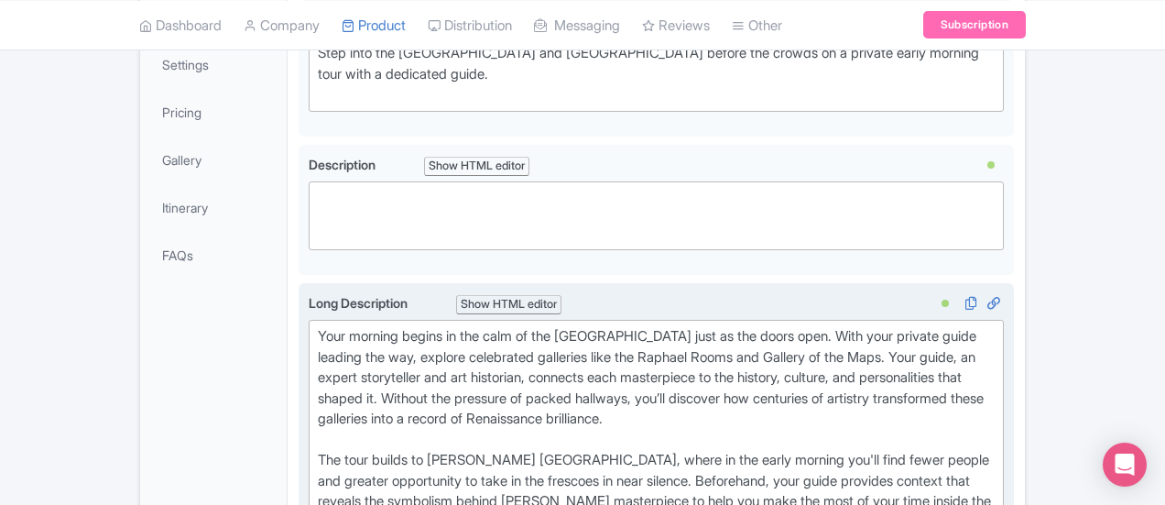
type trix-editor "<div>Your morning begins in the calm of the Vatican Museums just as the doors o…"
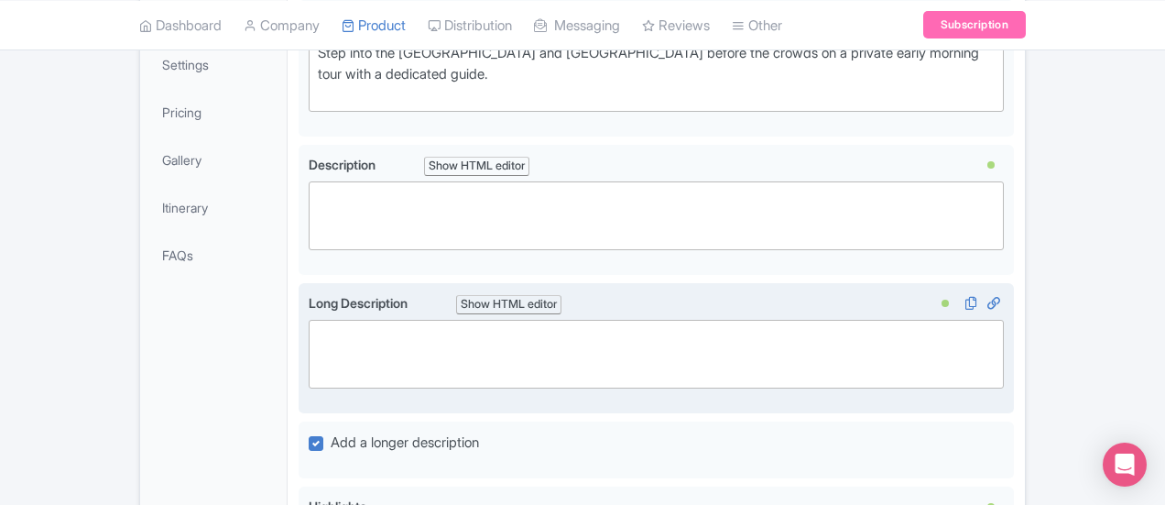
paste trix-editor "<div><strong>Enter Before the Crowds Arrive</strong></div><div>This private ear…"
type trix-editor "<div><strong>Enter Before the Crowds Arrive</strong></div><div>This private ear…"
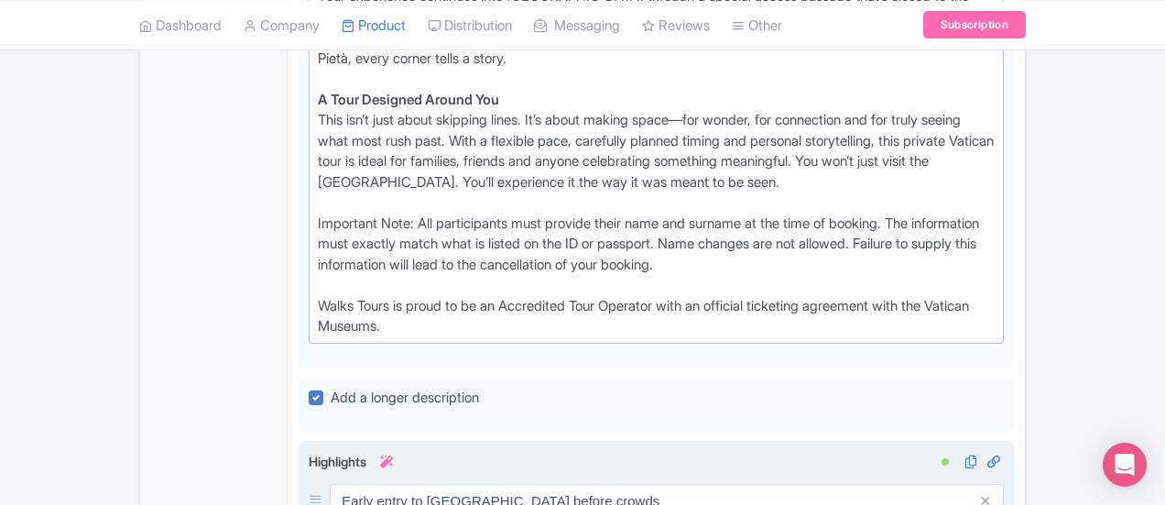
scroll to position [1374, 0]
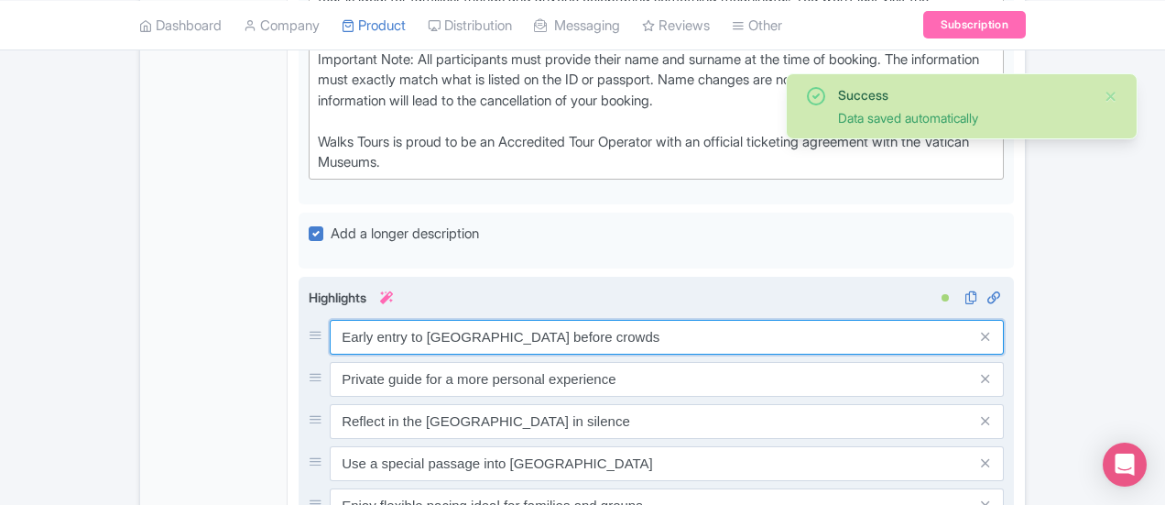
drag, startPoint x: 553, startPoint y: 186, endPoint x: 246, endPoint y: 173, distance: 307.1
click at [330, 320] on input "Early entry to [GEOGRAPHIC_DATA] before crowds" at bounding box center [667, 337] width 674 height 35
paste input "Visit the Vatican Museums first thing in the morning to see its galleries witho…"
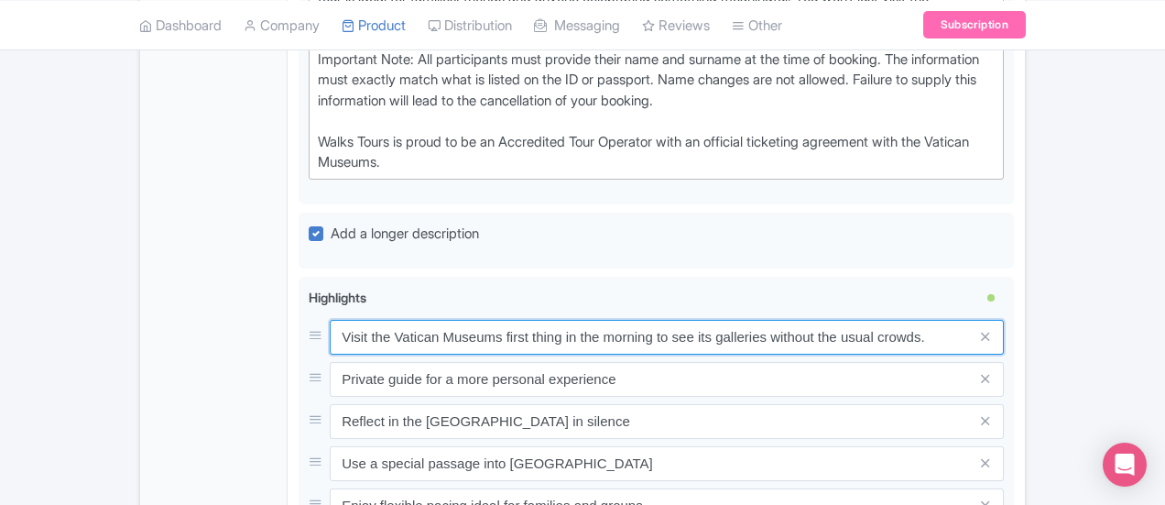
type input "Visit the Vatican Museums first thing in the morning to see its galleries witho…"
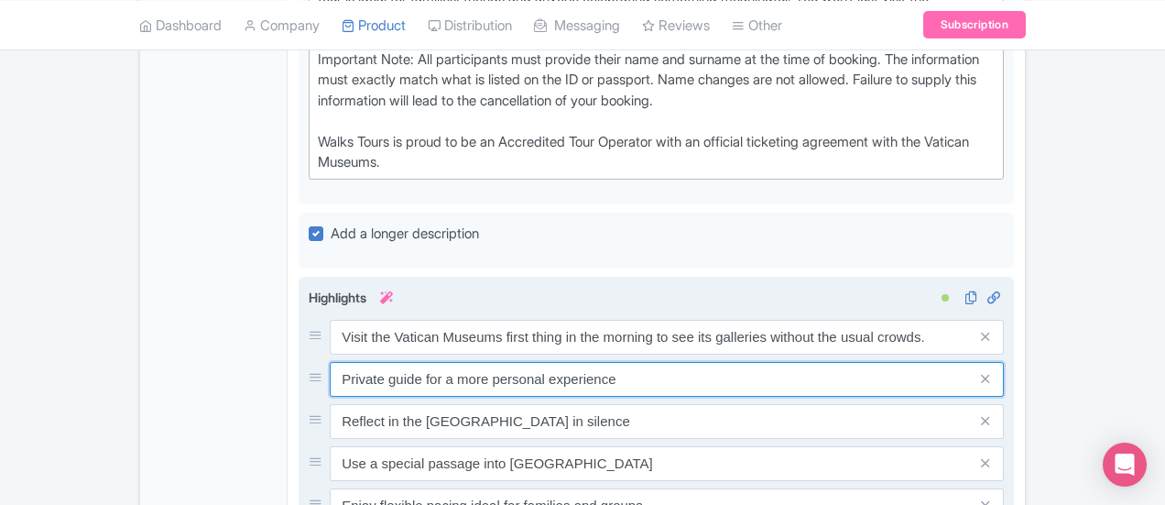
drag, startPoint x: 537, startPoint y: 229, endPoint x: 249, endPoint y: 214, distance: 288.0
click at [330, 362] on input "Private guide for a more personal experience" at bounding box center [667, 379] width 674 height 35
paste input "Step into the Sistine Chapel as it's opening for the day with space to reflect …"
type input "Step into the Sistine Chapel as it's opening for the day with space to reflect …"
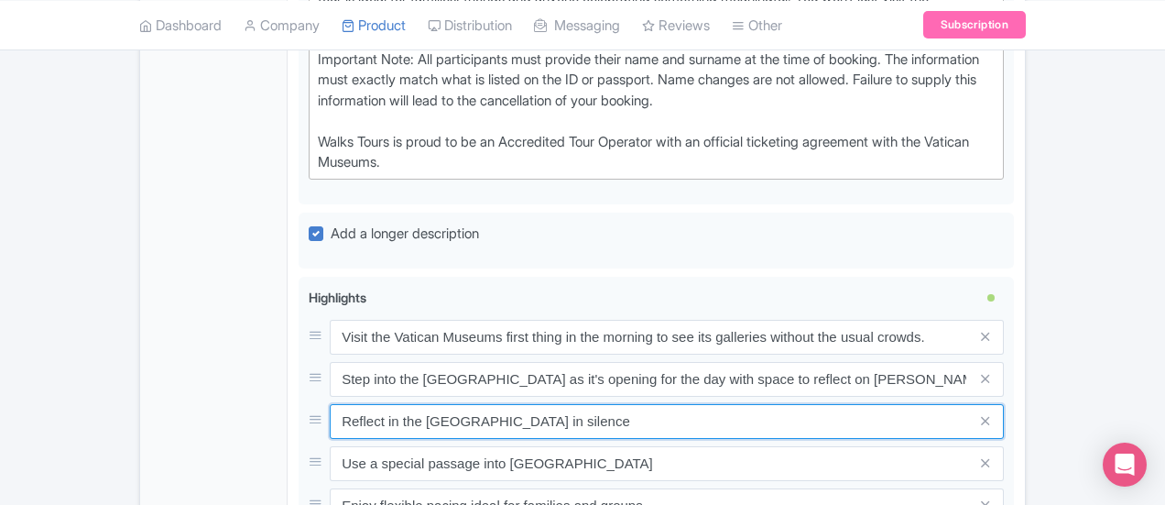
drag, startPoint x: 343, startPoint y: 239, endPoint x: 154, endPoint y: 232, distance: 188.8
paste input "Walk through a special passage between the Sistine Chapel and St. Peter's Basil…"
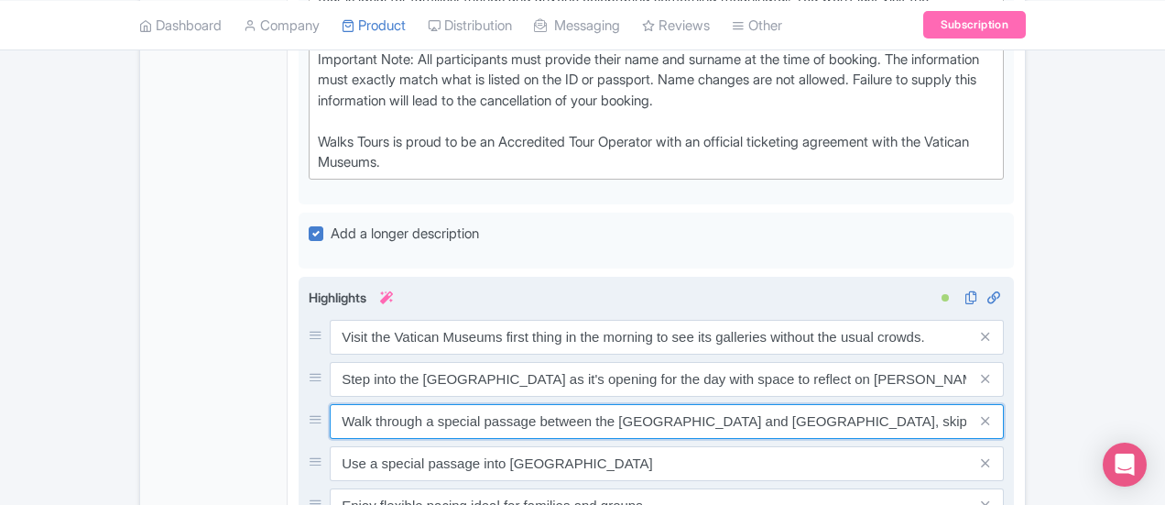
type input "Walk through a special passage between the Sistine Chapel and St. Peter's Basil…"
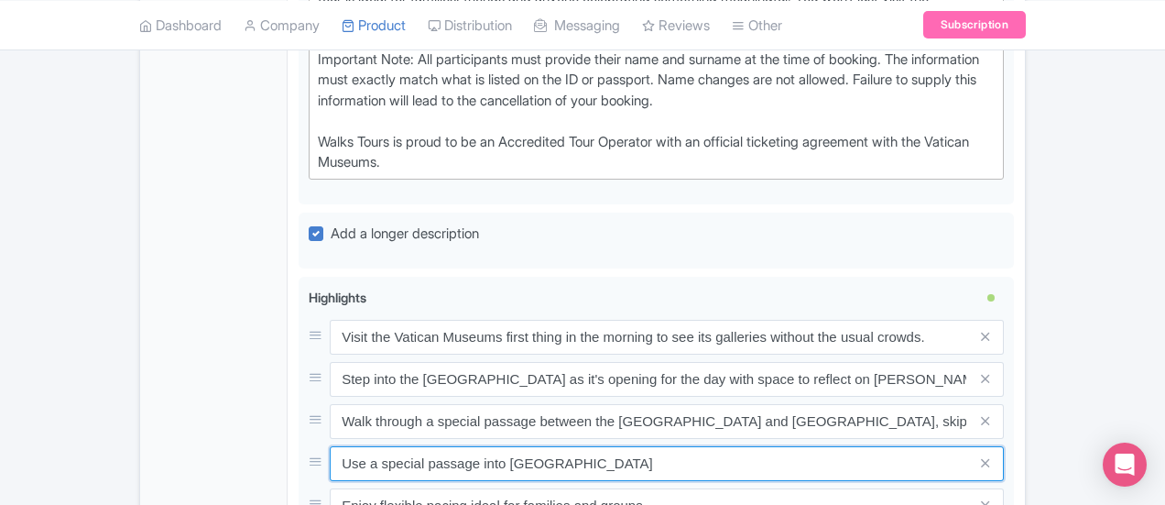
drag, startPoint x: 343, startPoint y: 303, endPoint x: 201, endPoint y: 311, distance: 142.2
paste input "Dive deep into the stories and secrets at the Vatican with a private guide who …"
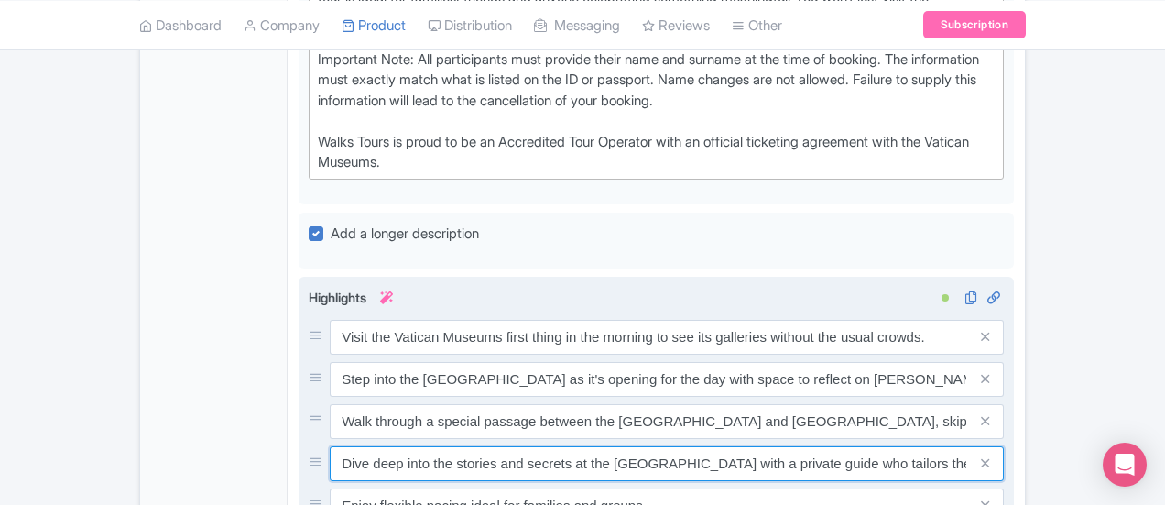
type input "Dive deep into the stories and secrets at the Vatican with a private guide who …"
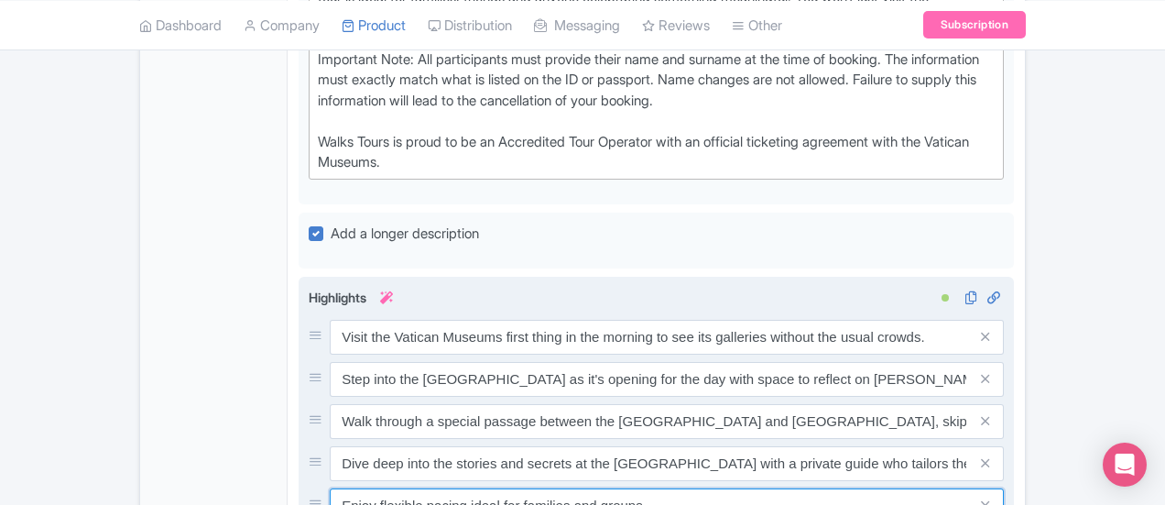
drag, startPoint x: 566, startPoint y: 343, endPoint x: 236, endPoint y: 351, distance: 329.9
click at [309, 488] on div "Enjoy flexible pacing ideal for families and groups" at bounding box center [656, 505] width 695 height 35
paste input "Enjoy a relaxed pace with more time pause, ask questions, and experience the Va…"
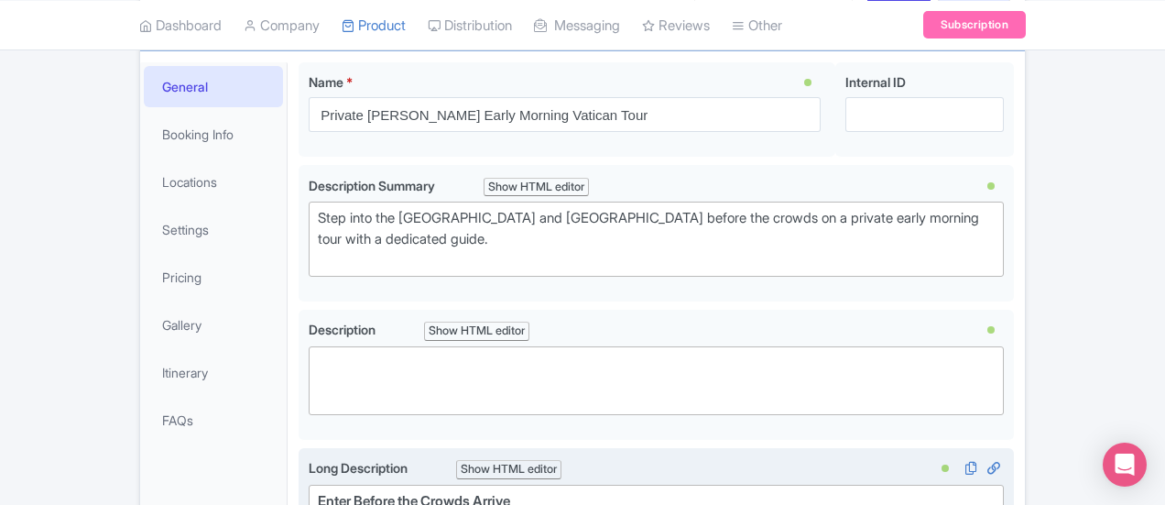
scroll to position [92, 0]
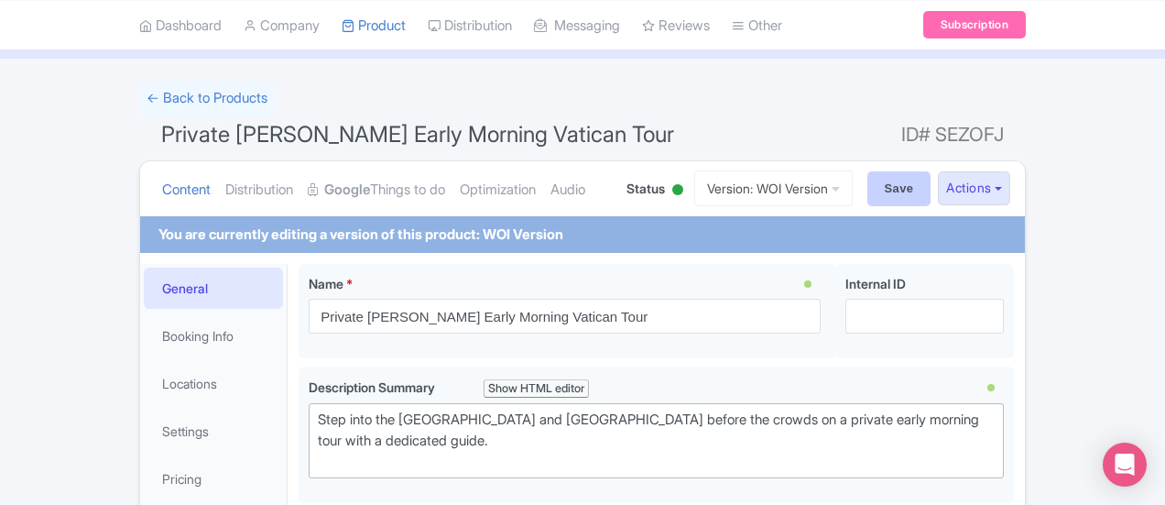
type input "Enjoy a relaxed pace with more time pause, ask questions, and experience the Va…"
click at [932, 179] on input "Save" at bounding box center [899, 188] width 64 height 35
type input "Saving..."
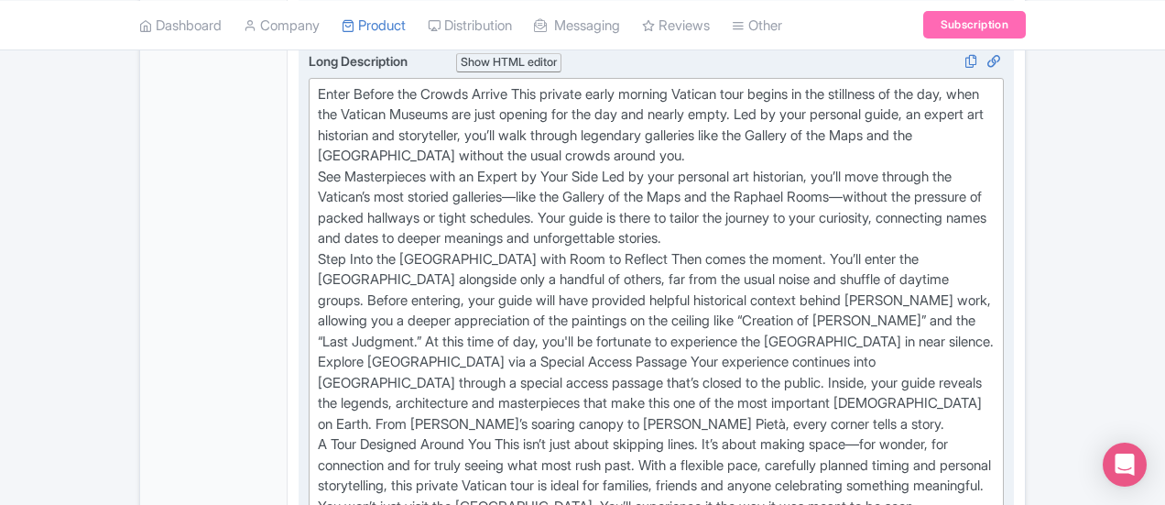
scroll to position [629, 0]
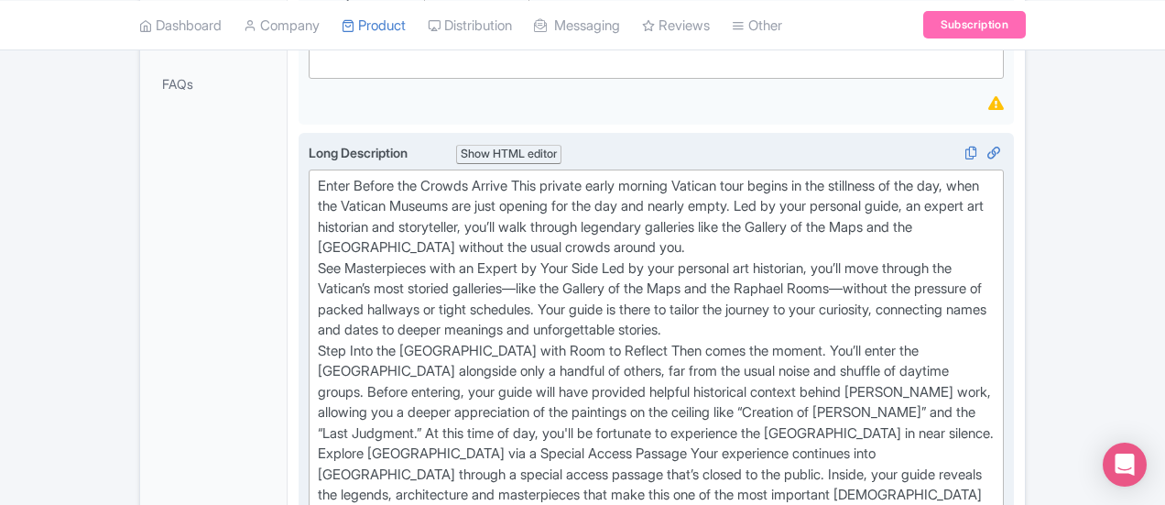
click at [438, 176] on div "Enter Before the Crowds Arrive This private early morning Vatican tour begins i…" at bounding box center [656, 444] width 677 height 536
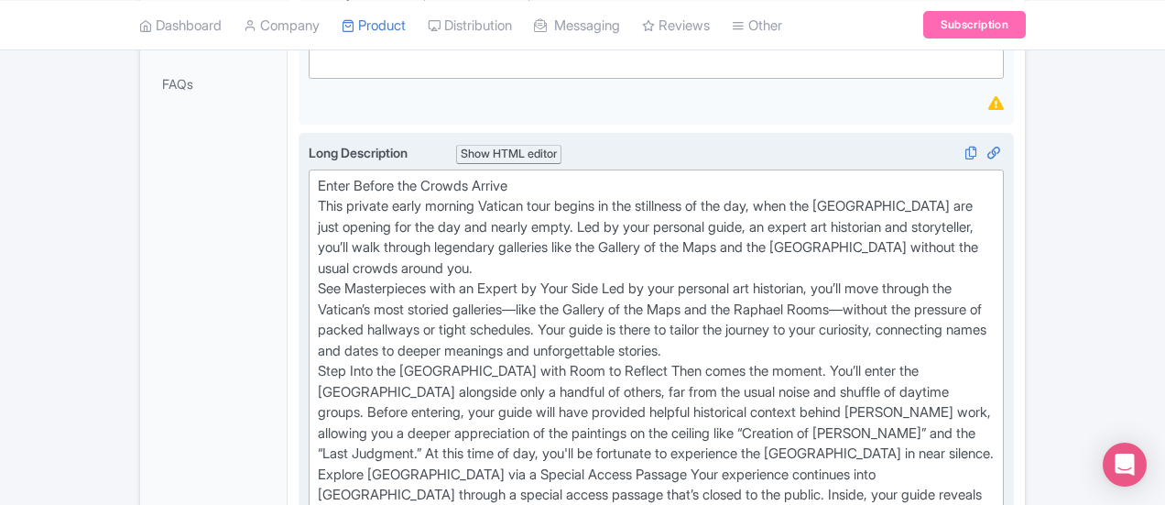
click at [727, 233] on div "Enter Before the Crowds Arrive This private early morning Vatican tour begins i…" at bounding box center [656, 454] width 677 height 557
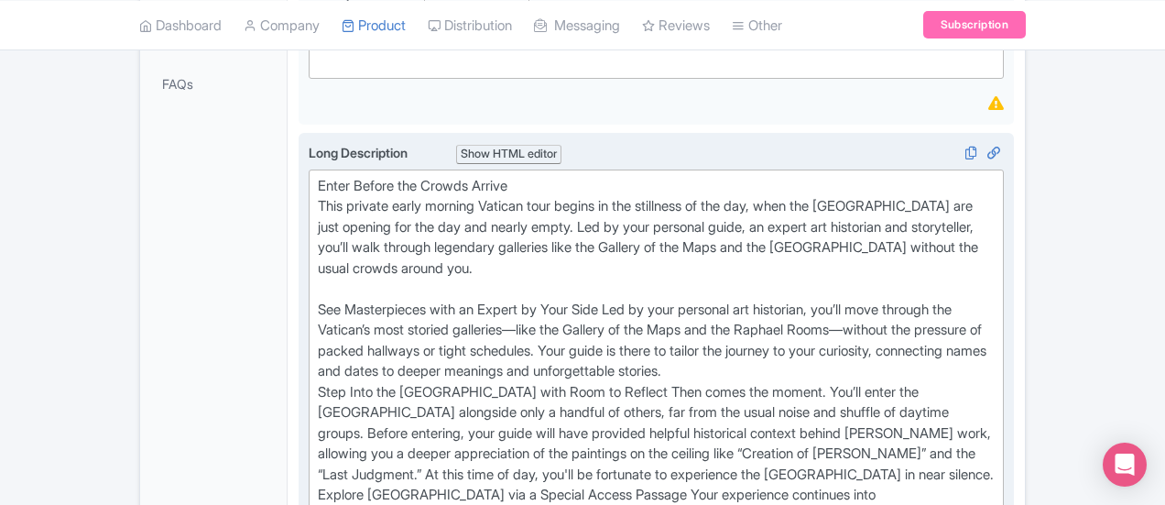
click at [537, 278] on div "Enter Before the Crowds Arrive This private early morning Vatican tour begins i…" at bounding box center [656, 464] width 677 height 577
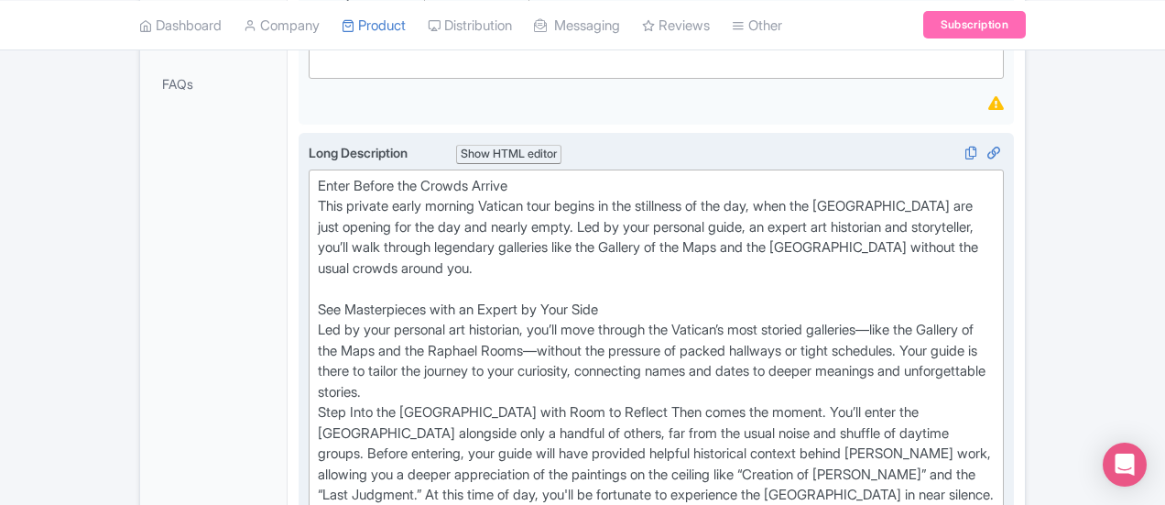
scroll to position [721, 0]
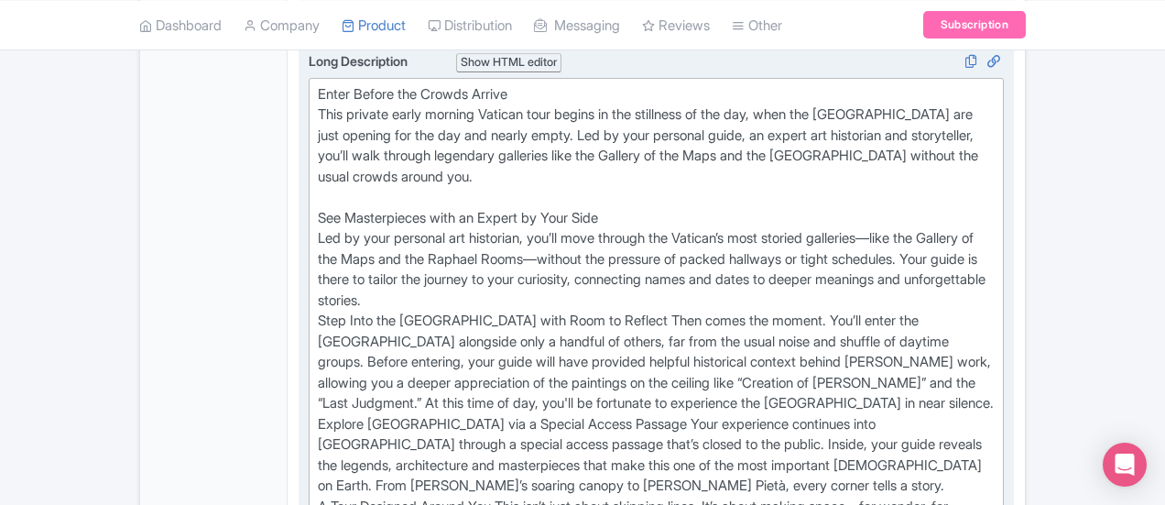
click at [674, 252] on div "Enter Before the Crowds Arrive This private early morning Vatican tour begins i…" at bounding box center [656, 383] width 677 height 598
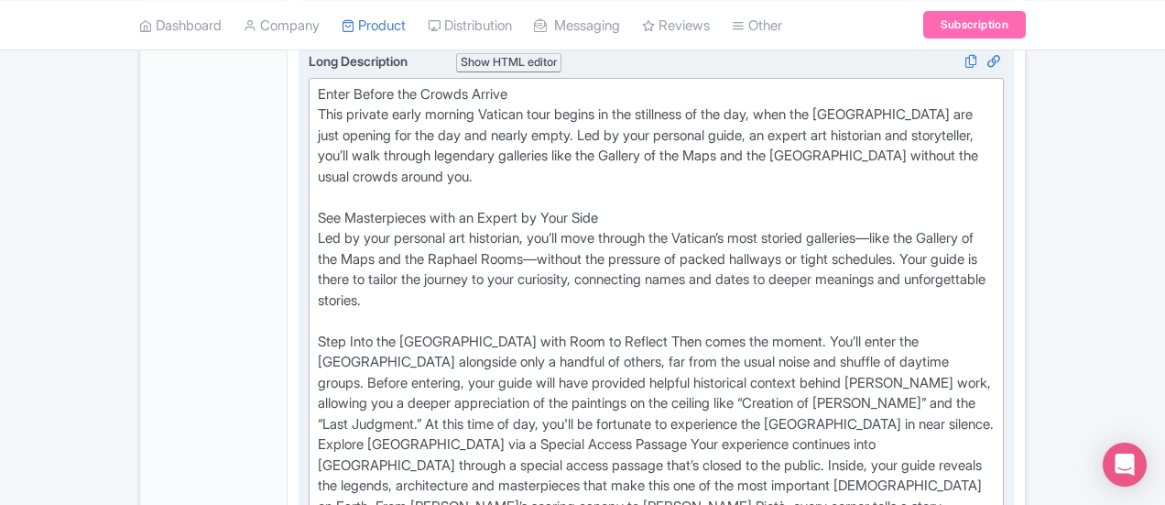
click at [557, 289] on div "Enter Before the Crowds Arrive This private early morning Vatican tour begins i…" at bounding box center [656, 393] width 677 height 618
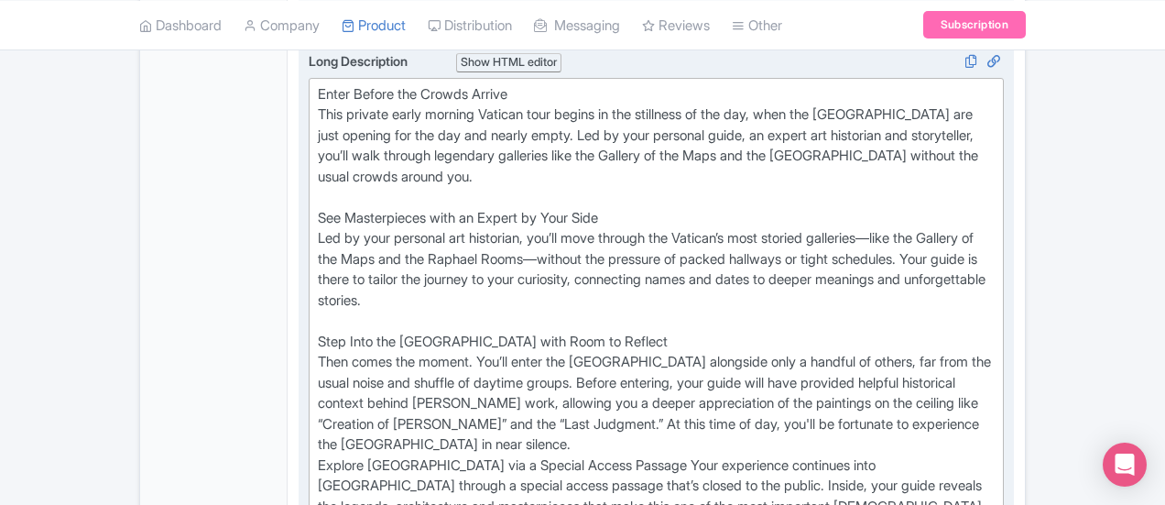
click at [638, 365] on div "Enter Before the Crowds Arrive This private early morning Vatican tour begins i…" at bounding box center [656, 403] width 677 height 639
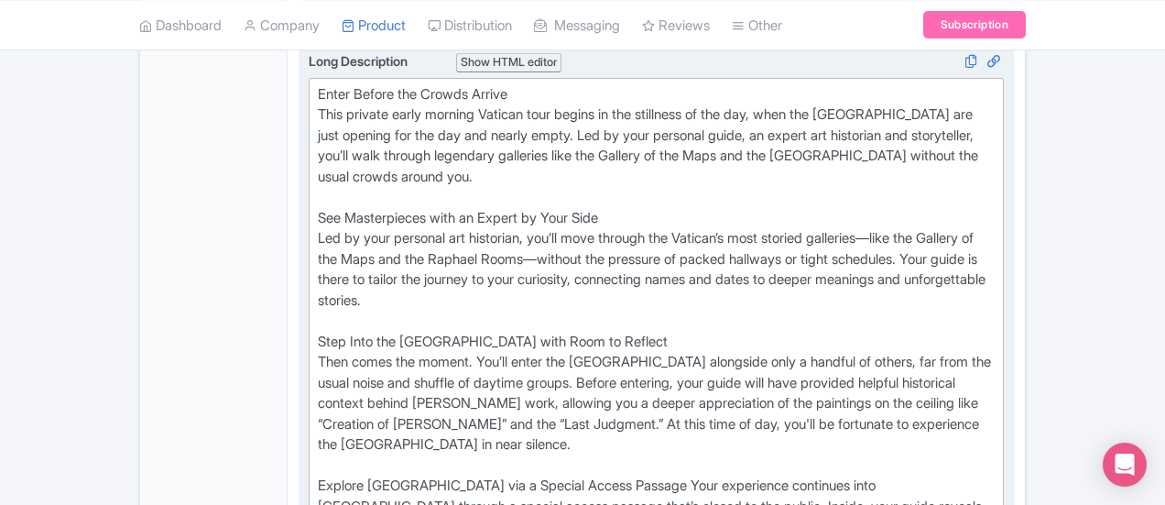
scroll to position [813, 0]
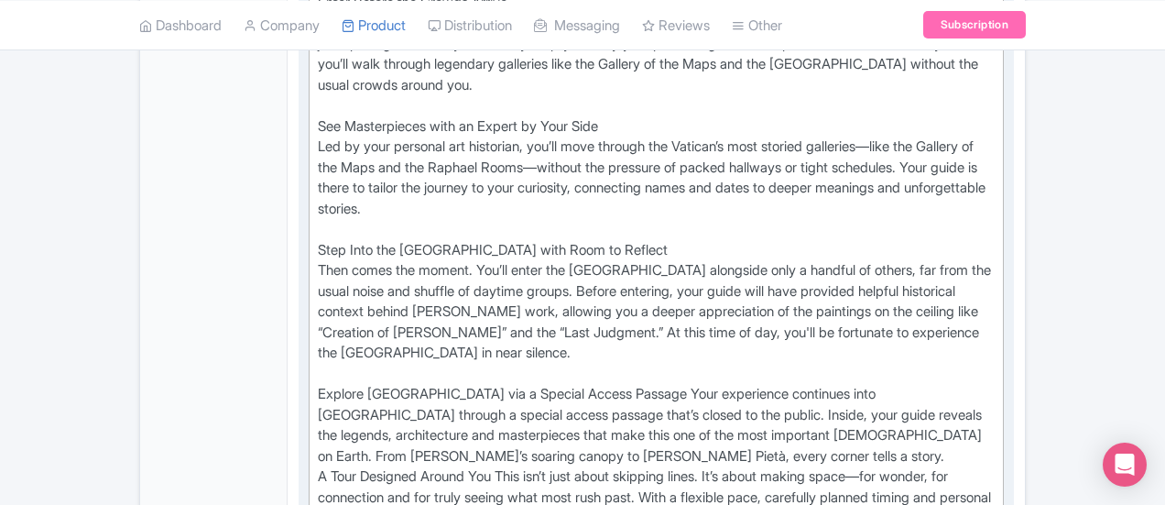
click at [606, 323] on div "Enter Before the Crowds Arrive This private early morning Vatican tour begins i…" at bounding box center [656, 323] width 677 height 660
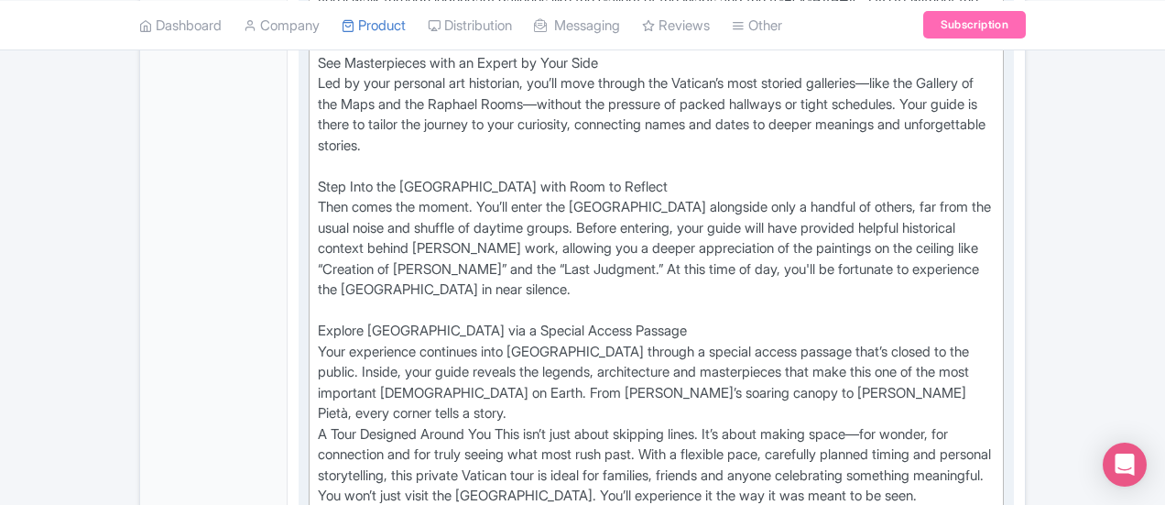
scroll to position [904, 0]
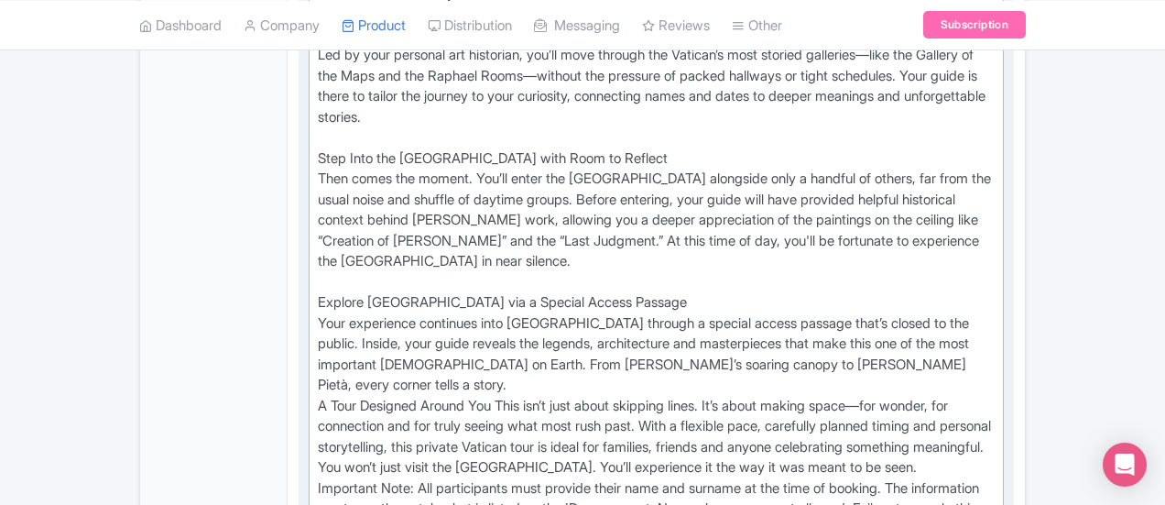
click at [621, 303] on div "Enter Before the Crowds Arrive This private early morning Vatican tour begins i…" at bounding box center [656, 241] width 677 height 681
click at [586, 283] on div "Enter Before the Crowds Arrive This private early morning Vatican tour begins i…" at bounding box center [656, 241] width 677 height 681
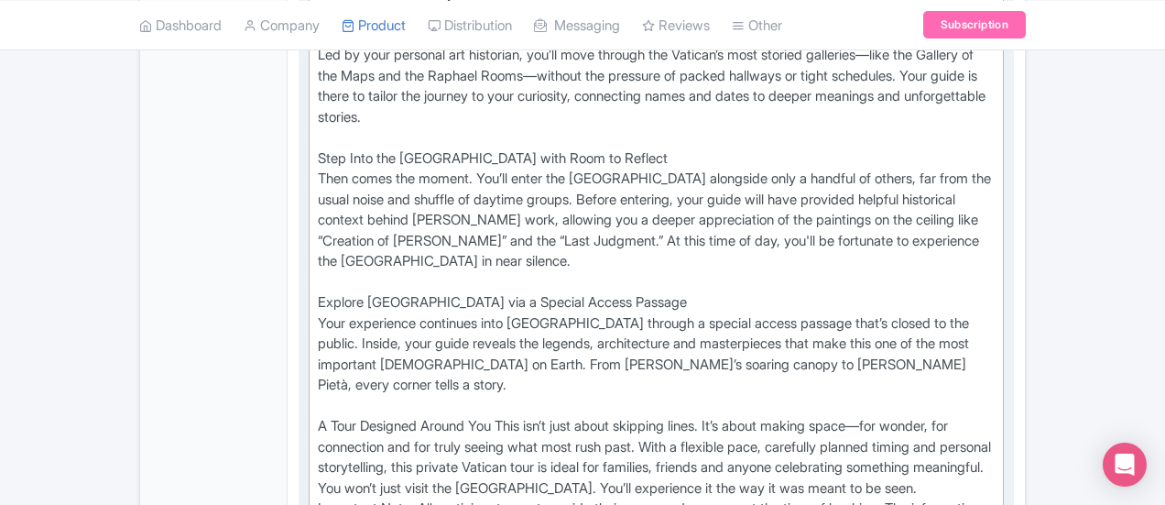
click at [425, 335] on div "Enter Before the Crowds Arrive This private early morning Vatican tour begins i…" at bounding box center [656, 251] width 677 height 701
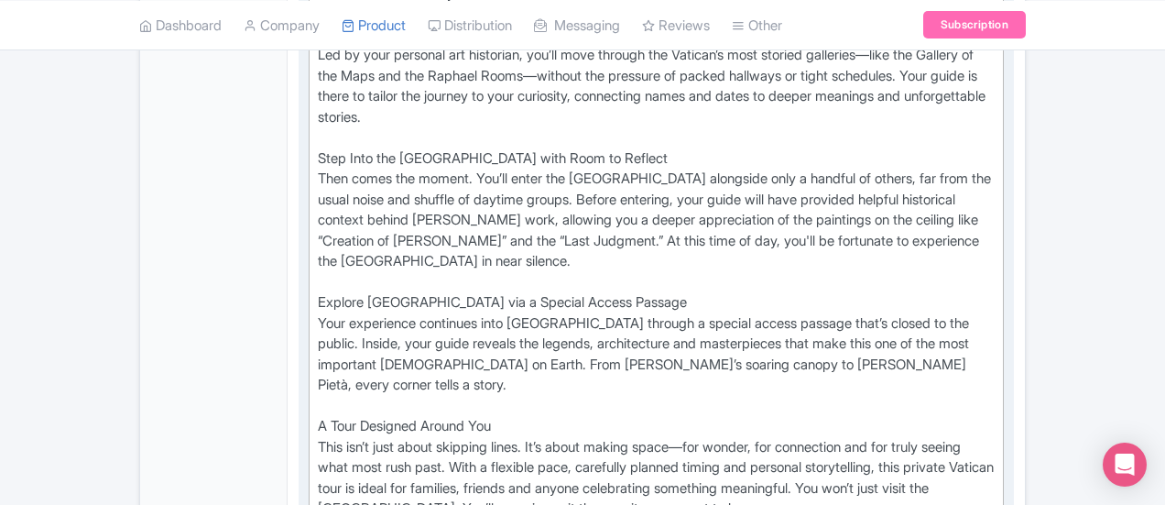
scroll to position [996, 0]
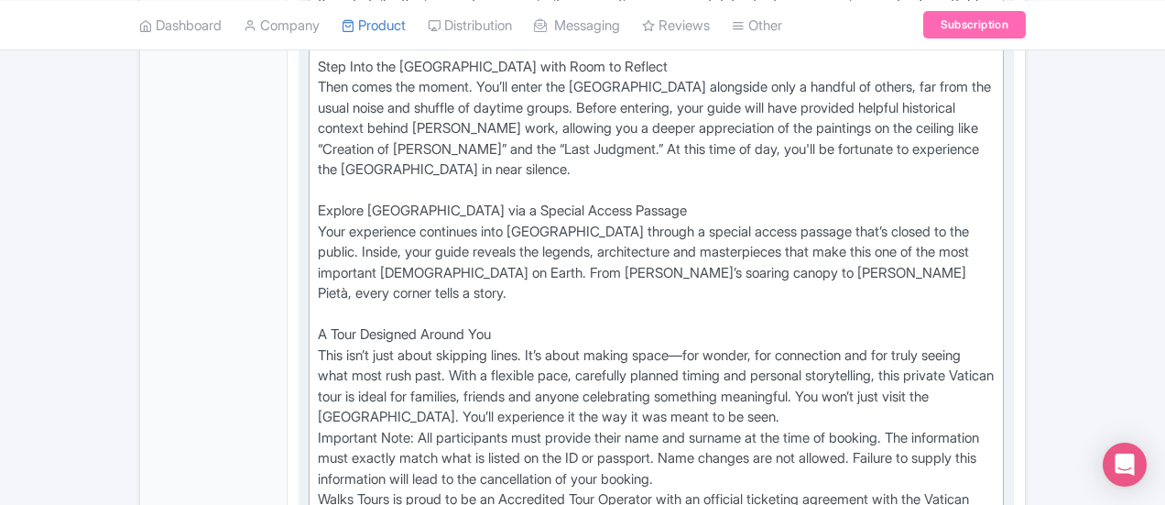
click at [339, 359] on div "Enter Before the Crowds Arrive This private early morning Vatican tour begins i…" at bounding box center [656, 170] width 677 height 722
click at [318, 323] on div "Enter Before the Crowds Arrive This private early morning Vatican tour begins i…" at bounding box center [656, 170] width 677 height 722
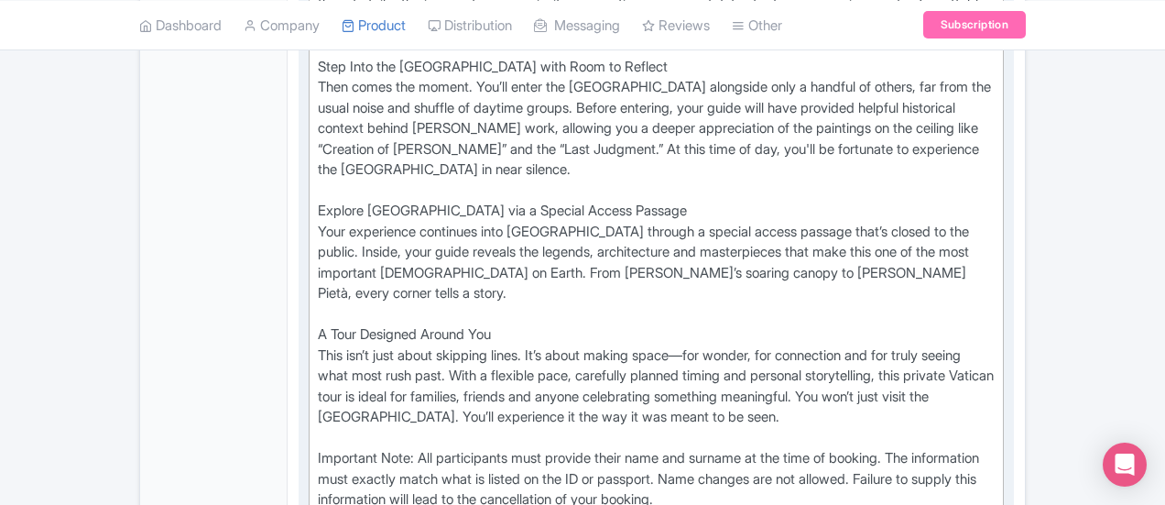
click at [318, 379] on div "Enter Before the Crowds Arrive This private early morning Vatican tour begins i…" at bounding box center [656, 180] width 677 height 742
type trix-editor "<div>Enter Before the Crowds Arrive&nbsp;<br>This private early morning Vatican…"
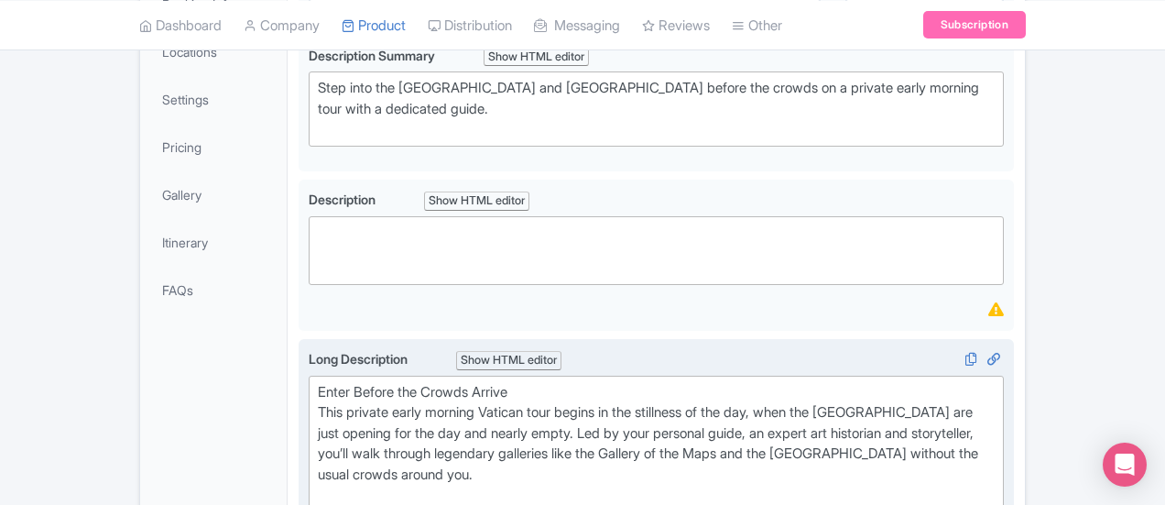
scroll to position [207, 0]
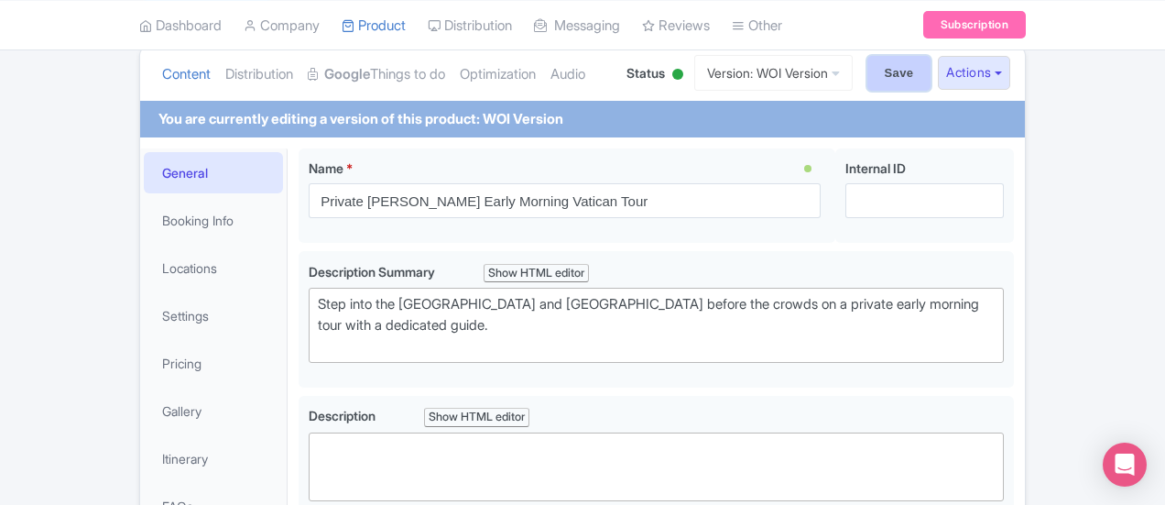
click at [932, 76] on input "Save" at bounding box center [899, 73] width 64 height 35
type input "Saving..."
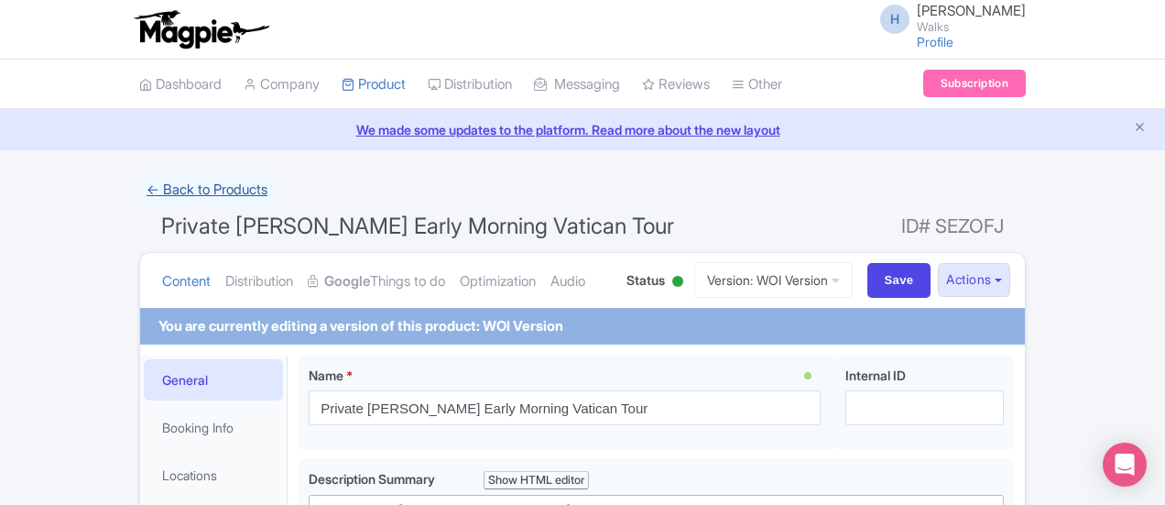
click at [139, 191] on link "← Back to Products" at bounding box center [207, 190] width 136 height 36
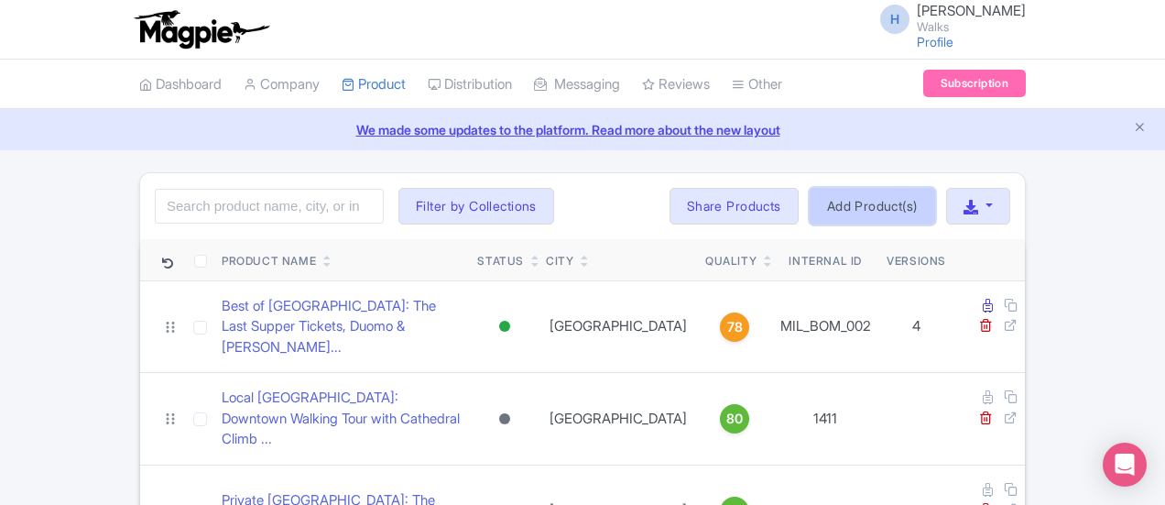
click at [935, 195] on link "Add Product(s)" at bounding box center [872, 206] width 125 height 37
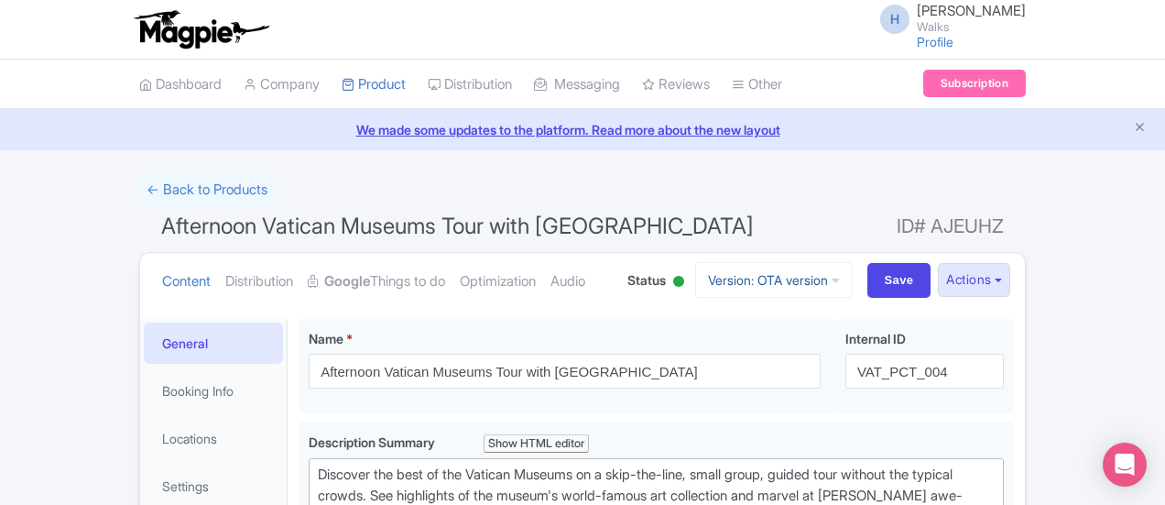
click at [853, 283] on link "Version: OTA version" at bounding box center [774, 280] width 158 height 36
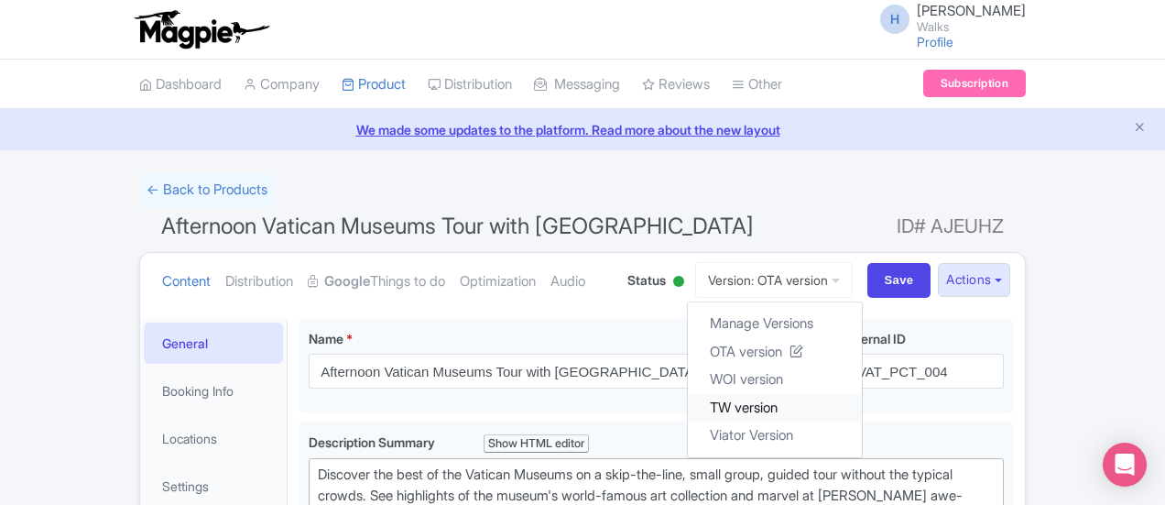
click at [856, 403] on link "TW version" at bounding box center [775, 407] width 174 height 28
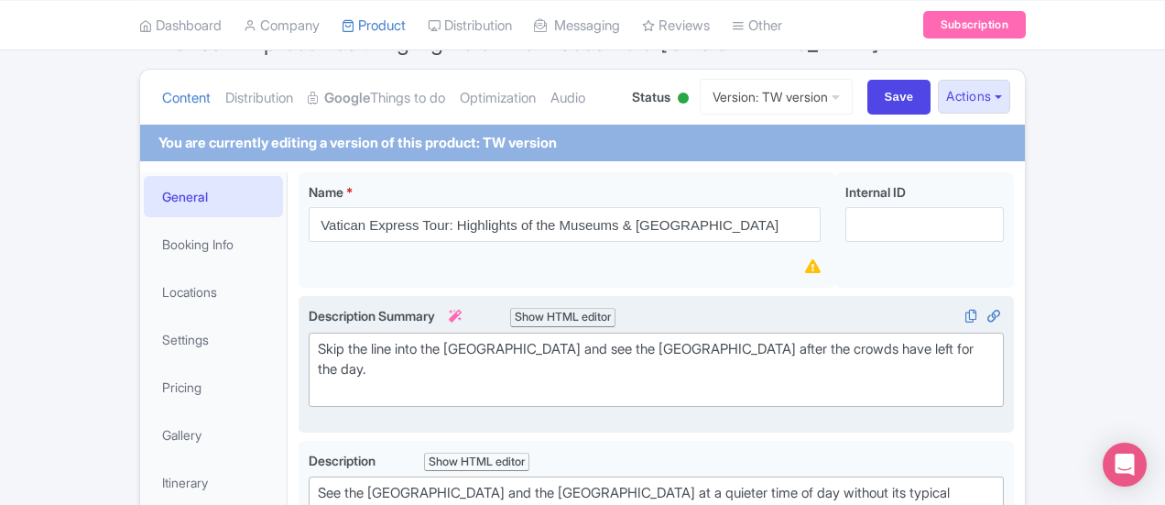
scroll to position [183, 0]
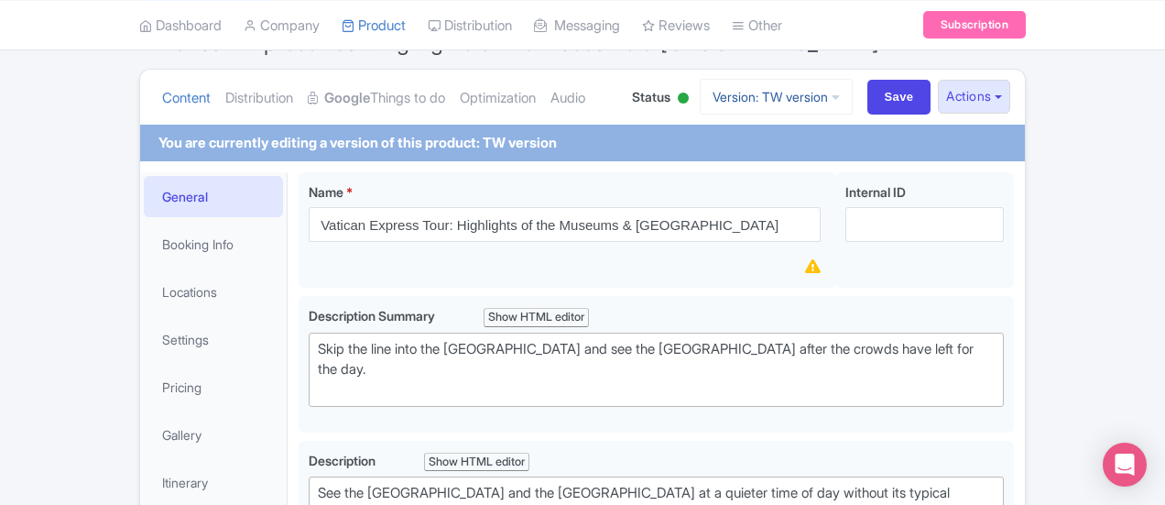
click at [853, 107] on link "Version: TW version" at bounding box center [776, 97] width 153 height 36
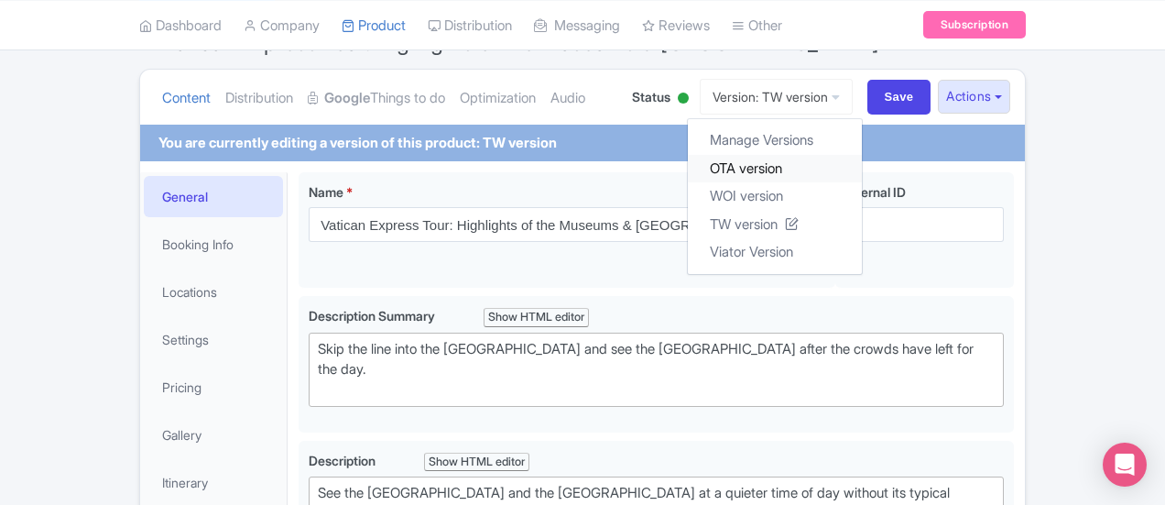
click at [862, 162] on link "OTA version" at bounding box center [775, 168] width 174 height 28
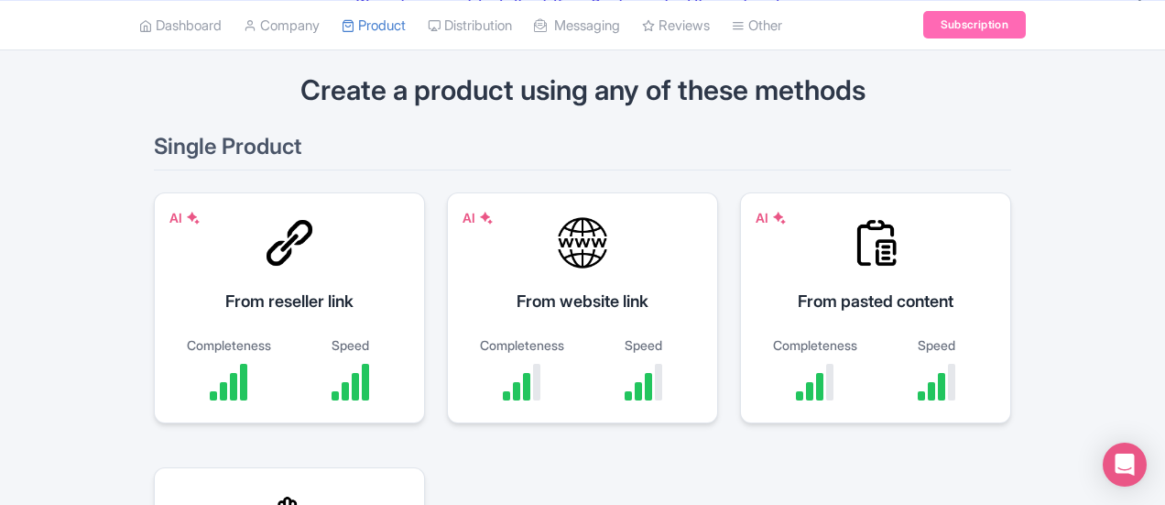
scroll to position [183, 0]
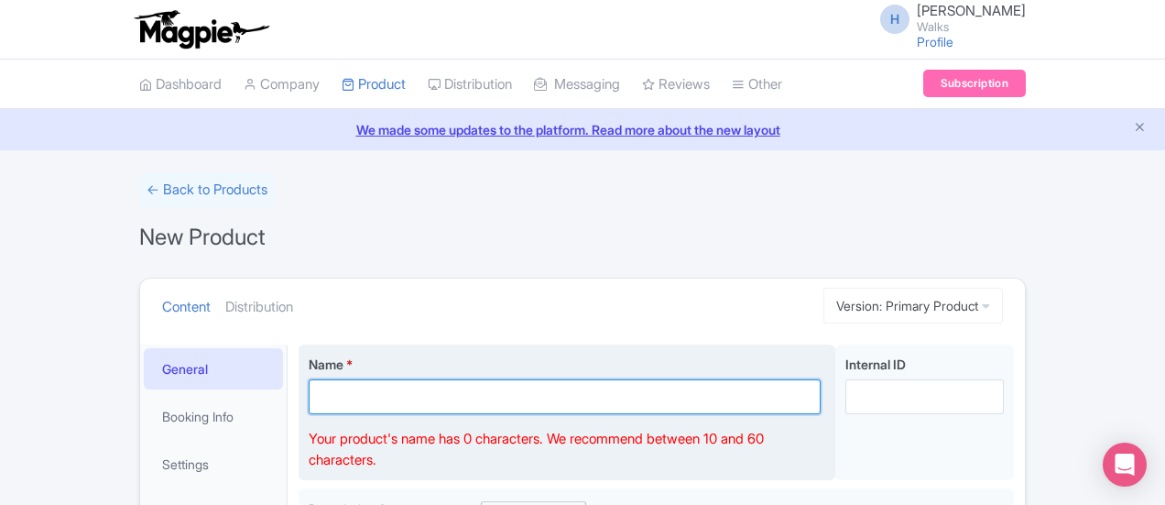
click at [309, 408] on input "Name *" at bounding box center [565, 396] width 512 height 35
click at [361, 404] on input "Name *" at bounding box center [565, 396] width 512 height 35
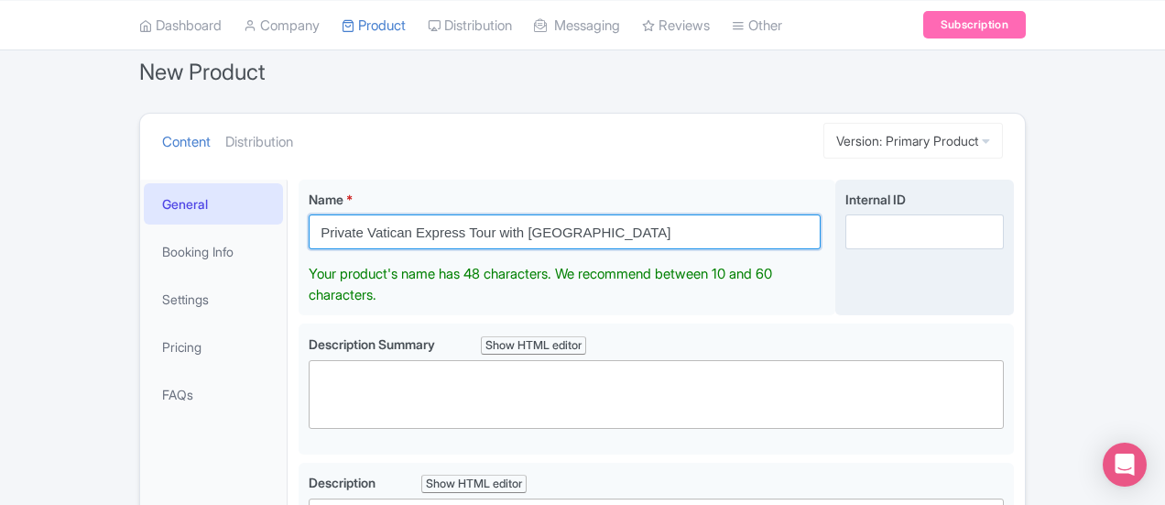
scroll to position [183, 0]
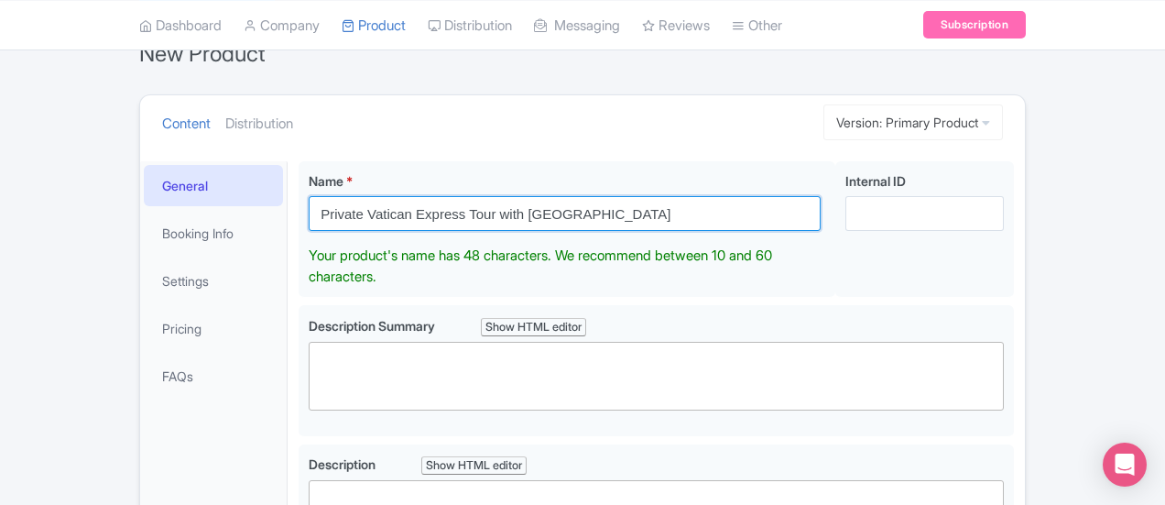
type input "Private Vatican Express Tour with Sistine Chapel"
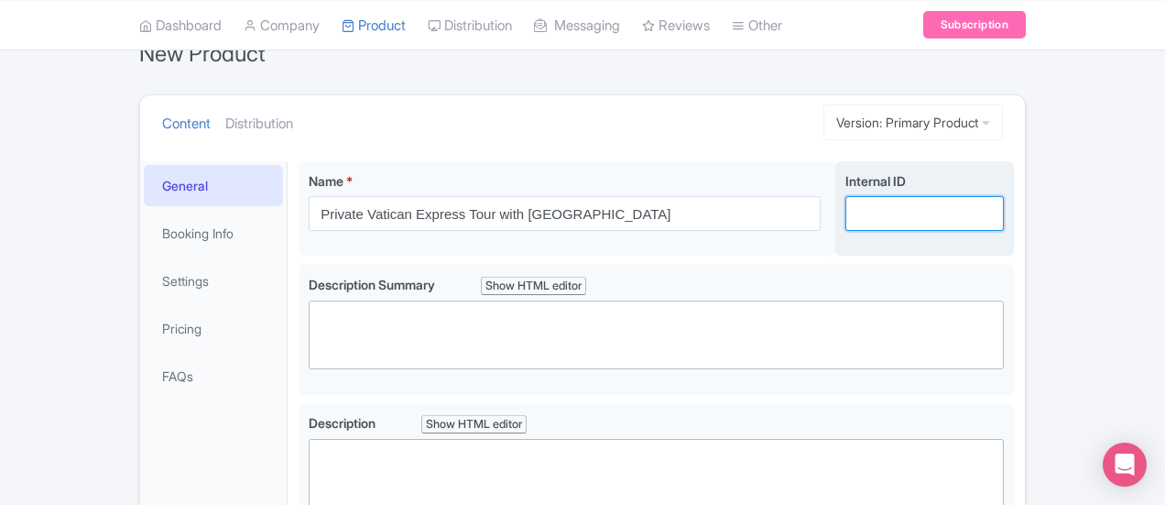
click at [1004, 226] on input "Internal ID" at bounding box center [924, 213] width 158 height 35
paste input "Maximize Every Moment Inside the Vatican This private Vatican express tour is d…"
type input "Maximize Every Moment Inside the Vatican This private Vatican express tour is d…"
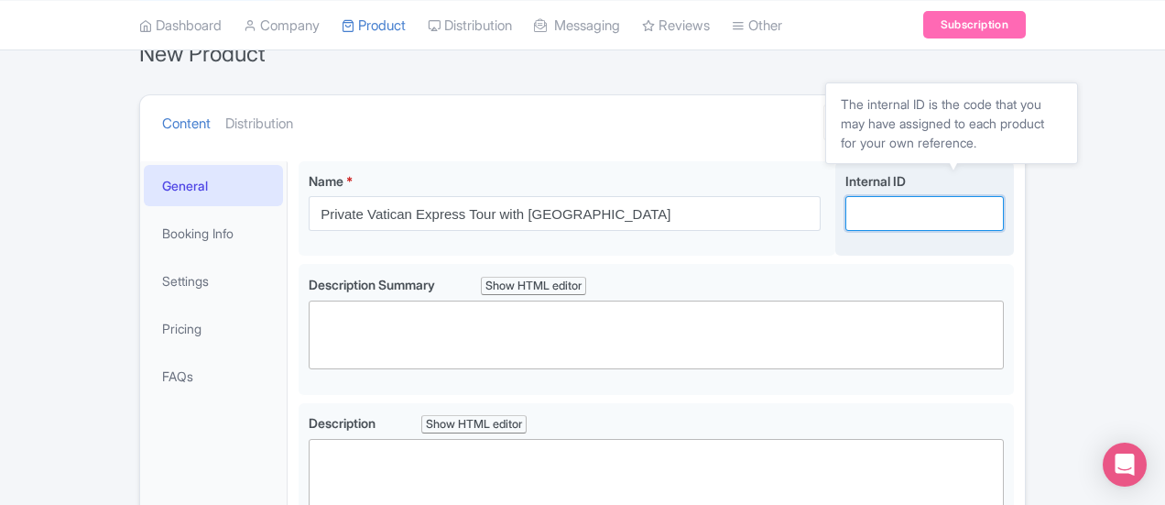
scroll to position [0, 0]
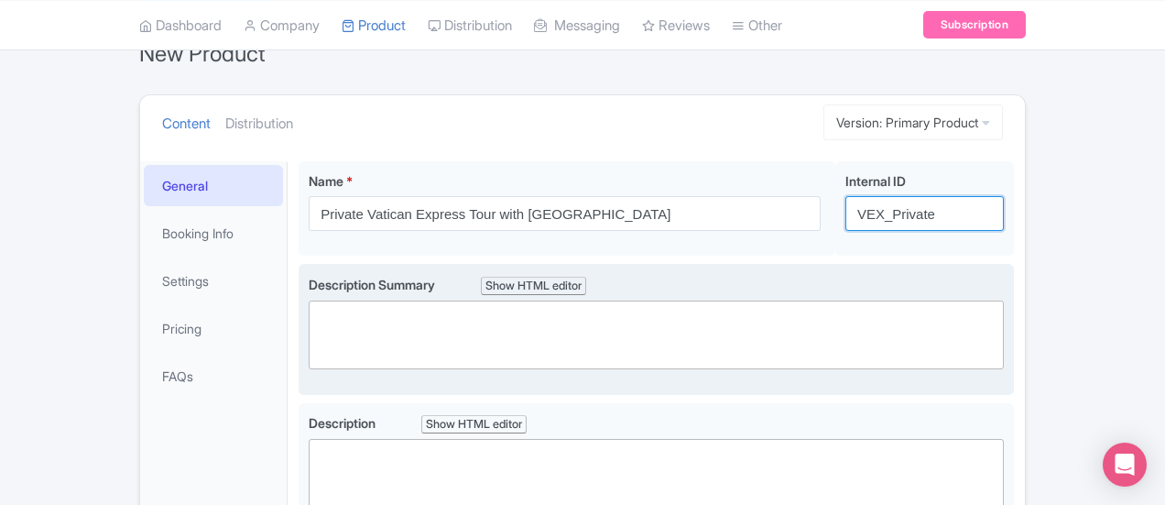
type input "VEX_Private"
click at [418, 334] on trix-editor at bounding box center [656, 334] width 695 height 69
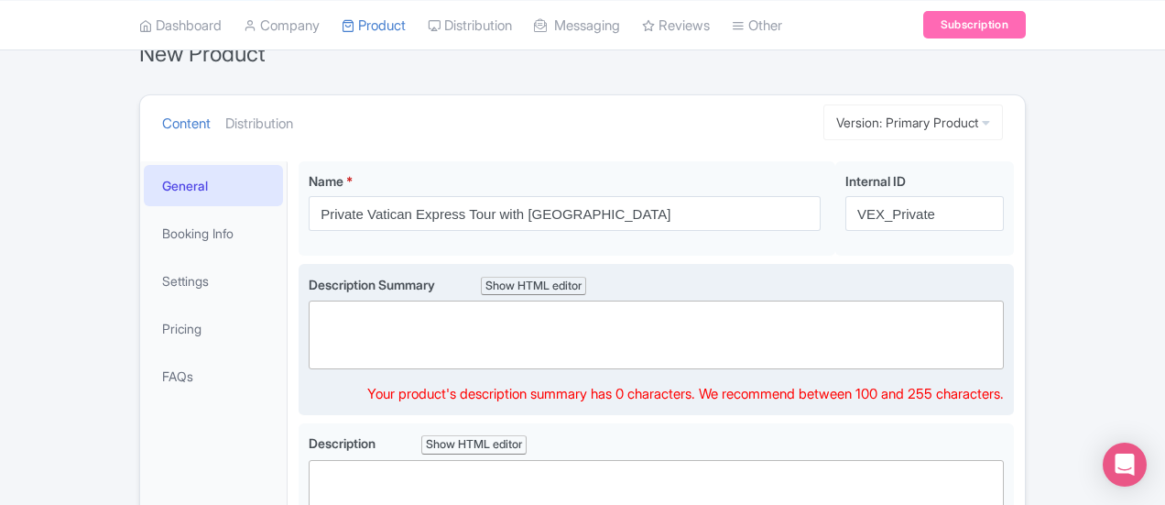
click at [371, 359] on trix-editor at bounding box center [656, 334] width 695 height 69
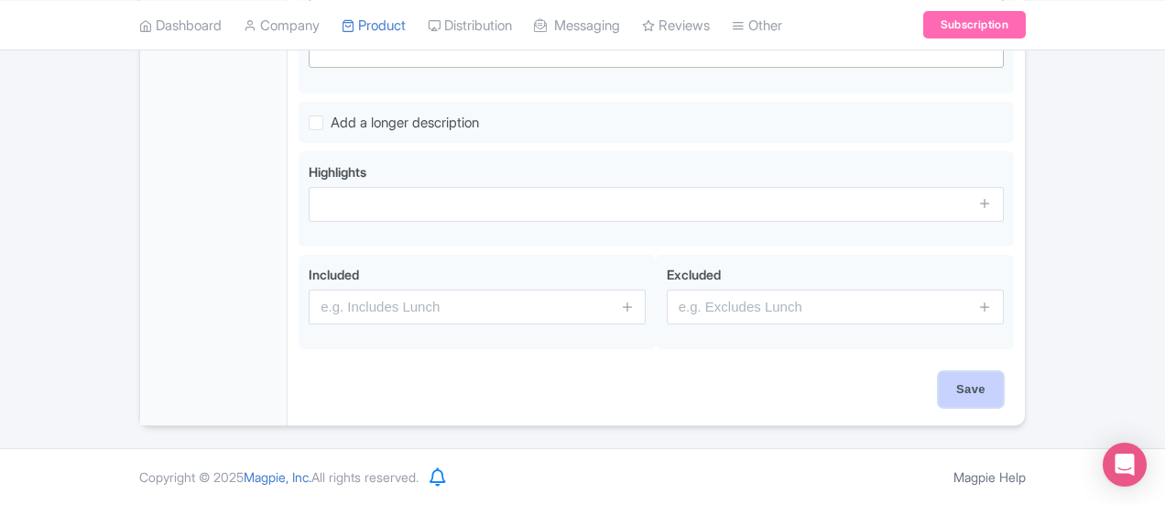
scroll to position [619, 0]
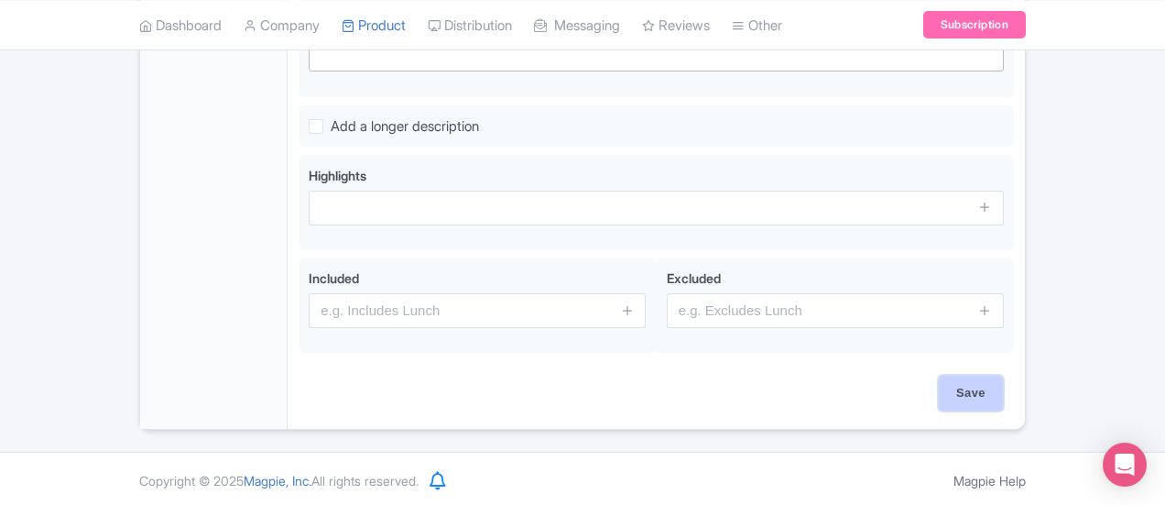
click at [1003, 382] on input "Save" at bounding box center [971, 393] width 64 height 35
type input "Saving..."
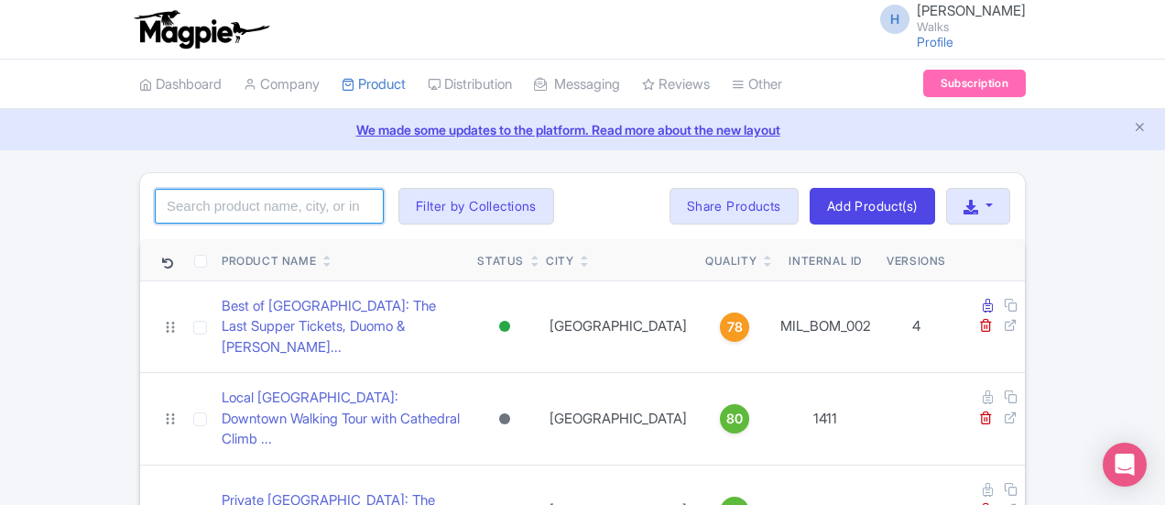
click at [155, 199] on input "search" at bounding box center [269, 206] width 229 height 35
type input "private vatican express"
click button "Search" at bounding box center [0, 0] width 0 height 0
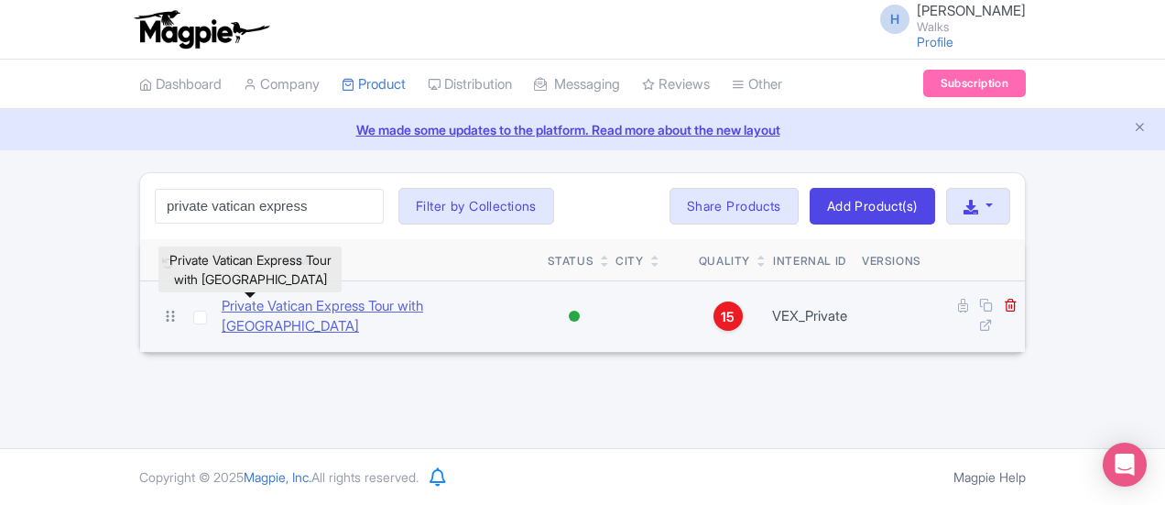
click at [222, 306] on link "Private Vatican Express Tour with [GEOGRAPHIC_DATA]" at bounding box center [377, 316] width 311 height 41
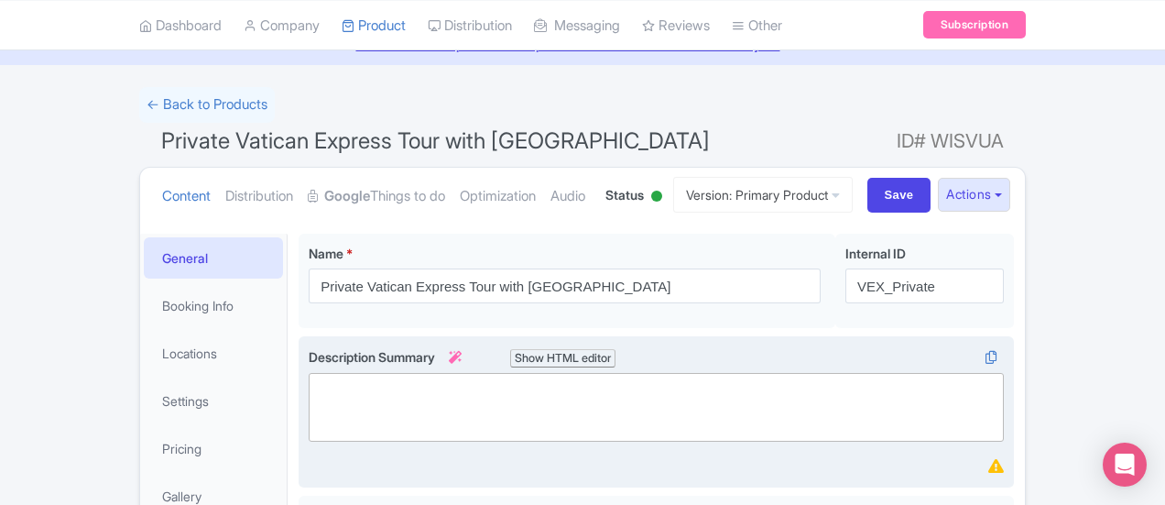
scroll to position [275, 0]
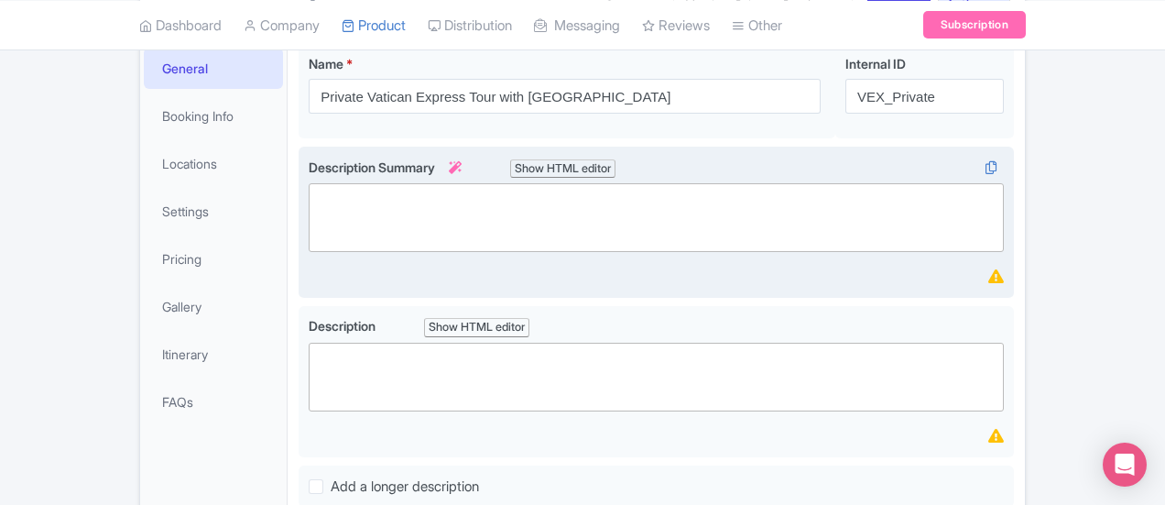
click at [720, 213] on trix-editor at bounding box center [656, 217] width 695 height 69
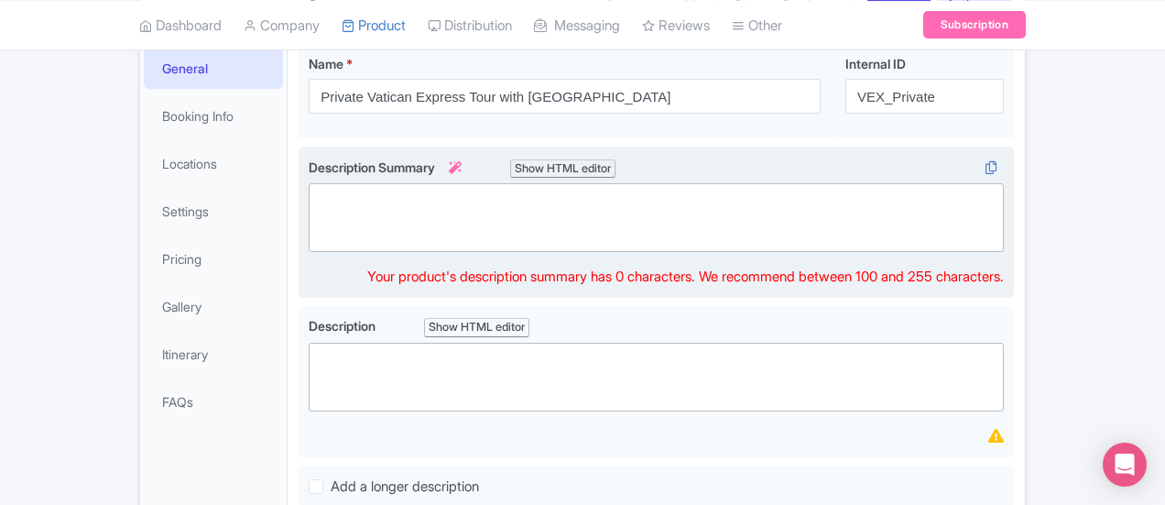
paste trix-editor "<div>&nbsp;Skip the lines and see the [GEOGRAPHIC_DATA] and [GEOGRAPHIC_DATA] o…"
type trix-editor "<div>&nbsp;Skip the lines and see the [GEOGRAPHIC_DATA] and [GEOGRAPHIC_DATA] o…"
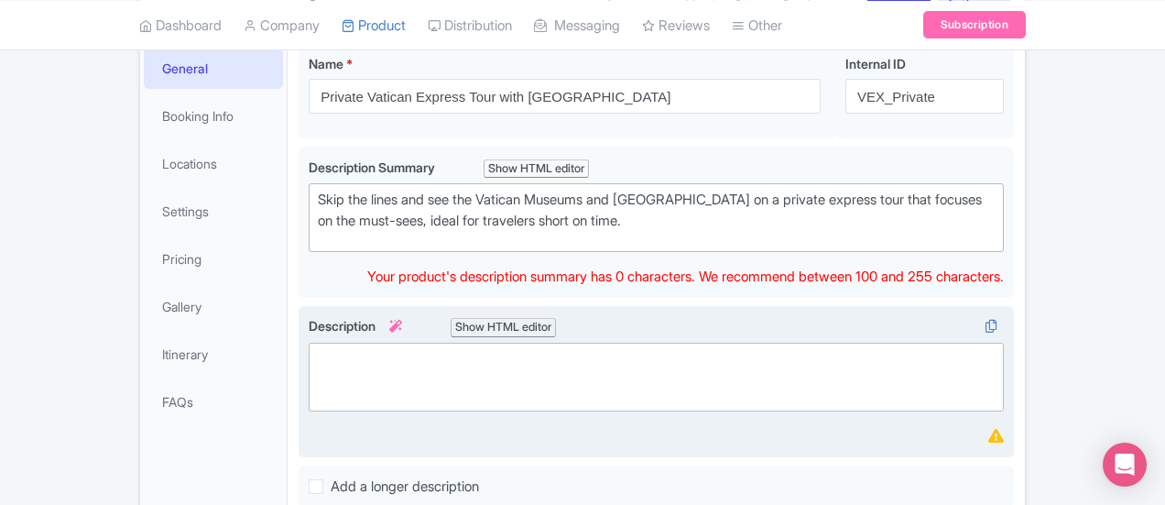
click at [485, 369] on trix-editor at bounding box center [656, 377] width 695 height 69
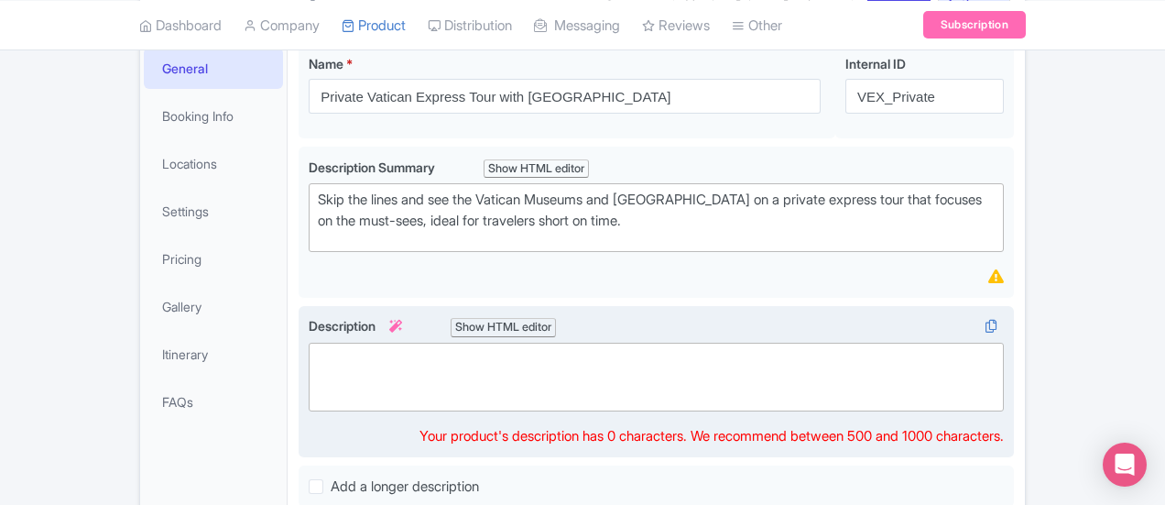
click at [309, 362] on trix-editor at bounding box center [656, 377] width 695 height 69
paste trix-editor "<div>&nbsp;Make the most of limited time in Rome with a private express tour of…"
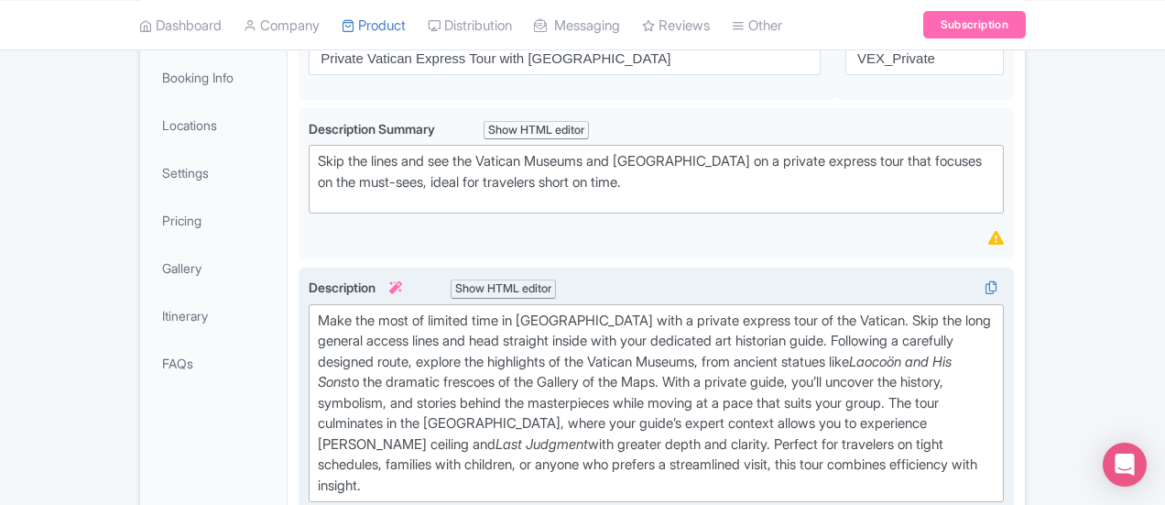
scroll to position [366, 0]
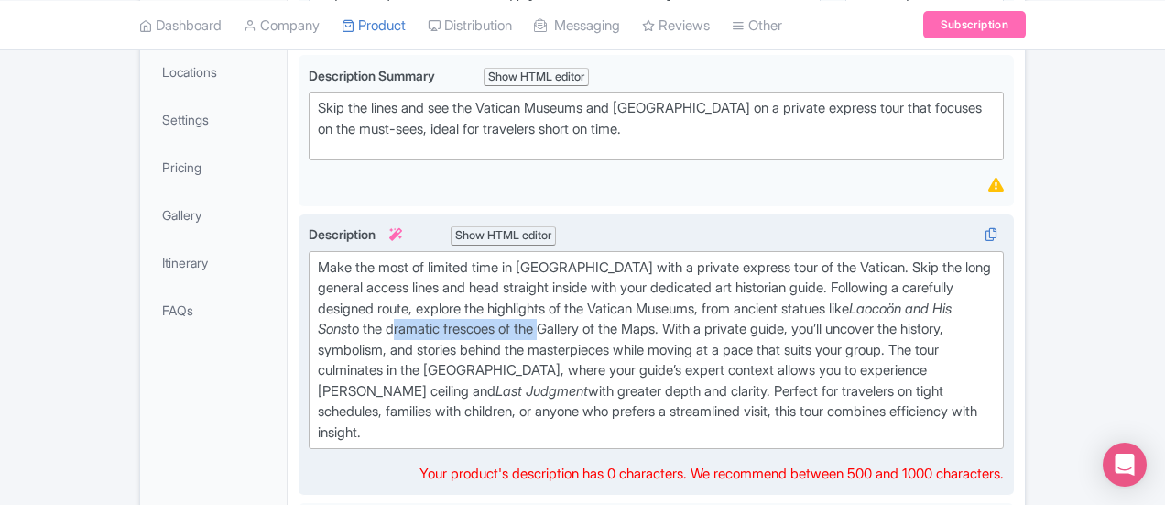
drag, startPoint x: 551, startPoint y: 303, endPoint x: 709, endPoint y: 303, distance: 158.5
click at [709, 303] on div "Make the most of limited time in Rome with a private express tour of the Vatica…" at bounding box center [656, 350] width 677 height 186
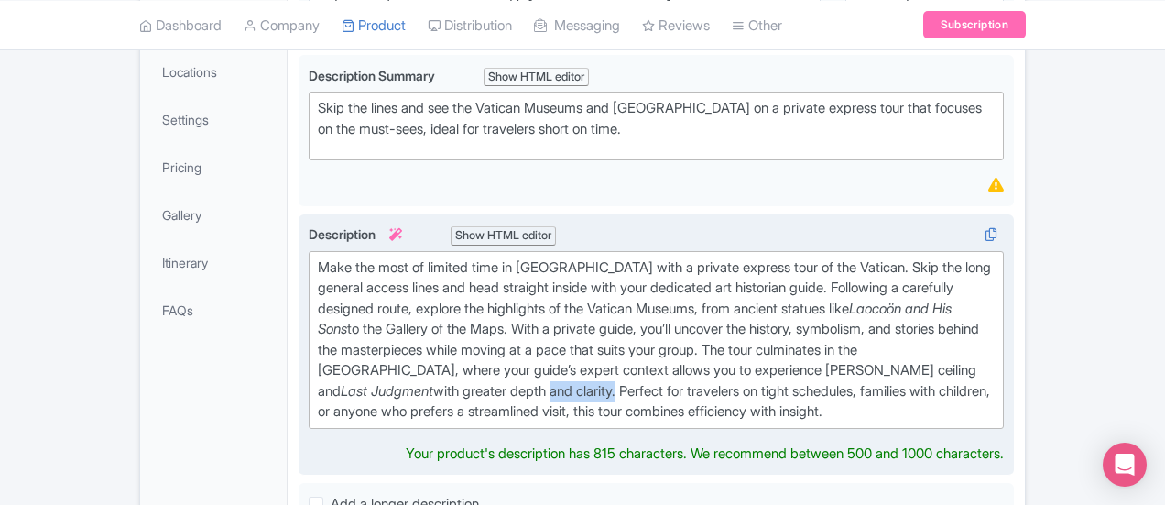
drag, startPoint x: 937, startPoint y: 350, endPoint x: 1005, endPoint y: 345, distance: 67.9
click at [995, 345] on div "Make the most of limited time in Rome with a private express tour of the Vatica…" at bounding box center [656, 339] width 677 height 165
type trix-editor "<div>&nbsp;Make the most of limited time in Rome with a private express tour of…"
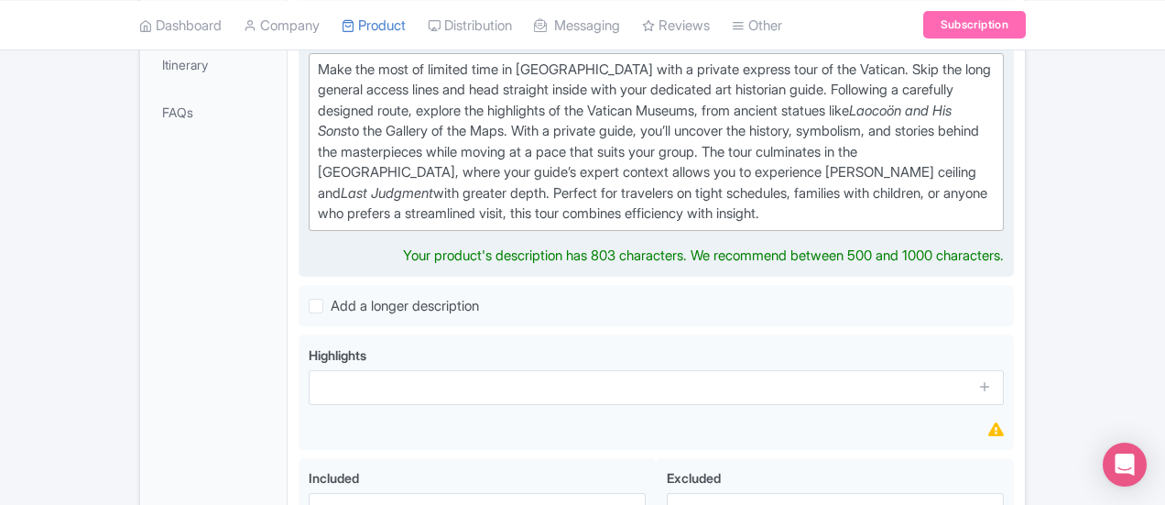
scroll to position [458, 0]
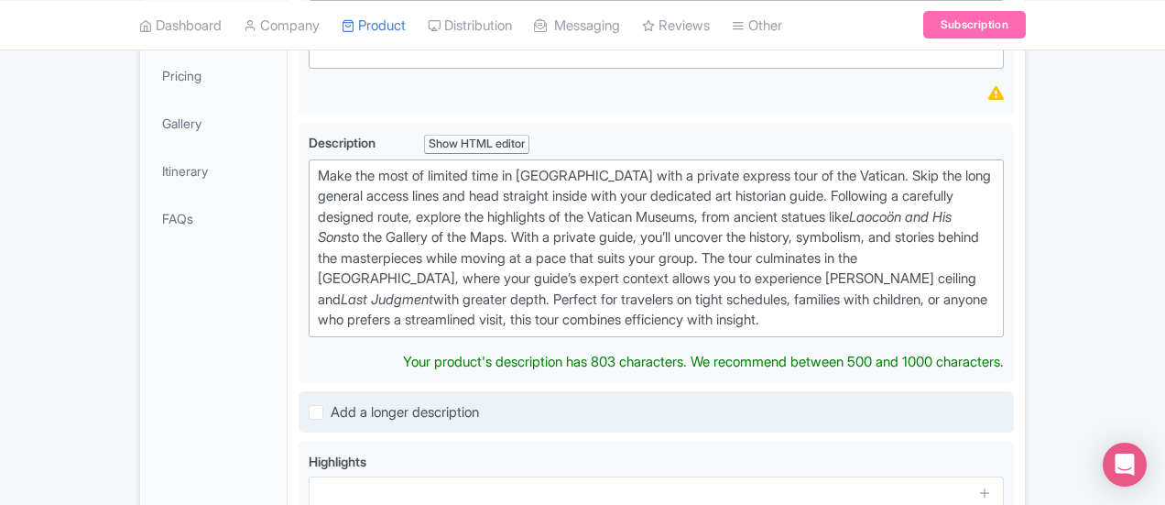
click at [331, 402] on label "Add a longer description" at bounding box center [405, 412] width 148 height 21
click at [331, 401] on input "Add a longer description" at bounding box center [337, 407] width 12 height 12
checkbox input "true"
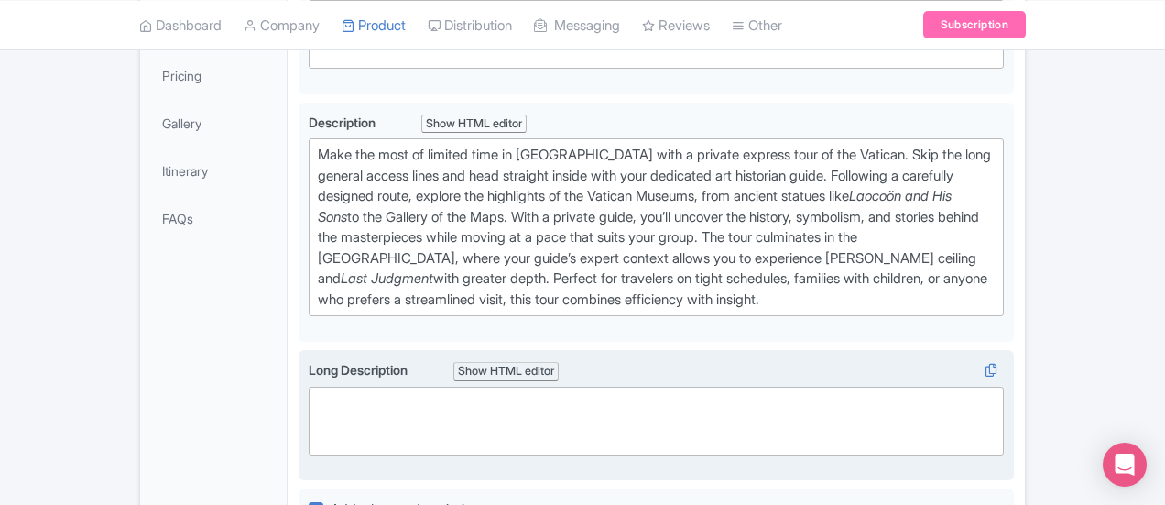
click at [309, 387] on trix-editor at bounding box center [656, 421] width 695 height 69
paste trix-editor "<div><strong>Maximize Every Moment Inside the Vatican</strong><br> This private…"
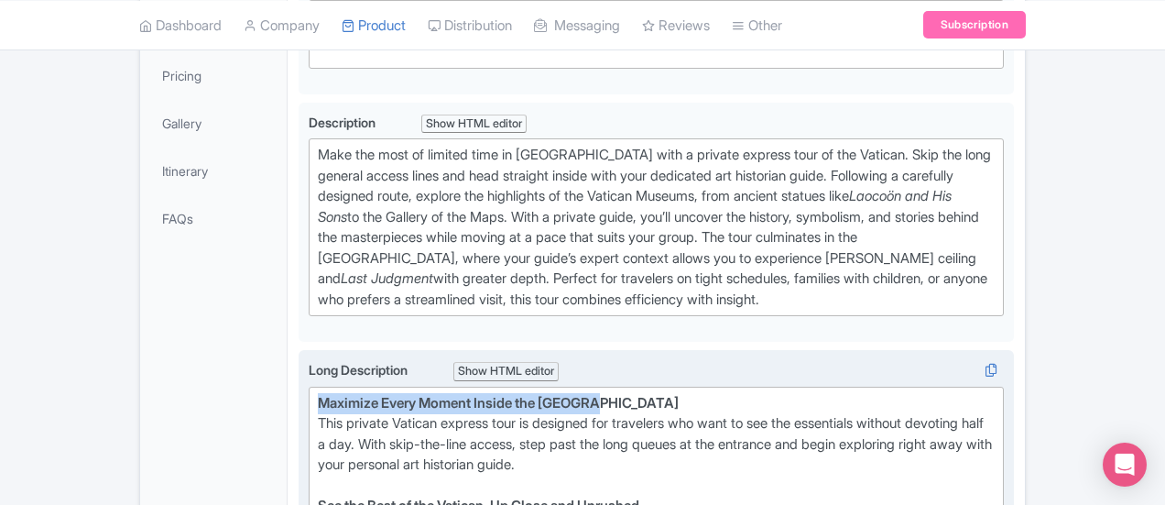
drag, startPoint x: 520, startPoint y: 350, endPoint x: 224, endPoint y: 340, distance: 297.0
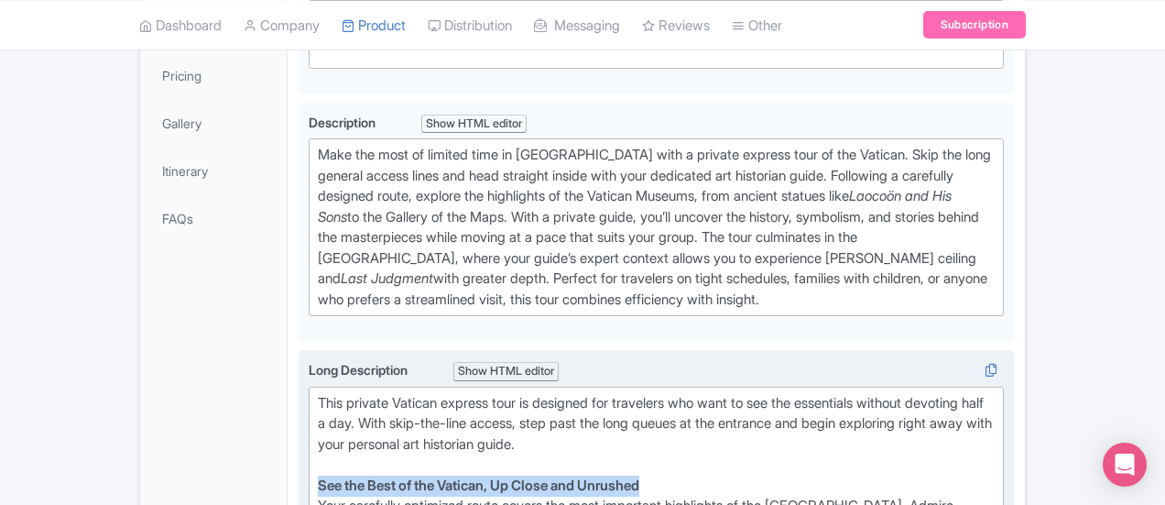
drag, startPoint x: 592, startPoint y: 415, endPoint x: 224, endPoint y: 414, distance: 368.2
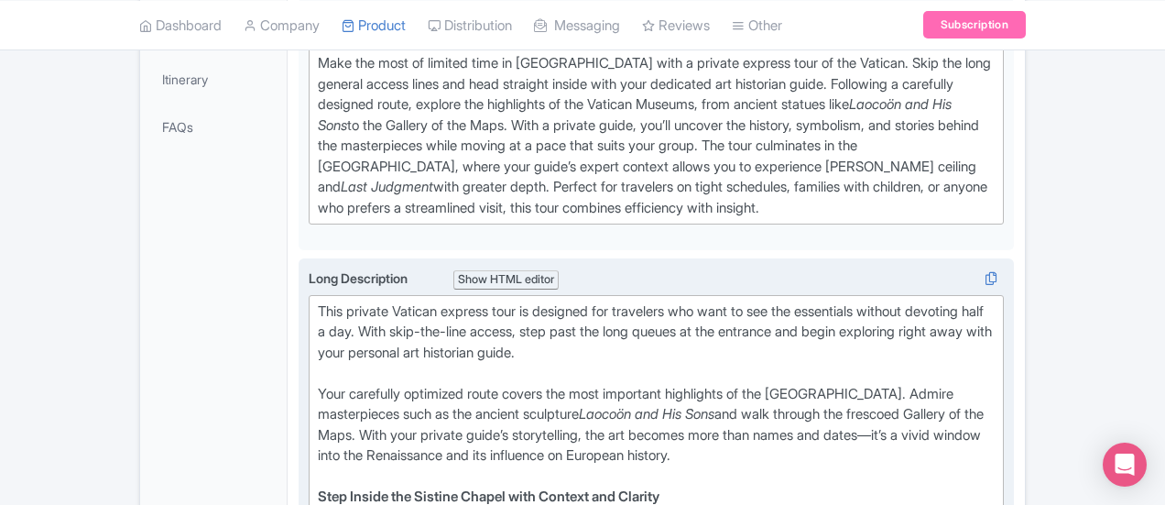
scroll to position [641, 0]
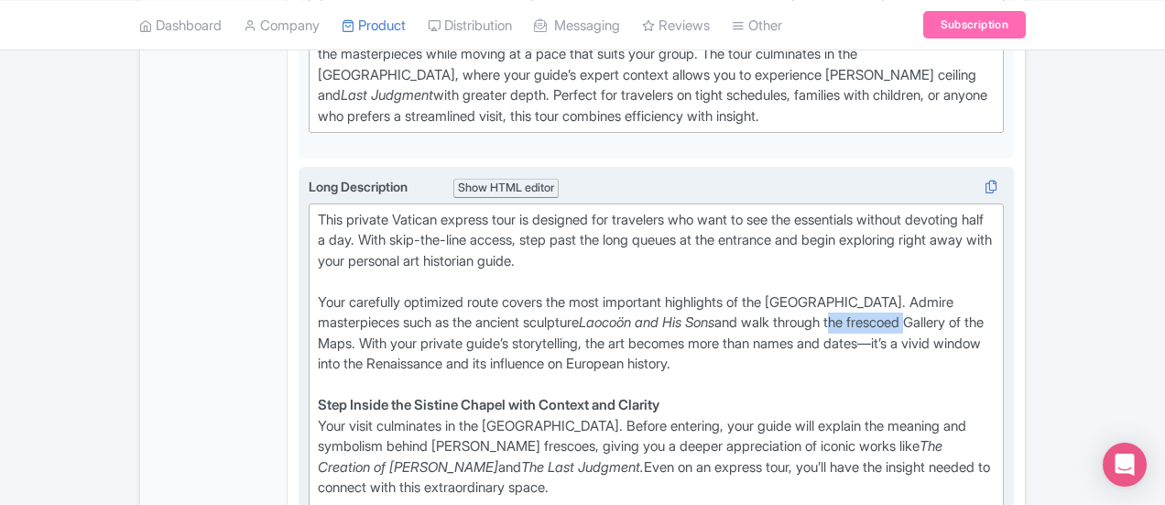
drag, startPoint x: 644, startPoint y: 253, endPoint x: 561, endPoint y: 258, distance: 83.5
click at [561, 292] on div "Your carefully optimized route covers the most important highlights of the Vati…" at bounding box center [656, 344] width 677 height 104
click at [711, 292] on div "Your carefully optimized route covers the most important highlights of the Vati…" at bounding box center [656, 344] width 677 height 104
click at [508, 292] on div "Your carefully optimized route covers the most important highlights of the Vati…" at bounding box center [656, 344] width 677 height 104
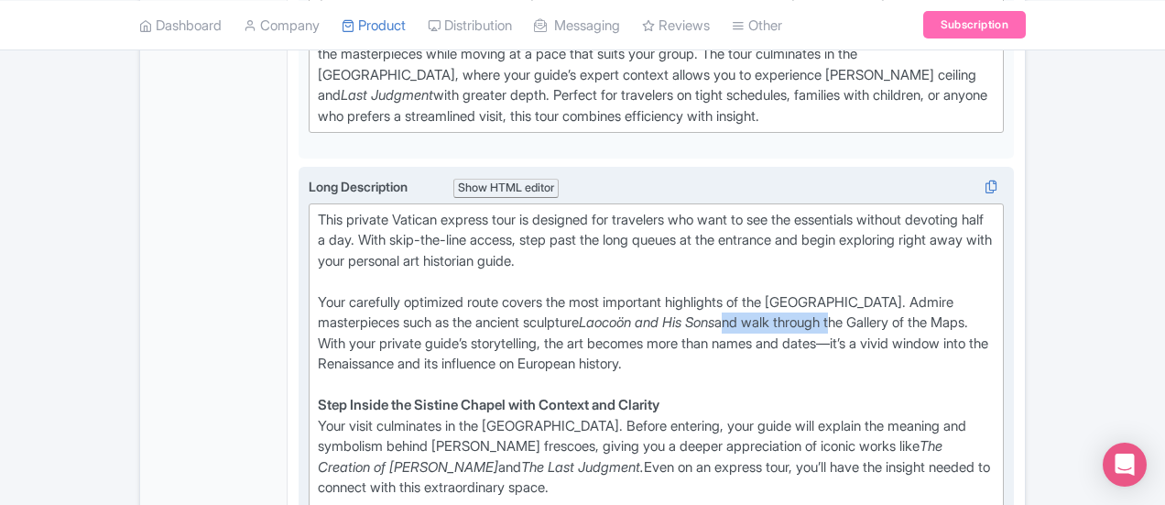
drag, startPoint x: 528, startPoint y: 258, endPoint x: 445, endPoint y: 263, distance: 82.6
click at [445, 292] on div "Your carefully optimized route covers the most important highlights of the Vati…" at bounding box center [656, 344] width 677 height 104
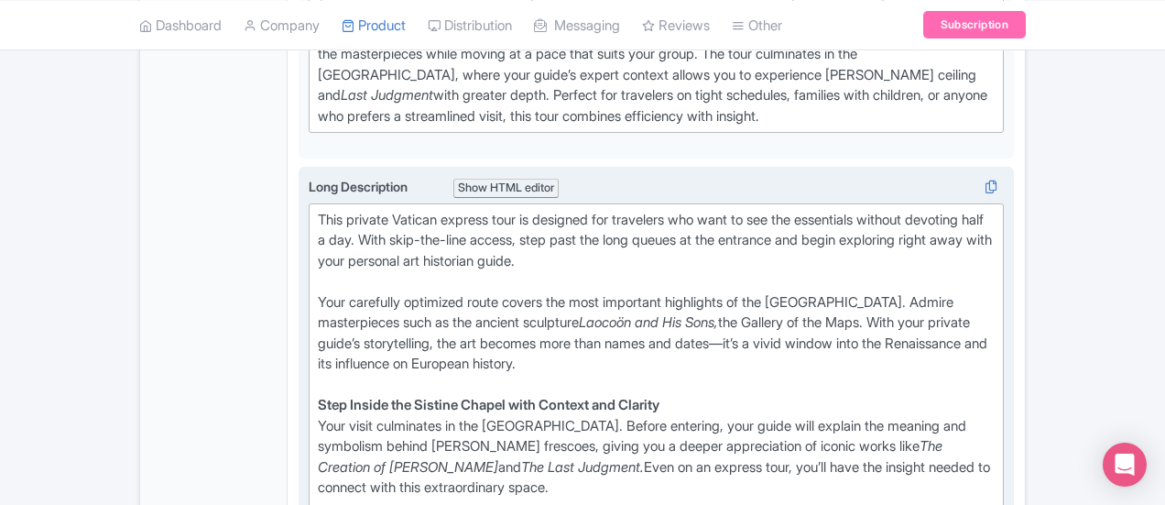
click at [600, 292] on div "Your carefully optimized route covers the most important highlights of the Vati…" at bounding box center [656, 344] width 677 height 104
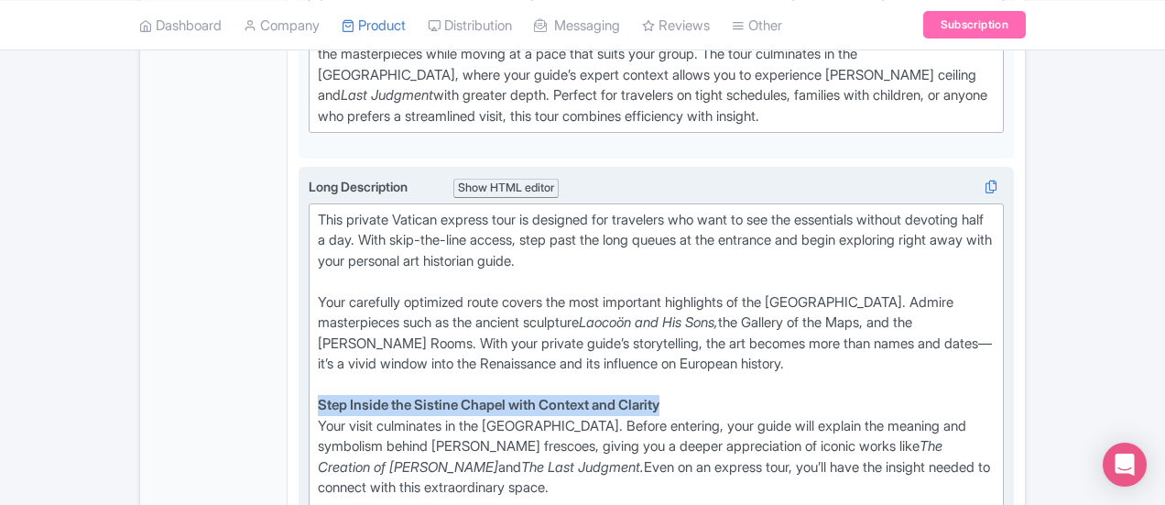
drag, startPoint x: 605, startPoint y: 307, endPoint x: 225, endPoint y: 316, distance: 379.3
click at [309, 316] on trix-editor "This private Vatican express tour is designed for travelers who want to see the…" at bounding box center [656, 415] width 695 height 425
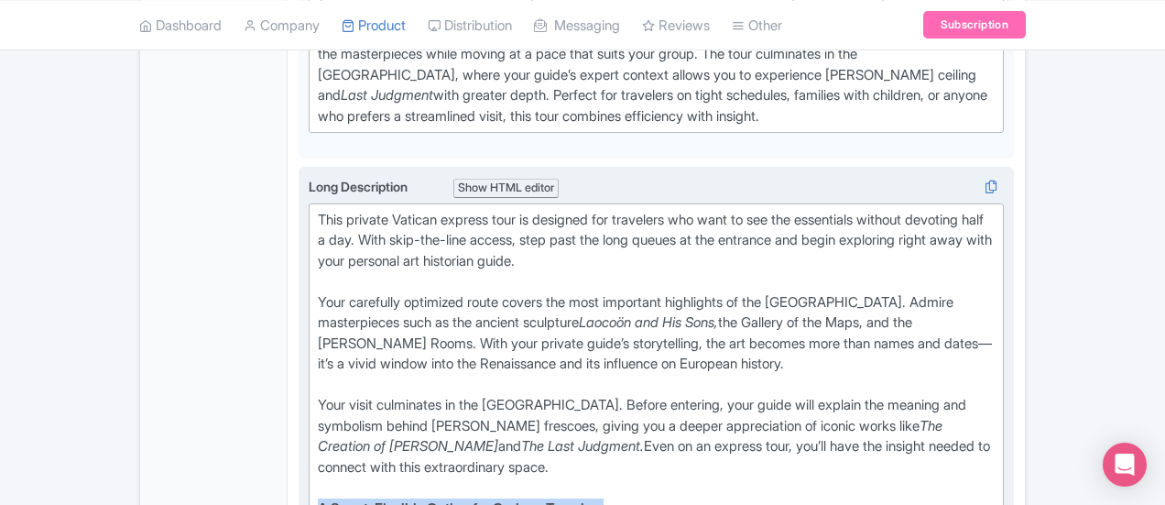
drag, startPoint x: 540, startPoint y: 396, endPoint x: 233, endPoint y: 394, distance: 306.9
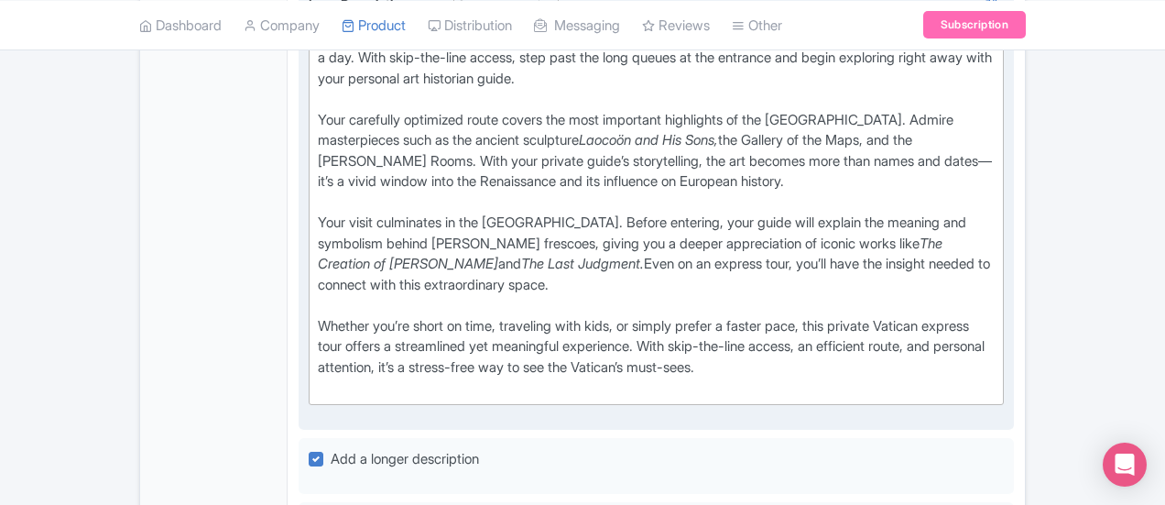
scroll to position [824, 0]
click at [322, 315] on div "Whether you’re short on time, traveling with kids, or simply prefer a faster pa…" at bounding box center [656, 356] width 677 height 82
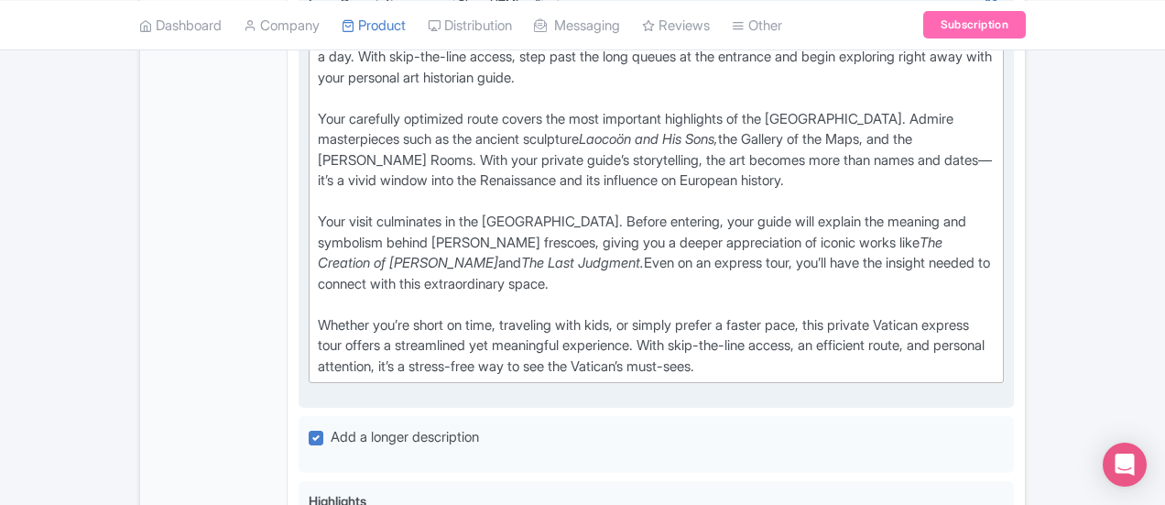
type trix-editor "<div>This private Vatican express tour is designed for travelers who want to se…"
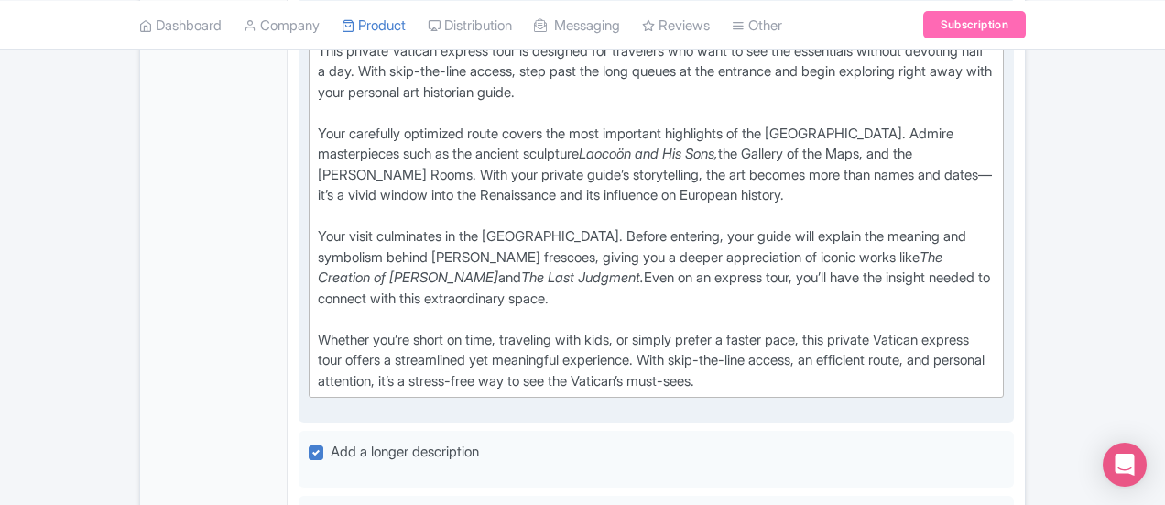
scroll to position [916, 0]
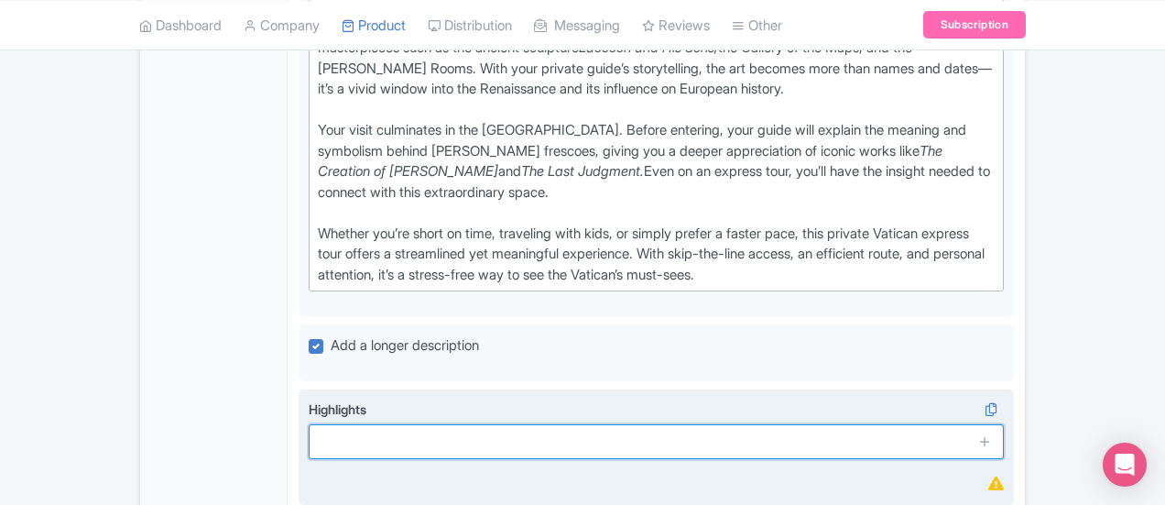
click at [359, 424] on input "text" at bounding box center [656, 441] width 695 height 35
click at [557, 424] on input "text" at bounding box center [656, 441] width 695 height 35
paste input "Skip-the-line entry to the [GEOGRAPHIC_DATA]"
type input "Skip-the-line entry to the [GEOGRAPHIC_DATA]"
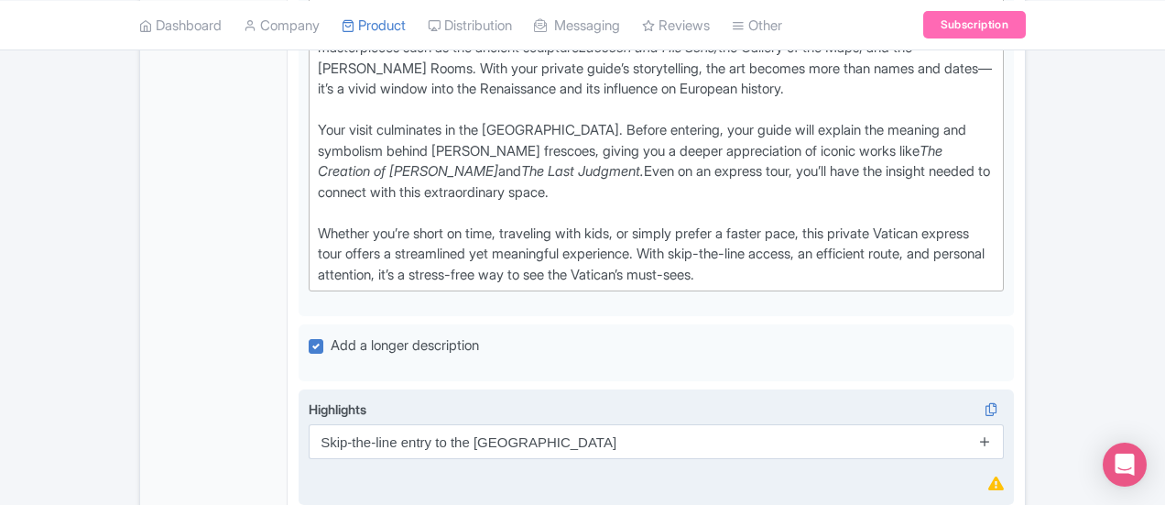
click at [992, 431] on link at bounding box center [985, 441] width 14 height 21
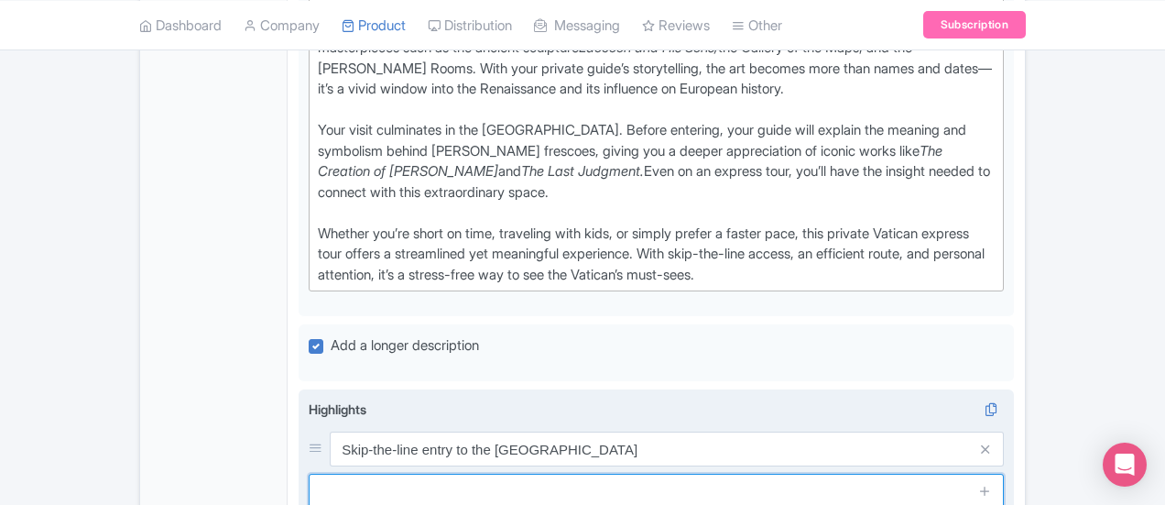
click at [675, 474] on input "text" at bounding box center [656, 491] width 695 height 35
click at [473, 474] on input "text" at bounding box center [656, 491] width 695 height 35
paste input "Express route covers essential highlights"
click at [309, 474] on input "Express route covers essential highlights" at bounding box center [656, 491] width 695 height 35
click at [389, 474] on input "Follow an express route covers essential highlights" at bounding box center [656, 491] width 695 height 35
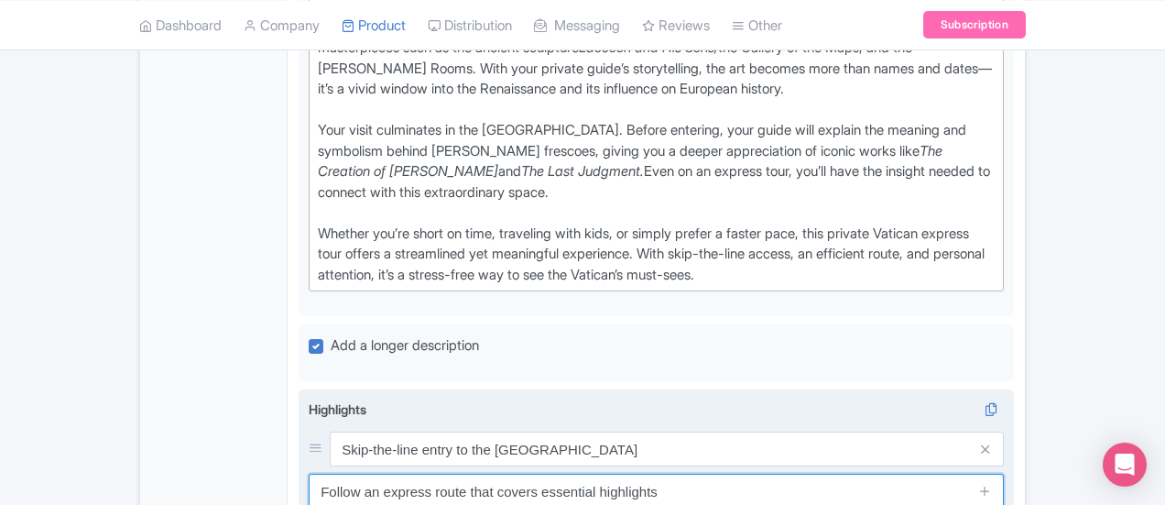
drag, startPoint x: 515, startPoint y: 378, endPoint x: 452, endPoint y: 393, distance: 64.9
click at [452, 474] on input "Follow an express route that covers essential highlights" at bounding box center [656, 491] width 695 height 35
type input "Follow an express route that covers the highlights"
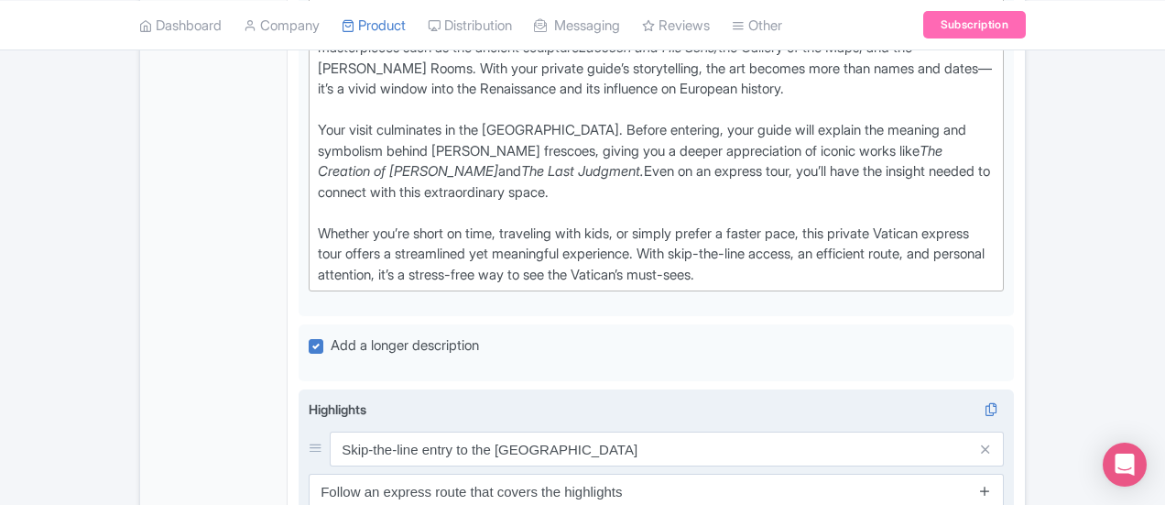
click at [992, 481] on link at bounding box center [985, 491] width 14 height 21
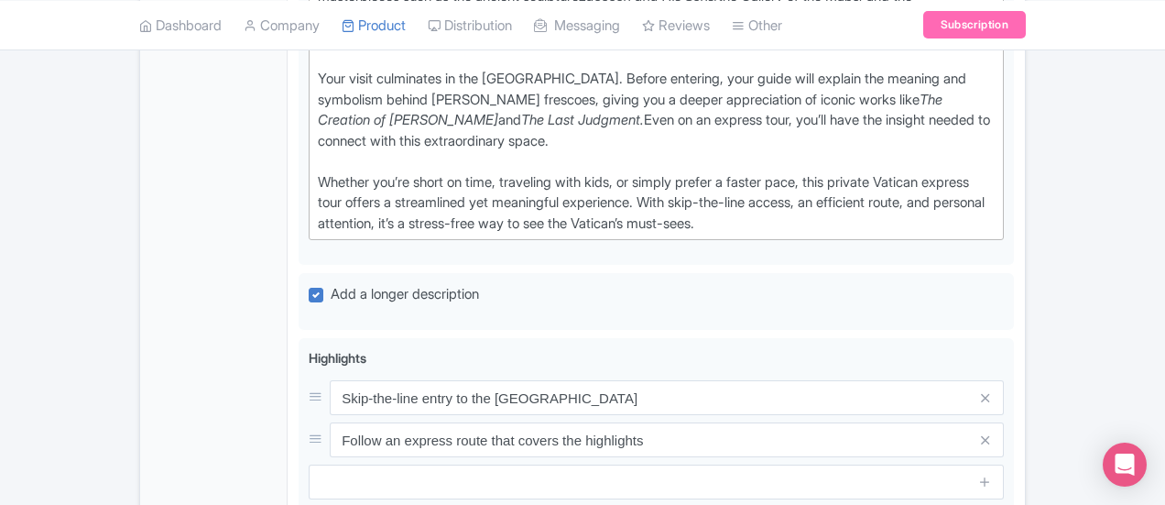
scroll to position [1008, 0]
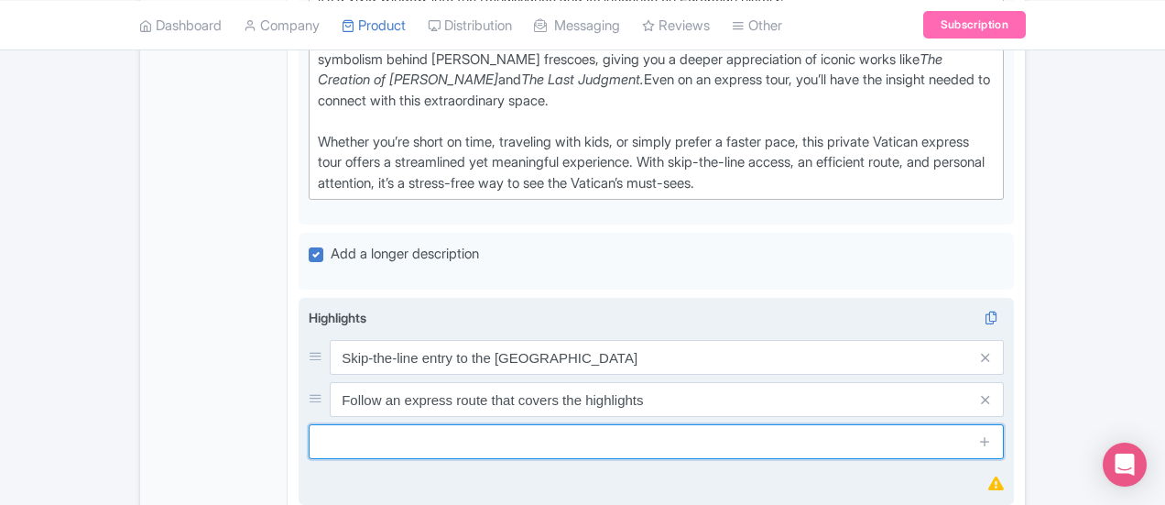
click at [309, 424] on input "text" at bounding box center [656, 441] width 695 height 35
paste input "Private guide for deeper understanding"
click at [309, 424] on input "Private guide for deeper understanding" at bounding box center [656, 441] width 695 height 35
drag, startPoint x: 502, startPoint y: 336, endPoint x: 327, endPoint y: 339, distance: 175.0
click at [327, 424] on input "A private guide for deeper understanding" at bounding box center [656, 441] width 695 height 35
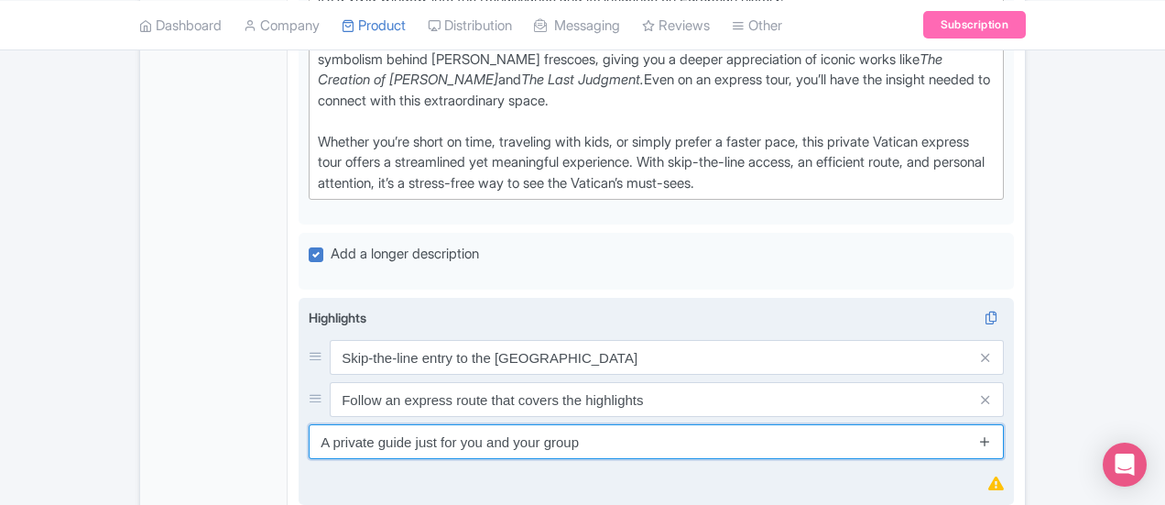
type input "A private guide just for you and your group"
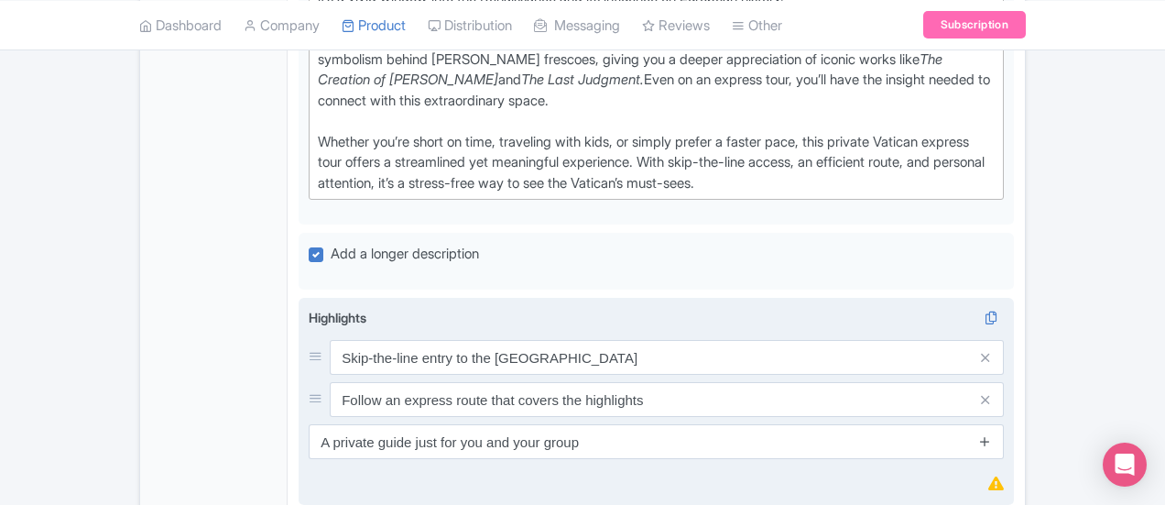
click at [992, 434] on icon at bounding box center [985, 441] width 14 height 14
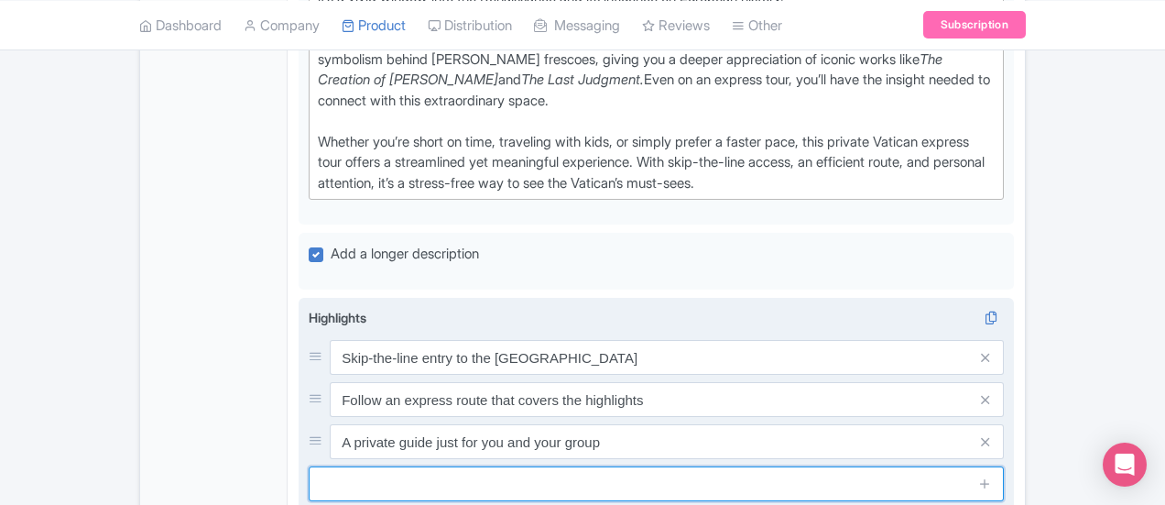
click at [309, 466] on input "text" at bounding box center [656, 483] width 695 height 35
paste input "See Michelangelo’s Sistine Chapel frescoes"
drag, startPoint x: 517, startPoint y: 376, endPoint x: 451, endPoint y: 383, distance: 66.4
click at [451, 466] on input "See Michelangelo’s Sistine Chapel frescoes" at bounding box center [656, 483] width 695 height 35
click at [359, 466] on input "See Michelangelo’s Sistine Chapel" at bounding box center [656, 483] width 695 height 35
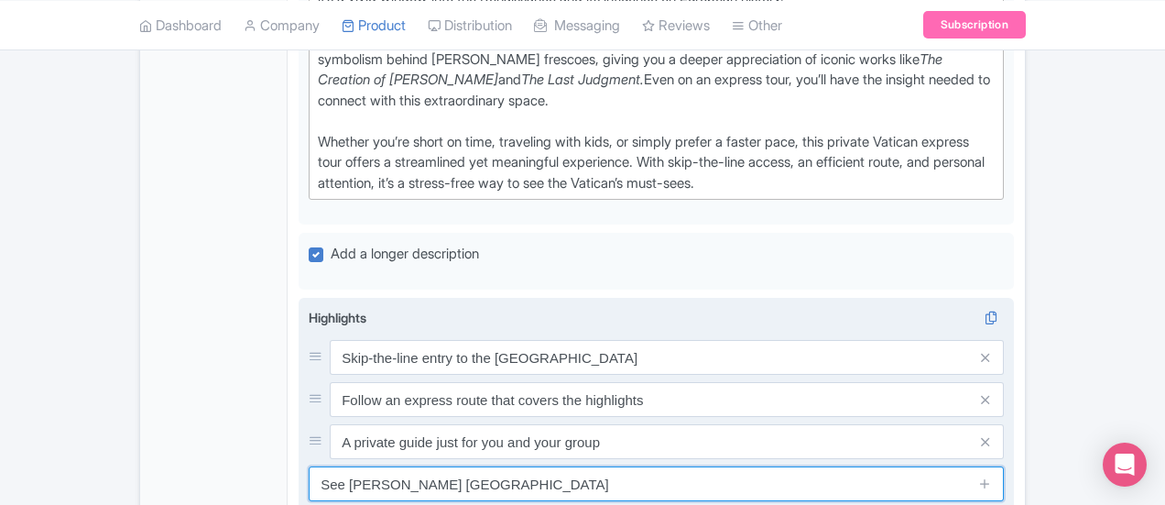
paste input "frescoes"
type input "See [PERSON_NAME] frescoes in the [GEOGRAPHIC_DATA]"
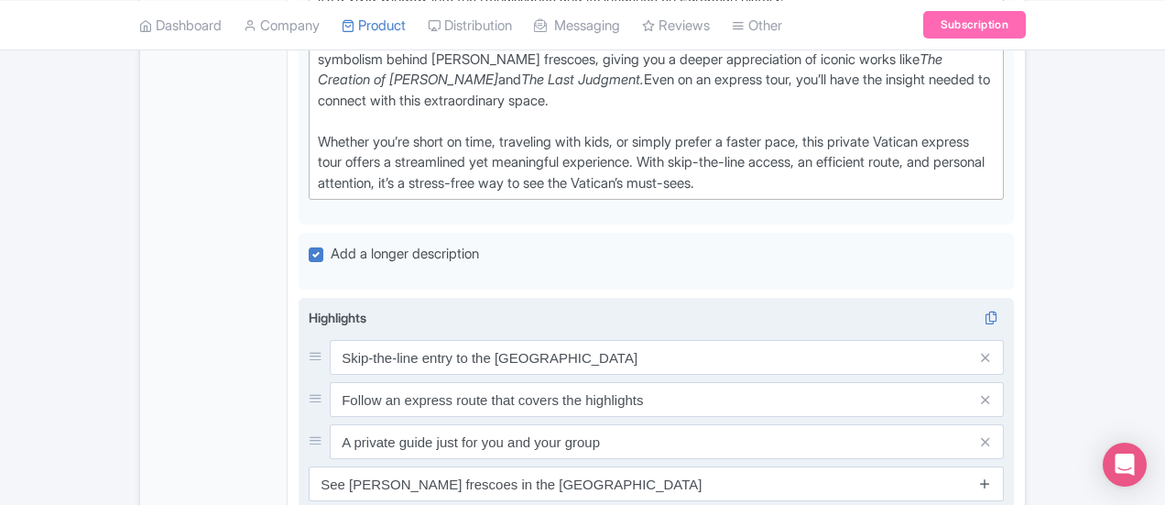
click at [992, 476] on icon at bounding box center [985, 483] width 14 height 14
paste input "Efficient tour ideal for tight schedules"
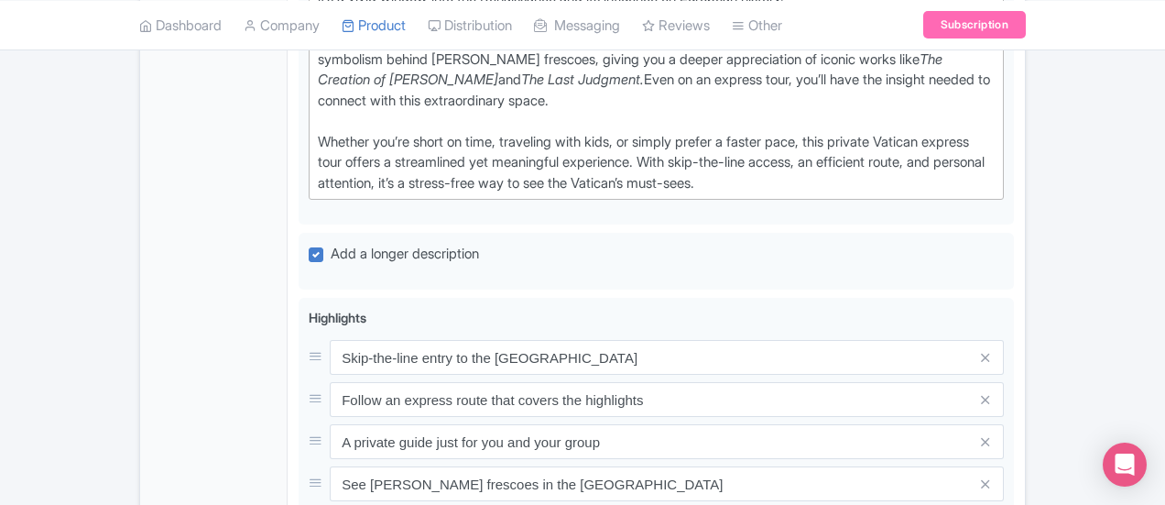
drag, startPoint x: 361, startPoint y: 417, endPoint x: 205, endPoint y: 420, distance: 155.8
click at [288, 420] on div "Private Vatican Express Tour with Sistine Chapel Name * Private Vatican Express…" at bounding box center [656, 44] width 737 height 1489
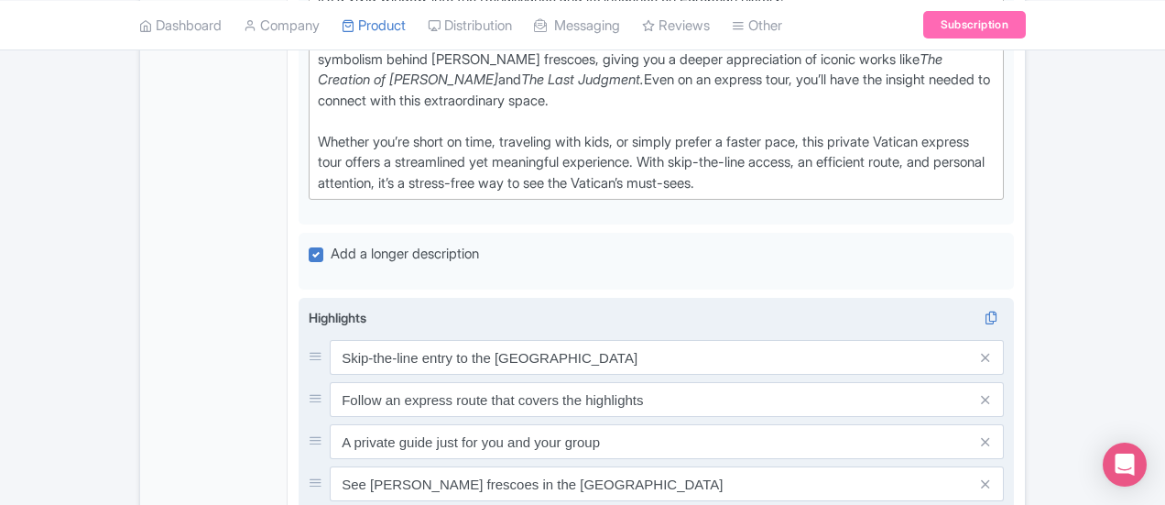
drag, startPoint x: 539, startPoint y: 417, endPoint x: 407, endPoint y: 428, distance: 132.4
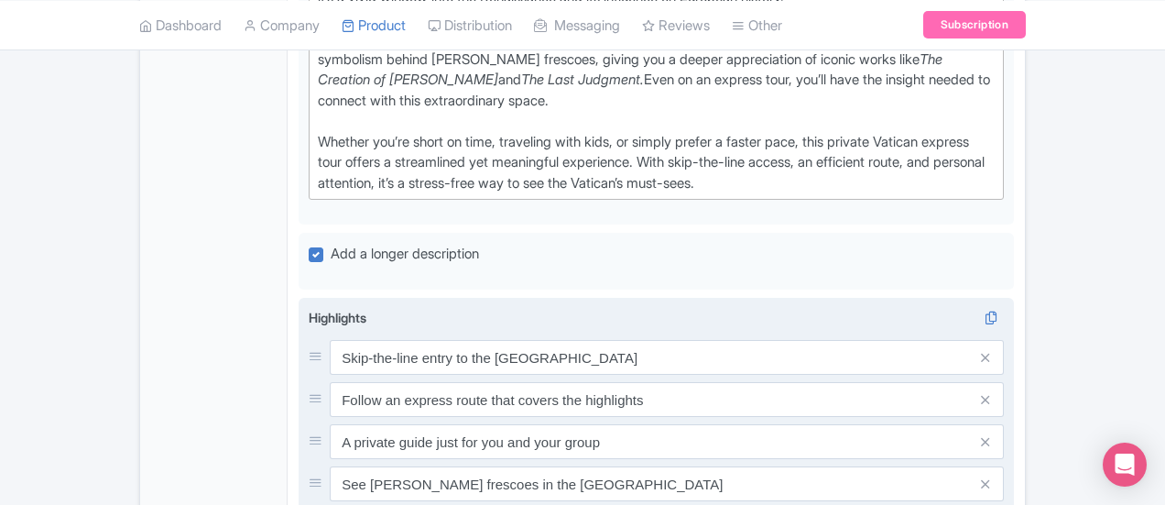
type input "Make the most of your time on a tight schedule"
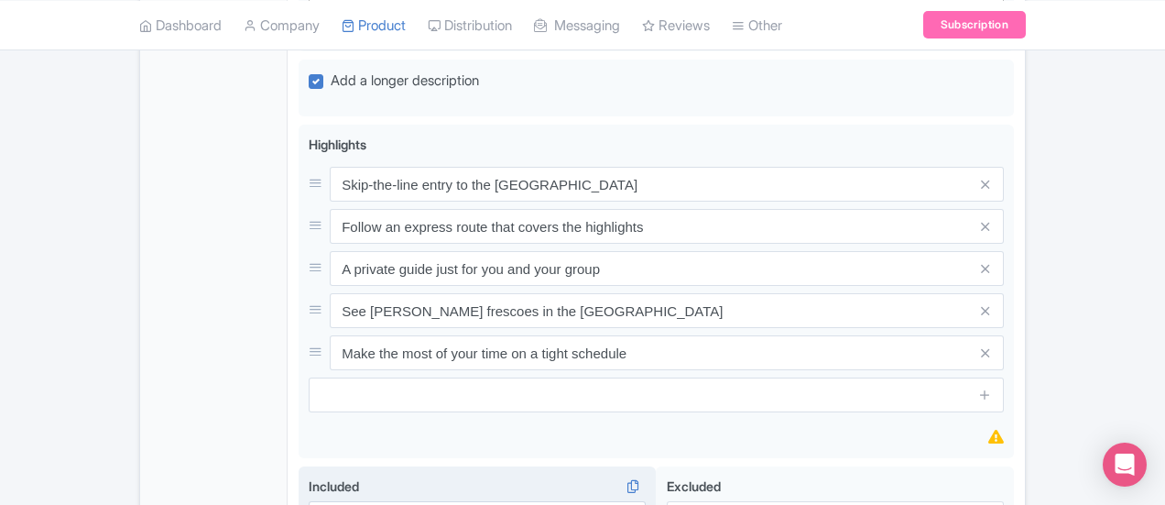
scroll to position [1282, 0]
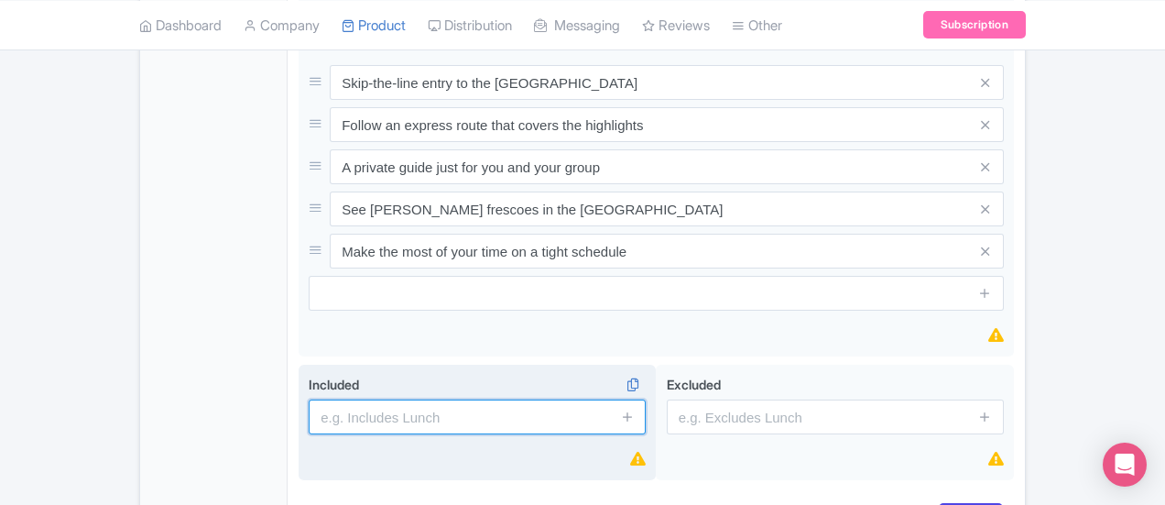
click at [376, 399] on input "text" at bounding box center [477, 416] width 337 height 35
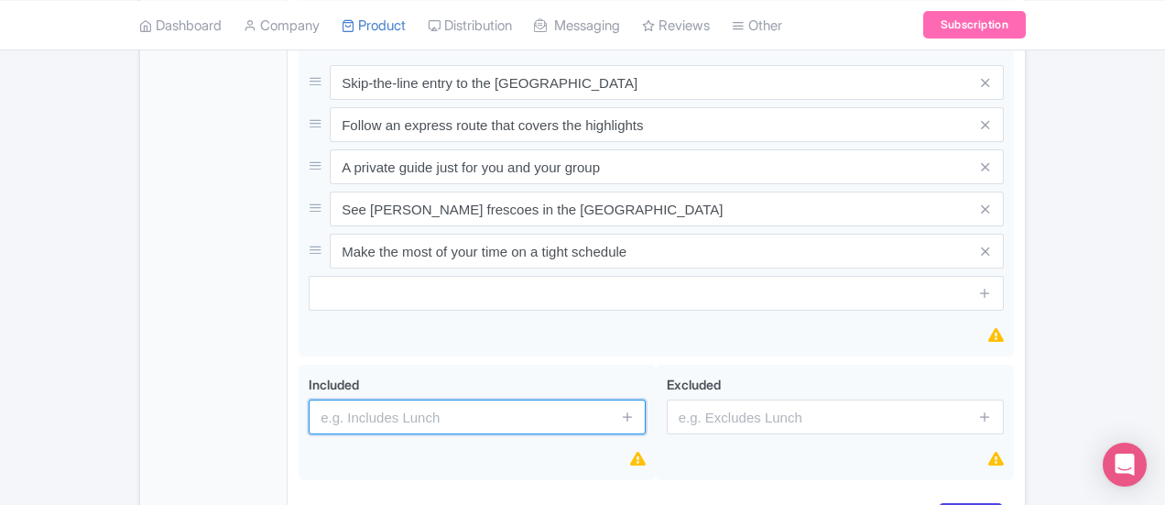
paste input "Skip the Line Access tickets to the [GEOGRAPHIC_DATA]"
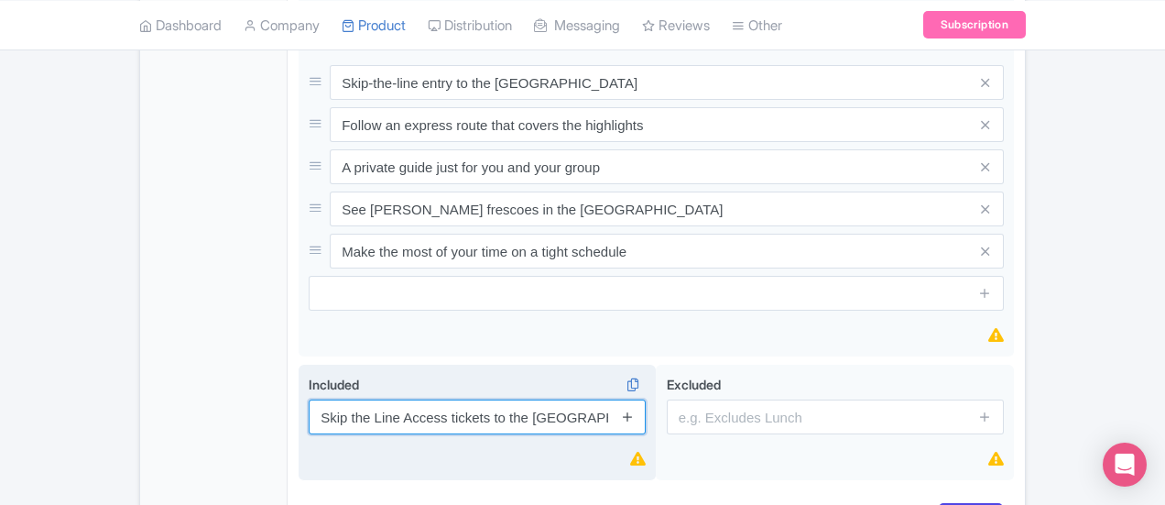
type input "Skip the Line Access tickets to the [GEOGRAPHIC_DATA]"
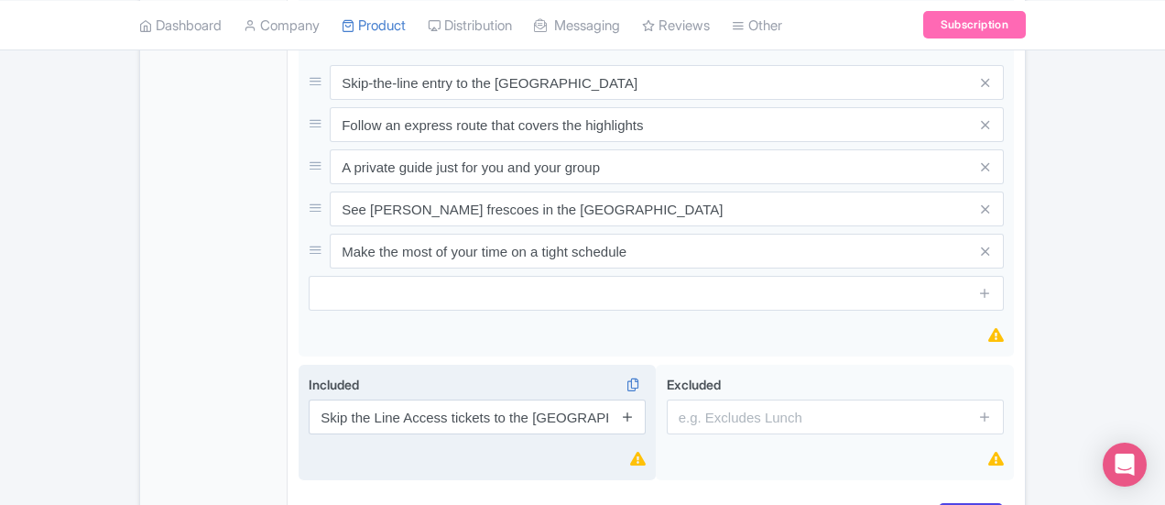
click at [635, 407] on link at bounding box center [628, 417] width 14 height 21
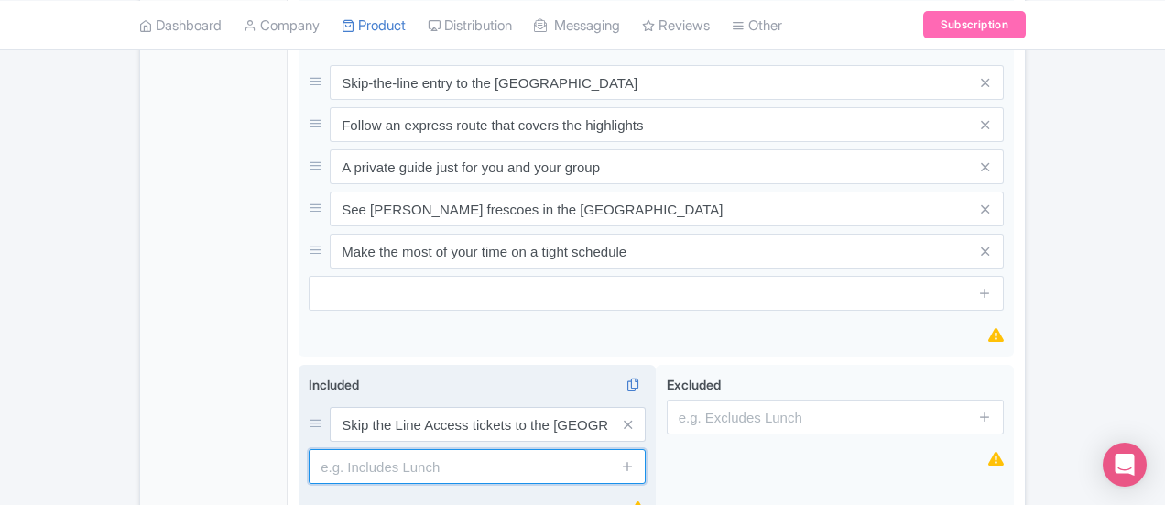
click at [309, 449] on input "text" at bounding box center [477, 466] width 337 height 35
paste input "Local English-speaking guide"
type input "Local English-speaking guide"
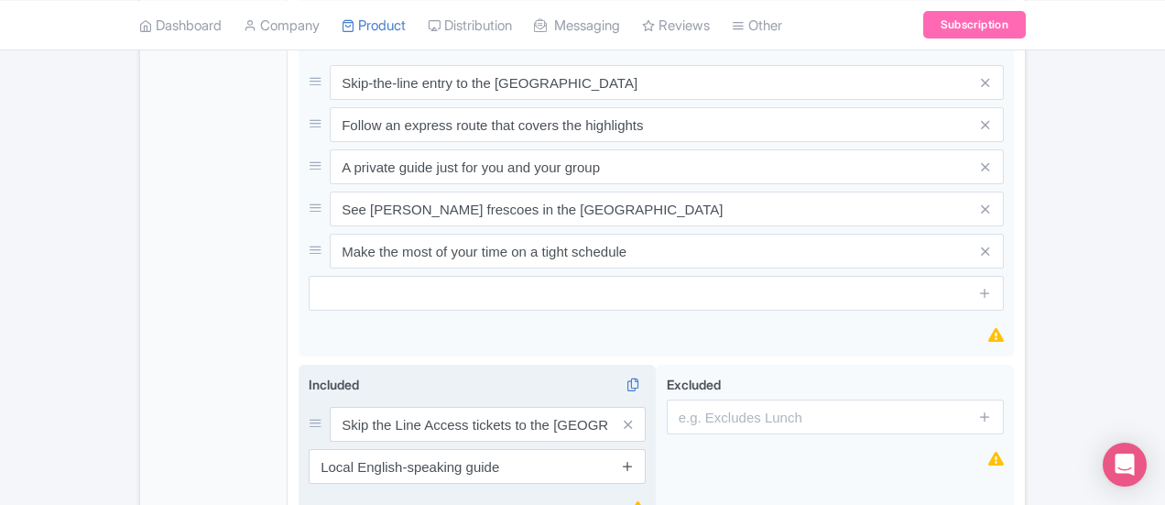
click at [635, 459] on icon at bounding box center [628, 466] width 14 height 14
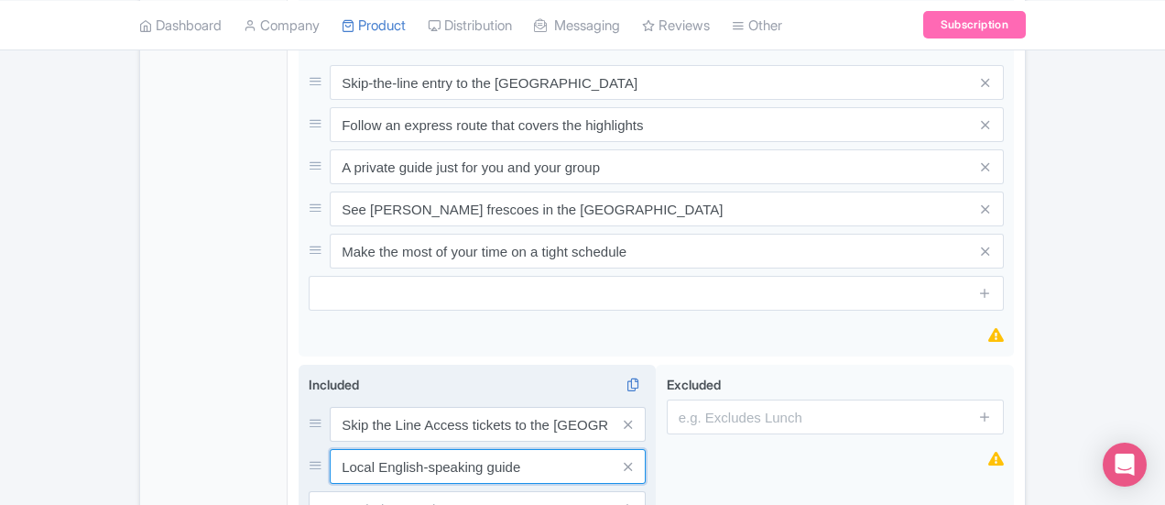
click at [399, 449] on input "Local English-speaking guide" at bounding box center [488, 466] width 316 height 35
type input "Local English-speaking guide"
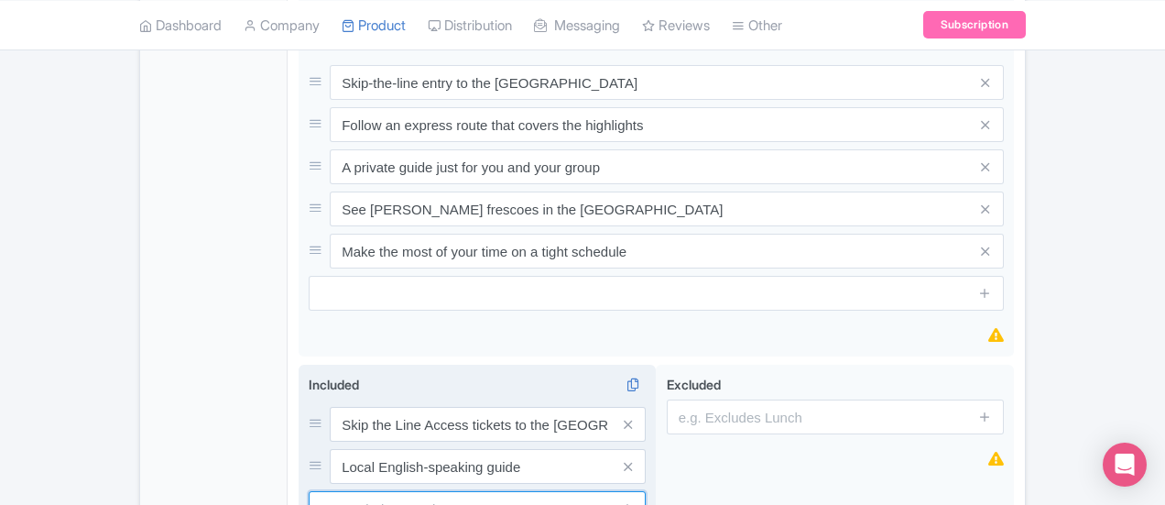
click at [383, 491] on input "text" at bounding box center [477, 508] width 337 height 35
type input "Expertly guided private tour"
click at [635, 501] on icon at bounding box center [628, 508] width 14 height 14
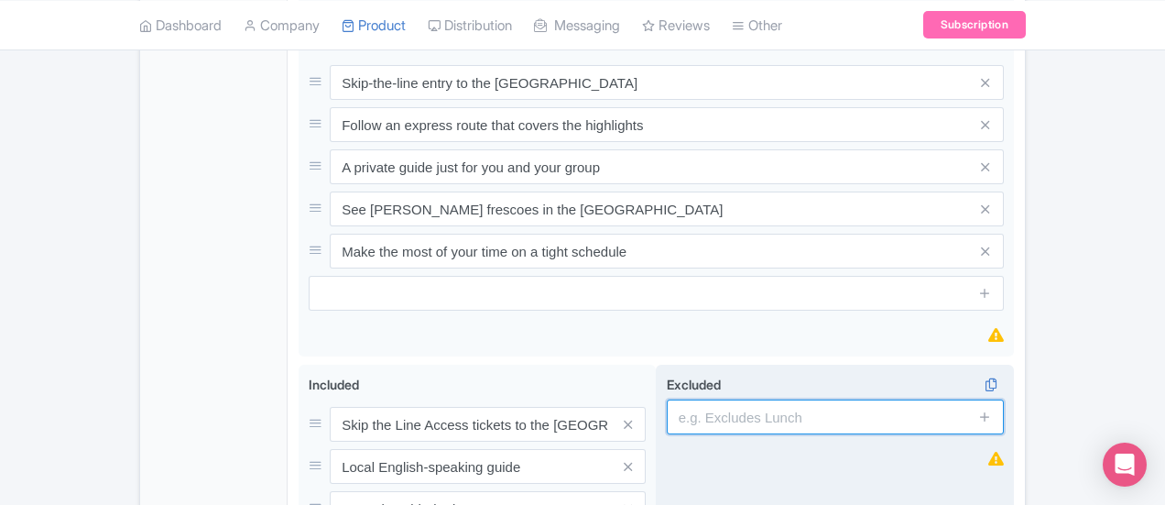
click at [731, 399] on input "text" at bounding box center [835, 416] width 337 height 35
paste input "Gratuities"
type input "Gratuities"
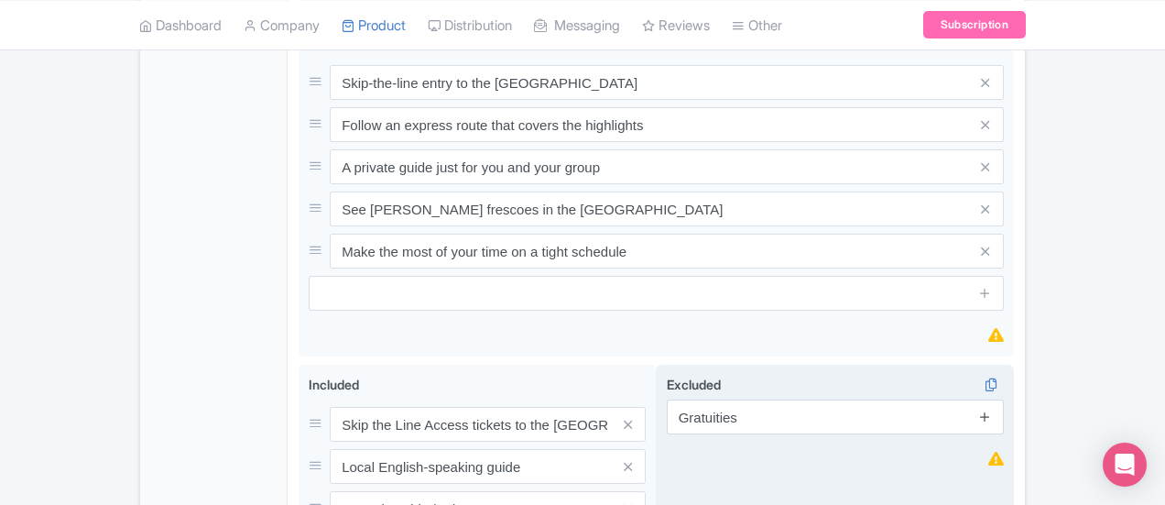
click at [992, 409] on icon at bounding box center [985, 416] width 14 height 14
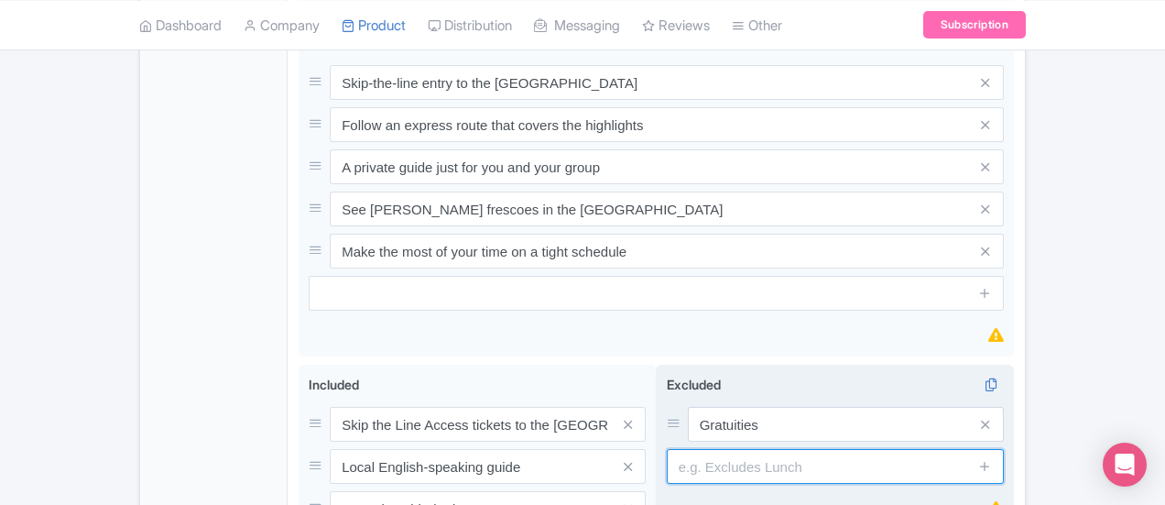
click at [765, 449] on input "text" at bounding box center [835, 466] width 337 height 35
paste input "Hotel Pick-Up/Drop-Off"
type input "Hotel Pick-Up/Drop-Off"
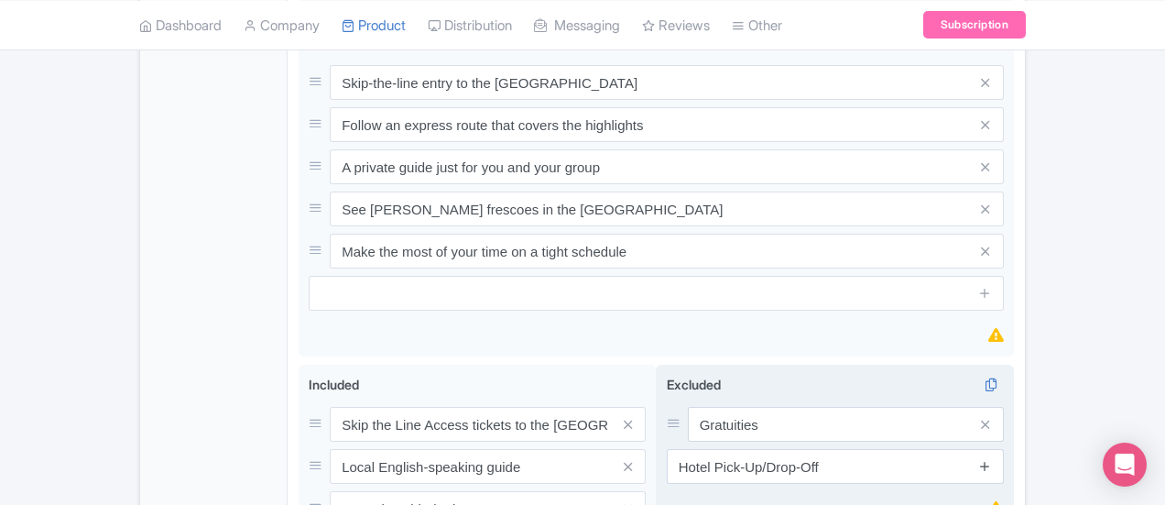
click at [992, 459] on icon at bounding box center [985, 466] width 14 height 14
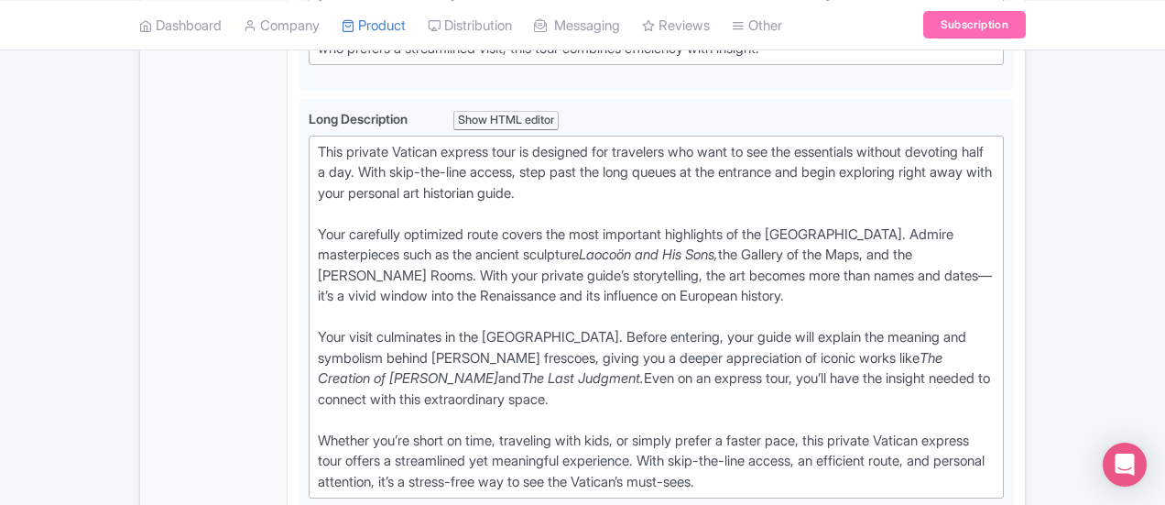
scroll to position [733, 0]
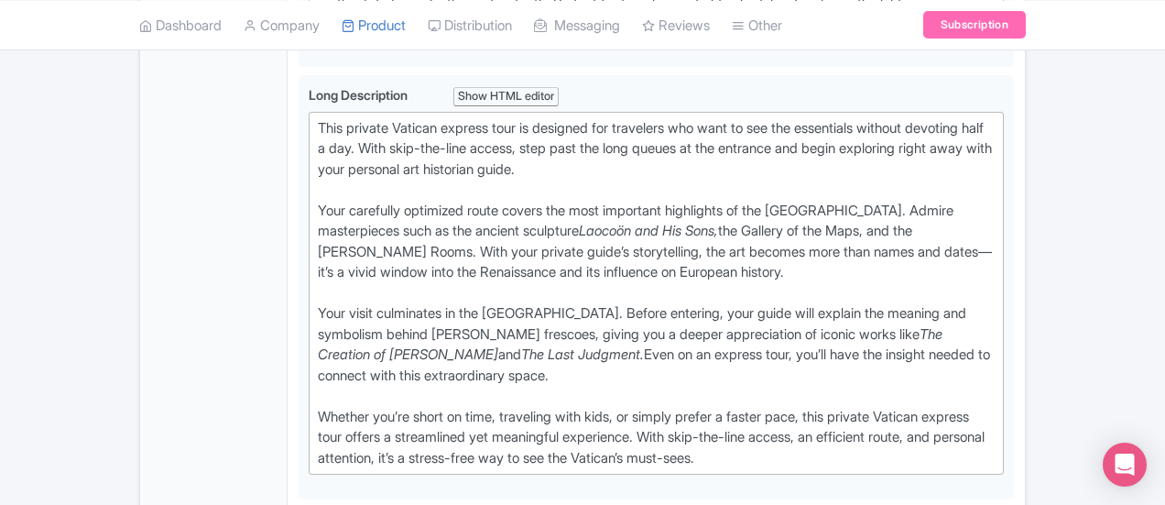
click at [318, 407] on div "Whether you’re short on time, traveling with kids, or simply prefer a faster pa…" at bounding box center [656, 438] width 677 height 62
type trix-editor "<div>This private Vatican express tour is designed for travelers who want to se…"
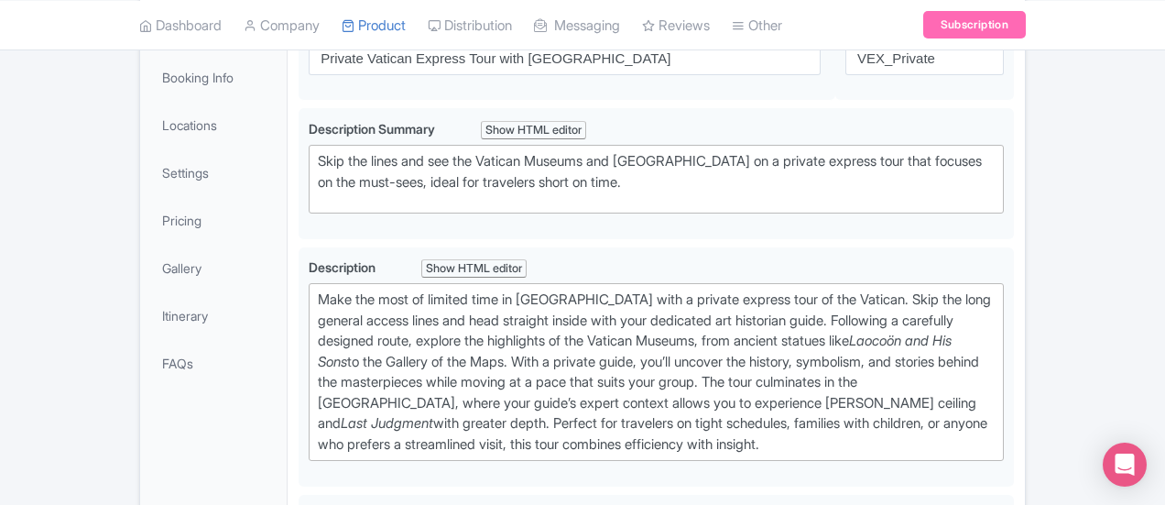
scroll to position [92, 0]
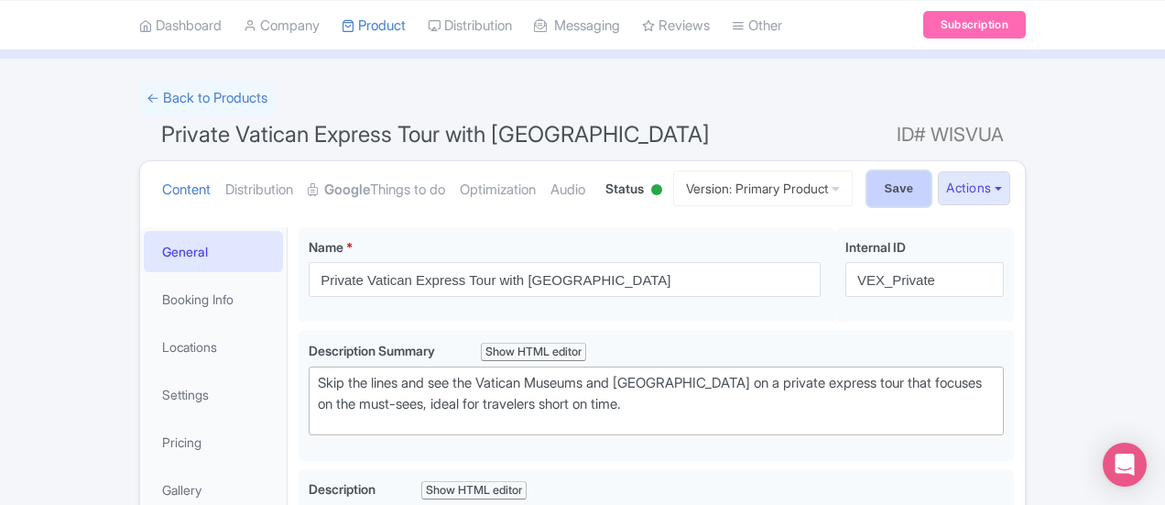
click at [932, 193] on input "Save" at bounding box center [899, 188] width 64 height 35
type input "Update Product"
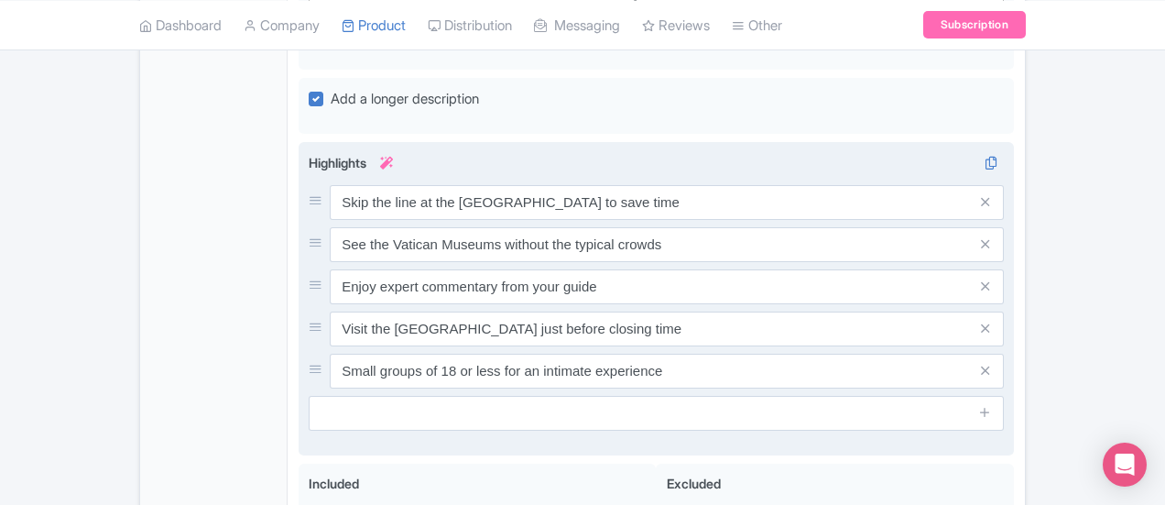
scroll to position [1282, 0]
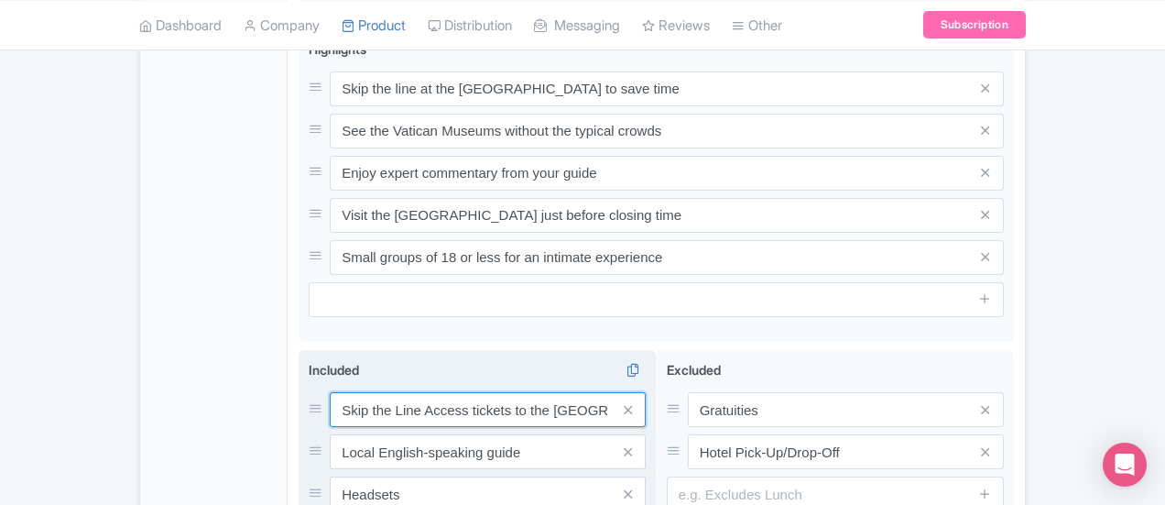
drag, startPoint x: 249, startPoint y: 298, endPoint x: 595, endPoint y: 307, distance: 346.4
click at [595, 392] on input "Skip the Line Access tickets to the [GEOGRAPHIC_DATA]" at bounding box center [488, 409] width 316 height 35
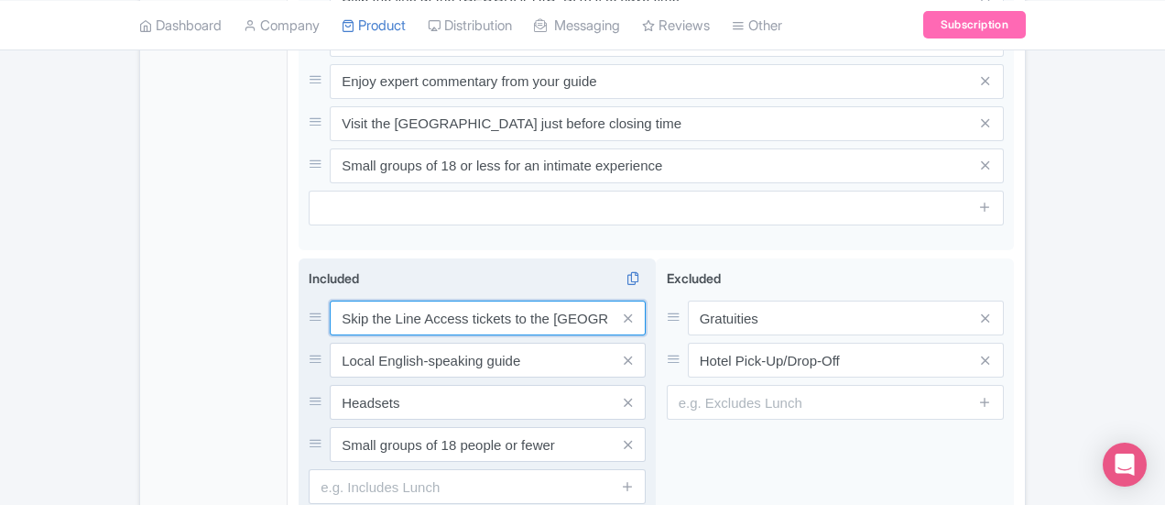
scroll to position [1444, 0]
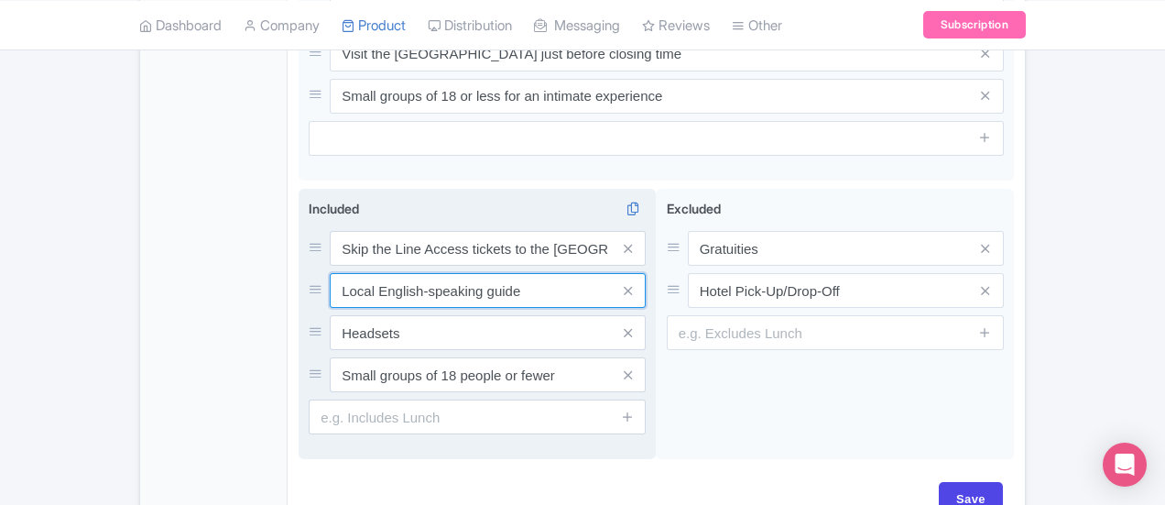
drag, startPoint x: 255, startPoint y: 186, endPoint x: 477, endPoint y: 187, distance: 222.6
click at [477, 273] on input "Local English-speaking guide" at bounding box center [488, 290] width 316 height 35
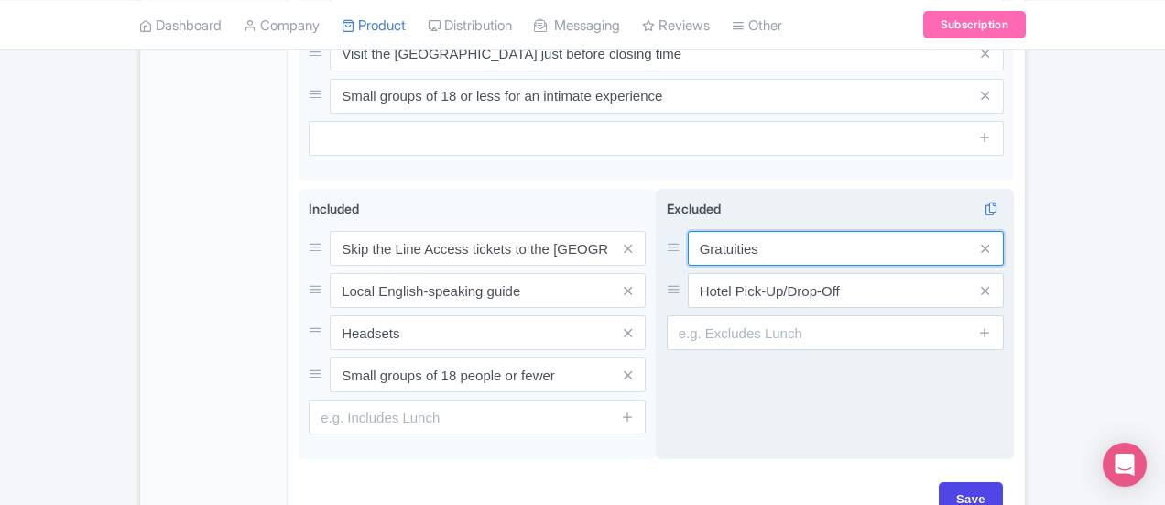
drag, startPoint x: 776, startPoint y: 140, endPoint x: 699, endPoint y: 139, distance: 77.0
click at [699, 231] on div "Gratuities" at bounding box center [835, 248] width 337 height 35
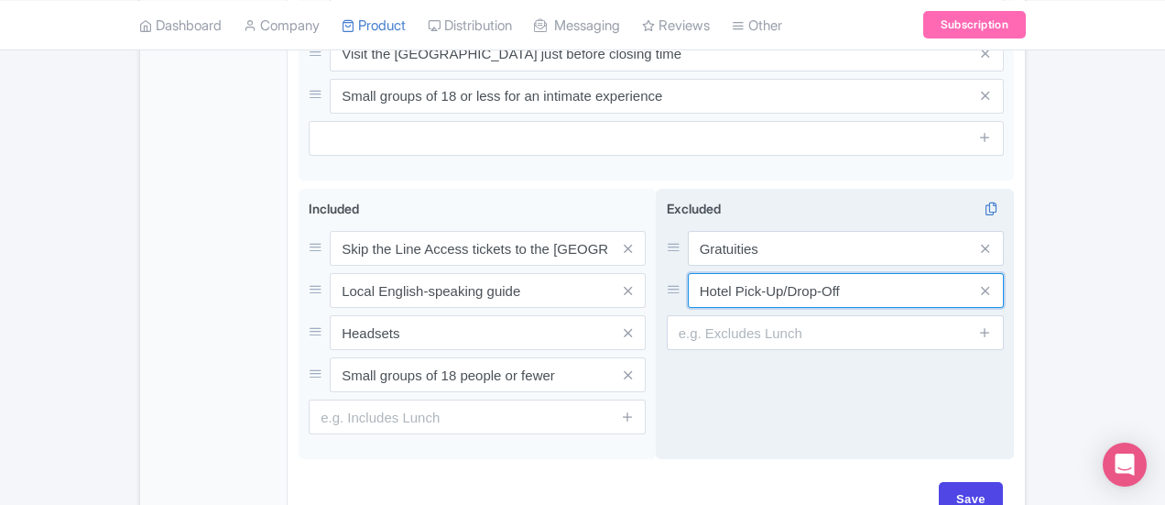
drag, startPoint x: 873, startPoint y: 180, endPoint x: 723, endPoint y: 190, distance: 150.5
click at [723, 273] on input "Hotel Pick-Up/Drop-Off" at bounding box center [846, 290] width 316 height 35
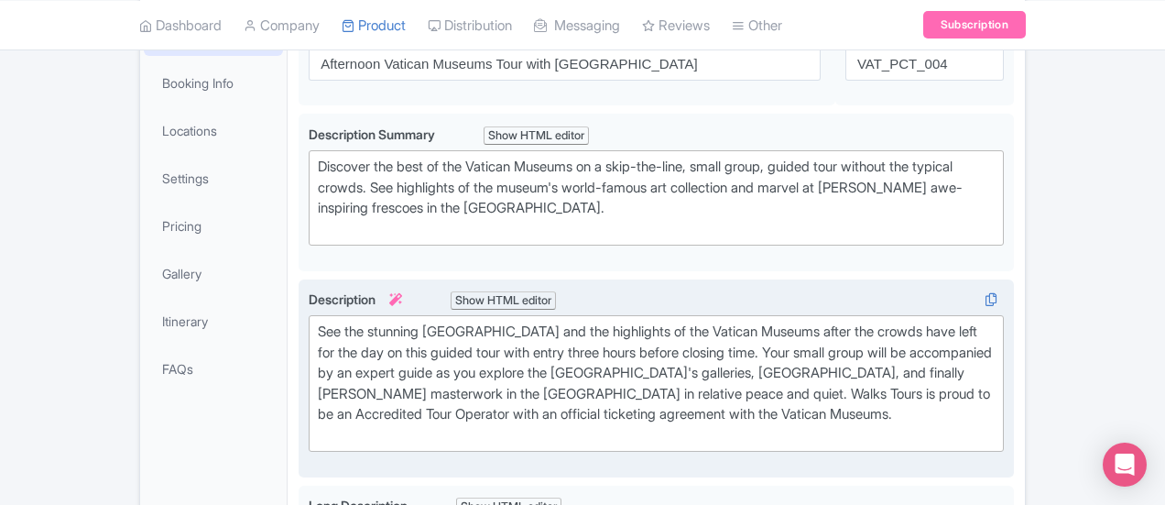
scroll to position [0, 0]
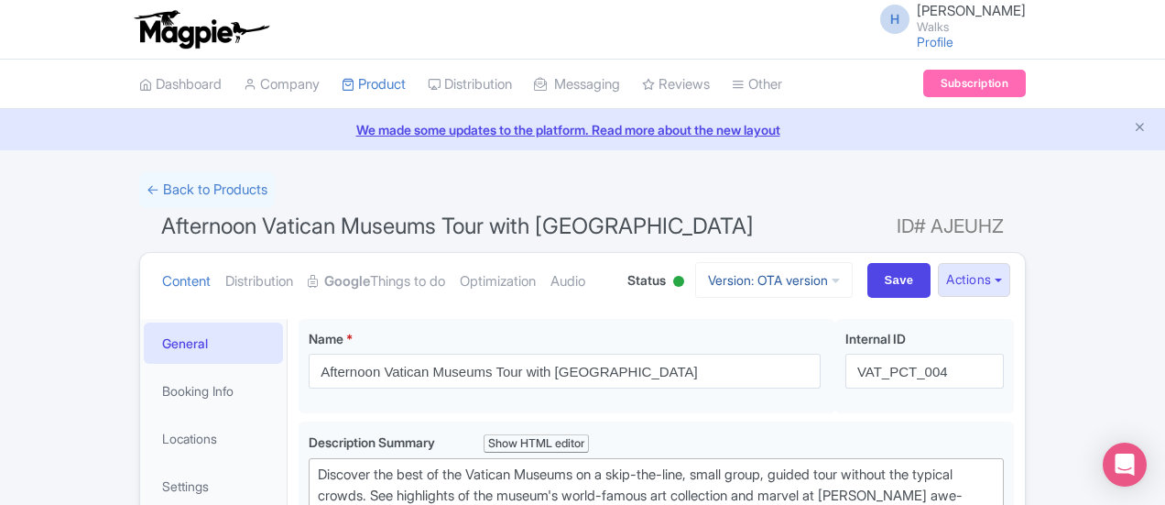
click at [853, 284] on link "Version: OTA version" at bounding box center [774, 280] width 158 height 36
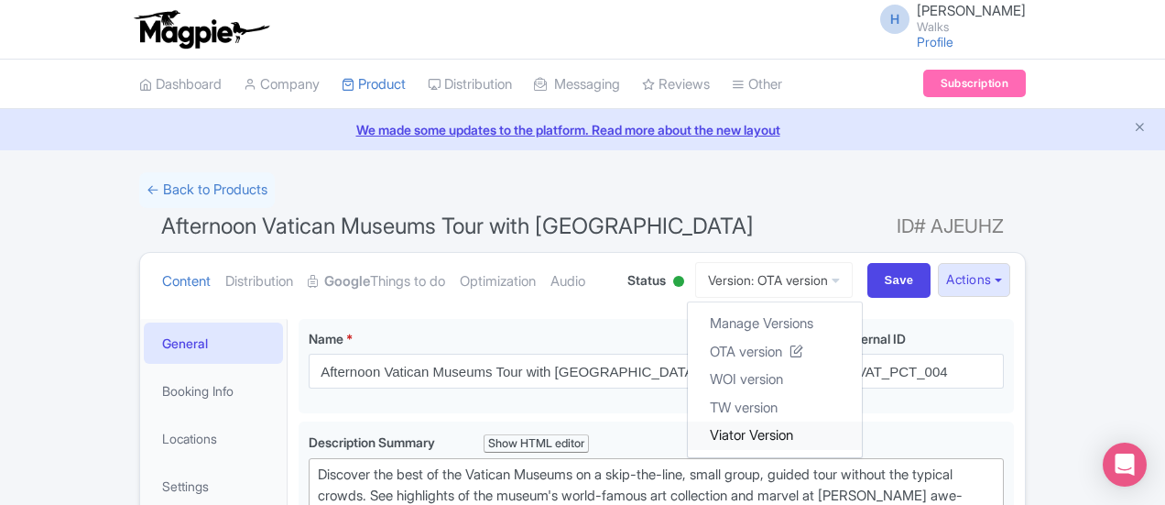
click at [862, 425] on link "Viator Version" at bounding box center [775, 435] width 174 height 28
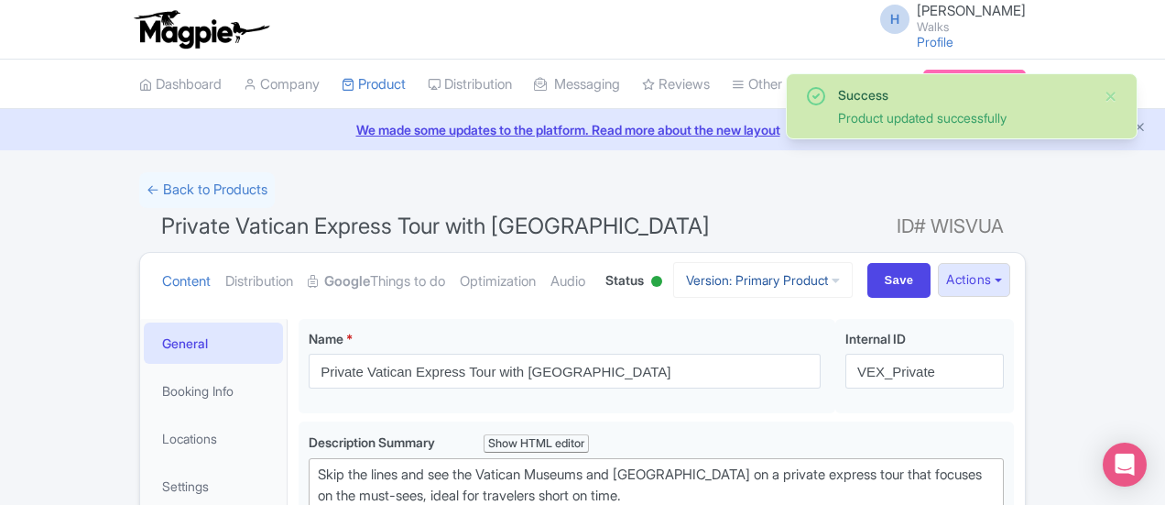
click at [840, 282] on icon at bounding box center [836, 280] width 8 height 13
click at [832, 352] on icon at bounding box center [825, 350] width 14 height 14
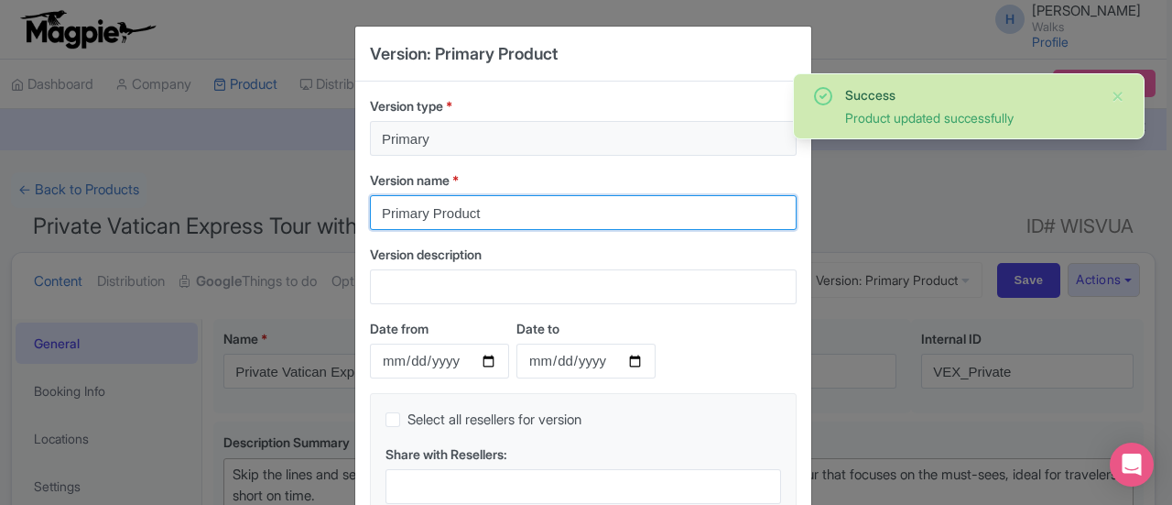
drag, startPoint x: 492, startPoint y: 207, endPoint x: 259, endPoint y: 180, distance: 234.3
click at [259, 180] on div "Version: Primary Product Version type * Primary Version name * Primary Product …" at bounding box center [586, 252] width 1172 height 505
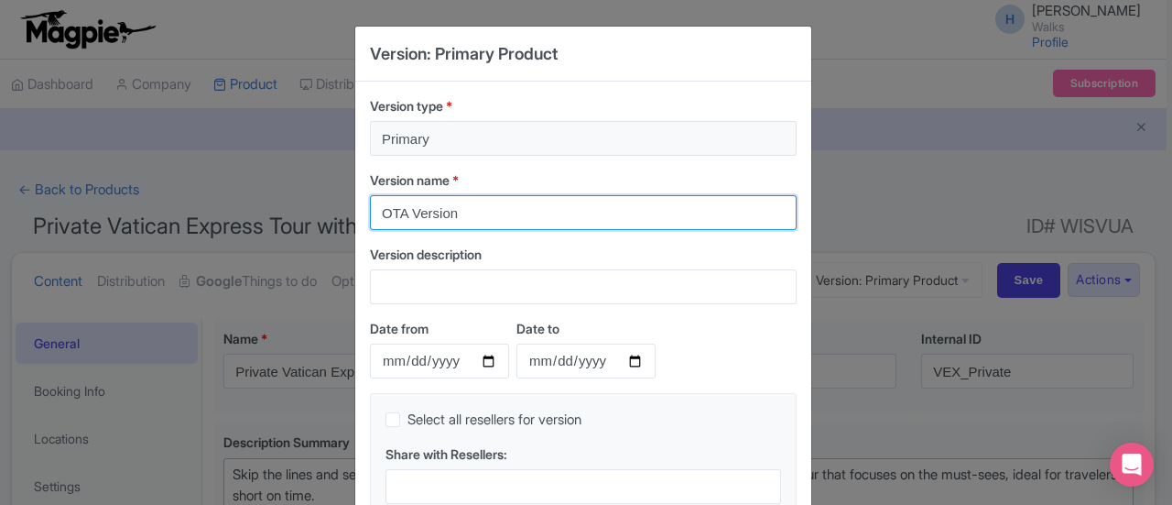
type input "OTA Version"
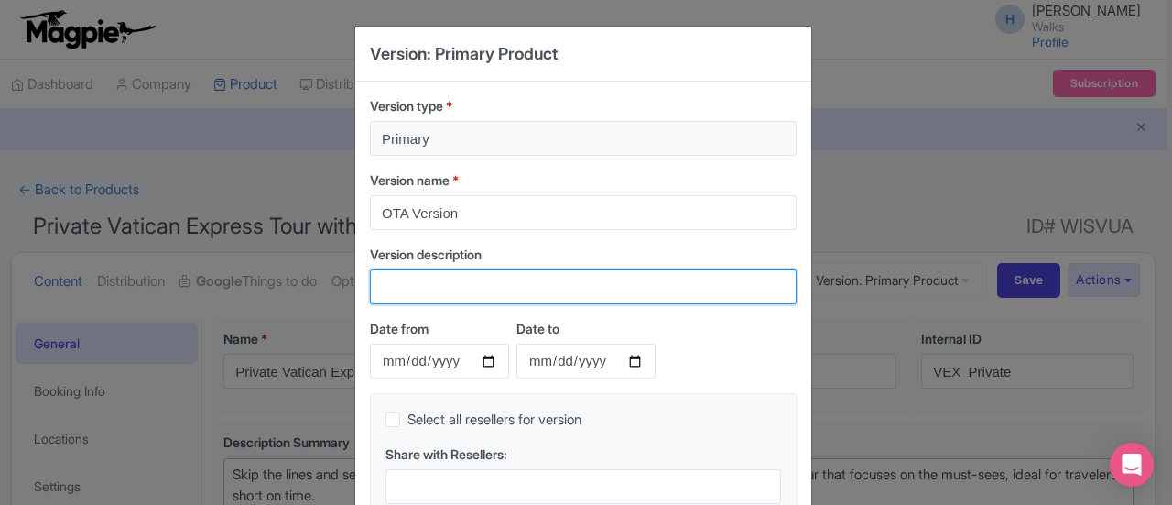
click at [410, 276] on input "Version description" at bounding box center [583, 286] width 427 height 35
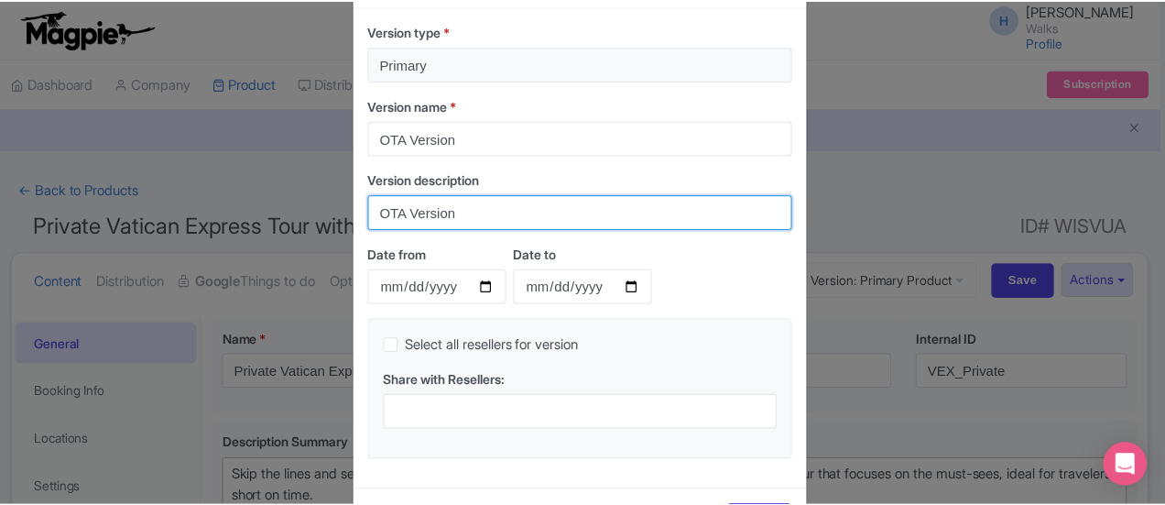
scroll to position [147, 0]
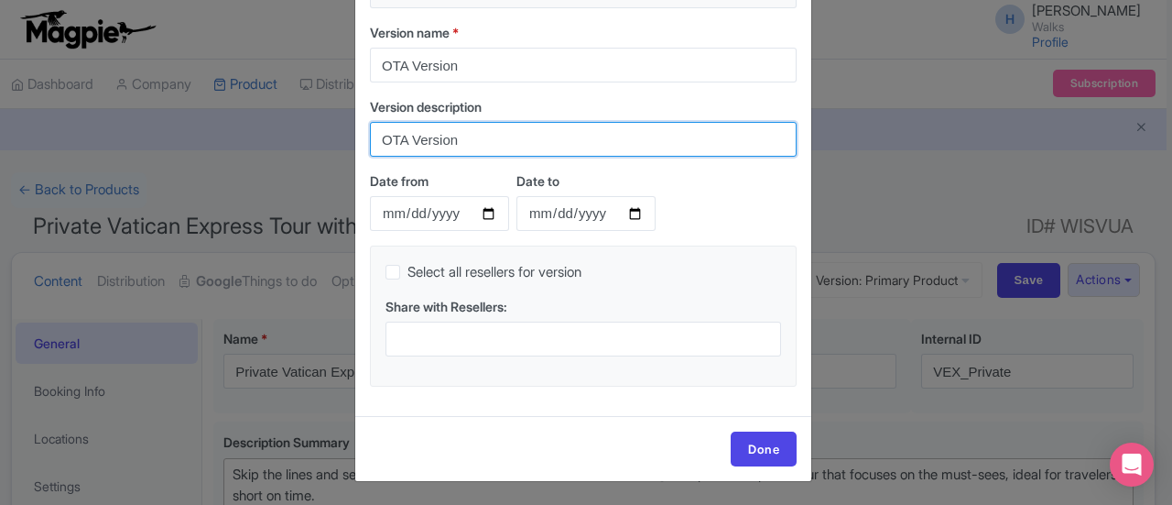
type input "OTA Version"
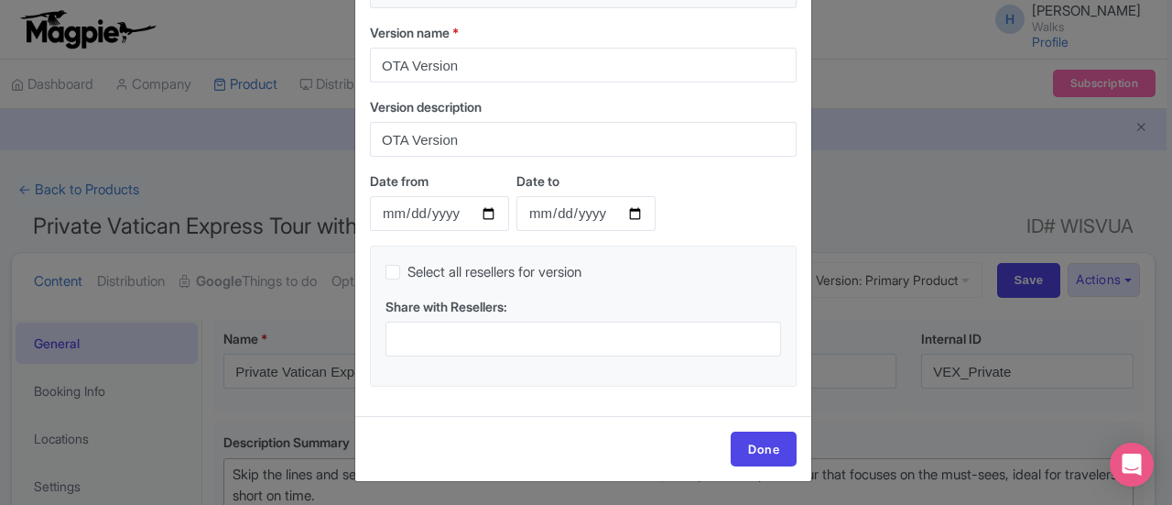
click at [784, 470] on div "Done" at bounding box center [583, 448] width 456 height 65
click at [774, 448] on link "Done" at bounding box center [764, 448] width 66 height 35
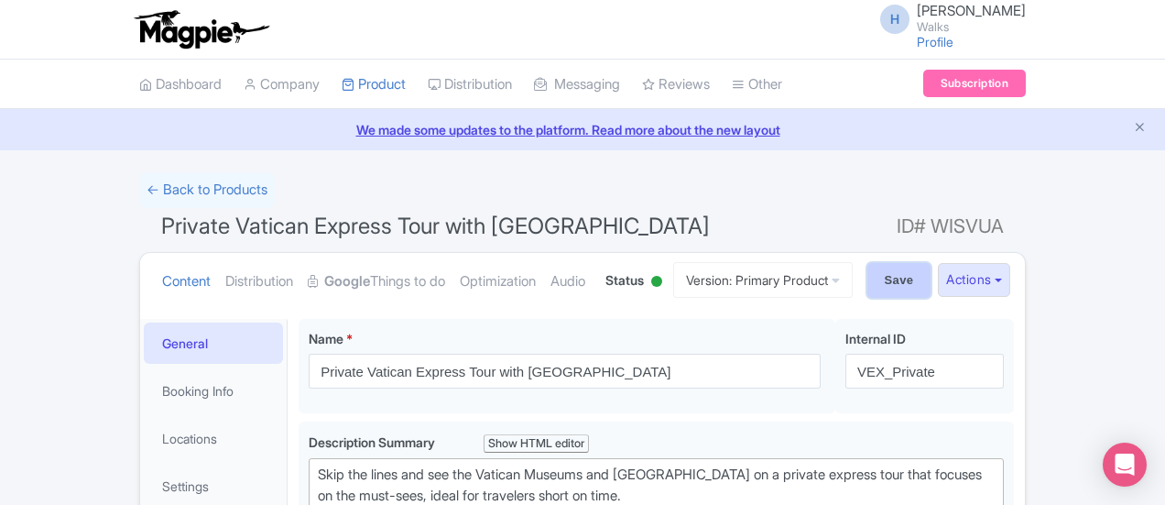
click at [932, 277] on input "Save" at bounding box center [899, 280] width 64 height 35
type input "Saving..."
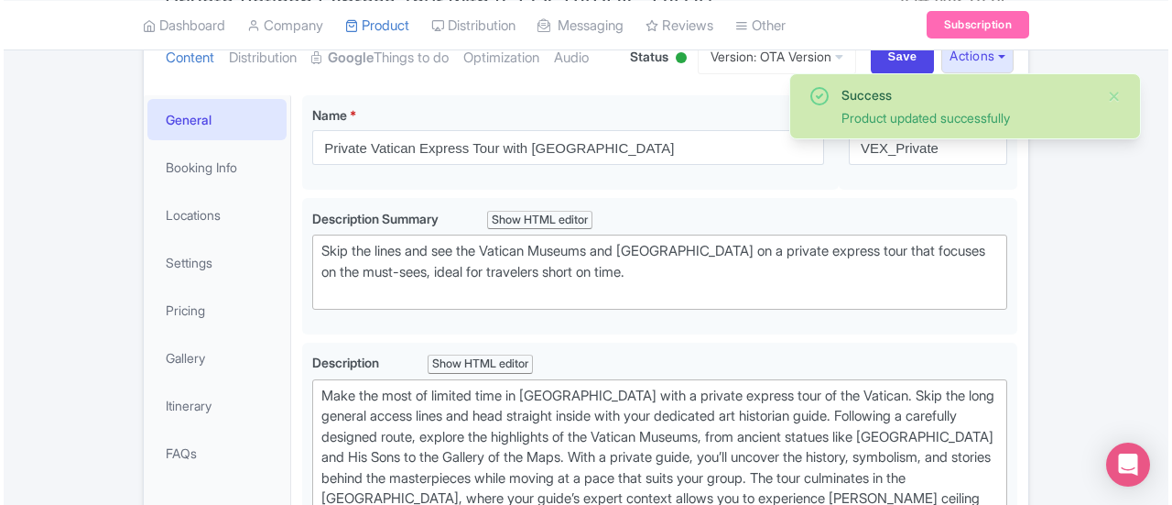
scroll to position [43, 0]
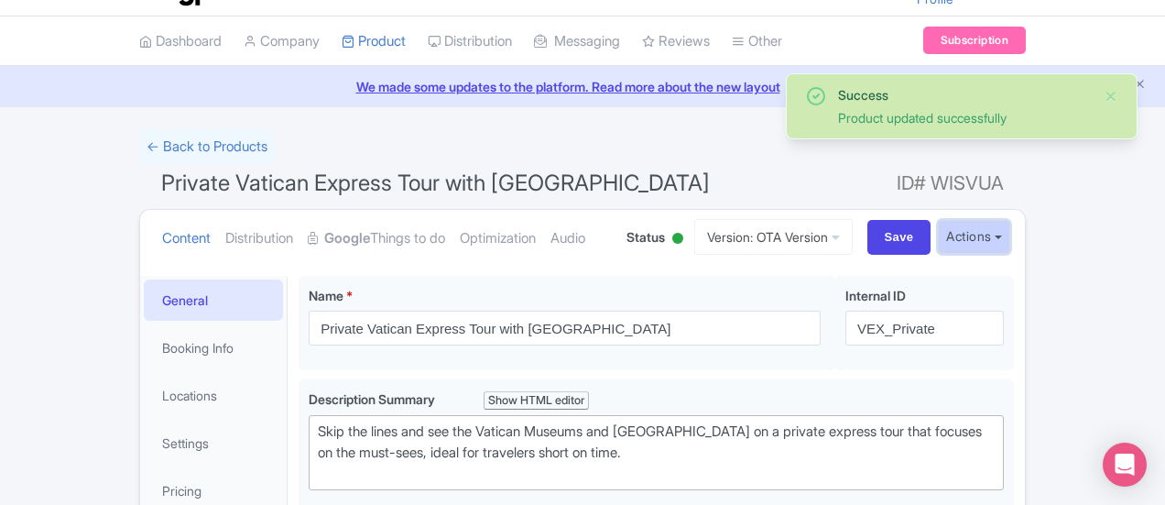
click at [1010, 235] on button "Actions" at bounding box center [974, 237] width 72 height 34
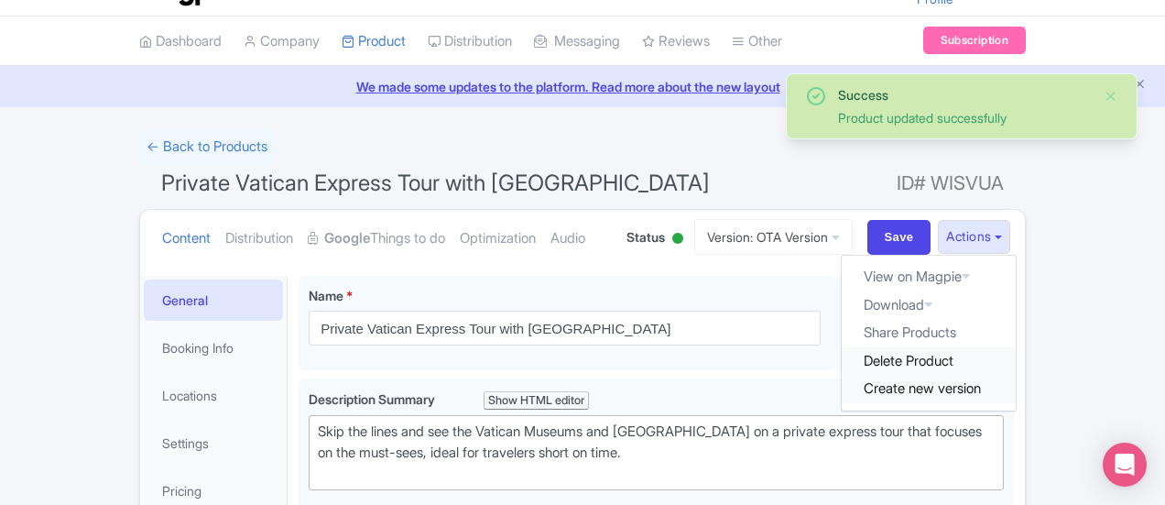
click at [1016, 375] on link "Create new version" at bounding box center [929, 389] width 174 height 28
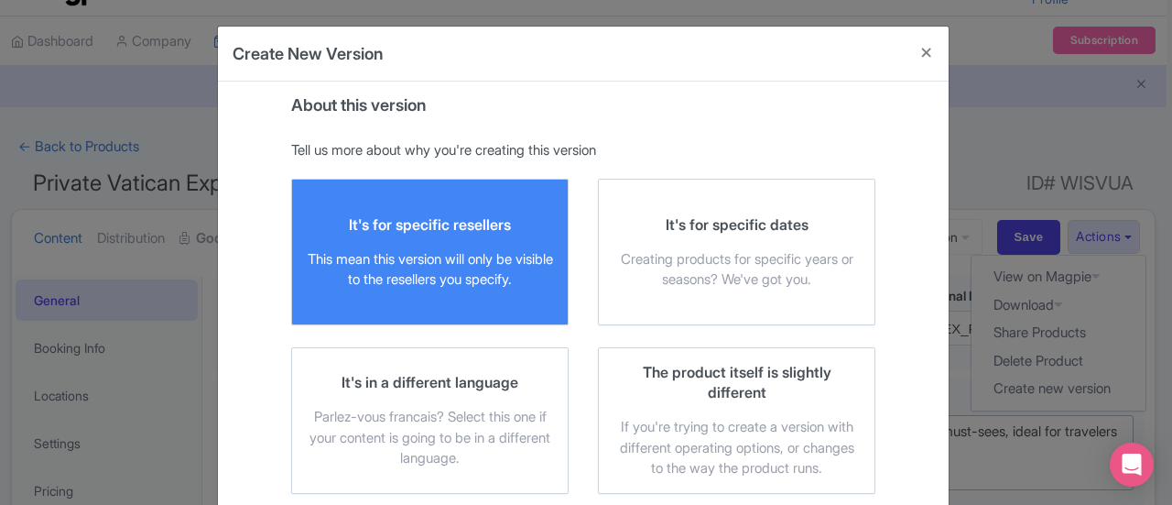
click at [440, 266] on div "This mean this version will only be visible to the resellers you specify." at bounding box center [430, 269] width 246 height 41
click at [0, 0] on input "It's for specific resellers This mean this version will only be visible to the …" at bounding box center [0, 0] width 0 height 0
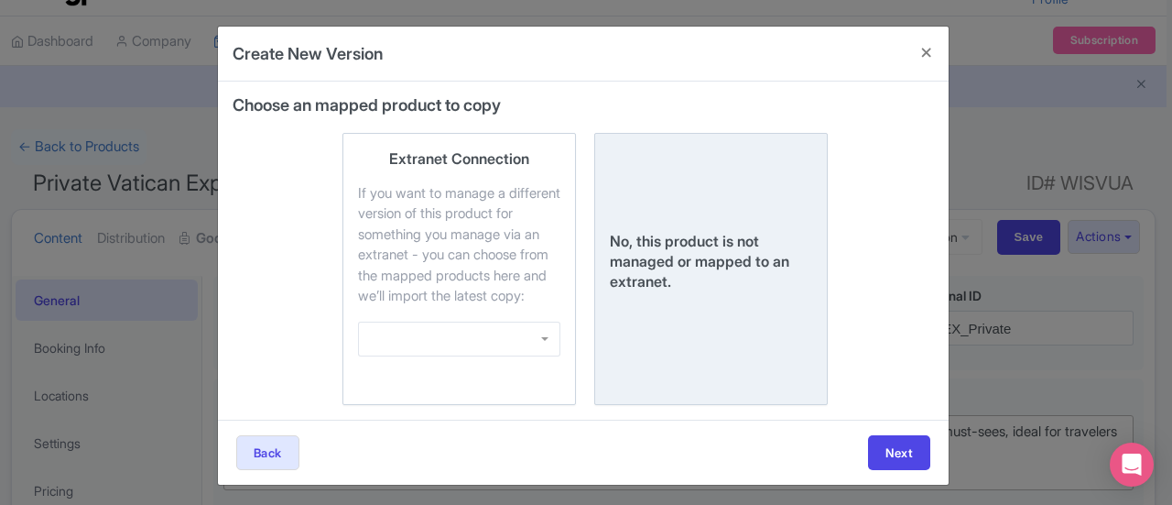
click at [660, 253] on div "No, this product is not managed or mapped to an extranet." at bounding box center [711, 261] width 202 height 60
click at [0, 0] on input "No, this product is not managed or mapped to an extranet." at bounding box center [0, 0] width 0 height 0
click at [914, 470] on button "Next" at bounding box center [899, 452] width 62 height 35
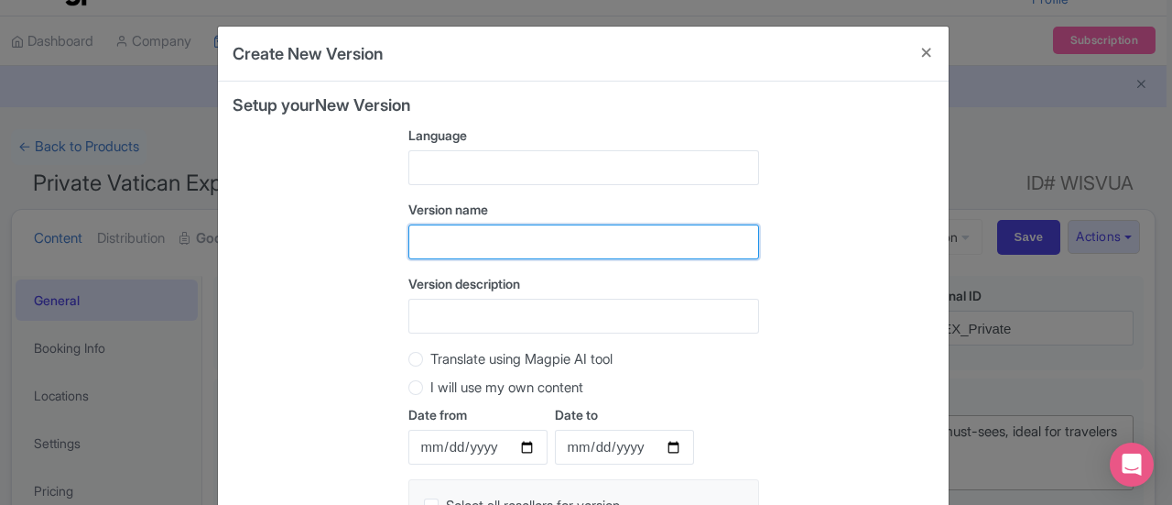
click at [518, 244] on input "text" at bounding box center [584, 241] width 351 height 35
type input "Viator Version"
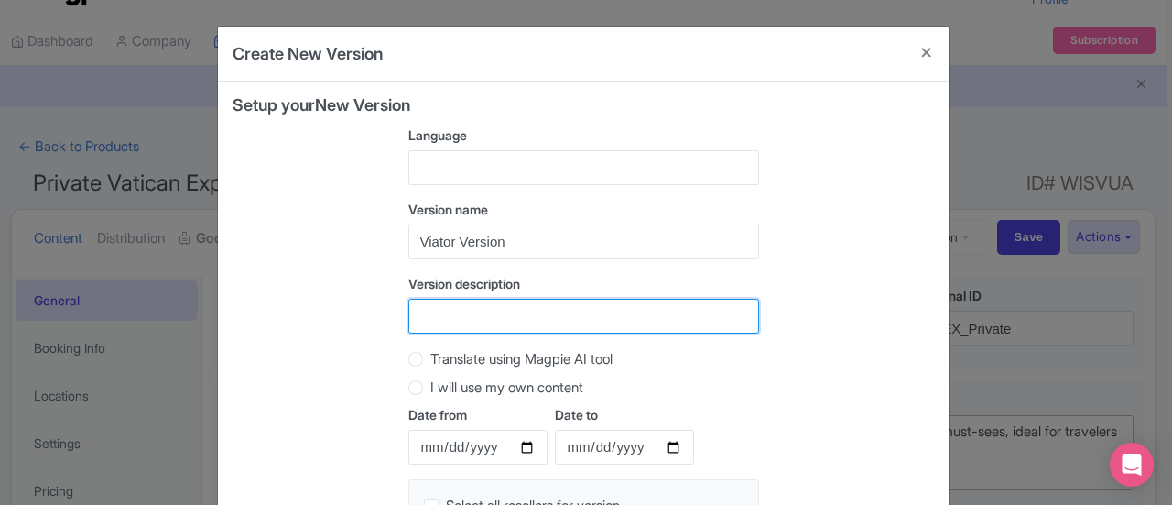
click at [467, 332] on div "Version name Viator Version Version description" at bounding box center [584, 274] width 351 height 148
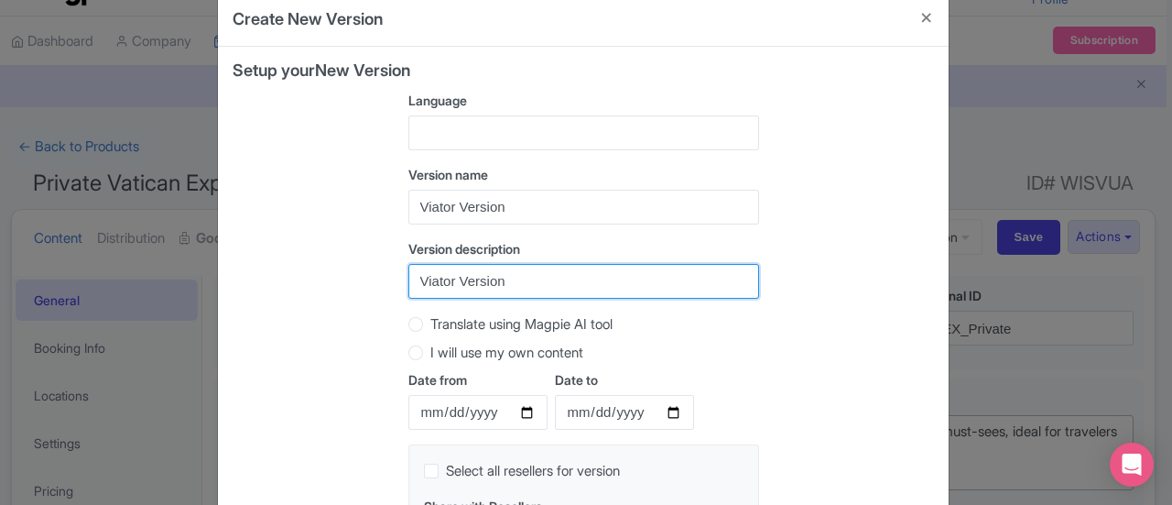
scroll to position [234, 0]
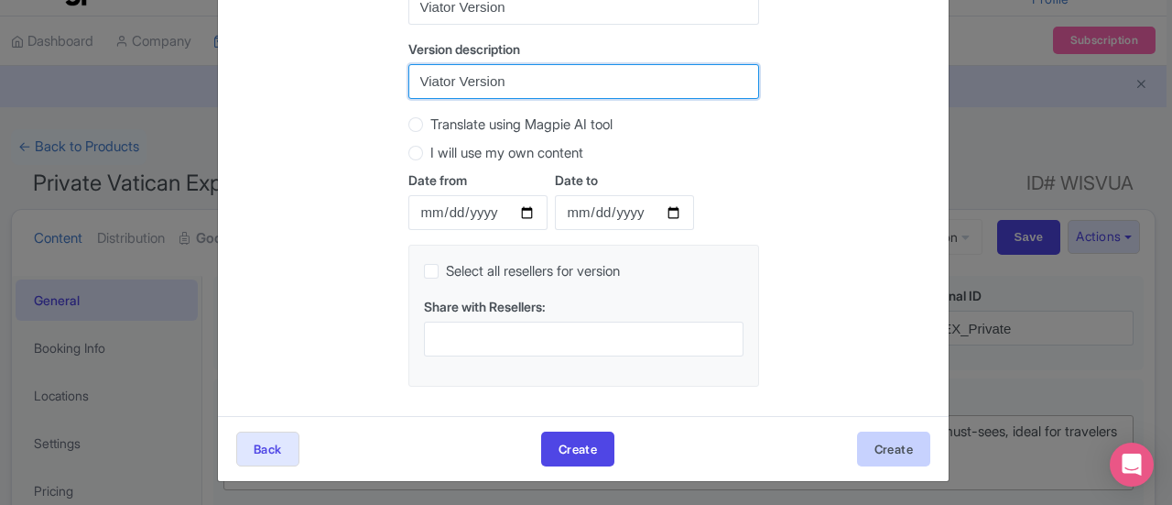
type input "Viator Version"
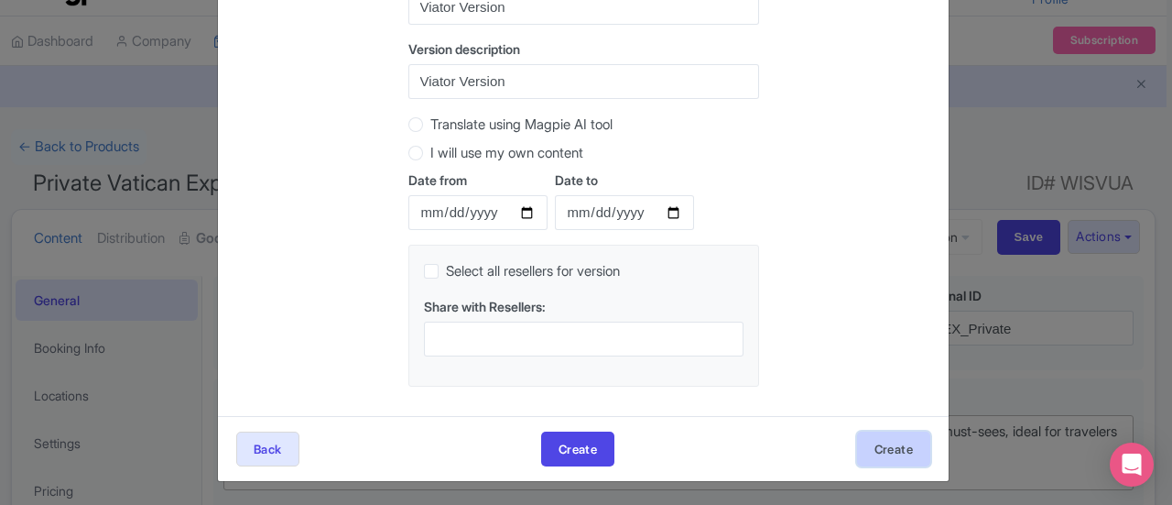
click at [913, 452] on button "Create" at bounding box center [893, 448] width 73 height 35
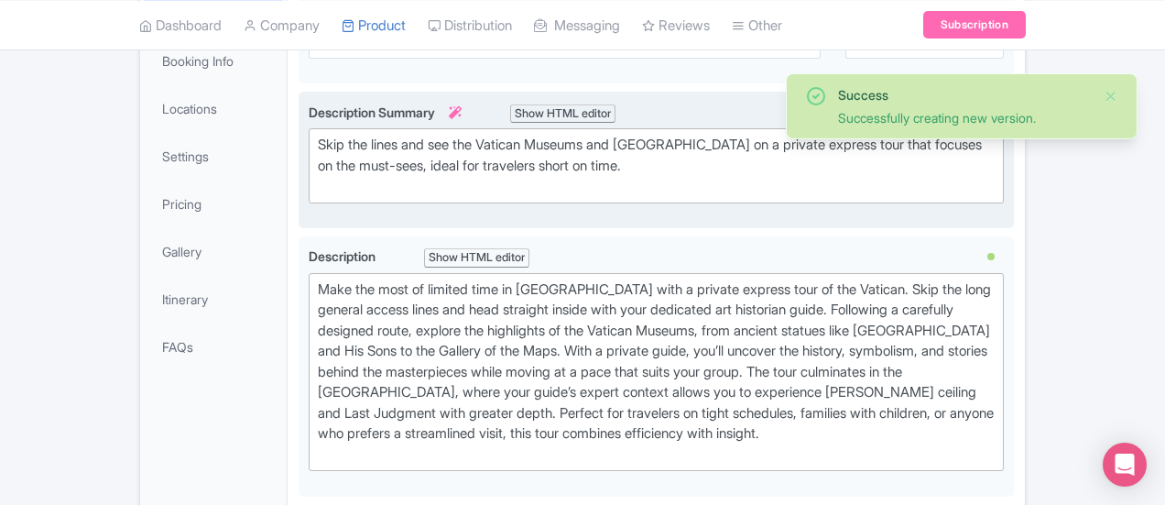
scroll to position [387, 0]
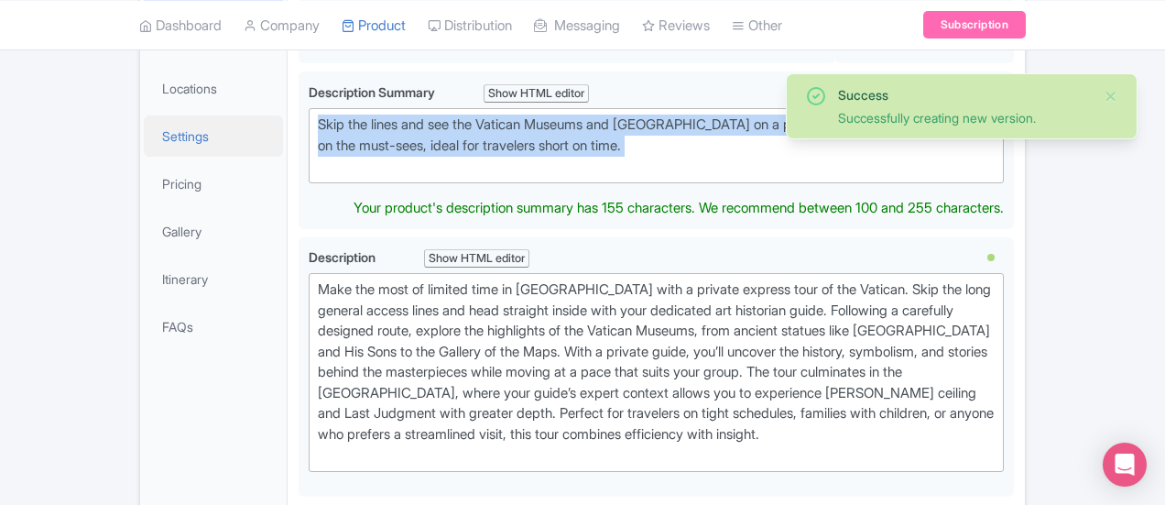
drag, startPoint x: 359, startPoint y: 158, endPoint x: 184, endPoint y: 123, distance: 178.6
type trix-editor "<div>&nbsp;Skip the lines and see the Vatican Museums and Sistine Chapel on a p…"
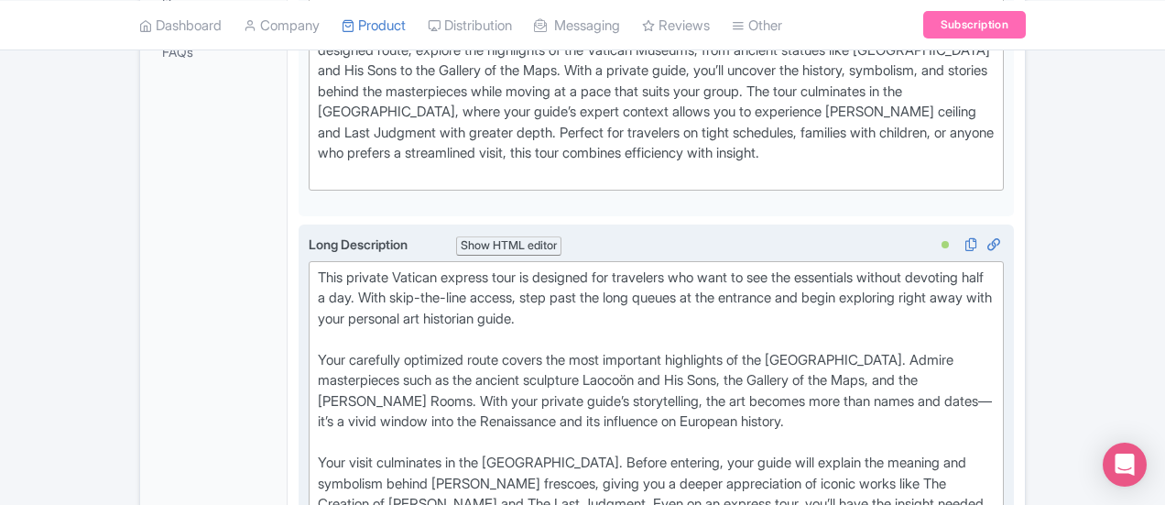
scroll to position [753, 0]
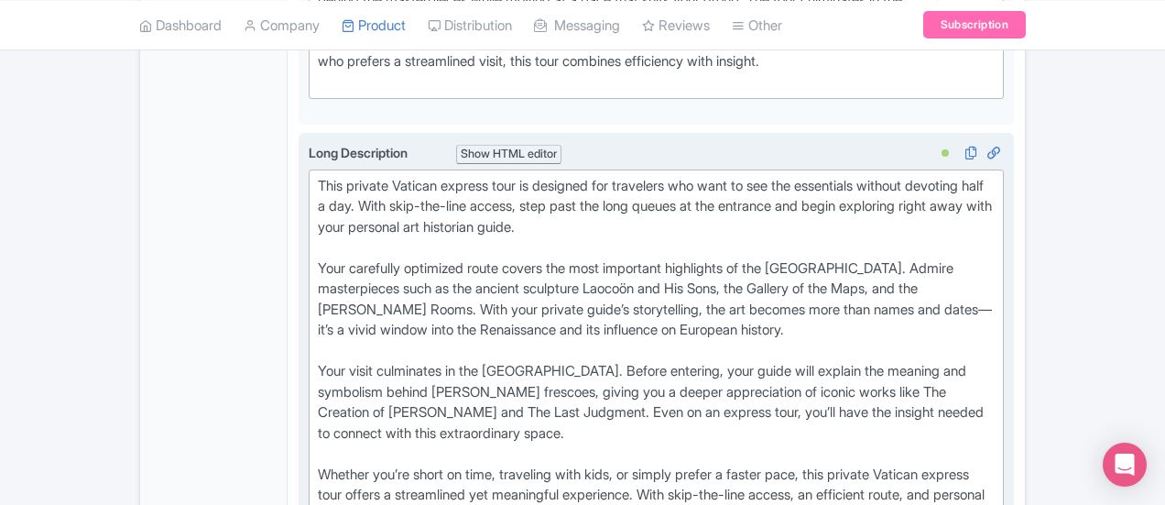
click at [309, 169] on trix-editor "This private Vatican express tour is designed for travelers who want to see the…" at bounding box center [656, 351] width 695 height 364
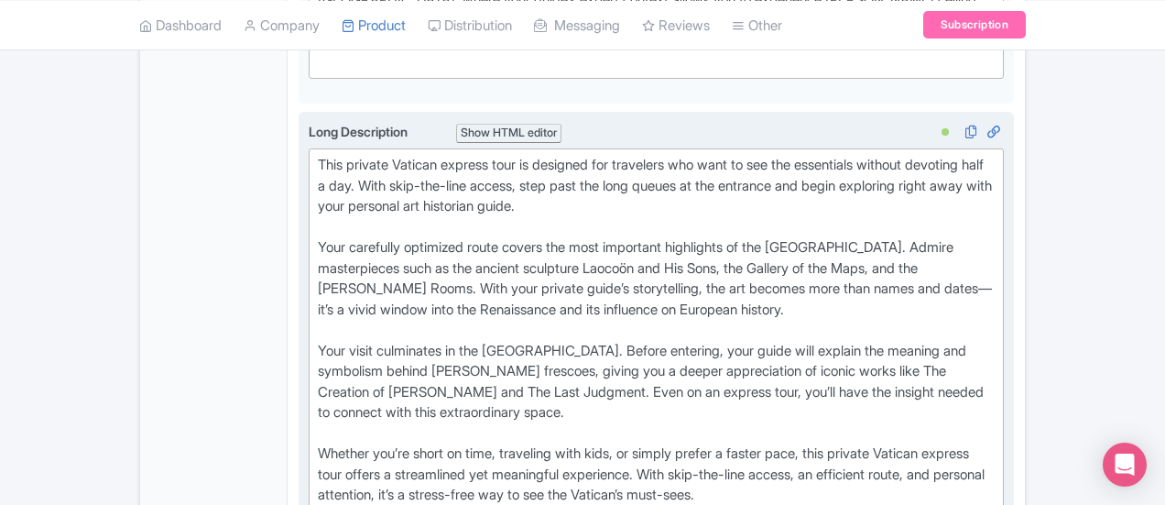
click at [318, 155] on div "This private Vatican express tour is designed for travelers who want to see the…" at bounding box center [656, 330] width 677 height 351
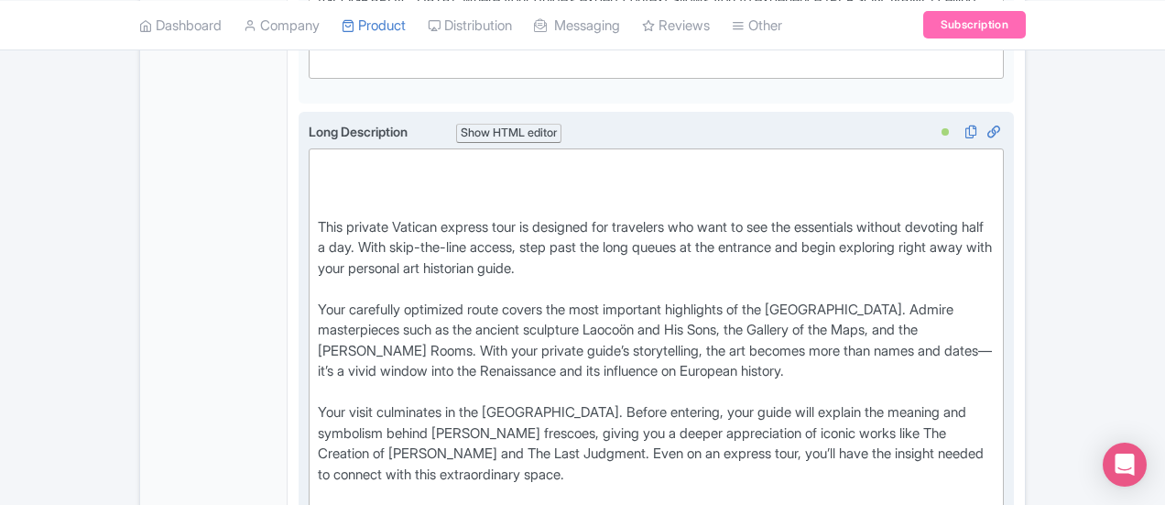
paste trix-editor "Stop At:&nbsp; Vatican Museums<br>Skip the (always long) lines into the museums…"
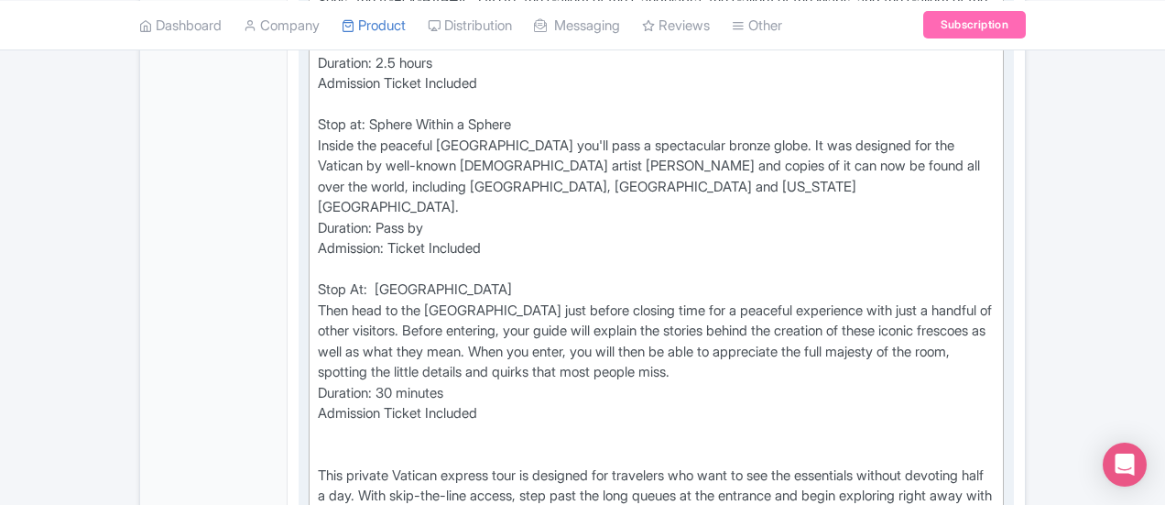
scroll to position [1028, 0]
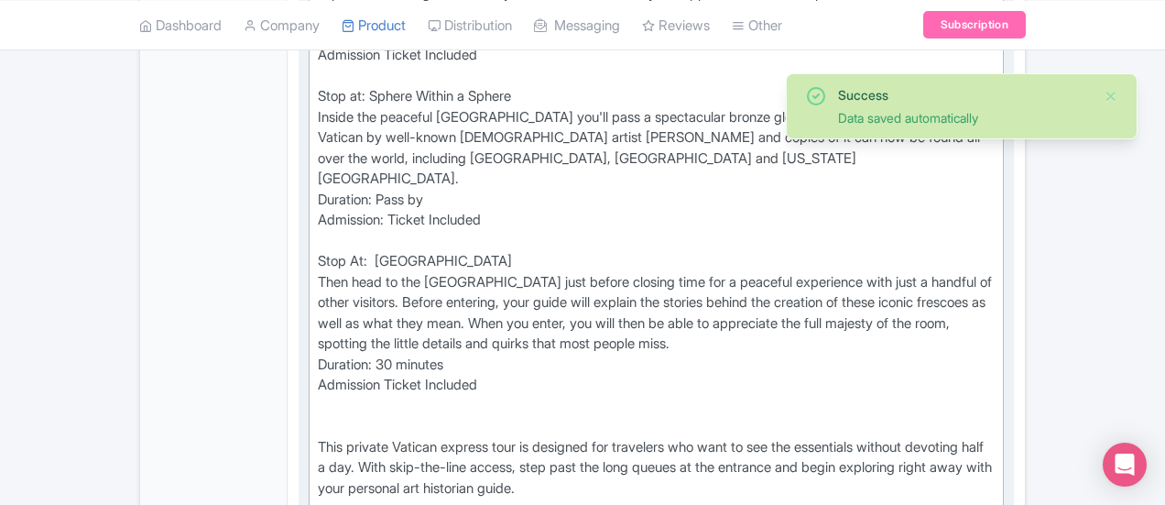
drag, startPoint x: 237, startPoint y: 375, endPoint x: 412, endPoint y: 417, distance: 180.0
click at [412, 417] on div "Stop At: Vatican Museums Skip the (always long) lines into the museums, diving …" at bounding box center [656, 333] width 677 height 907
copy div "Your carefully optimized route covers the most important highlights of the Vati…"
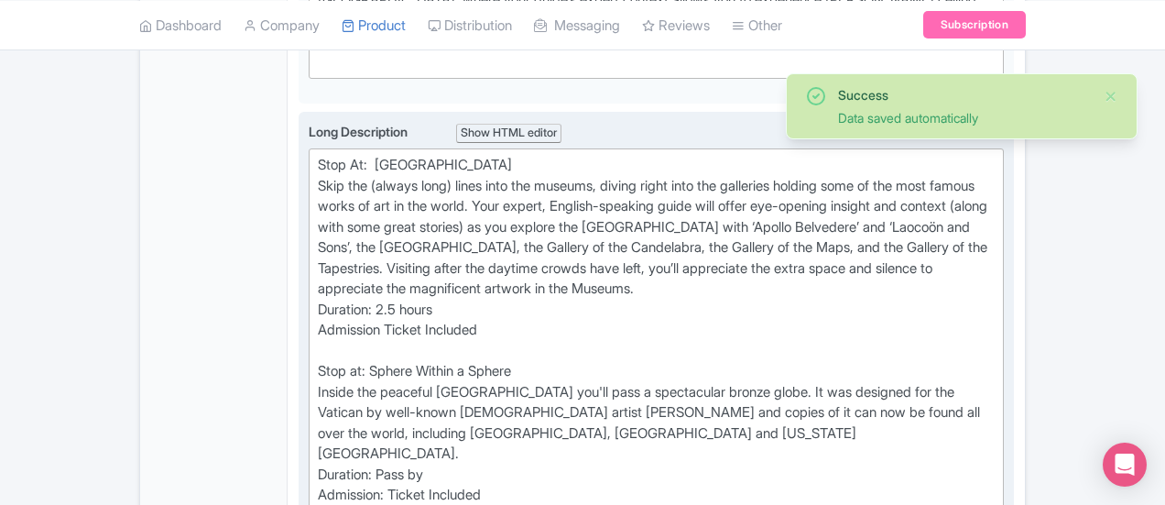
scroll to position [661, 0]
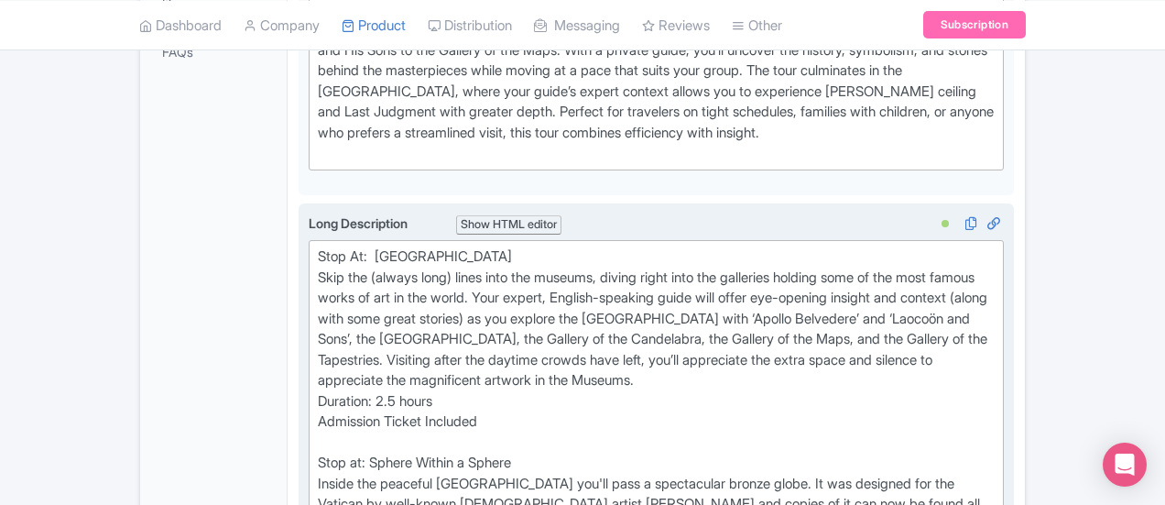
drag, startPoint x: 592, startPoint y: 316, endPoint x: 234, endPoint y: 235, distance: 366.2
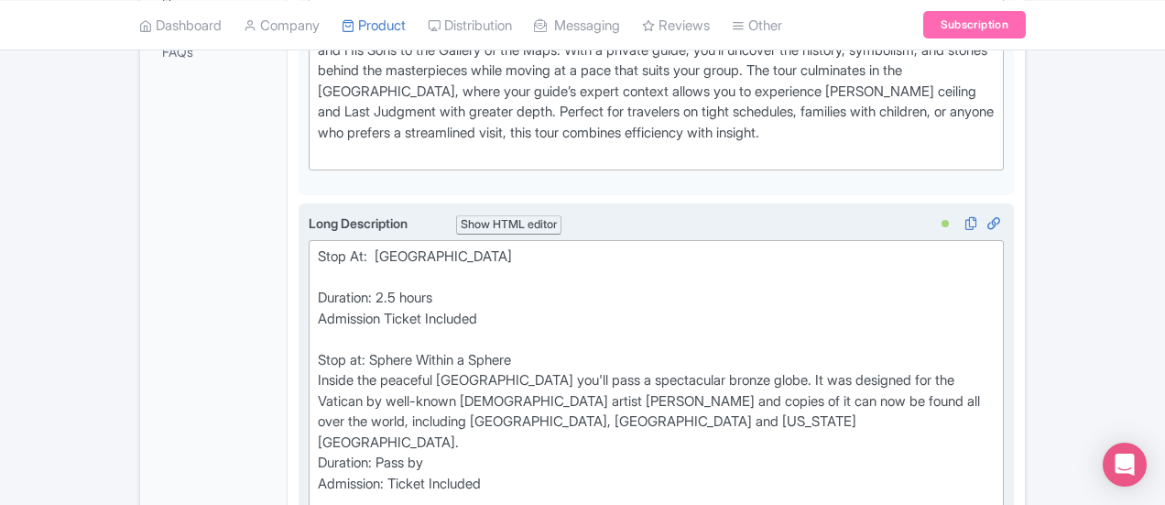
paste trix-editor "&nbsp;Your carefully optimized route covers the most important highlights of th…"
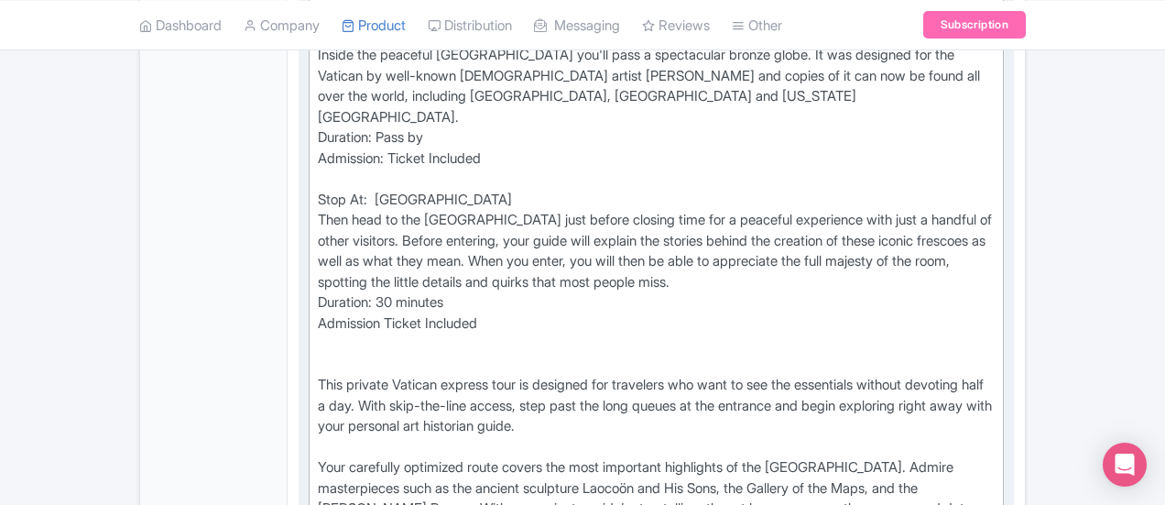
scroll to position [1119, 0]
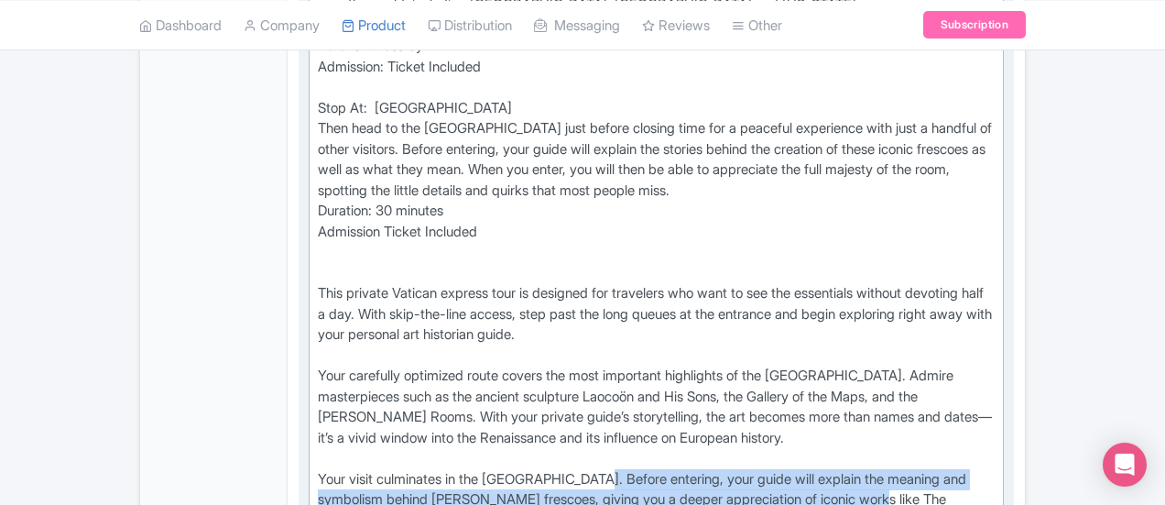
drag, startPoint x: 509, startPoint y: 329, endPoint x: 608, endPoint y: 357, distance: 102.9
click at [608, 357] on div "Stop At: Vatican Museums Your carefully optimized route covers the most importa…" at bounding box center [656, 210] width 677 height 845
copy div "Before entering, your guide will explain the meaning and symbolism behind Miche…"
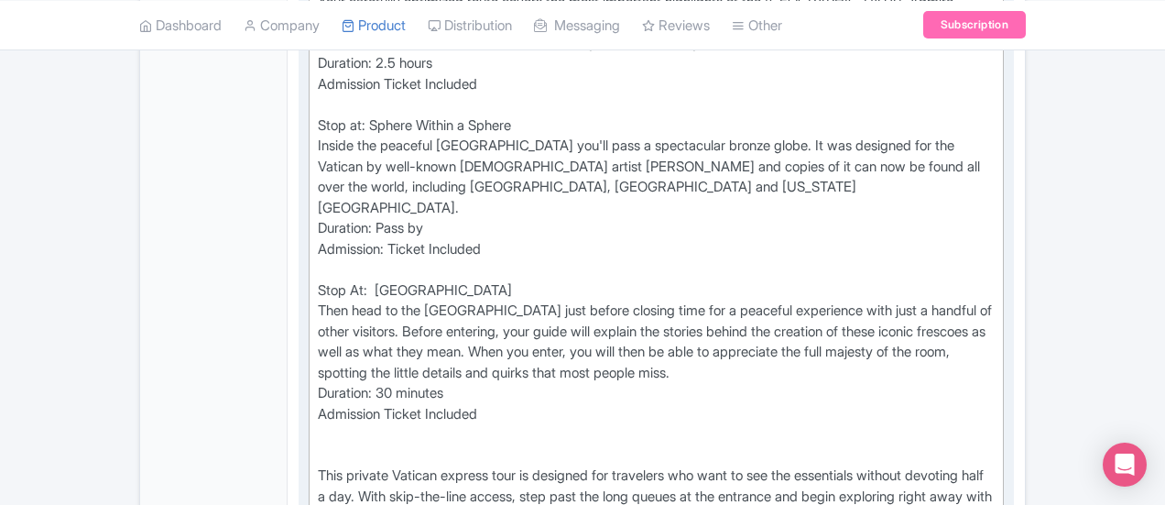
scroll to position [936, 0]
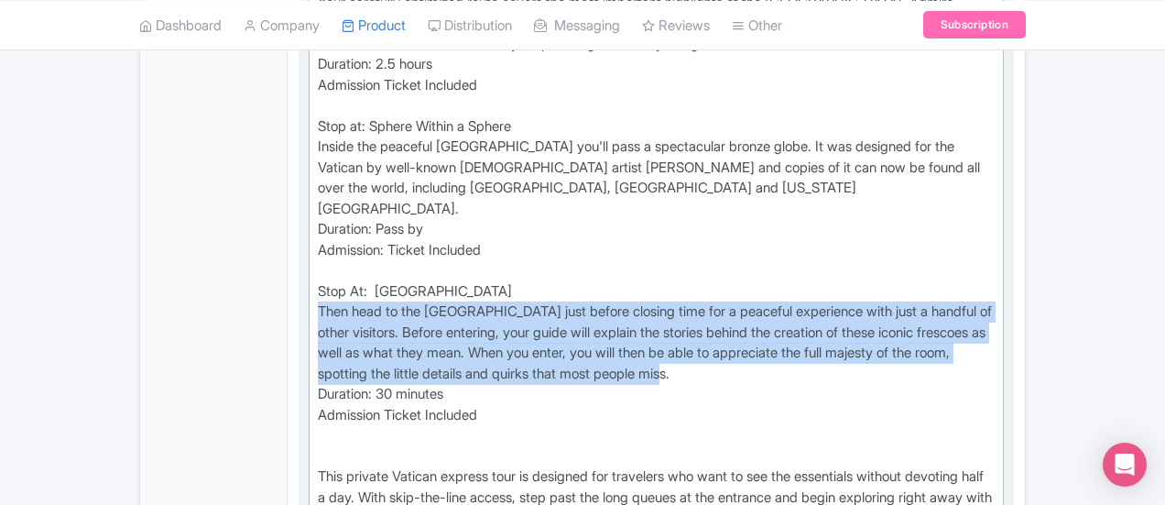
drag, startPoint x: 935, startPoint y: 263, endPoint x: 228, endPoint y: 227, distance: 708.1
click at [309, 227] on trix-editor "Stop At: Vatican Museums Your carefully optimized route covers the most importa…" at bounding box center [656, 394] width 695 height 858
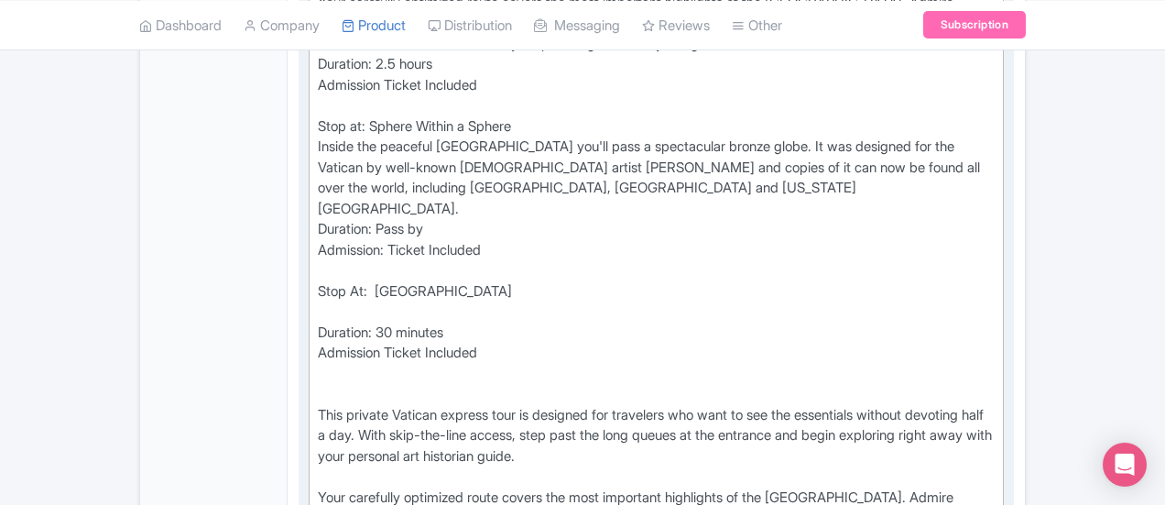
paste trix-editor "&nbsp;Before entering, your guide will explain the meaning and symbolism behind…"
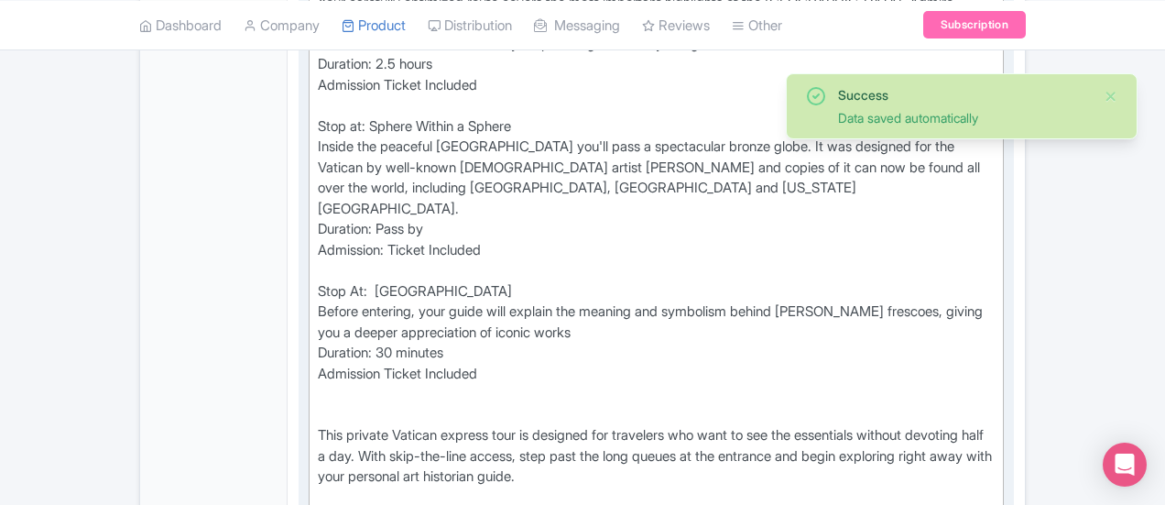
click at [318, 223] on div "Stop At: Vatican Museums Your carefully optimized route covers the most importa…" at bounding box center [656, 374] width 677 height 804
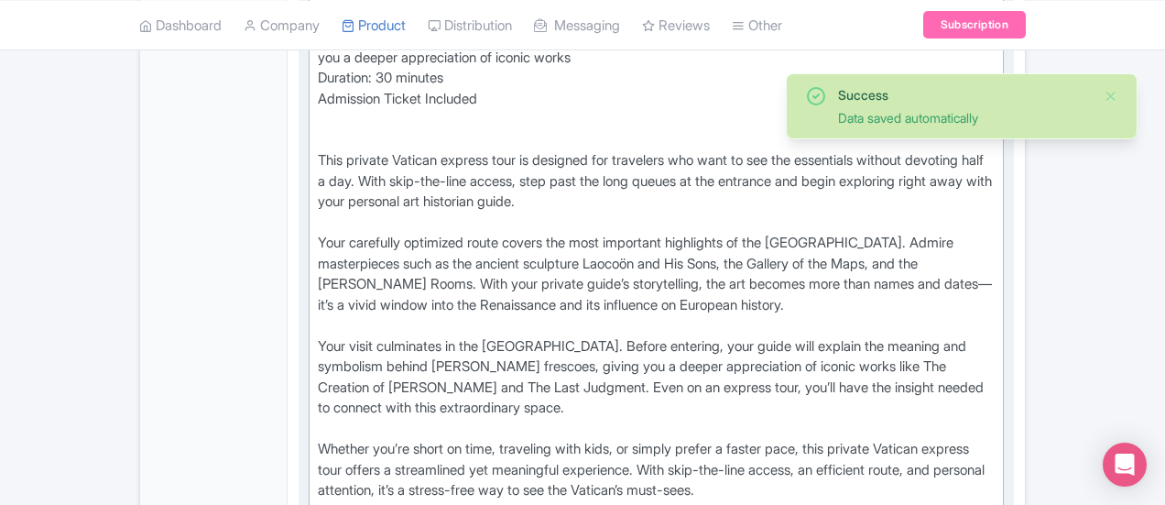
scroll to position [1119, 0]
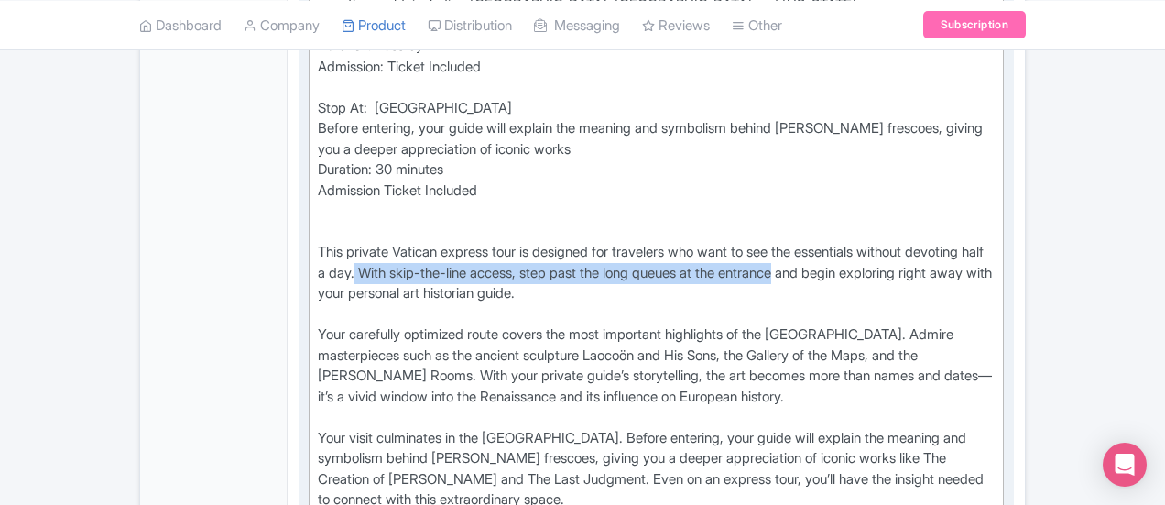
drag, startPoint x: 987, startPoint y: 163, endPoint x: 553, endPoint y: 187, distance: 433.9
click at [553, 187] on div "Stop At: Vatican Museums Your carefully optimized route covers the most importa…" at bounding box center [656, 190] width 677 height 804
copy div "With skip-the-line access, step past the long queues at the entrance"
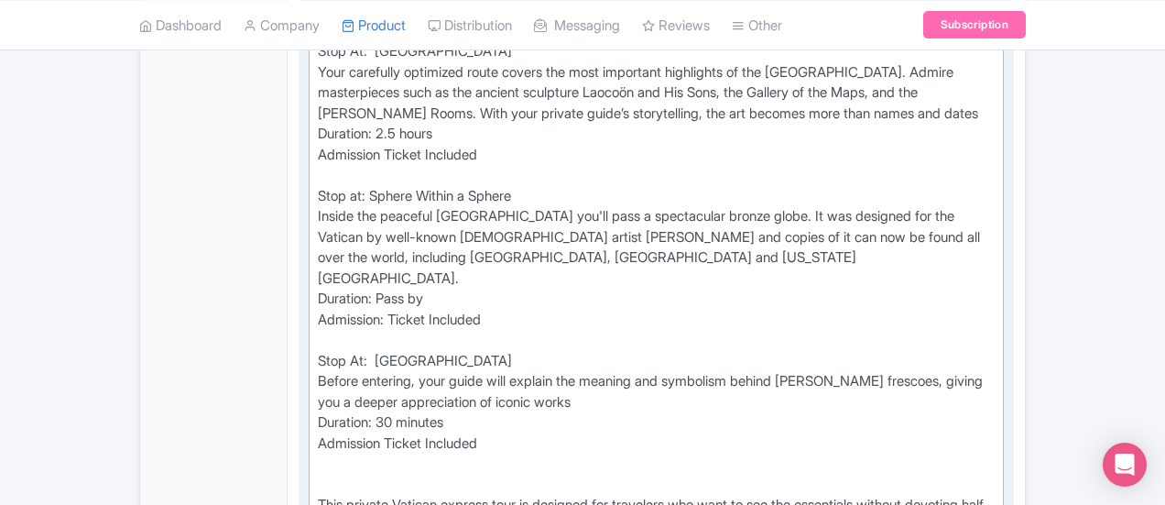
scroll to position [661, 0]
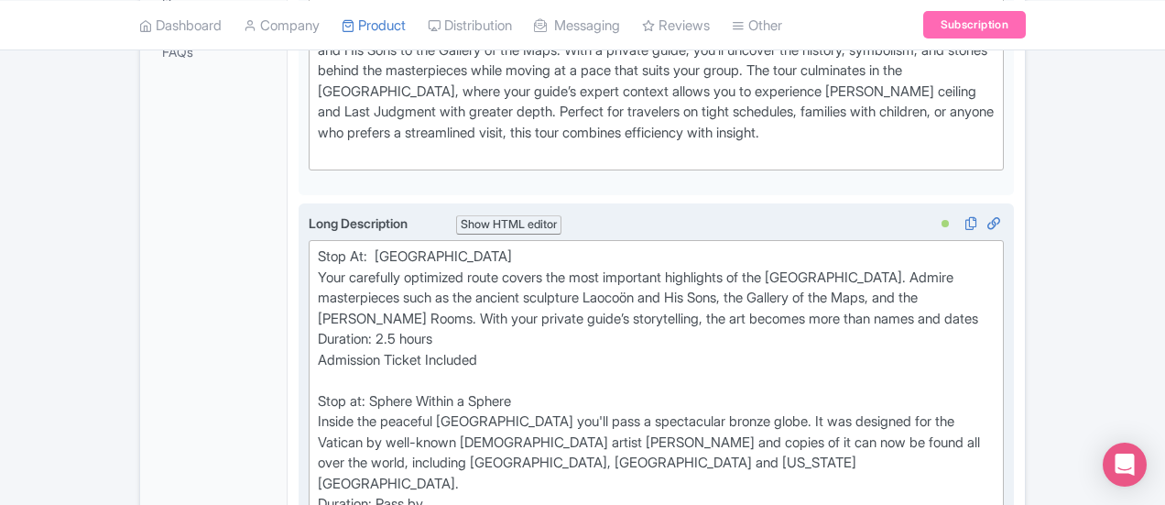
paste trix-editor "&nbsp;With skip-the-line access, step past the long queues at the entrance"
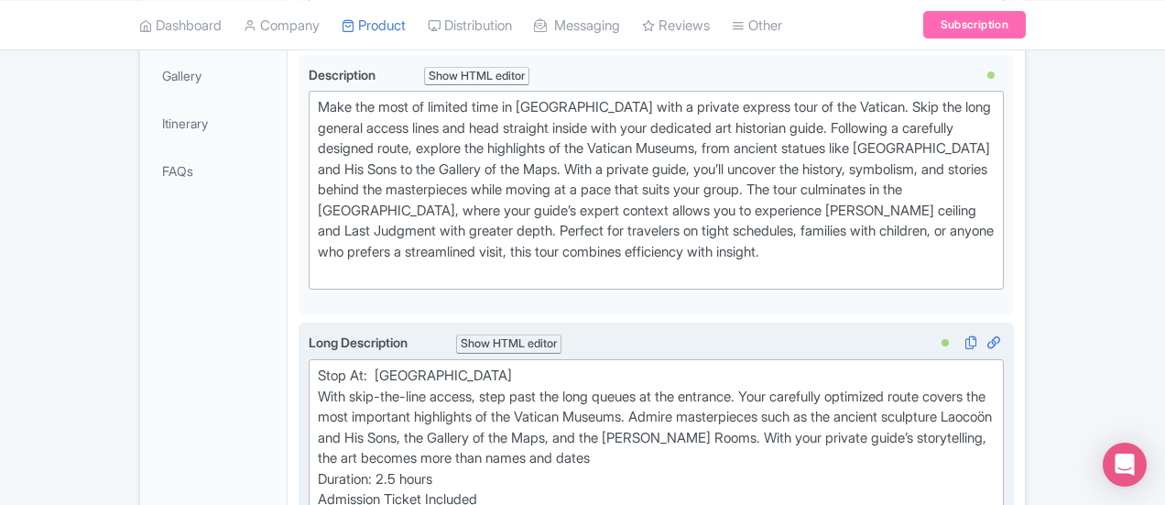
scroll to position [570, 0]
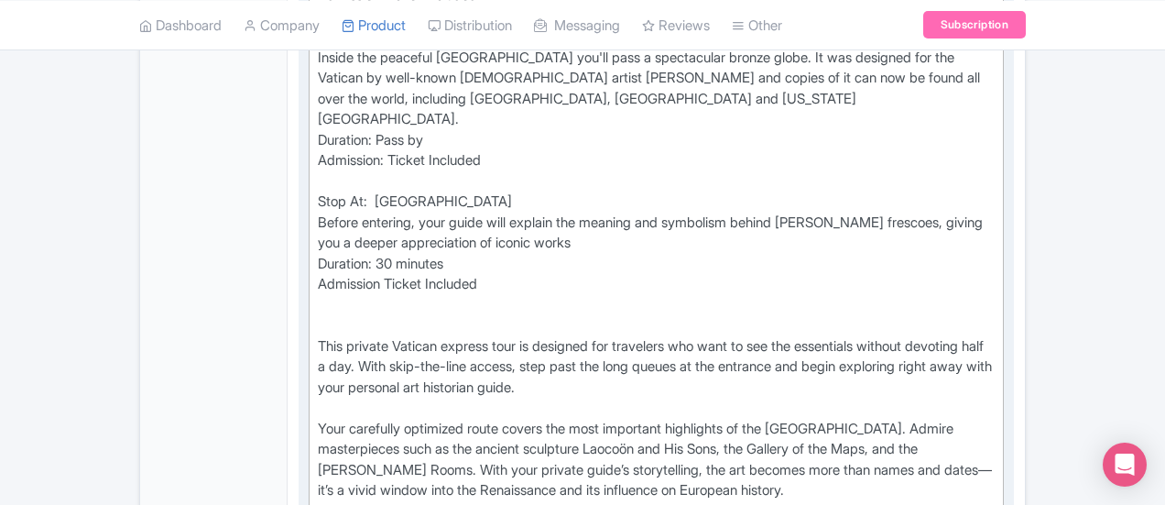
scroll to position [1119, 0]
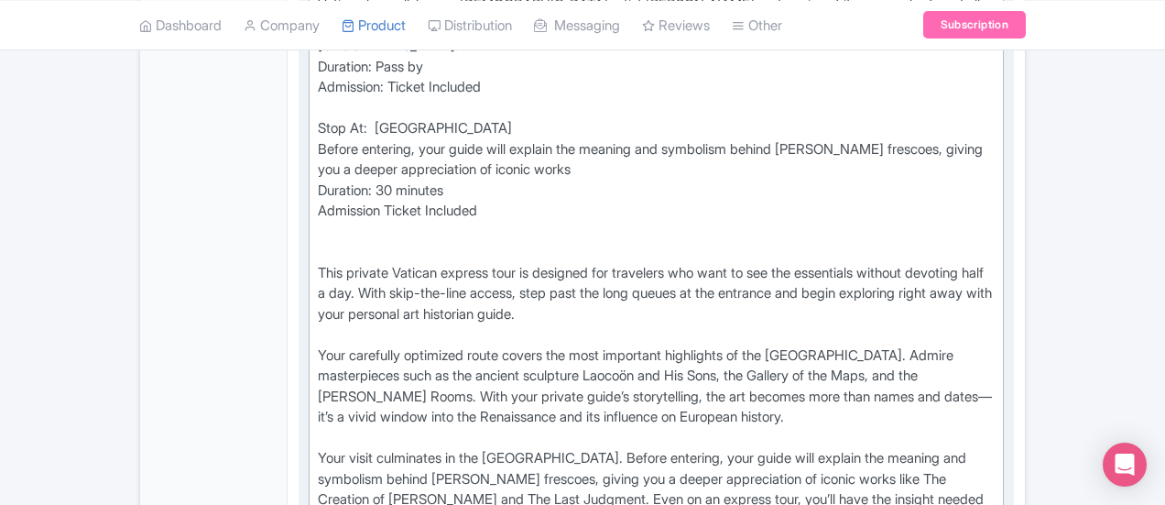
drag, startPoint x: 234, startPoint y: 159, endPoint x: 323, endPoint y: 464, distance: 317.7
click at [323, 464] on div "Long Description i Show HTML editor Bold Italic Strikethrough Link Heading Quot…" at bounding box center [656, 195] width 715 height 900
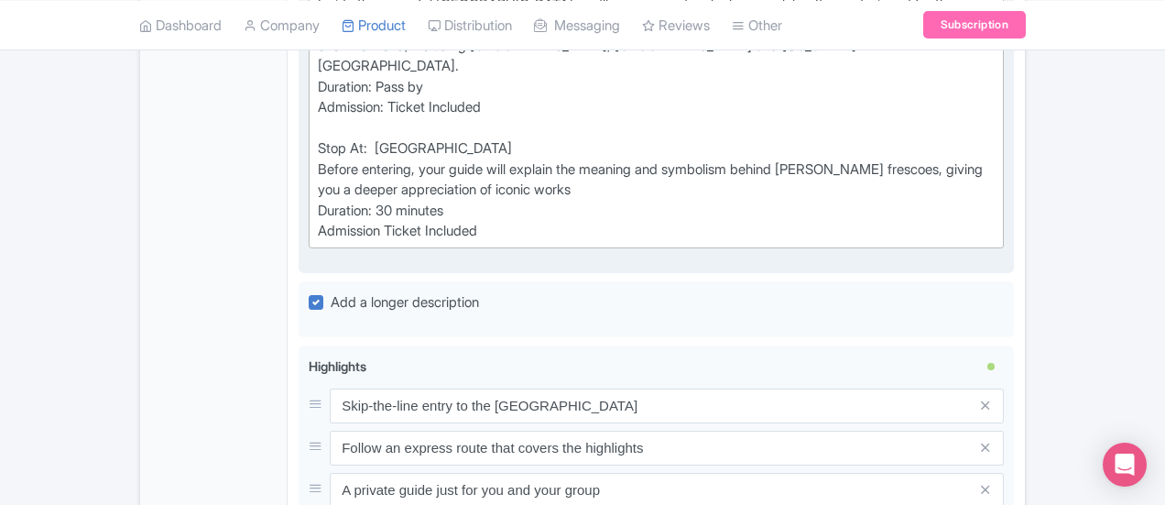
type trix-editor "<div>Stop At:&nbsp; Vatican Museums<br>&nbsp;With skip-the-line access, step pa…"
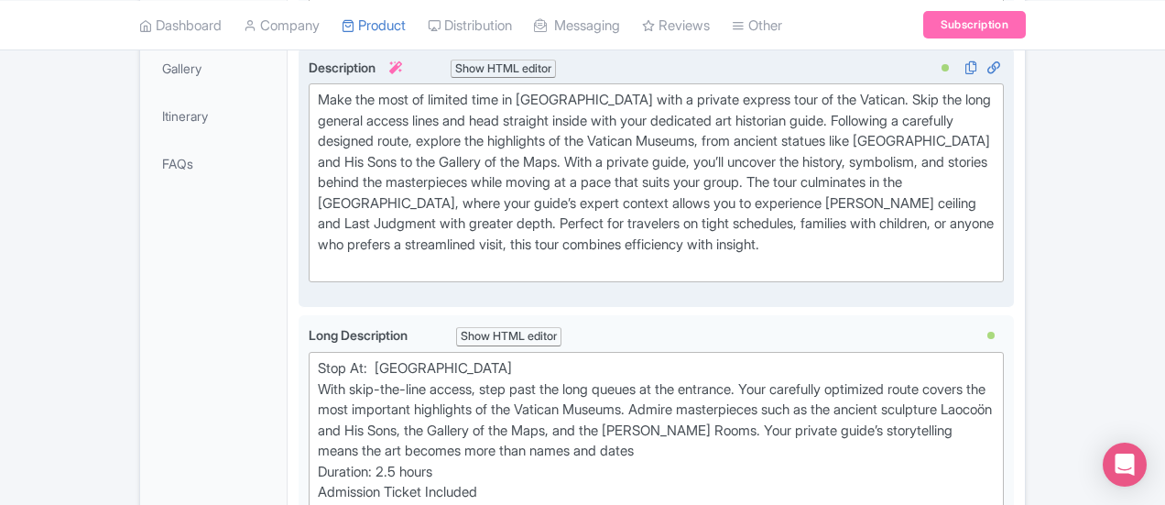
scroll to position [570, 0]
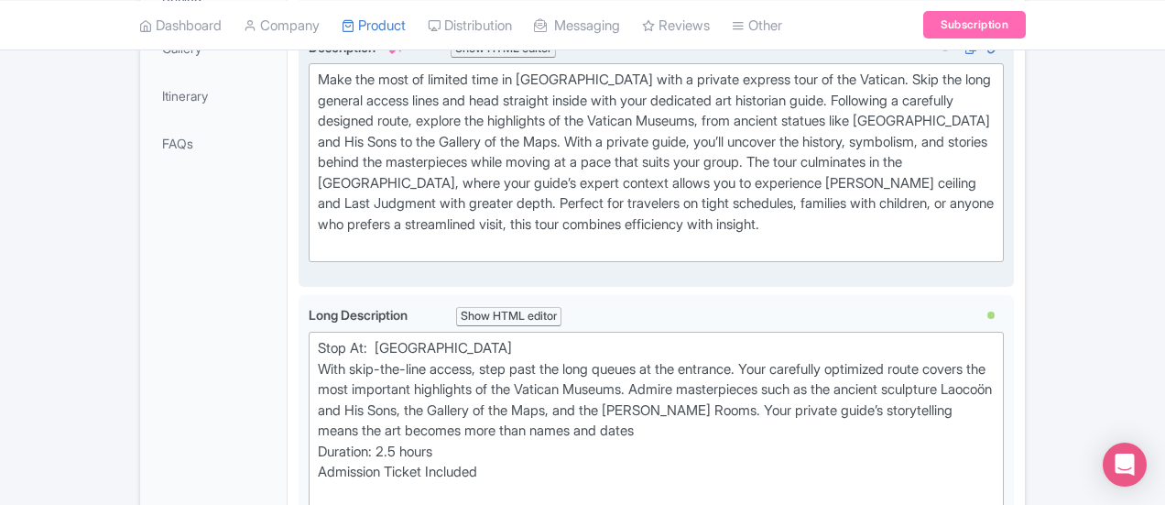
click at [627, 206] on div "Make the most of limited time in Rome with a private express tour of the Vatica…" at bounding box center [656, 163] width 677 height 186
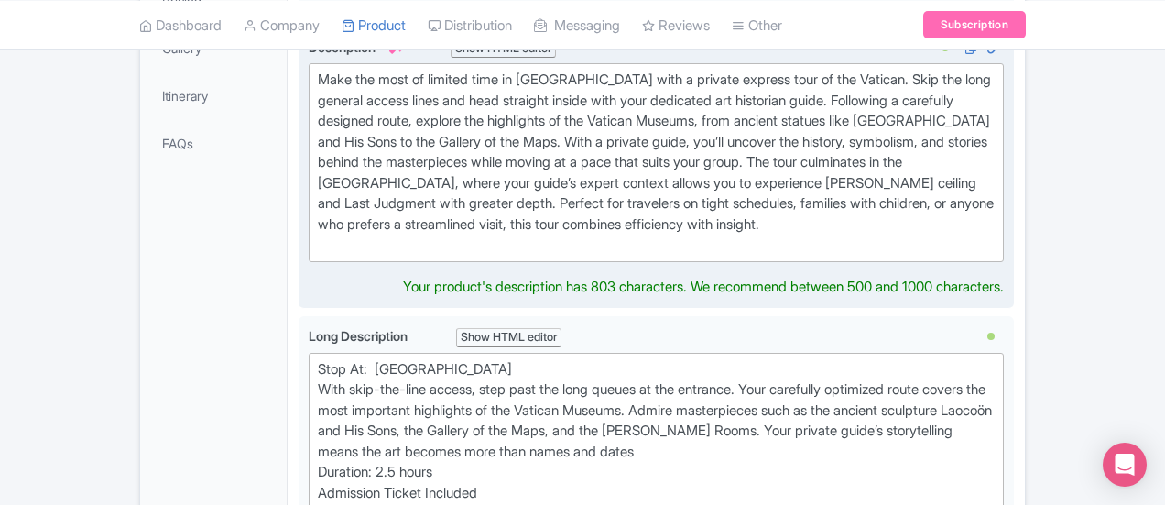
click at [606, 206] on div "Make the most of limited time in Rome with a private express tour of the Vatica…" at bounding box center [656, 163] width 677 height 186
type trix-editor "<div>&nbsp;Make the most of limited time in Rome with a private express tour of…"
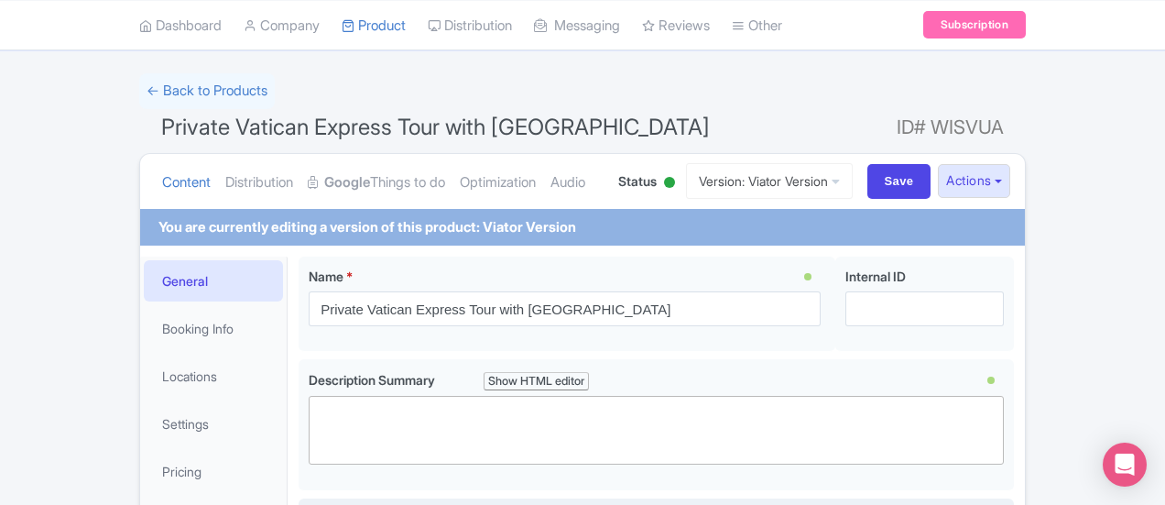
scroll to position [20, 0]
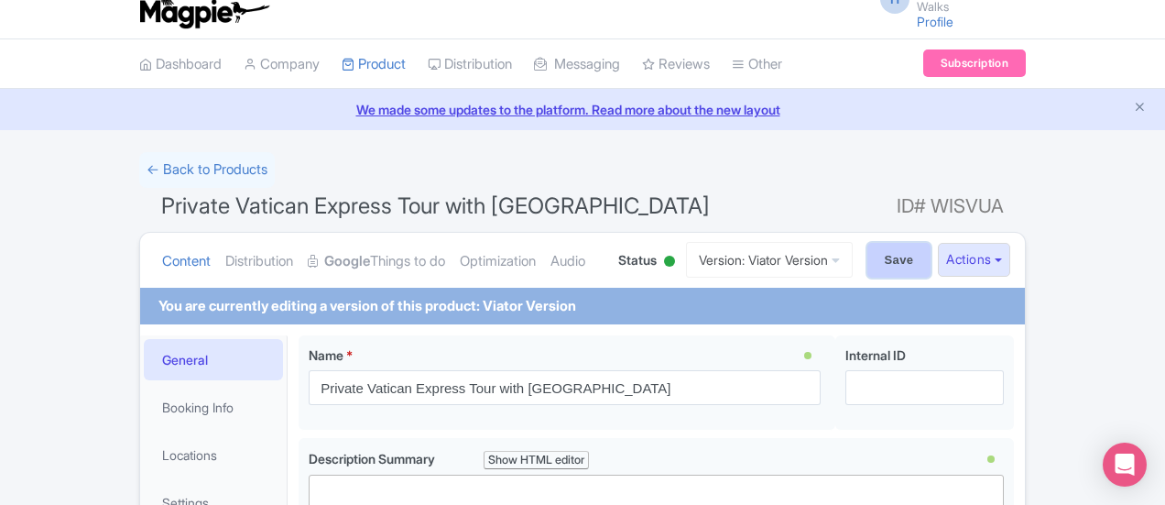
click at [932, 257] on input "Save" at bounding box center [899, 260] width 64 height 35
type input "Saving..."
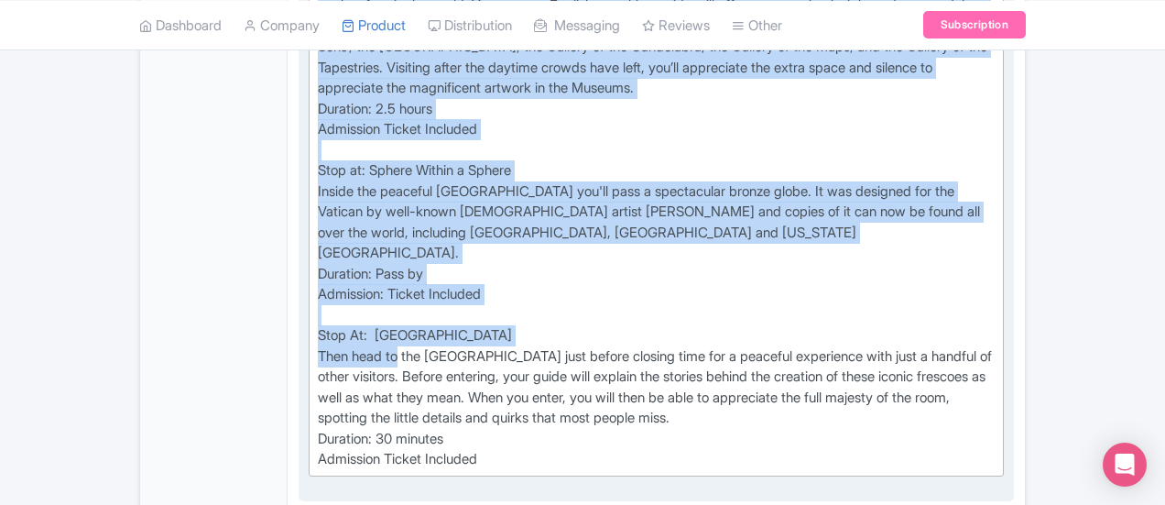
scroll to position [916, 0]
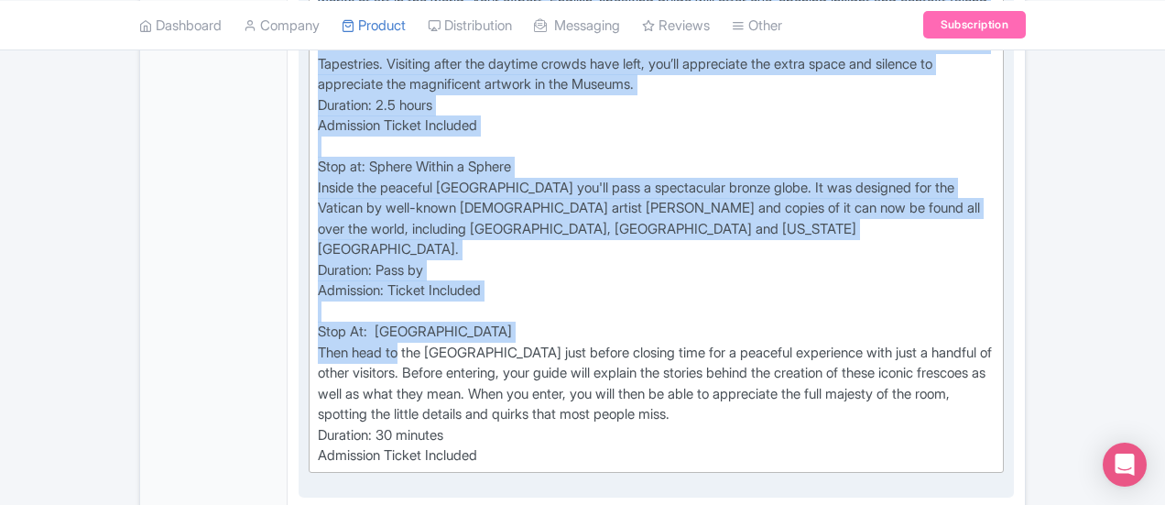
drag, startPoint x: 229, startPoint y: 115, endPoint x: 510, endPoint y: 337, distance: 358.6
click at [510, 337] on trix-editor "Stop At: Vatican Museums Skip the (always long) lines into the museums, diving …" at bounding box center [656, 208] width 695 height 529
type trix-editor "<div>Stop At:&nbsp; Vatican Museums<br>Skip the (always long) lines into the mu…"
copy div "Stop At: Vatican Museums Skip the (always long) lines into the museums, diving …"
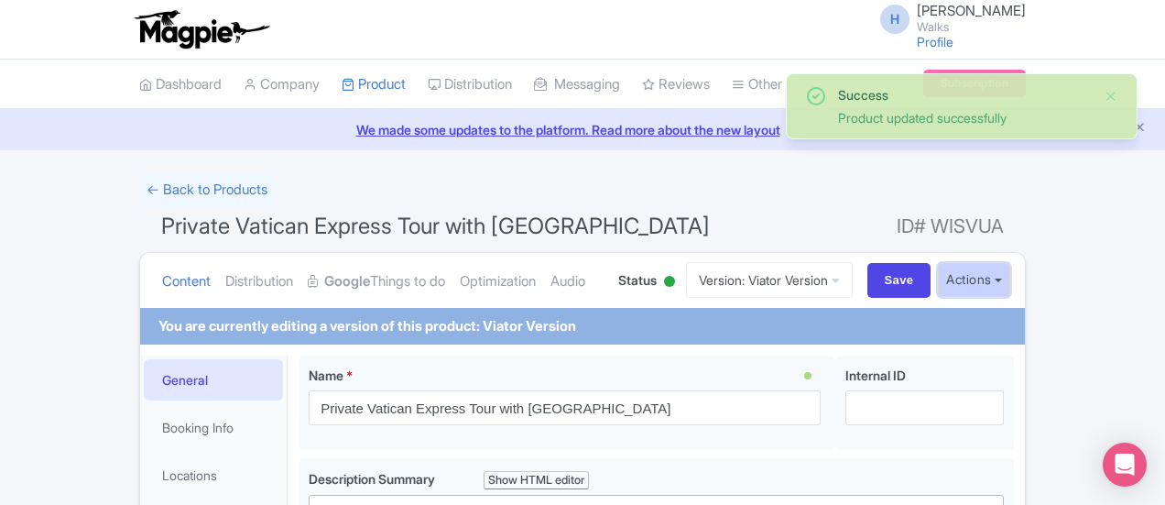
click at [1010, 279] on button "Actions" at bounding box center [974, 280] width 72 height 34
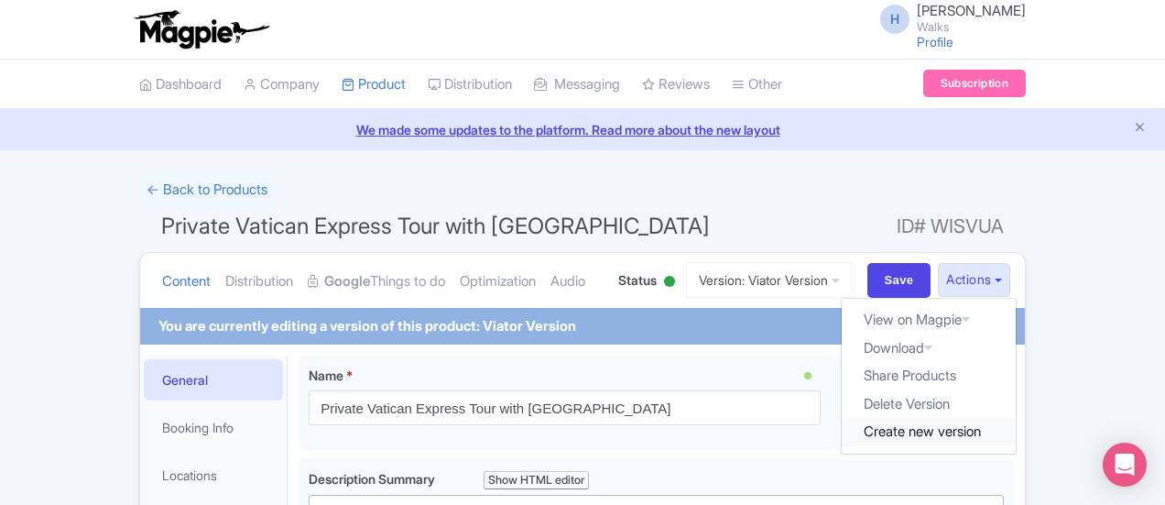
click at [1016, 423] on link "Create new version" at bounding box center [929, 432] width 174 height 28
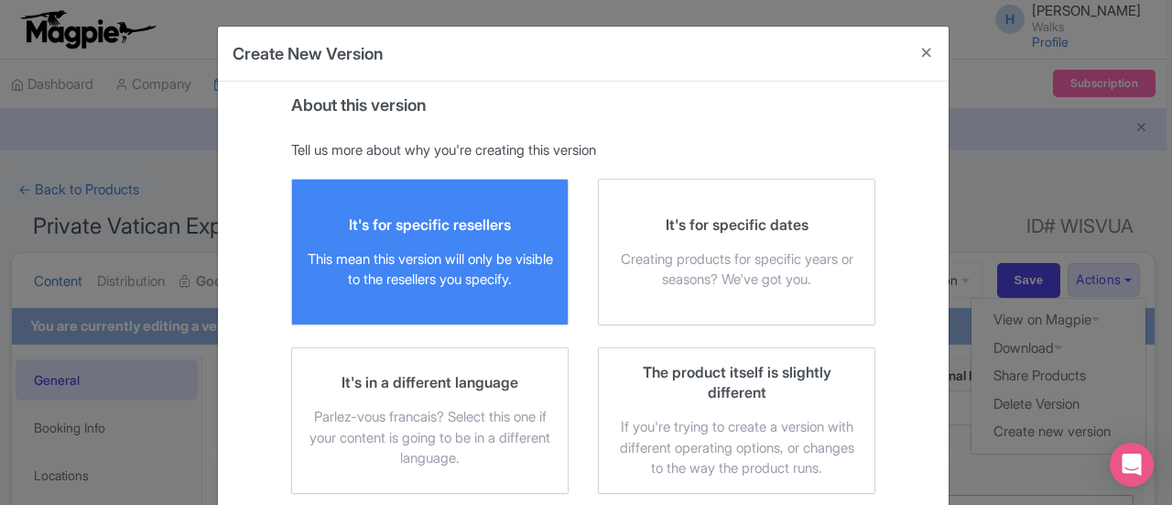
click at [440, 224] on div "It's for specific resellers" at bounding box center [430, 224] width 162 height 20
click at [0, 0] on input "It's for specific resellers This mean this version will only be visible to the …" at bounding box center [0, 0] width 0 height 0
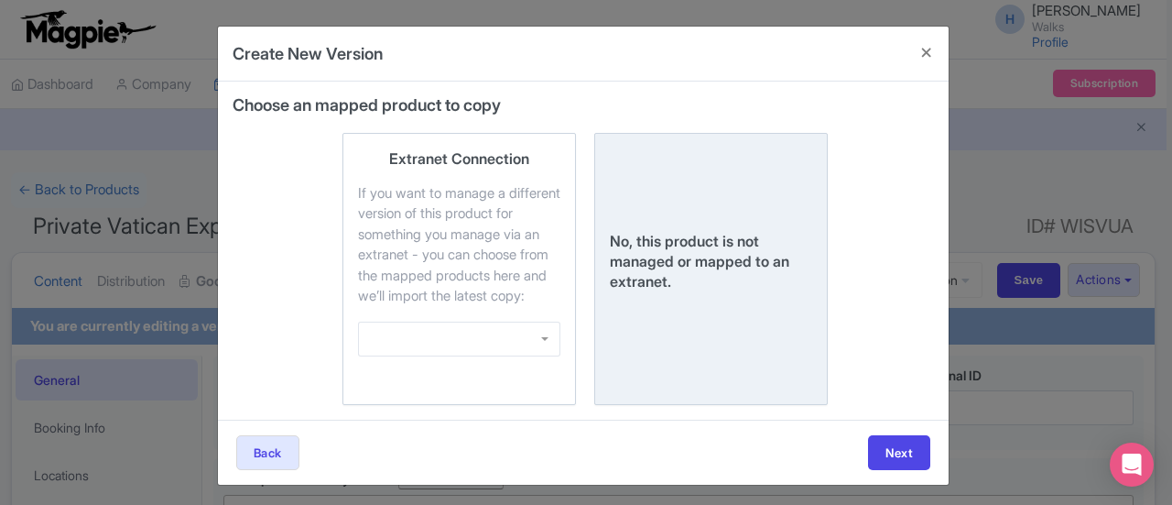
click at [758, 281] on div "No, this product is not managed or mapped to an extranet." at bounding box center [711, 261] width 202 height 60
click at [0, 0] on input "No, this product is not managed or mapped to an extranet." at bounding box center [0, 0] width 0 height 0
click at [911, 468] on button "Next" at bounding box center [899, 452] width 62 height 35
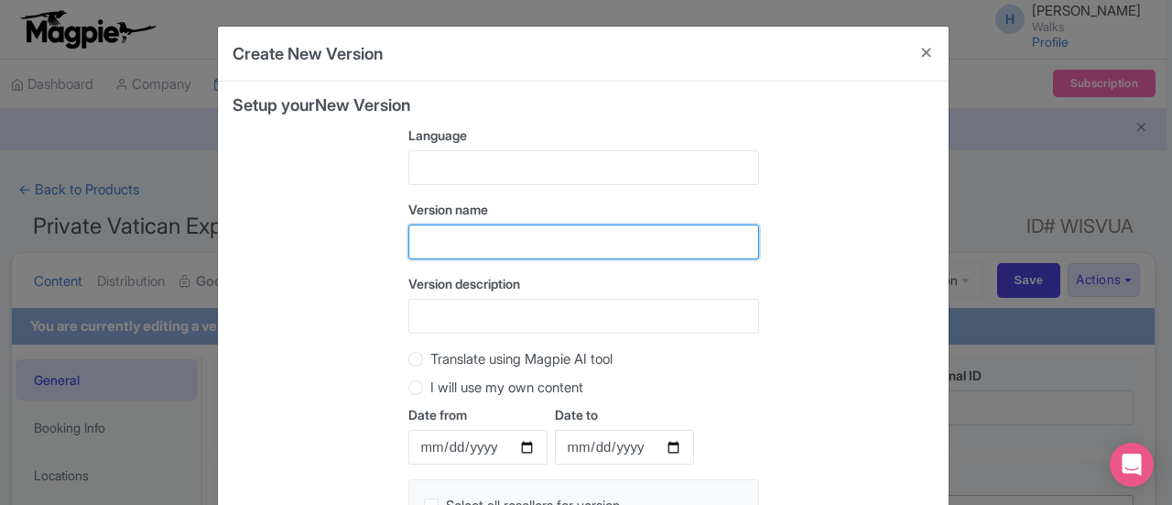
click at [451, 245] on input "text" at bounding box center [584, 241] width 351 height 35
type input "WOI Version"
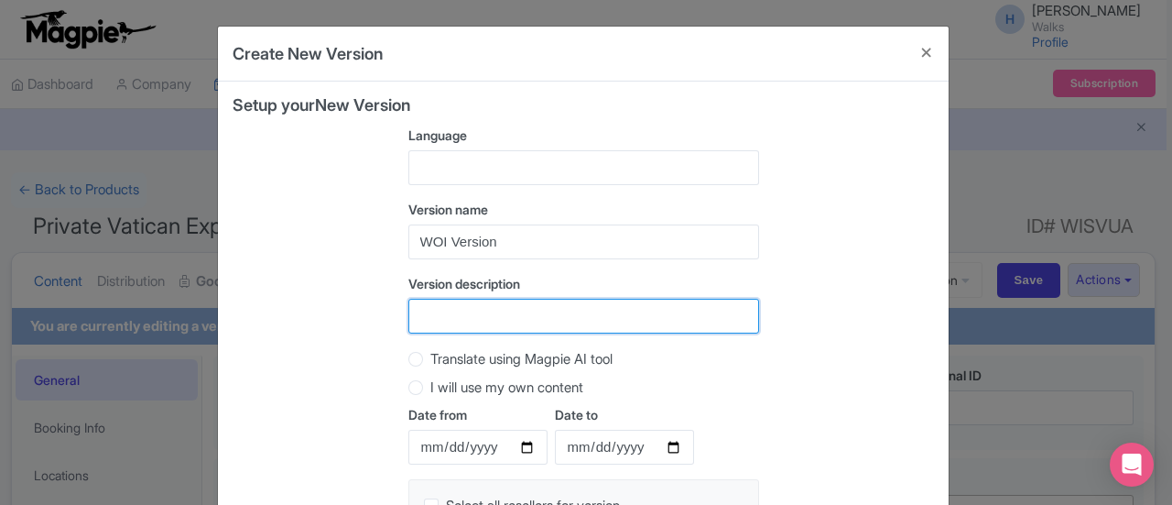
click at [457, 311] on input "Version description" at bounding box center [584, 316] width 351 height 35
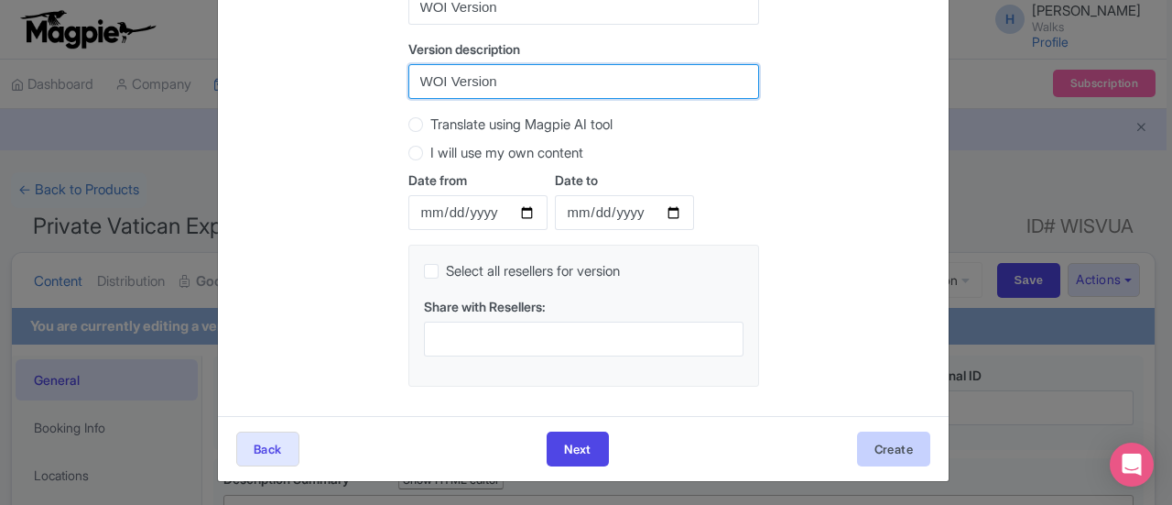
type input "WOI Version"
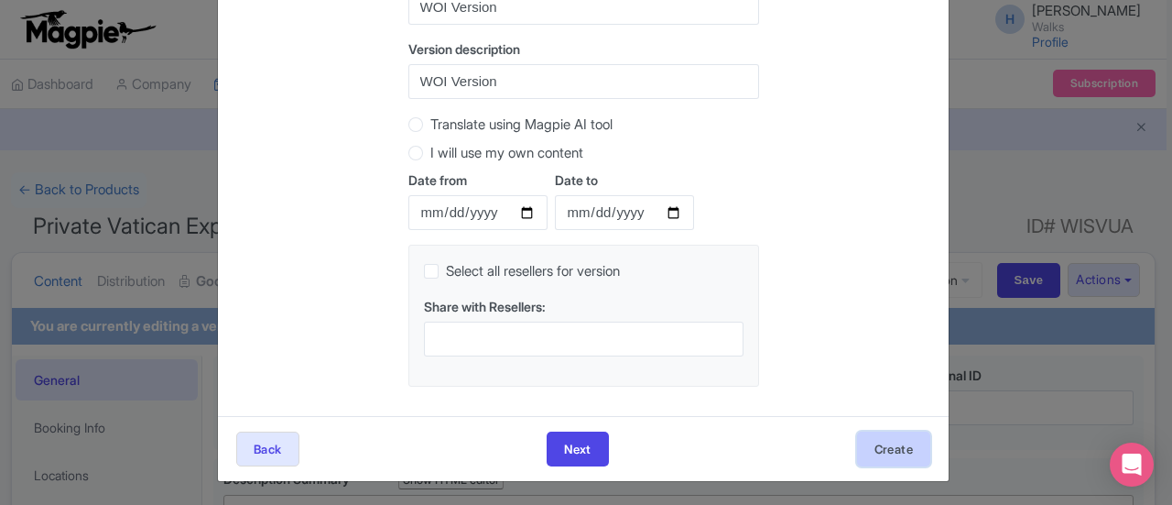
click at [874, 444] on button "Create" at bounding box center [893, 448] width 73 height 35
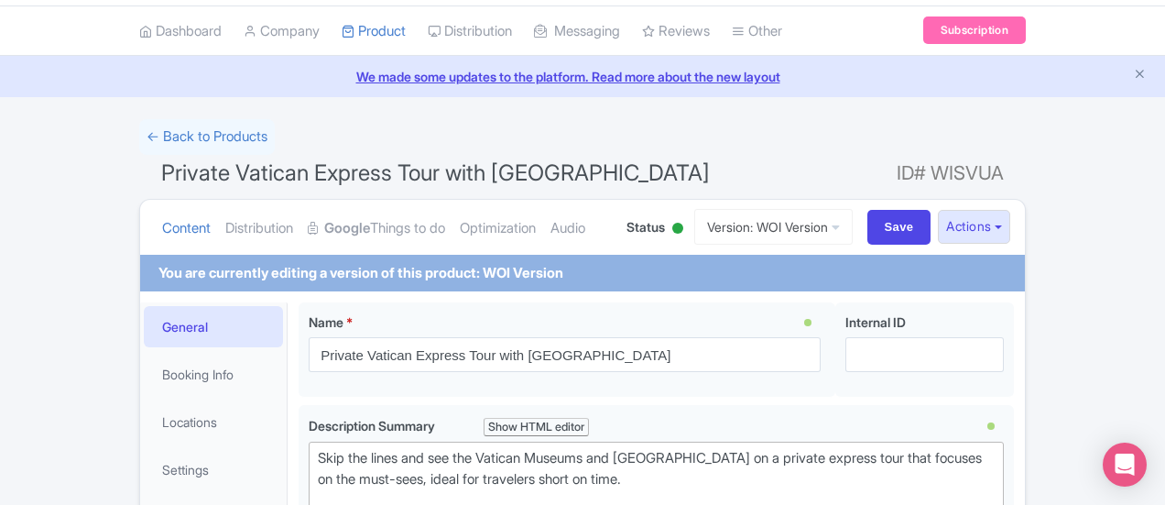
scroll to position [183, 0]
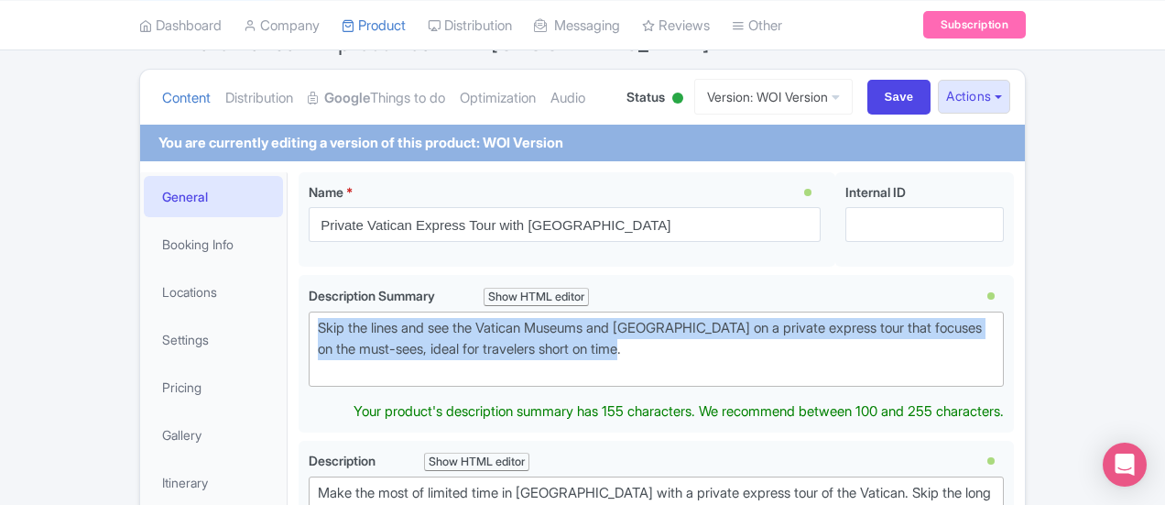
drag, startPoint x: 394, startPoint y: 342, endPoint x: 197, endPoint y: 318, distance: 198.4
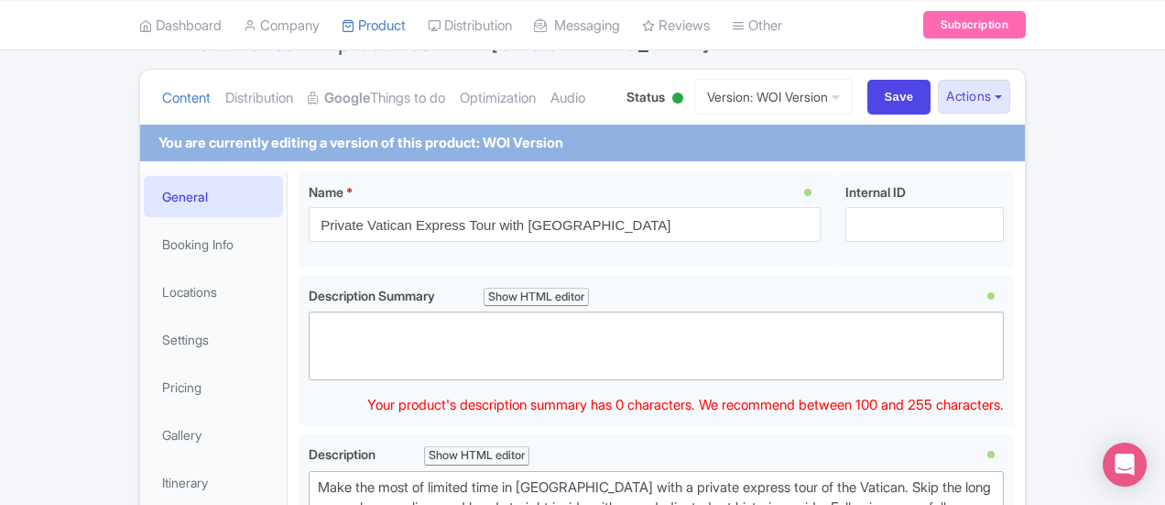
paste trix-editor "&nbsp;With skip-the-line access, step past the long queues at the entrance"
drag, startPoint x: 605, startPoint y: 323, endPoint x: 145, endPoint y: 312, distance: 460.9
paste trix-editor "See the [GEOGRAPHIC_DATA] and [GEOGRAPHIC_DATA] in less time with skip-the-line…"
type trix-editor "<div>See the Vatican Museums and Sistine Chapel in less time with skip-the-line…"
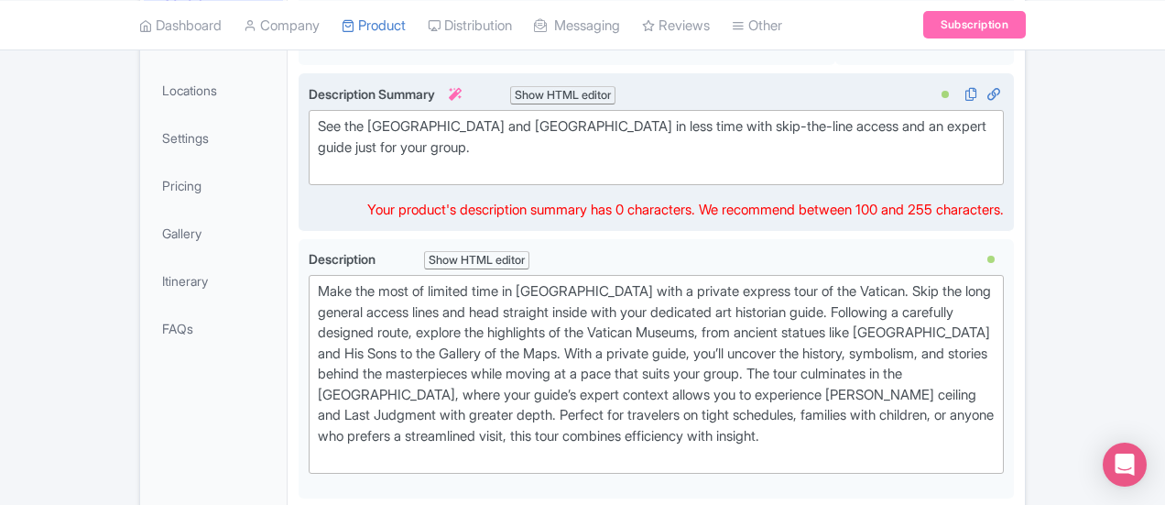
scroll to position [458, 0]
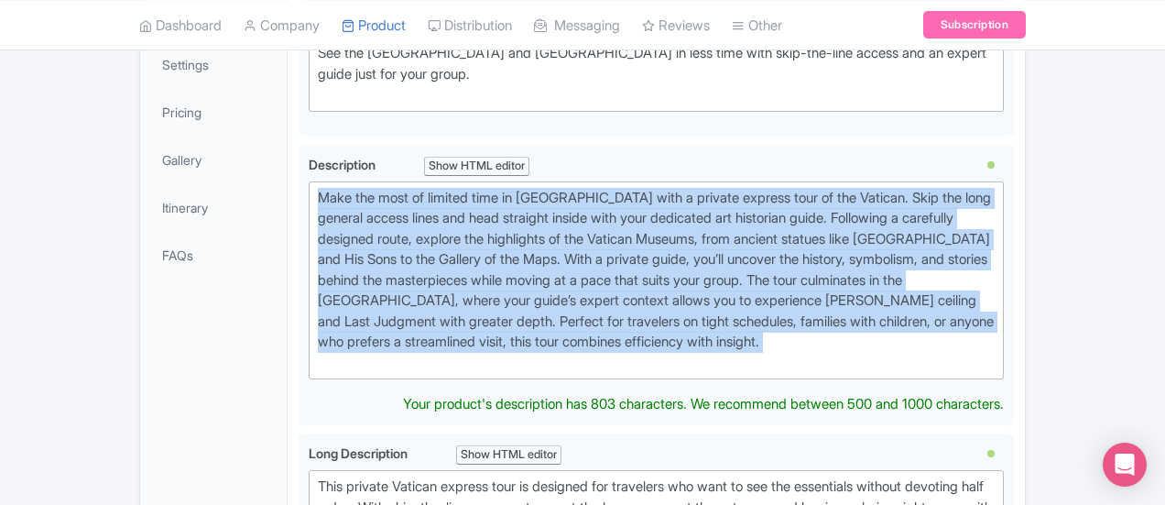
drag, startPoint x: 1057, startPoint y: 321, endPoint x: 212, endPoint y: 187, distance: 856.0
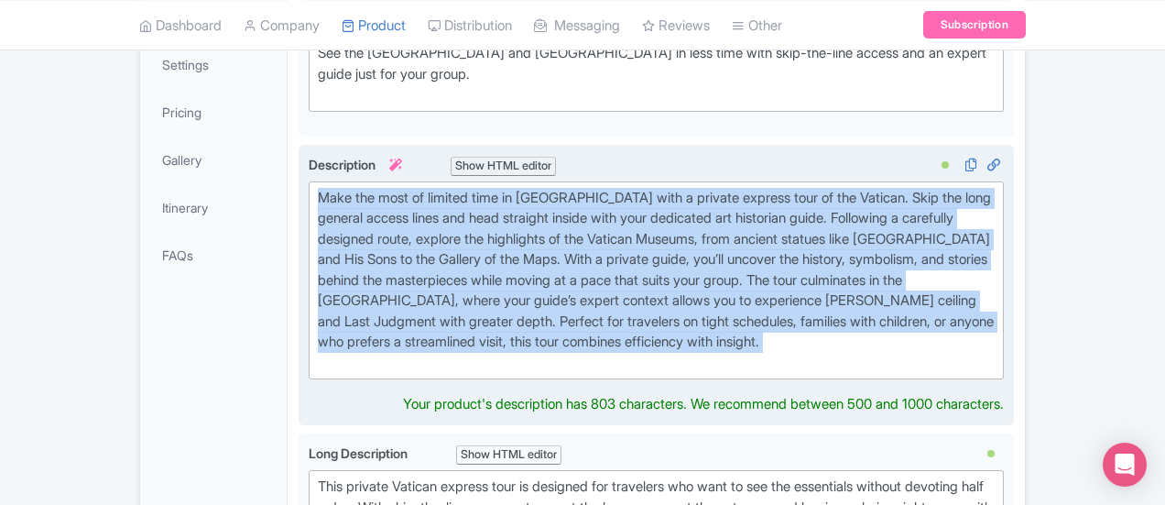
type trix-editor "<div>&nbsp;Make the most of limited time in Rome with a private express tour of…"
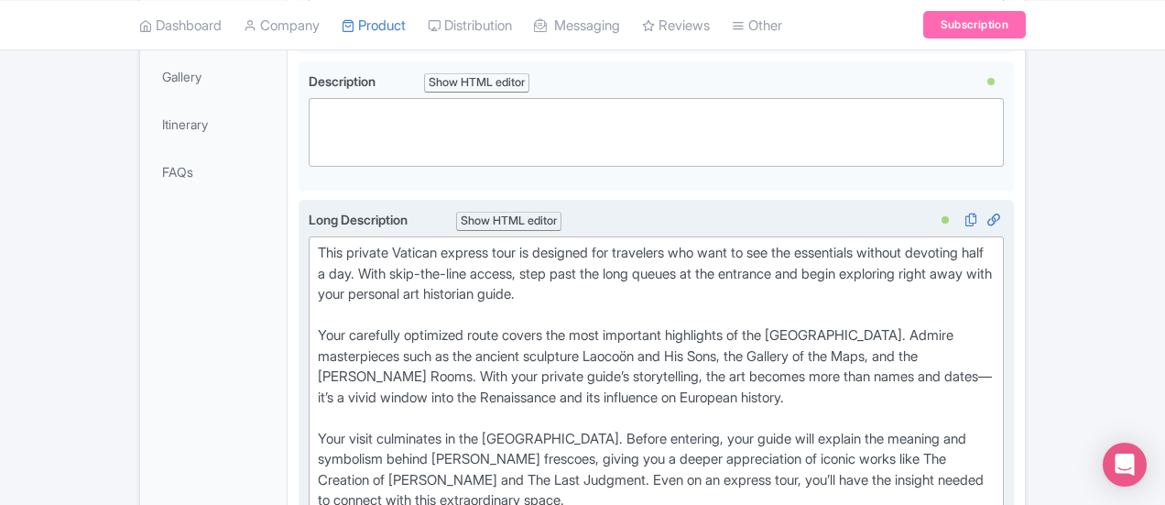
scroll to position [550, 0]
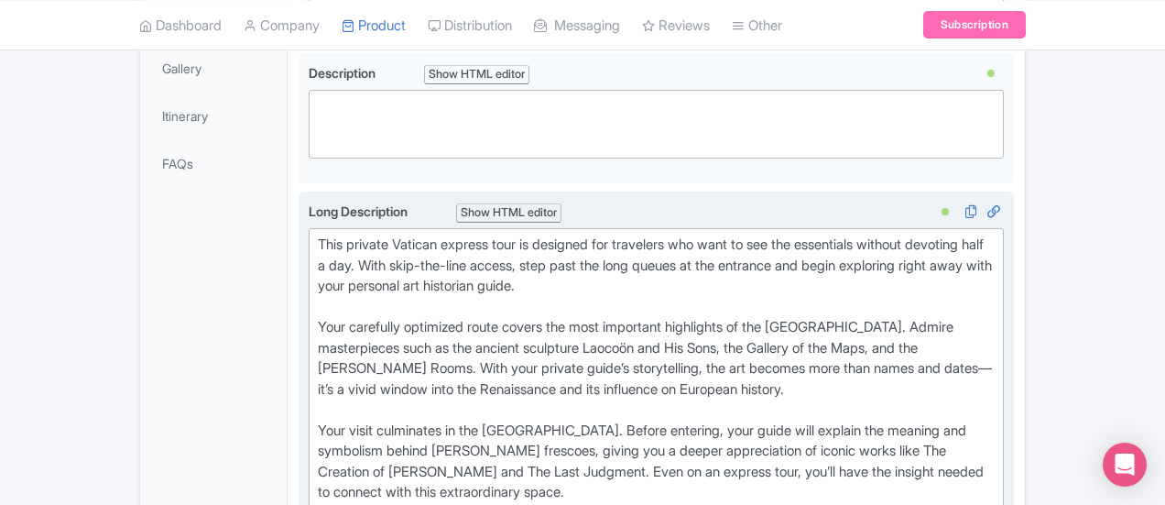
click at [309, 235] on div "Long Description i Show HTML editor Bold Italic Strikethrough Link Heading Quot…" at bounding box center [656, 396] width 695 height 389
type trix-editor "<div>This private Vatican express tour is designed for travelers who want to se…"
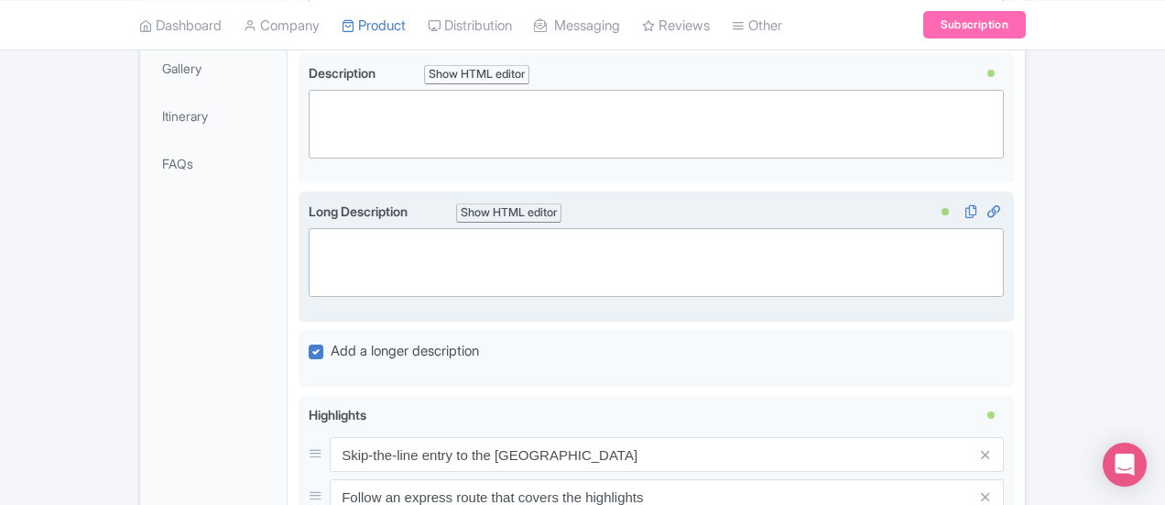
scroll to position [322, 0]
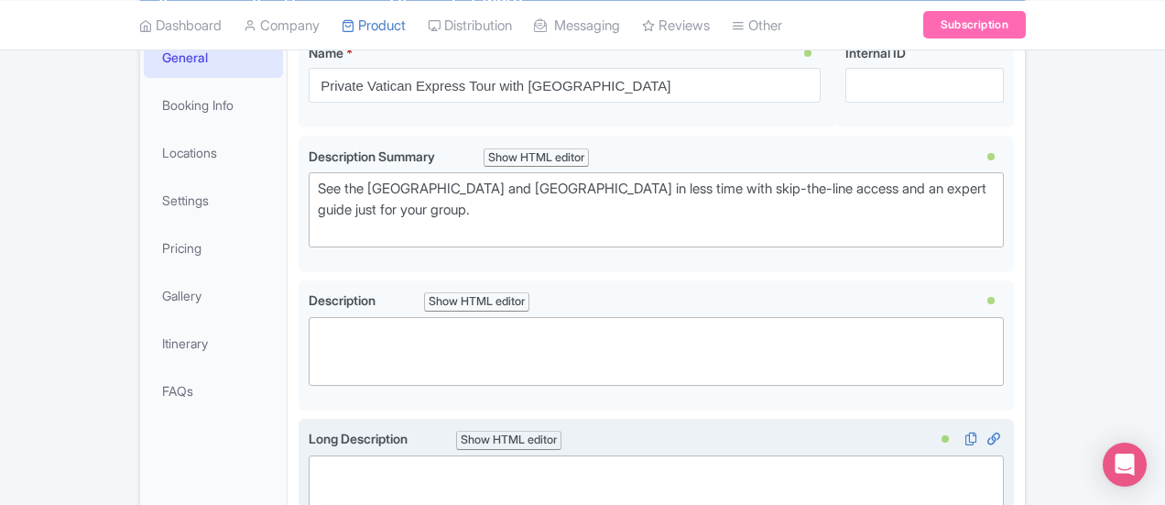
paste trix-editor "<div>Maximize Every Moment Inside the Vatican</div><div><br></div><div>This pri…"
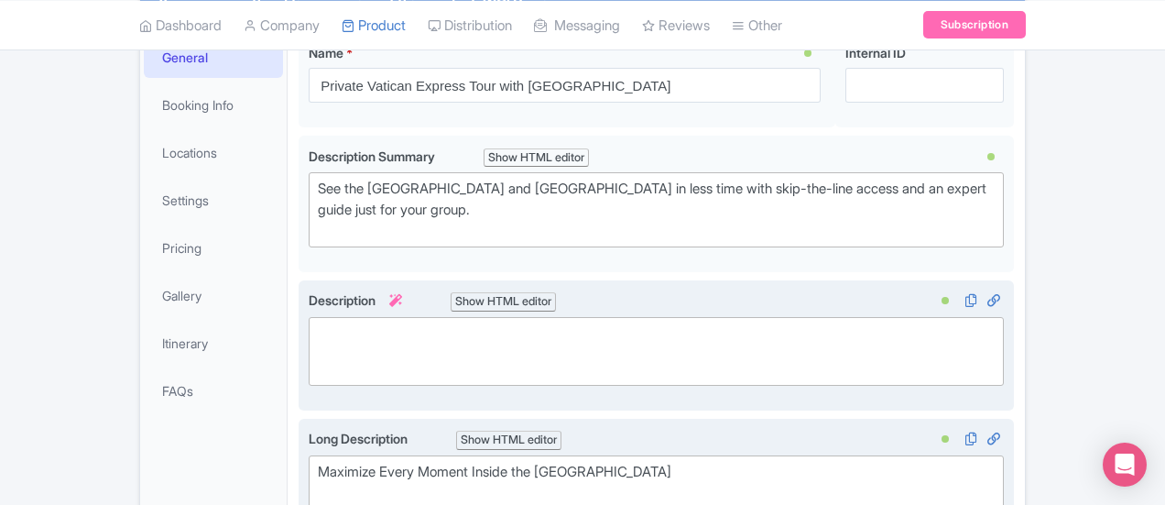
scroll to position [506, 0]
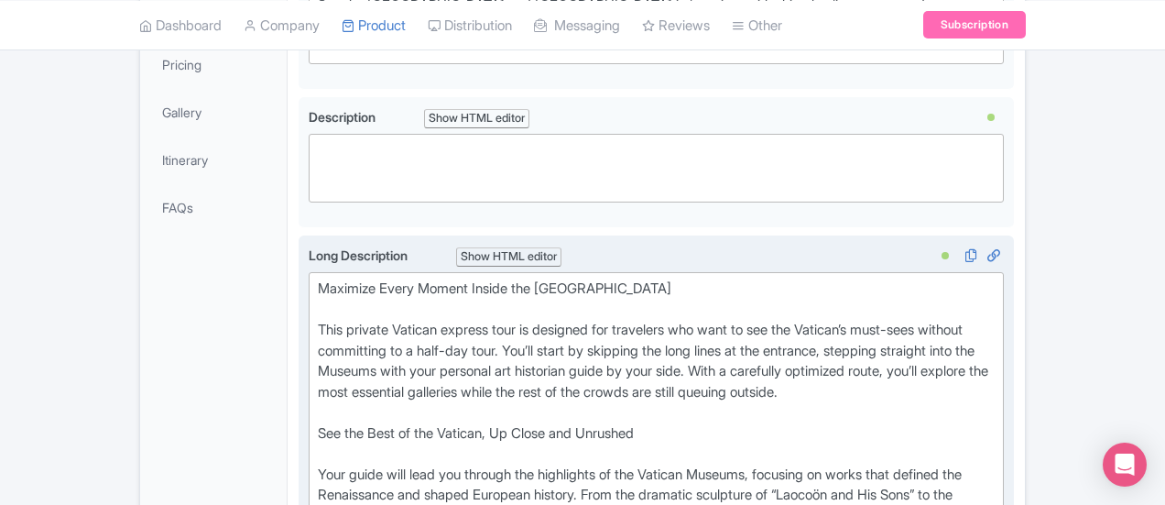
click at [338, 304] on div at bounding box center [656, 310] width 677 height 21
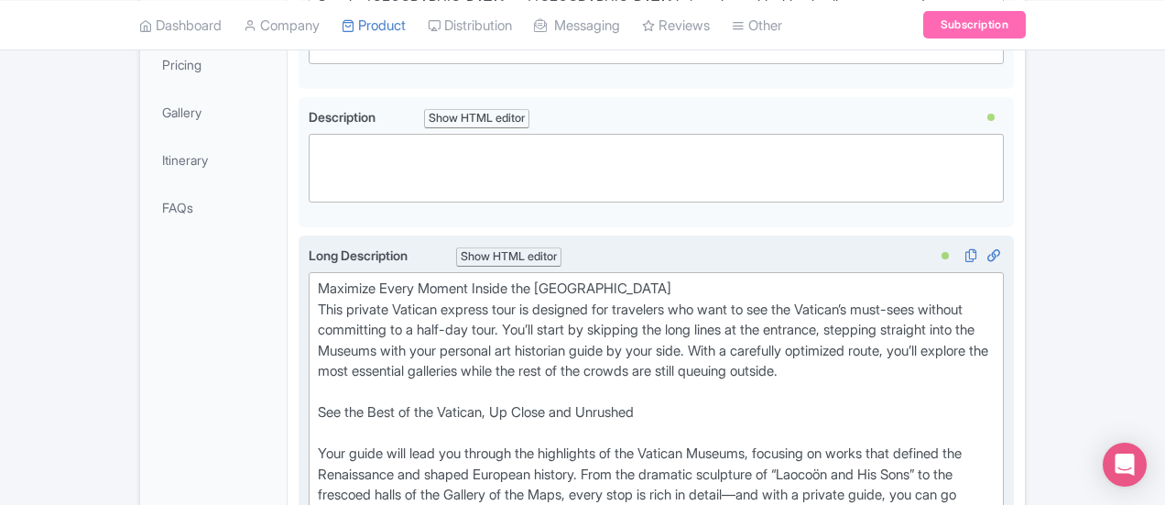
click at [318, 423] on div at bounding box center [656, 433] width 677 height 21
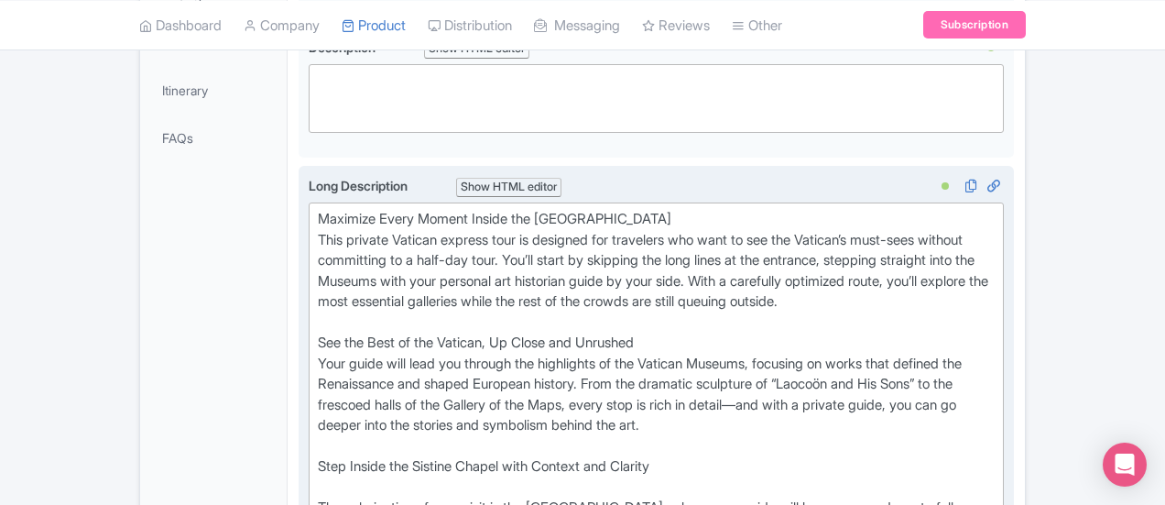
scroll to position [689, 0]
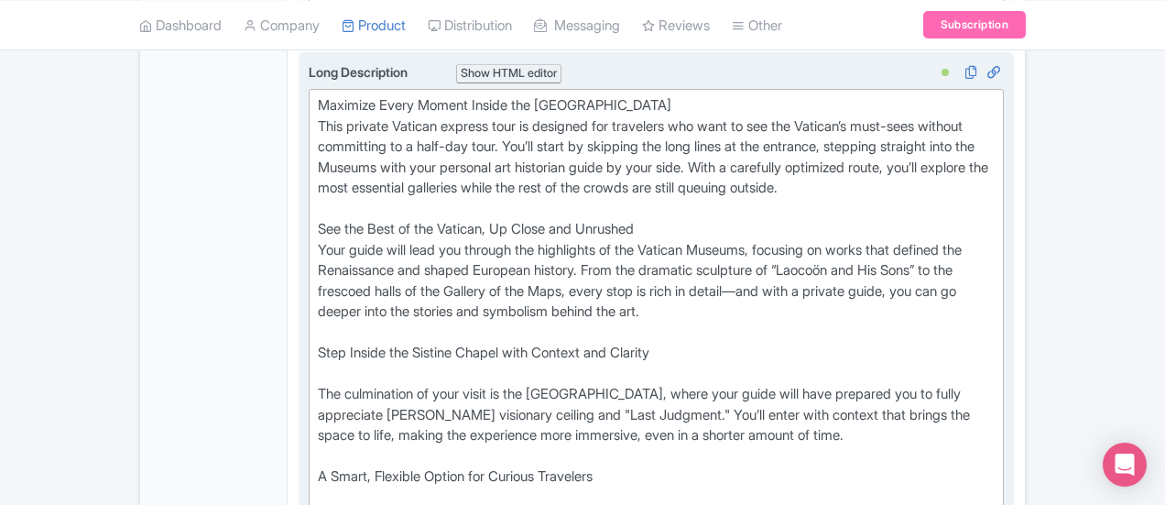
click at [318, 364] on div at bounding box center [656, 374] width 677 height 21
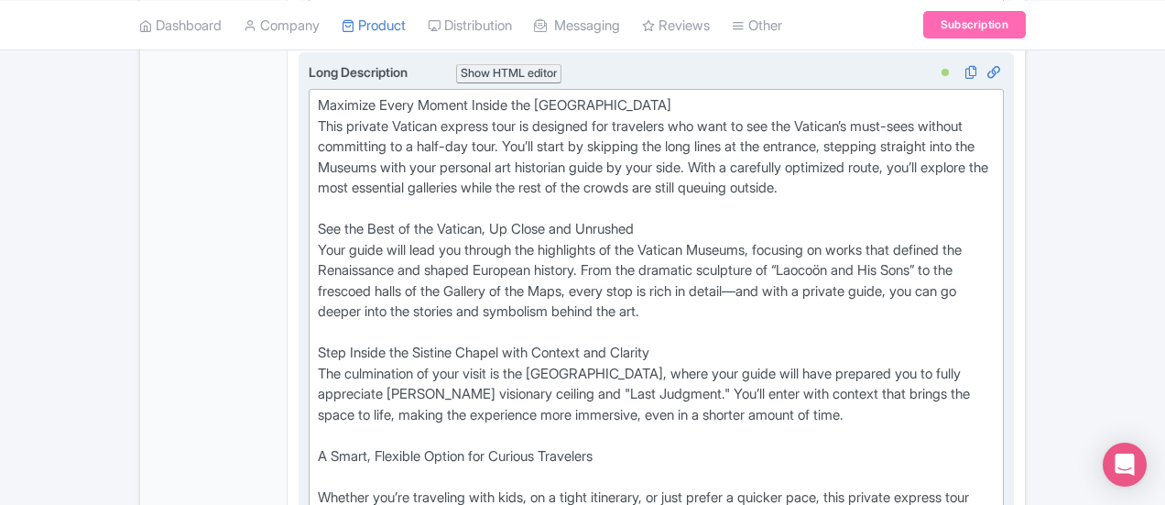
click at [318, 466] on div at bounding box center [656, 476] width 677 height 21
type trix-editor "<div>Maximize Every Moment Inside the Vatican</div><div>This private Vatican ex…"
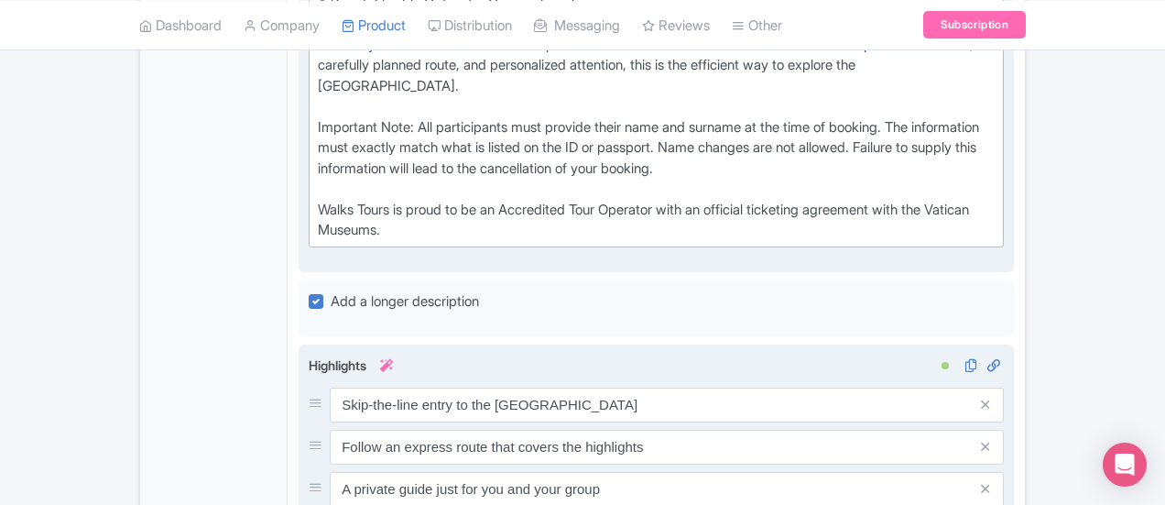
scroll to position [1147, 0]
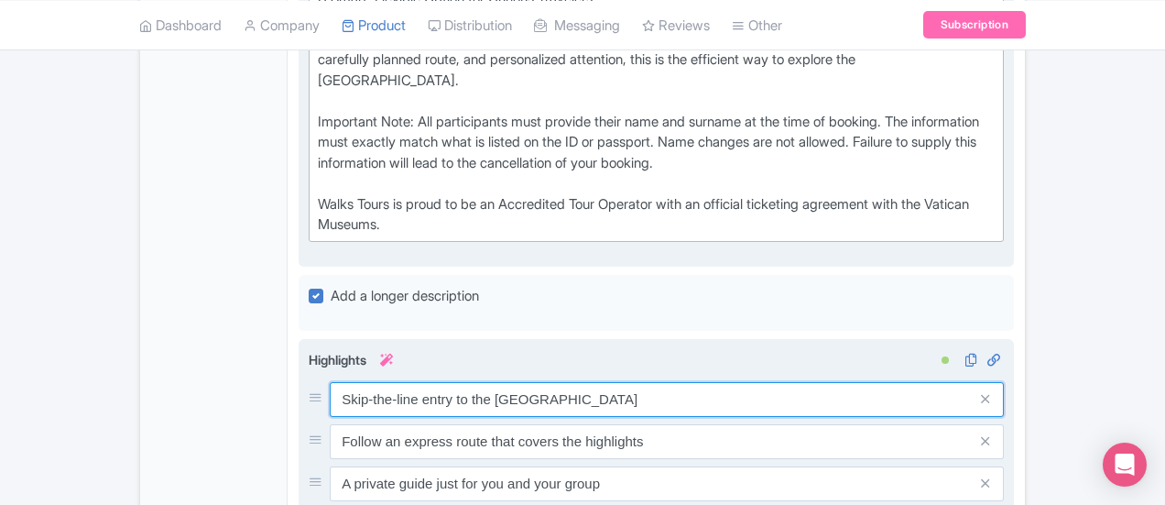
drag, startPoint x: 549, startPoint y: 282, endPoint x: 241, endPoint y: 276, distance: 307.8
click at [309, 382] on div "Skip-the-line entry to the Vatican Museums" at bounding box center [656, 399] width 695 height 35
paste input "Walk straight past the long general access lines and start exploring right away."
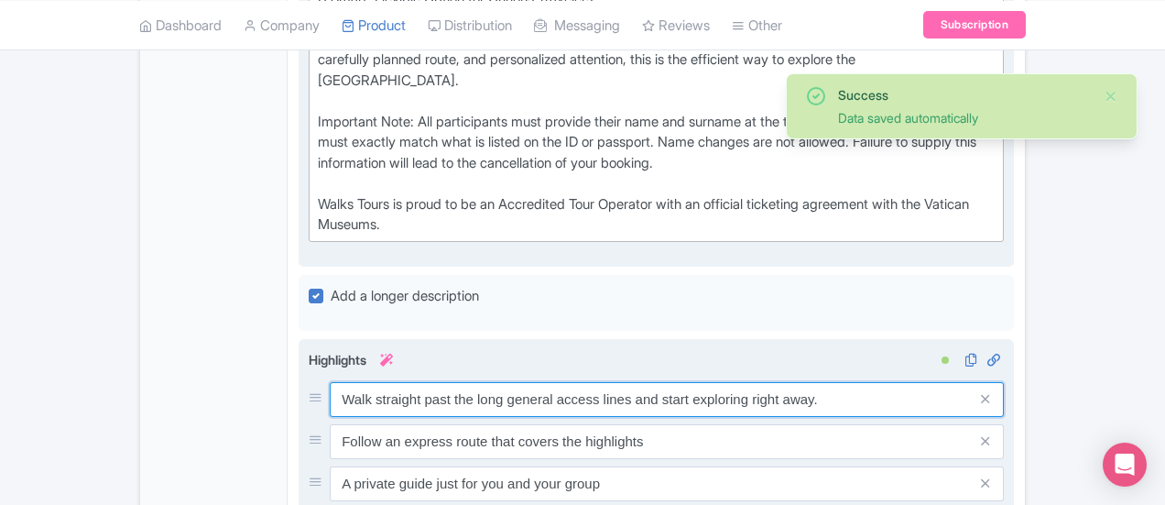
drag, startPoint x: 333, startPoint y: 285, endPoint x: 568, endPoint y: 284, distance: 234.5
click at [568, 382] on input "Walk straight past the long general access lines and start exploring right away." at bounding box center [667, 399] width 674 height 35
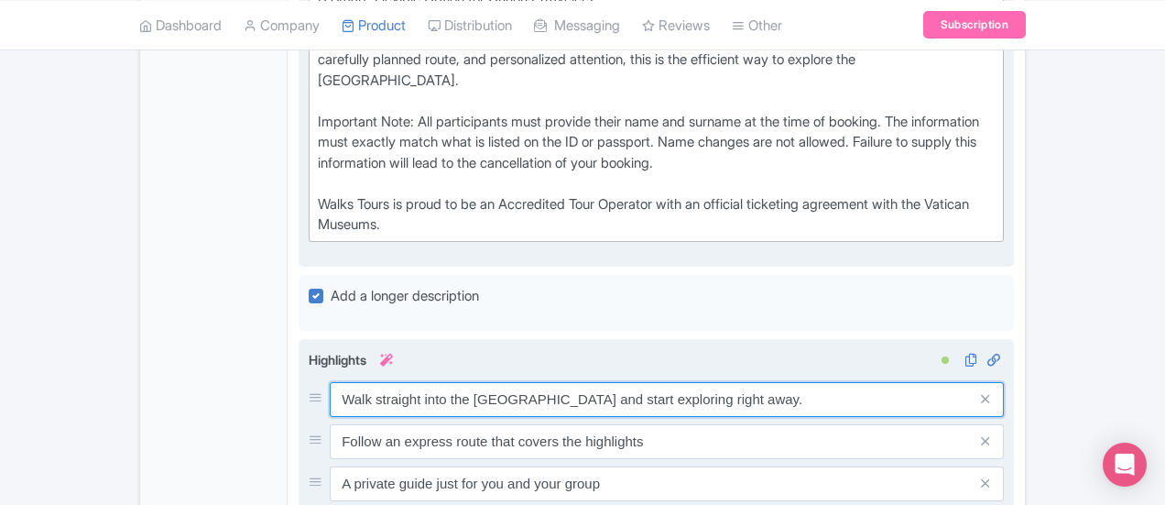
click at [755, 382] on input "Walk straight into the Vatican Museums and start exploring right away." at bounding box center [667, 399] width 674 height 35
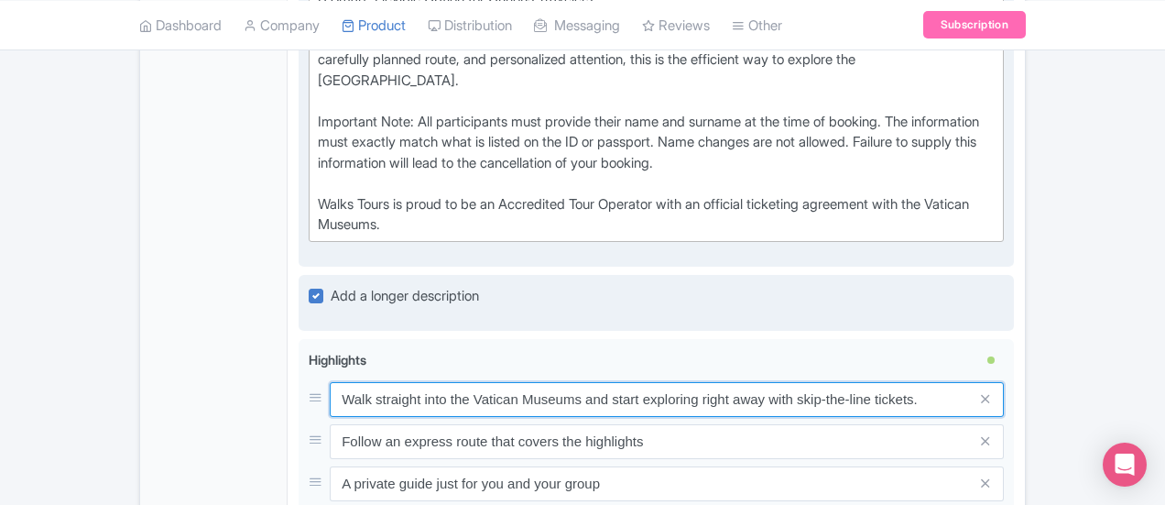
type input "Walk straight into the Vatican Museums and start exploring right away with skip…"
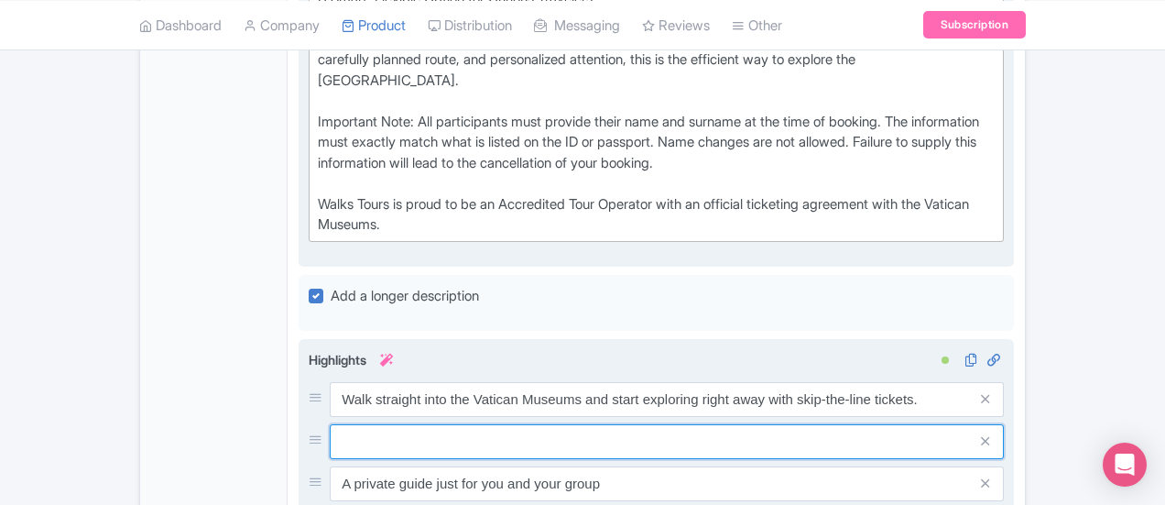
paste input "Follow a carefully planned route of the Vatican's top highlights and the [GEOGR…"
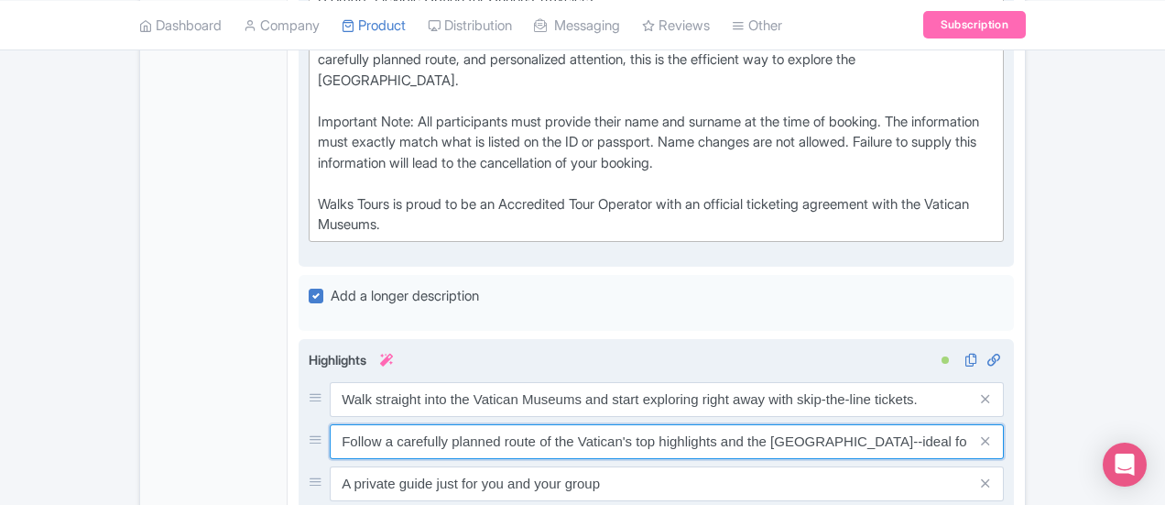
type input "Follow a carefully planned route of the Vatican's top highlights and the [GEOGR…"
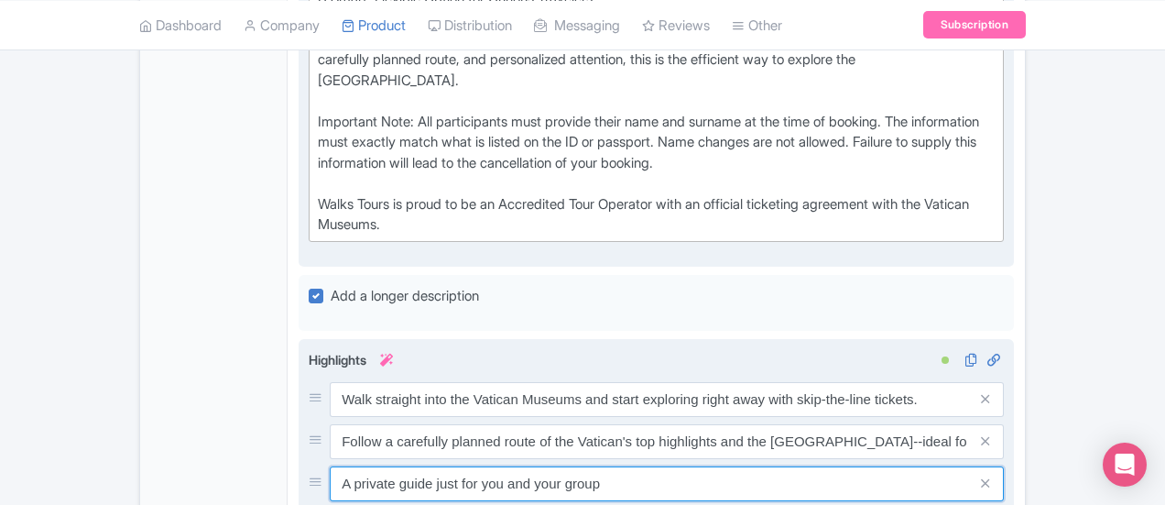
drag, startPoint x: 484, startPoint y: 372, endPoint x: 247, endPoint y: 358, distance: 236.7
click at [330, 466] on input "A private guide just for you and your group" at bounding box center [667, 483] width 674 height 35
paste input "Enjoy insights from an expert art historian for a deeper understanding of the m…"
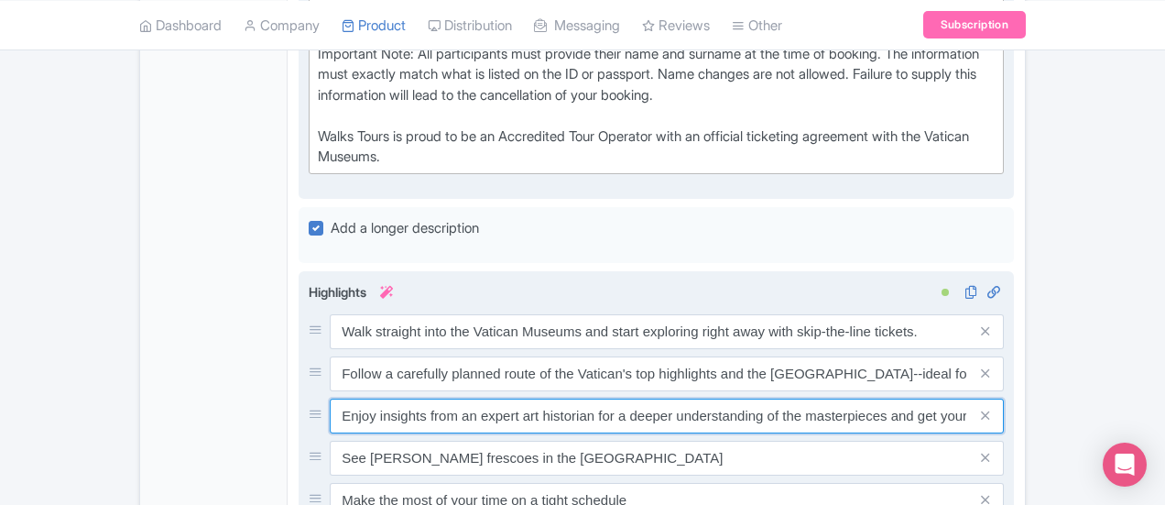
scroll to position [1238, 0]
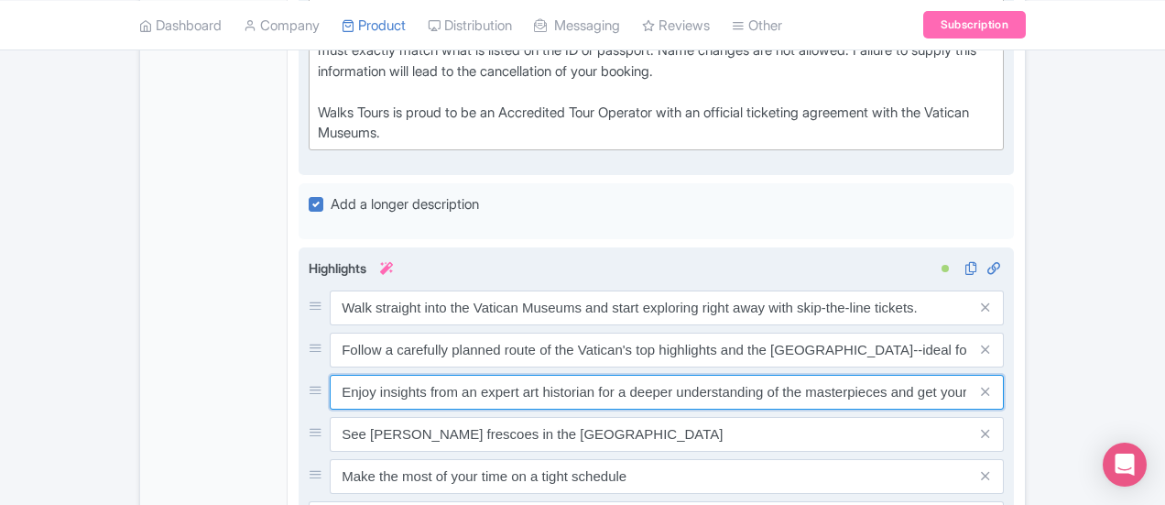
type input "Enjoy insights from an expert art historian for a deeper understanding of the m…"
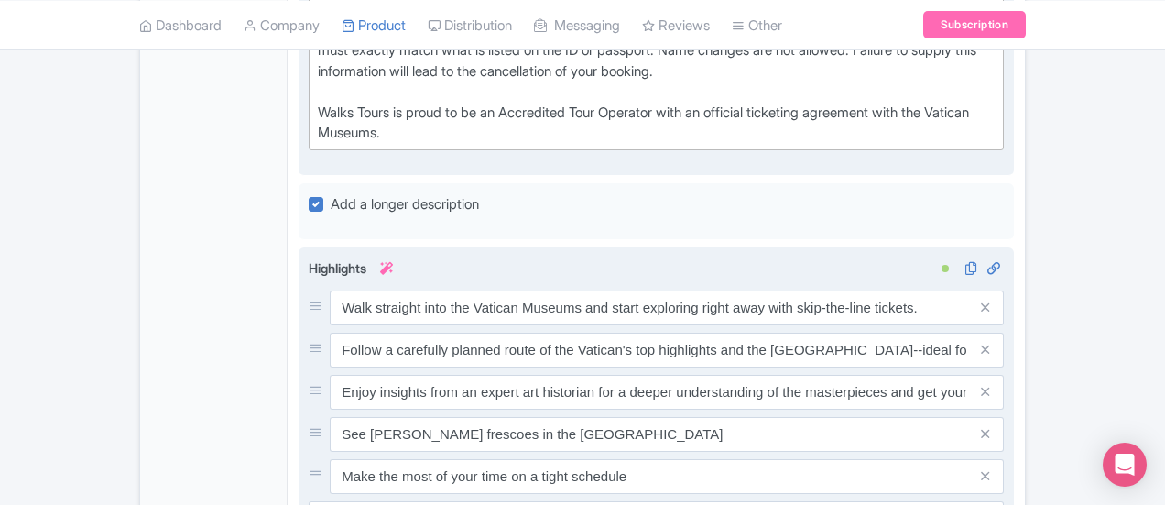
click at [1004, 417] on span at bounding box center [985, 434] width 37 height 35
click at [989, 427] on icon at bounding box center [985, 434] width 8 height 14
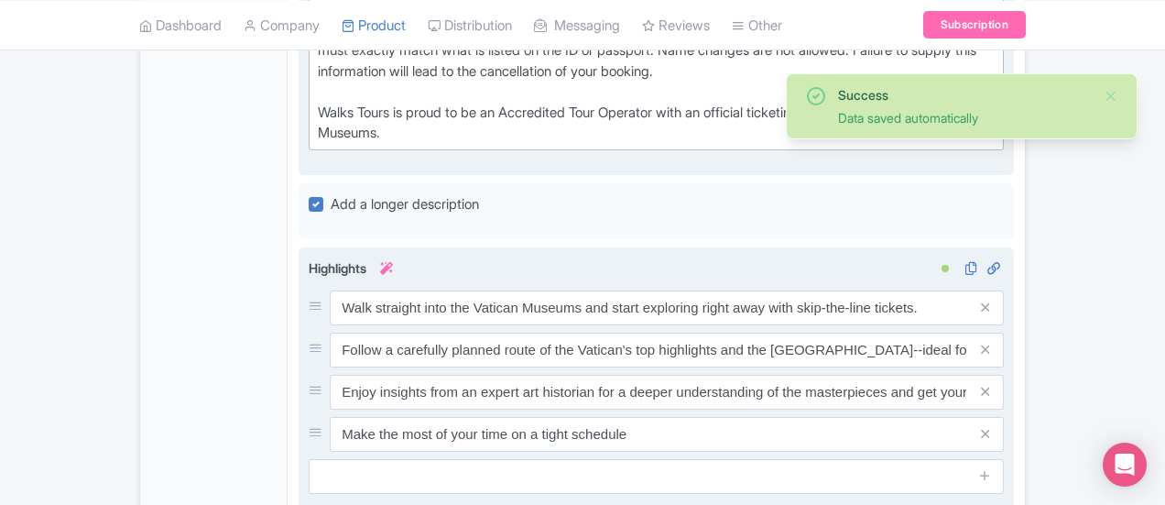
click at [989, 427] on icon at bounding box center [985, 434] width 8 height 14
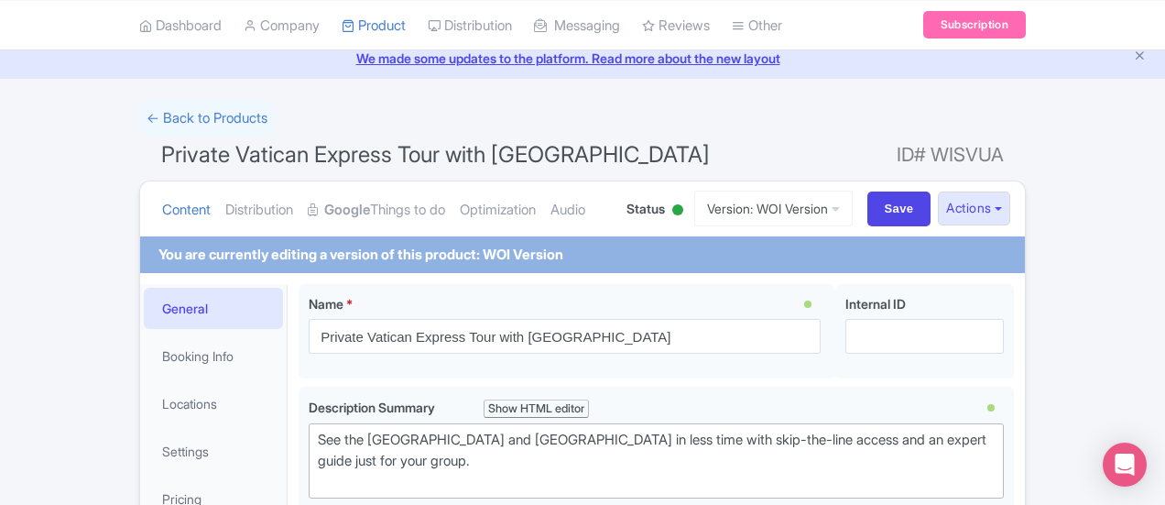
scroll to position [0, 0]
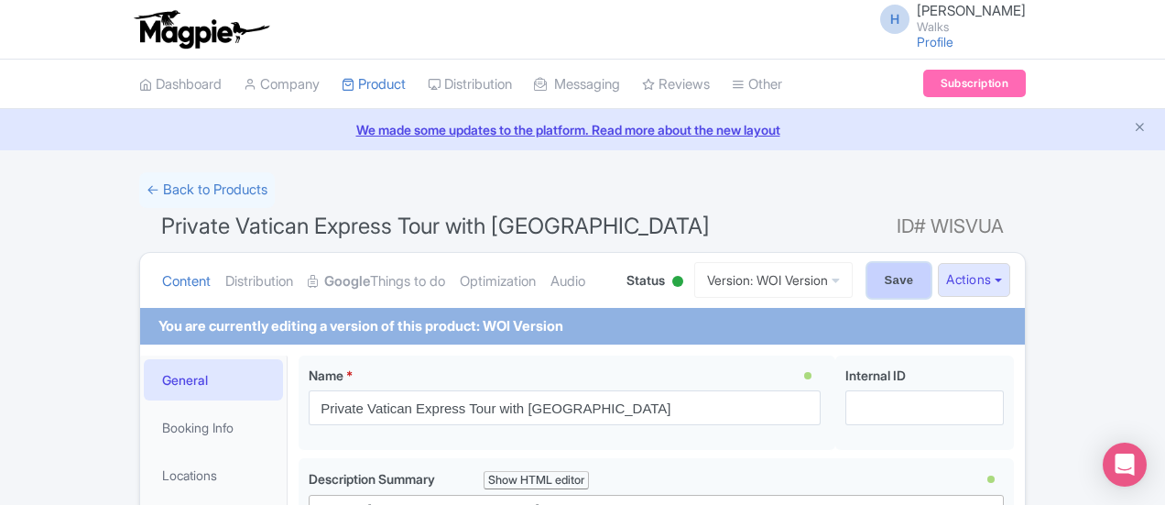
click at [932, 279] on input "Save" at bounding box center [899, 280] width 64 height 35
type input "Saving..."
